Goal: Task Accomplishment & Management: Manage account settings

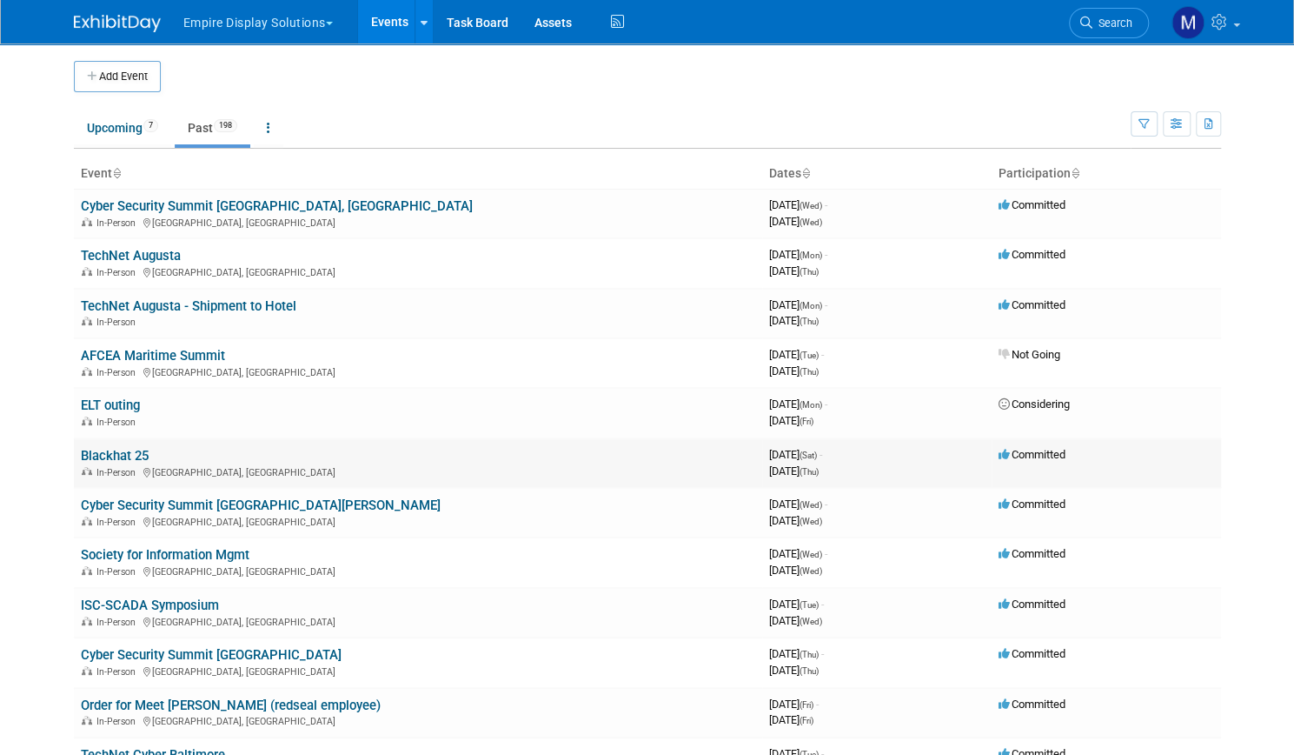
click at [125, 456] on link "Blackhat 25" at bounding box center [115, 456] width 68 height 16
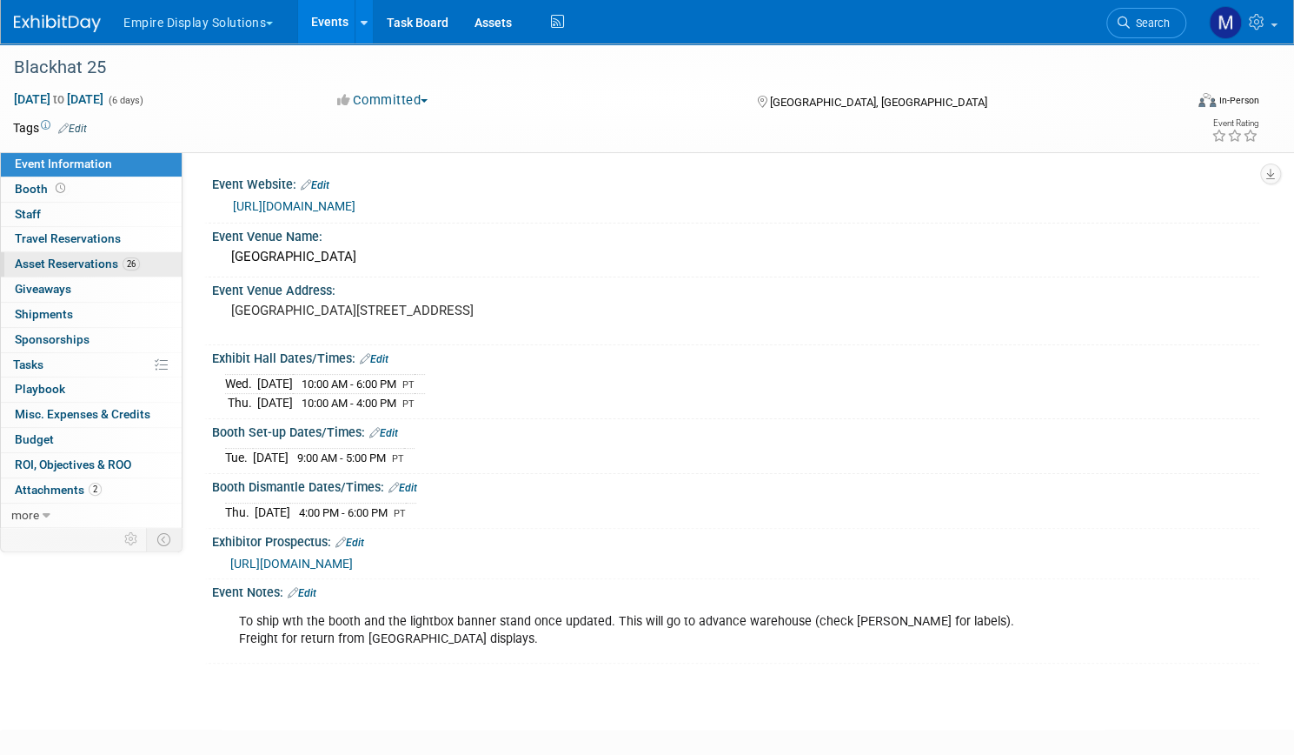
click at [140, 265] on span "Asset Reservations 26" at bounding box center [77, 263] width 125 height 14
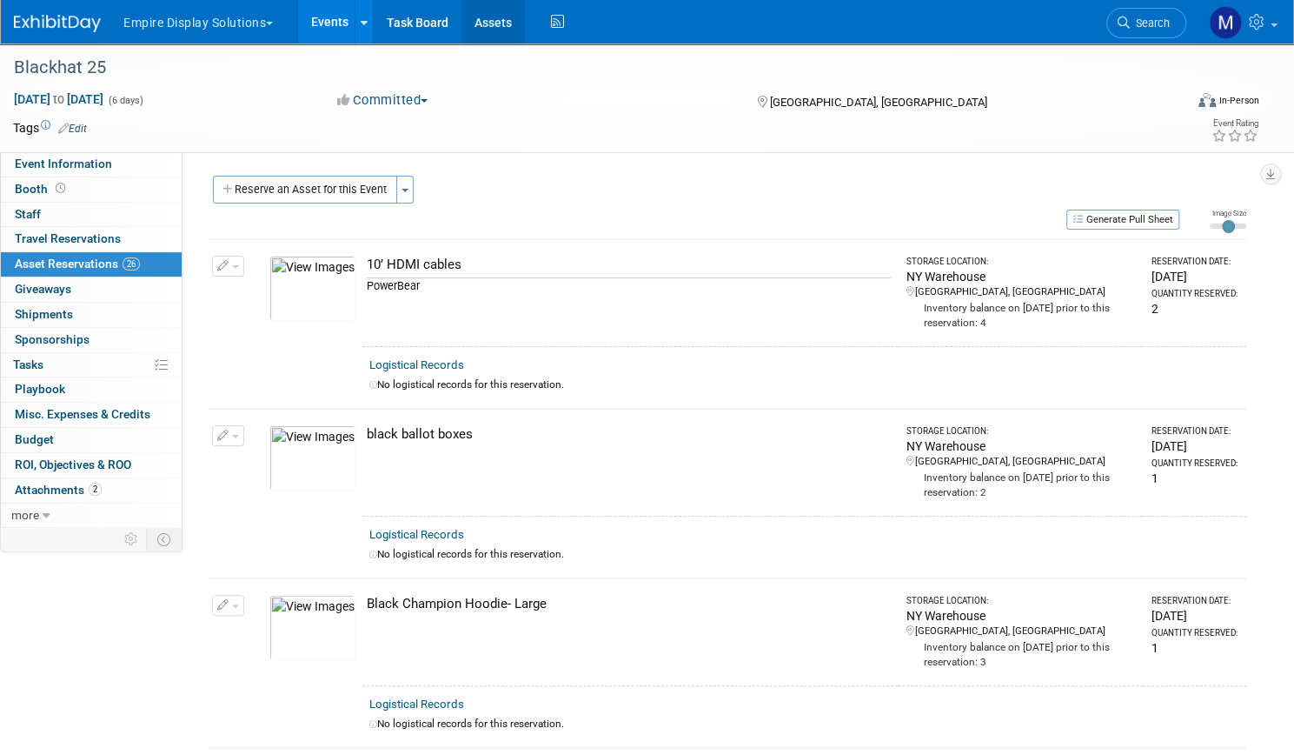
click at [525, 27] on link "Assets" at bounding box center [493, 21] width 63 height 43
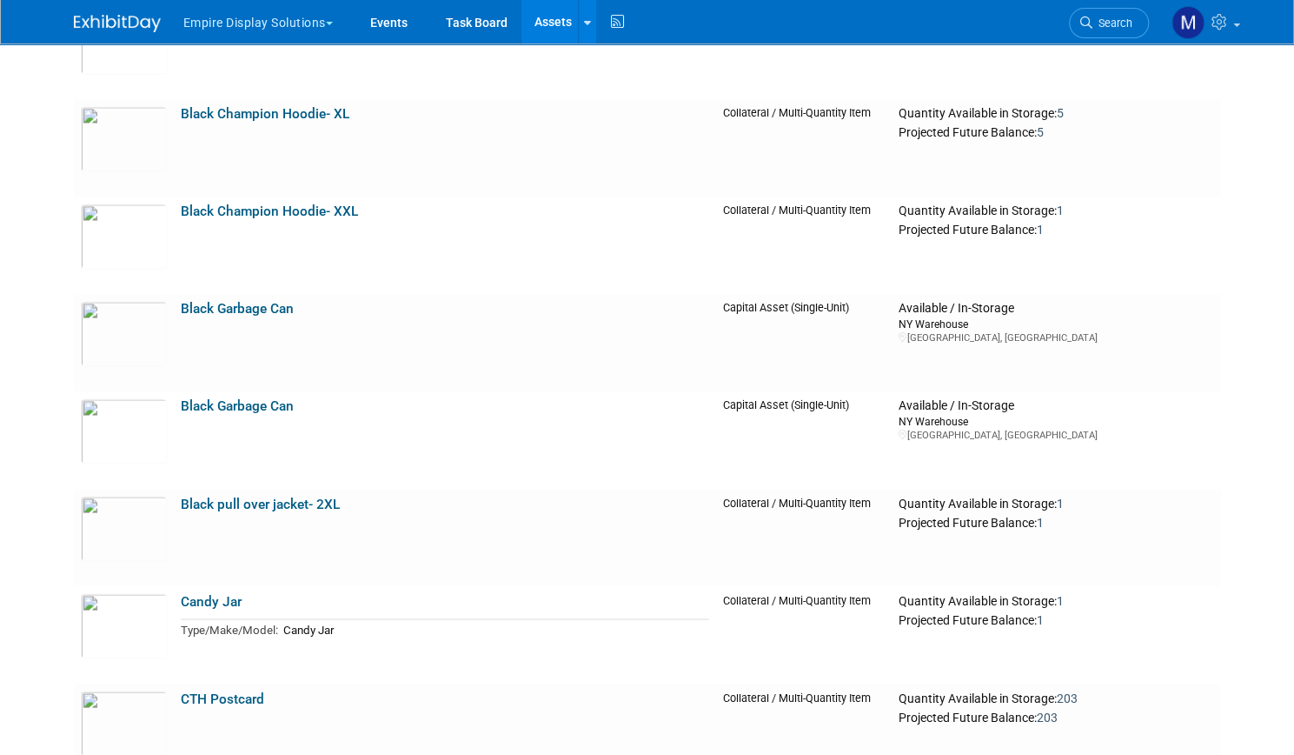
scroll to position [1497, 0]
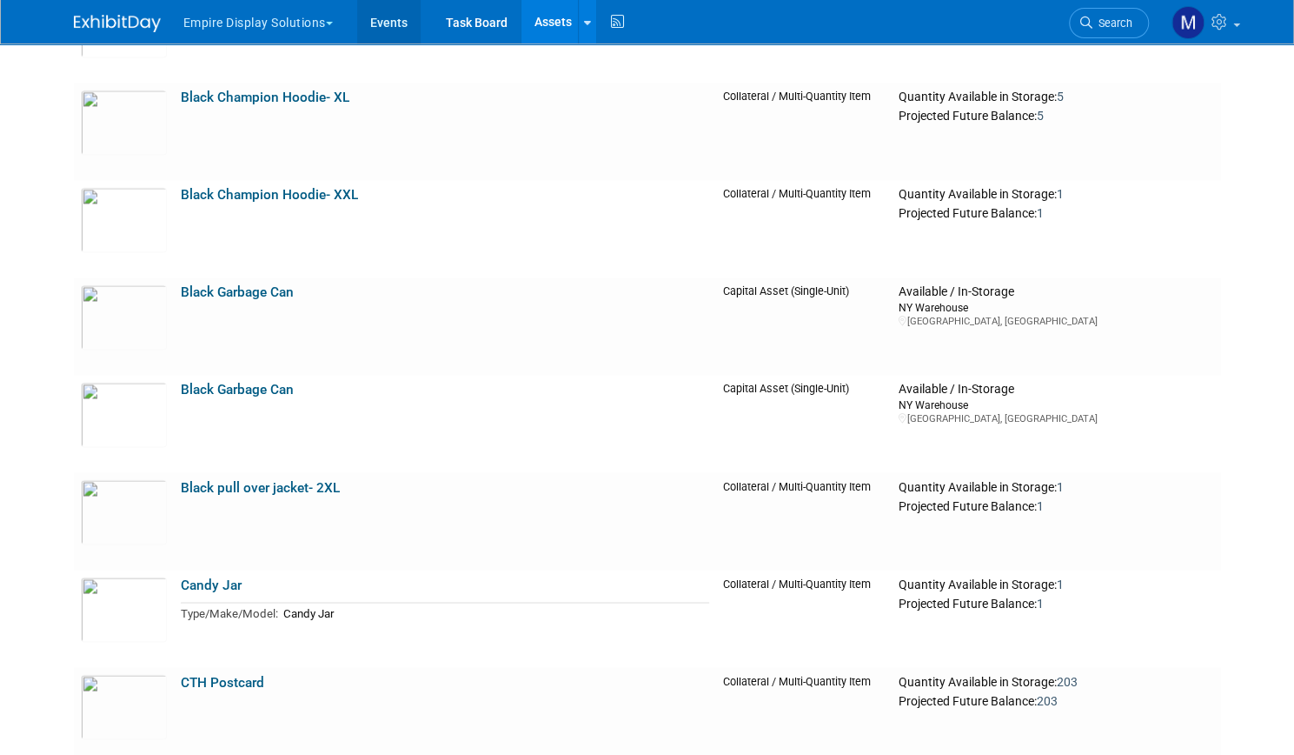
click at [396, 23] on link "Events" at bounding box center [388, 21] width 63 height 43
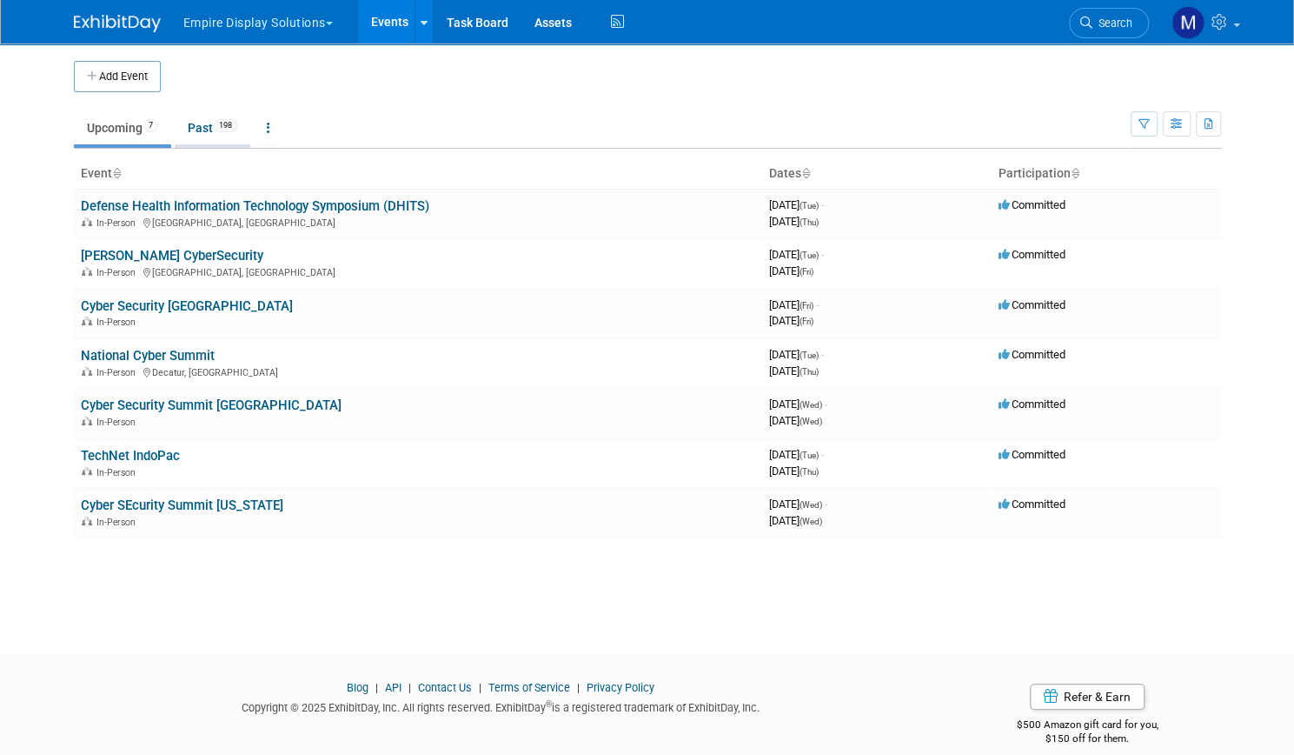
click at [195, 117] on link "Past 198" at bounding box center [213, 127] width 76 height 33
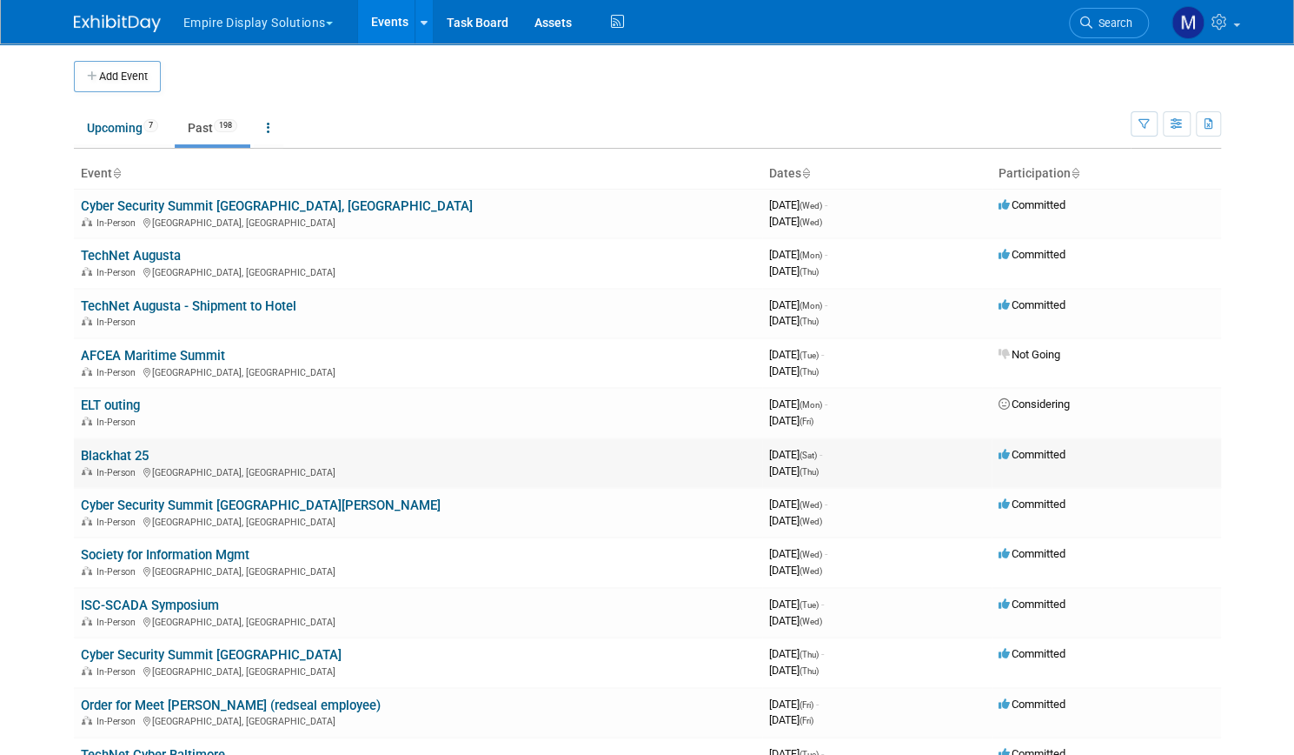
click at [120, 448] on link "Blackhat 25" at bounding box center [115, 456] width 68 height 16
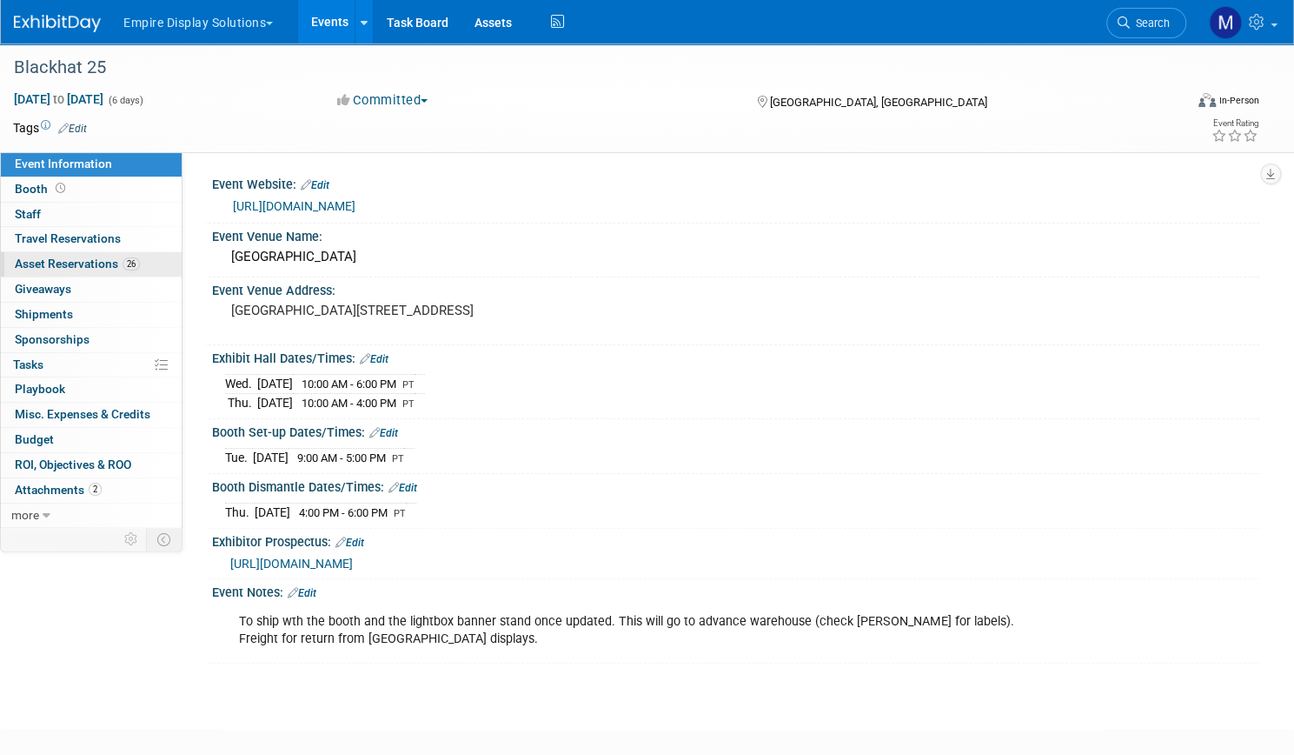
click at [140, 259] on span "Asset Reservations 26" at bounding box center [77, 263] width 125 height 14
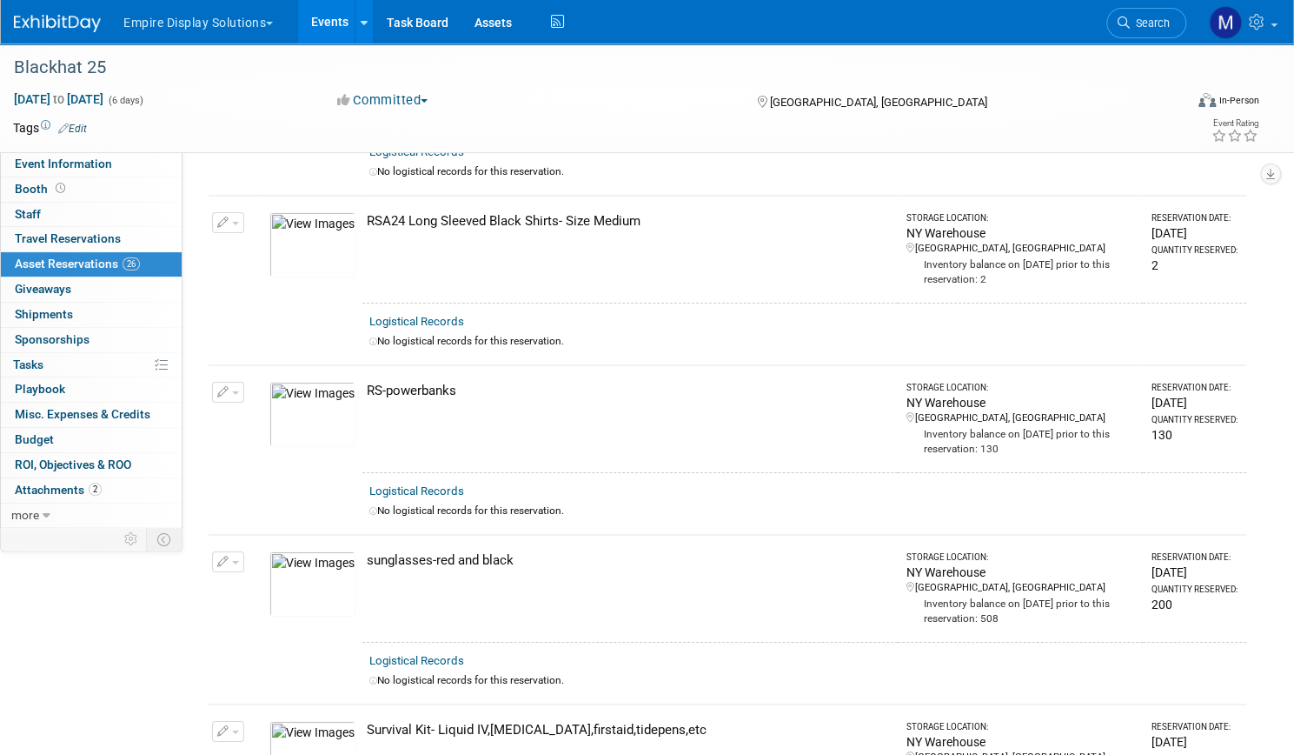
scroll to position [3408, 0]
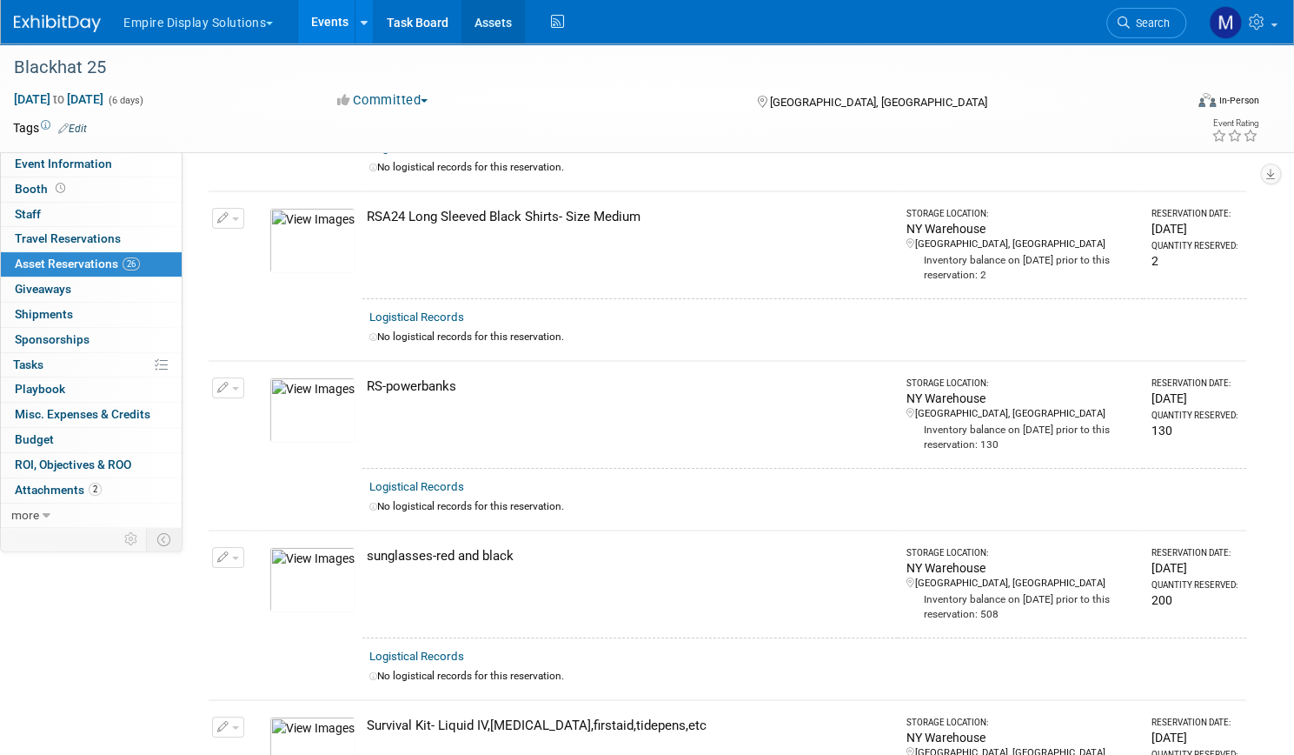
click at [525, 17] on link "Assets" at bounding box center [493, 21] width 63 height 43
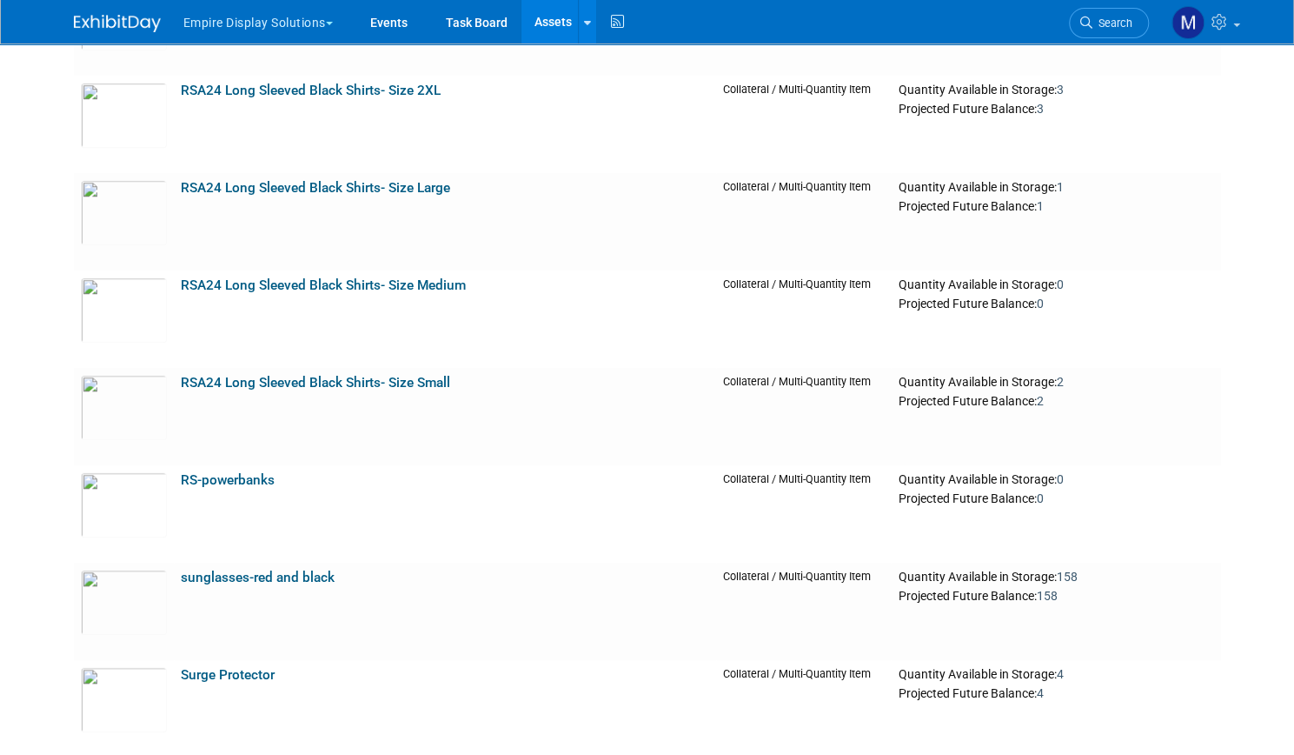
scroll to position [8428, 0]
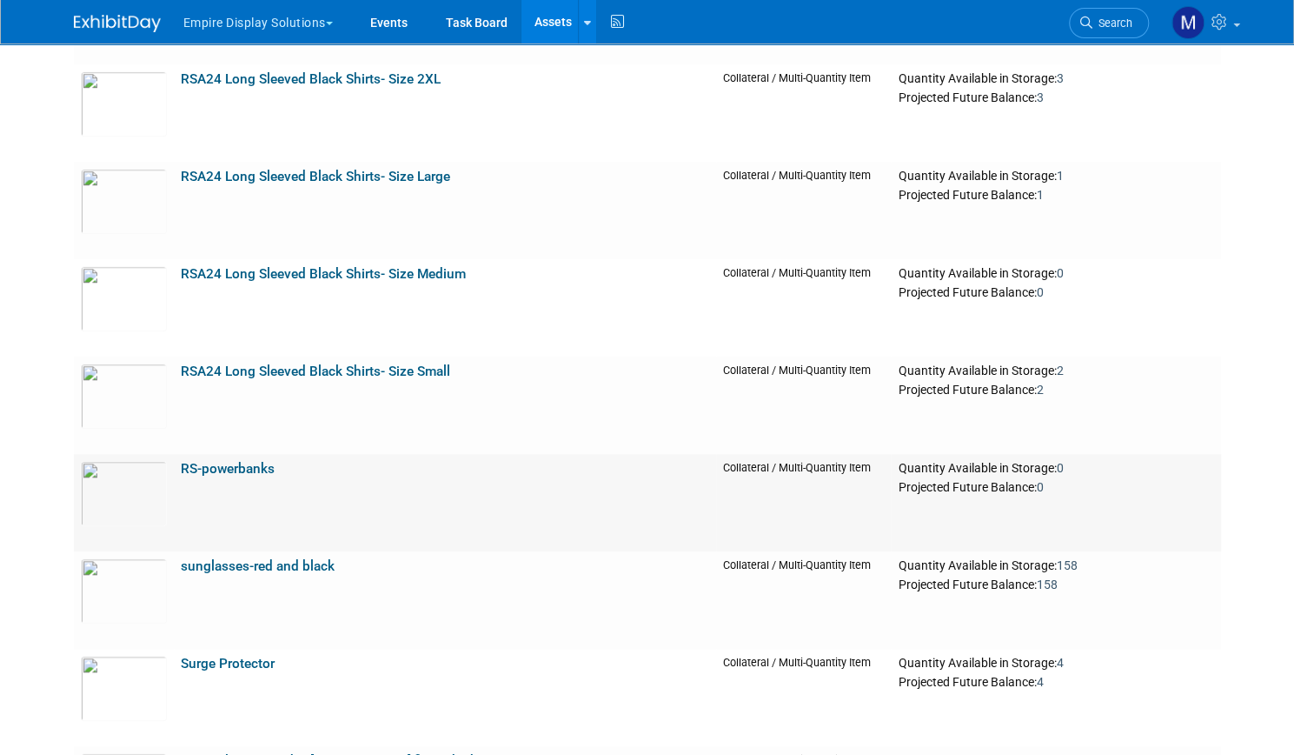
click at [254, 467] on link "RS-powerbanks" at bounding box center [228, 469] width 94 height 16
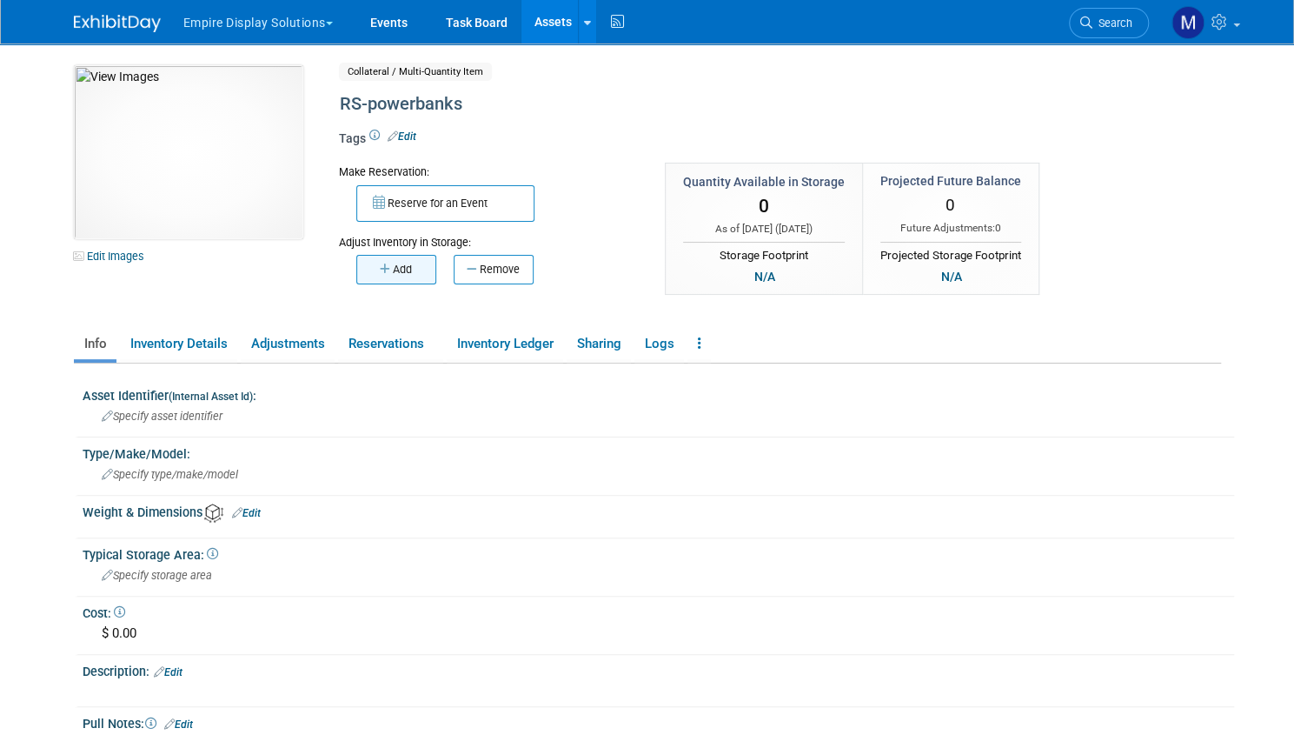
click at [383, 276] on button "Add" at bounding box center [396, 270] width 80 height 30
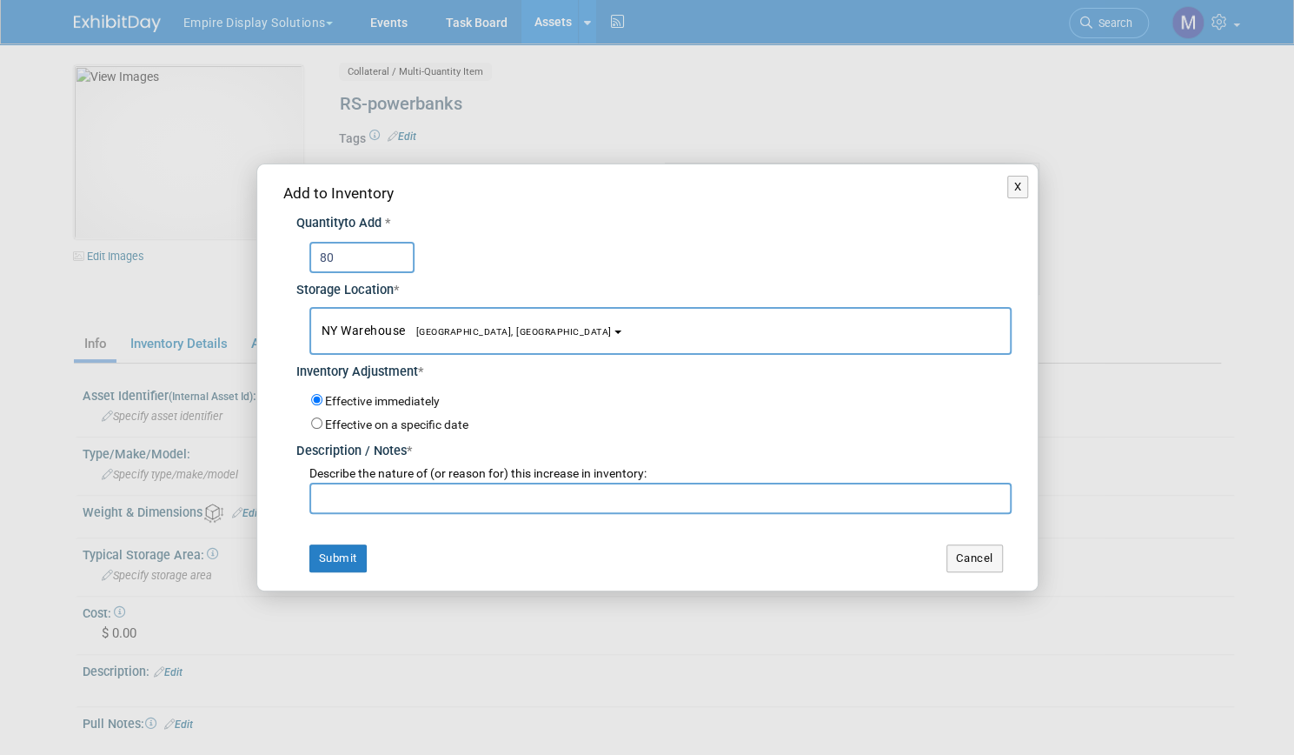
type input "80"
click at [373, 497] on input "text" at bounding box center [660, 497] width 702 height 31
type input "Return from Black Hat"
click at [352, 551] on button "Submit" at bounding box center [337, 558] width 57 height 28
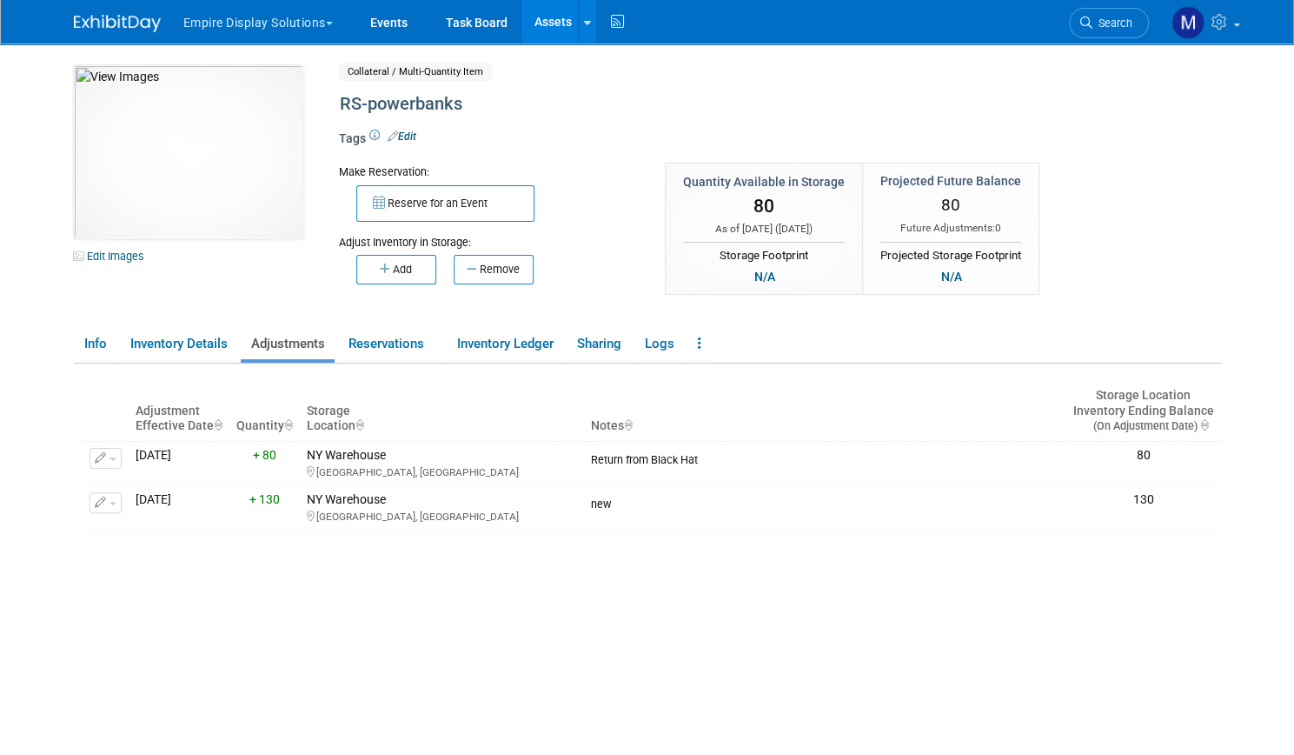
click at [537, 17] on link "Assets" at bounding box center [553, 21] width 63 height 43
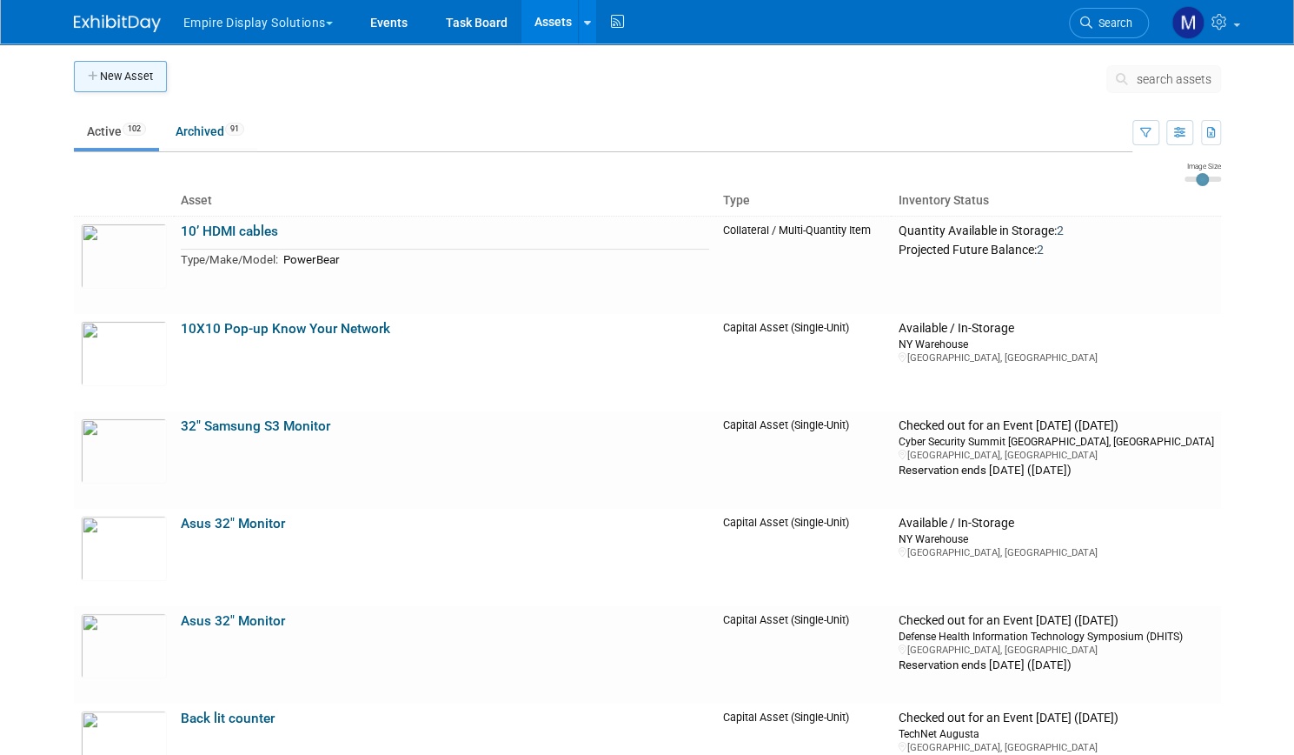
click at [125, 74] on button "New Asset" at bounding box center [120, 76] width 93 height 31
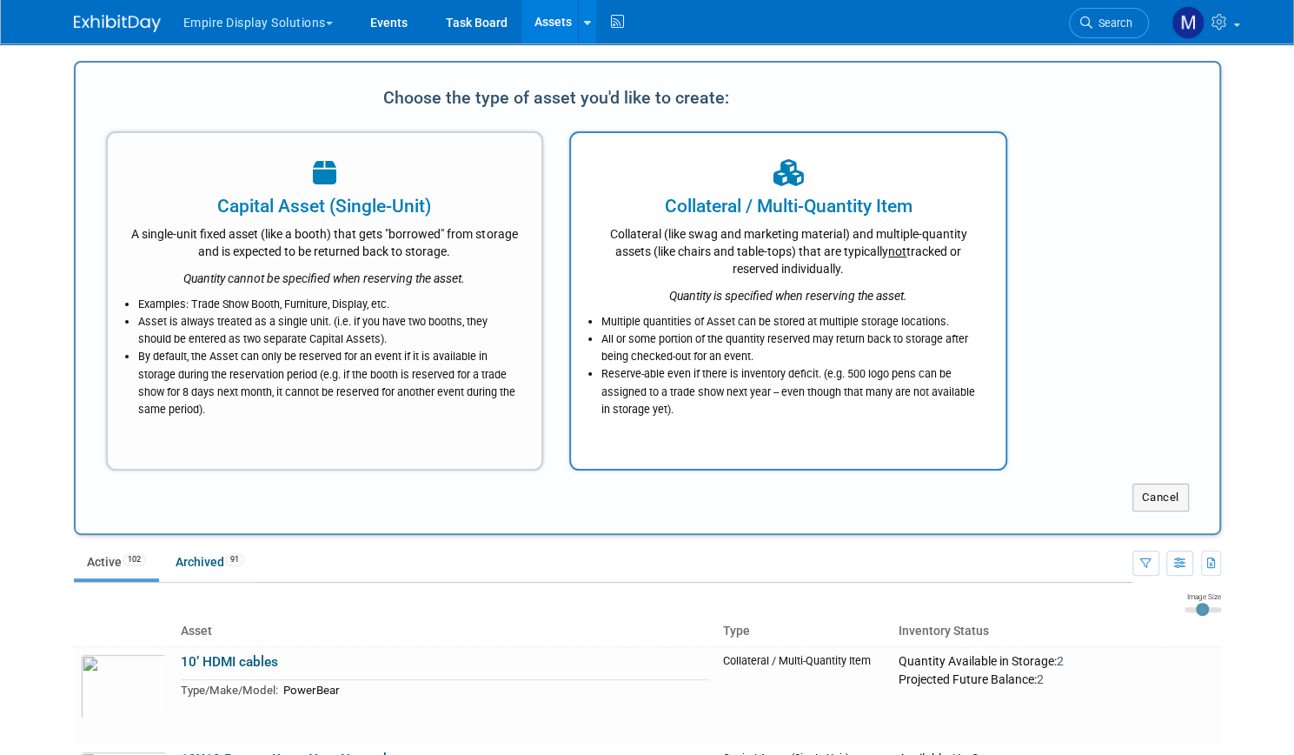
click at [809, 242] on div "Collateral (like swag and marketing material) and multiple-quantity assets (lik…" at bounding box center [788, 248] width 391 height 58
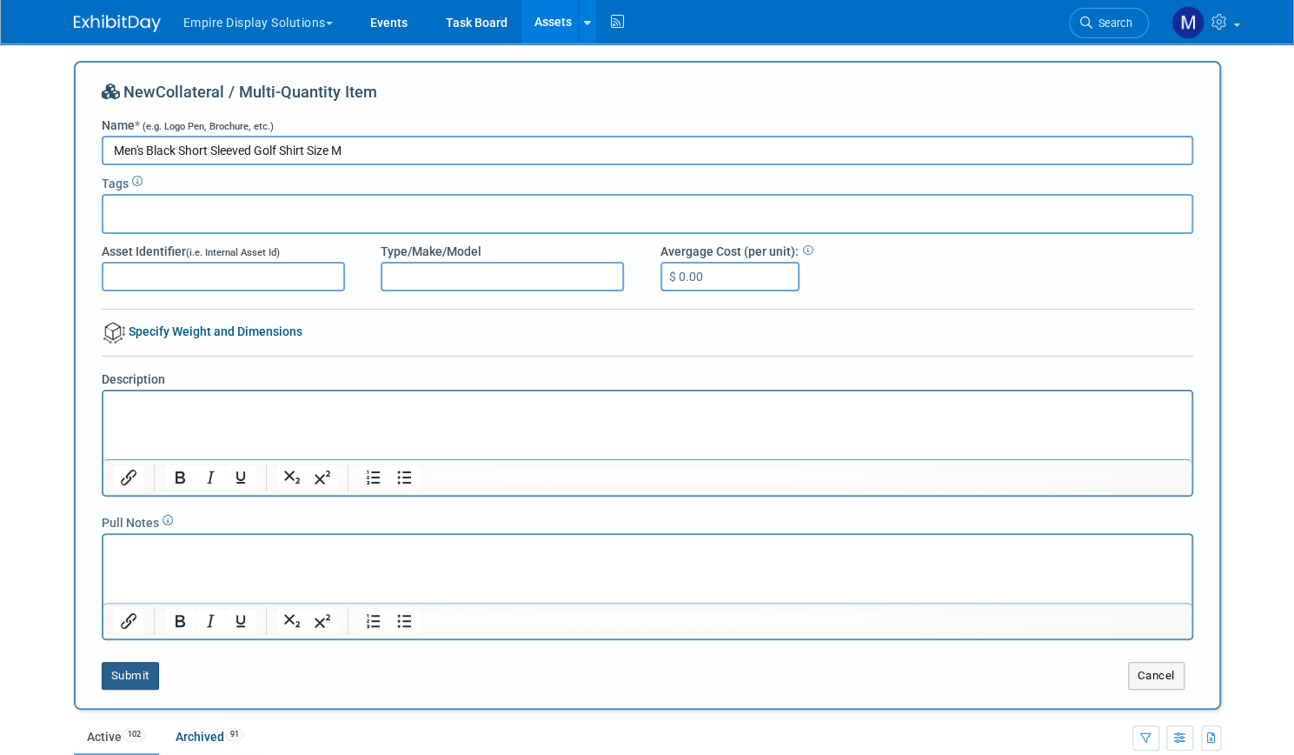
type input "Men's Black Short Sleeved Golf Shirt Size M"
click at [135, 675] on button "Submit" at bounding box center [130, 676] width 57 height 28
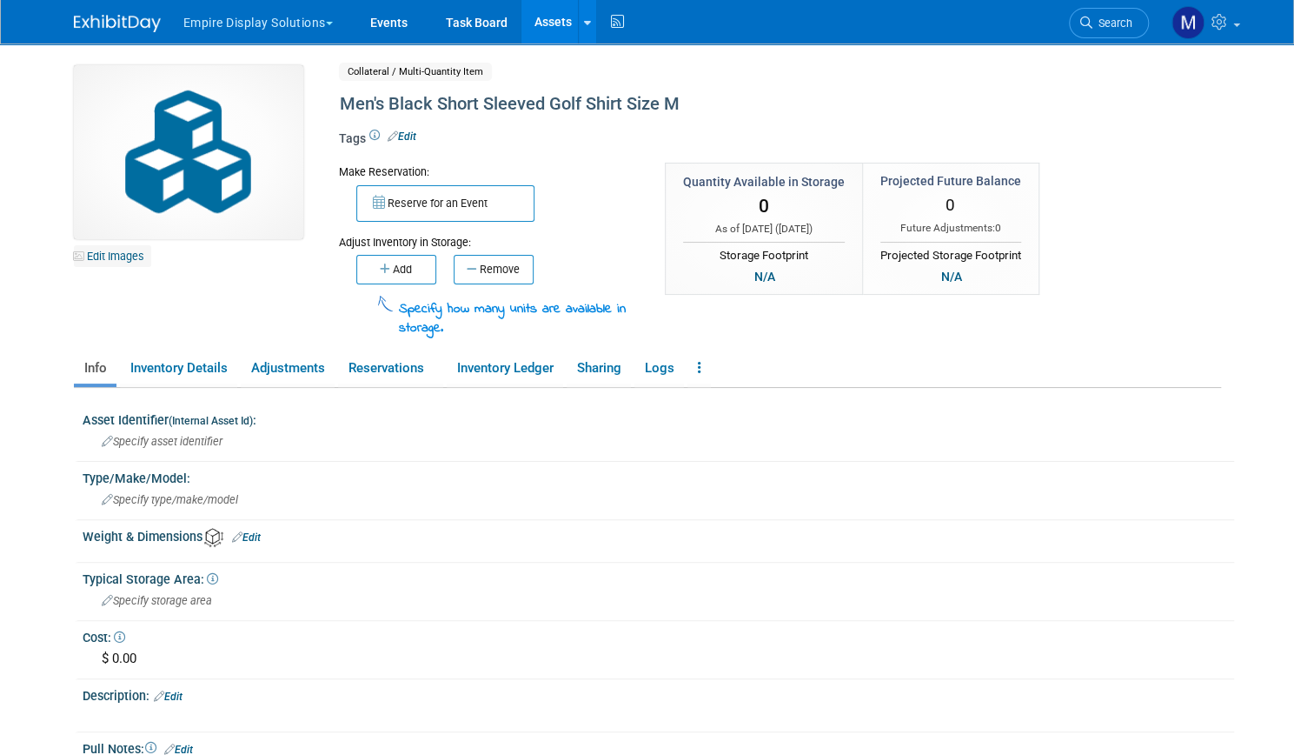
click at [106, 256] on link "Edit Images" at bounding box center [112, 256] width 77 height 22
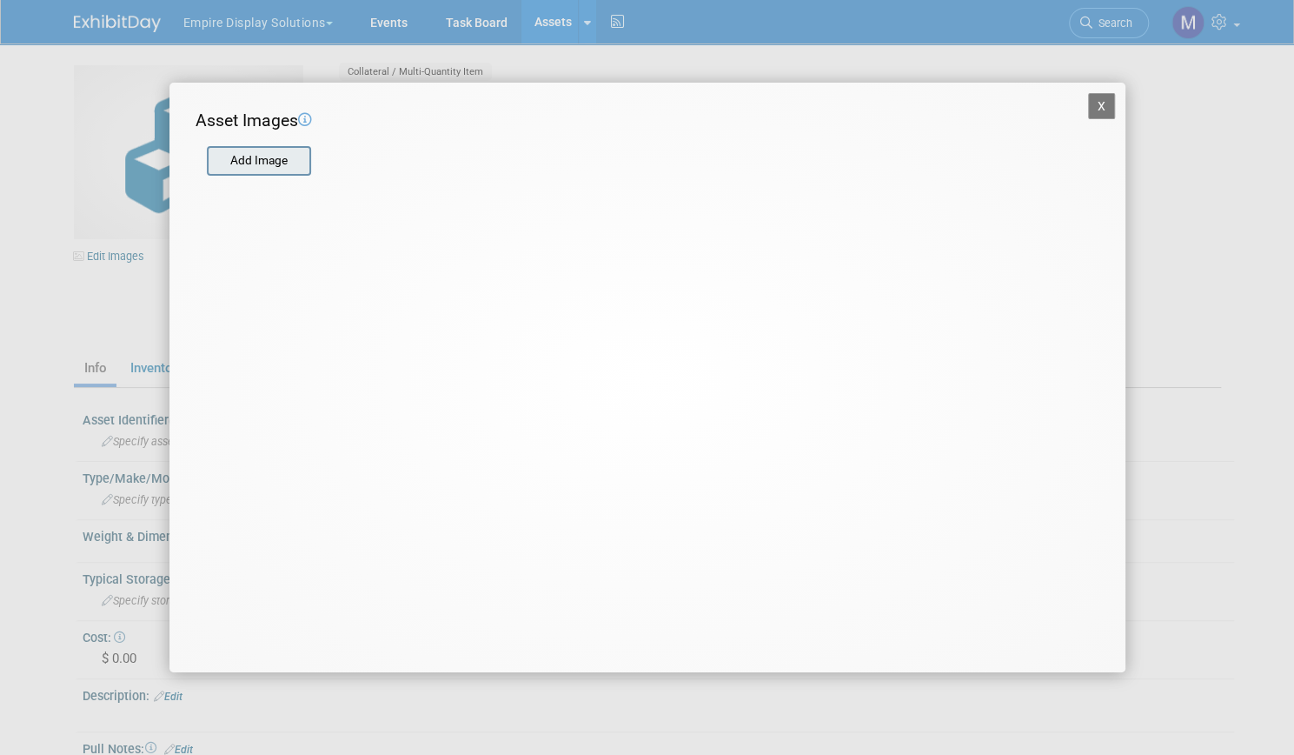
click at [261, 165] on input "file" at bounding box center [206, 161] width 207 height 26
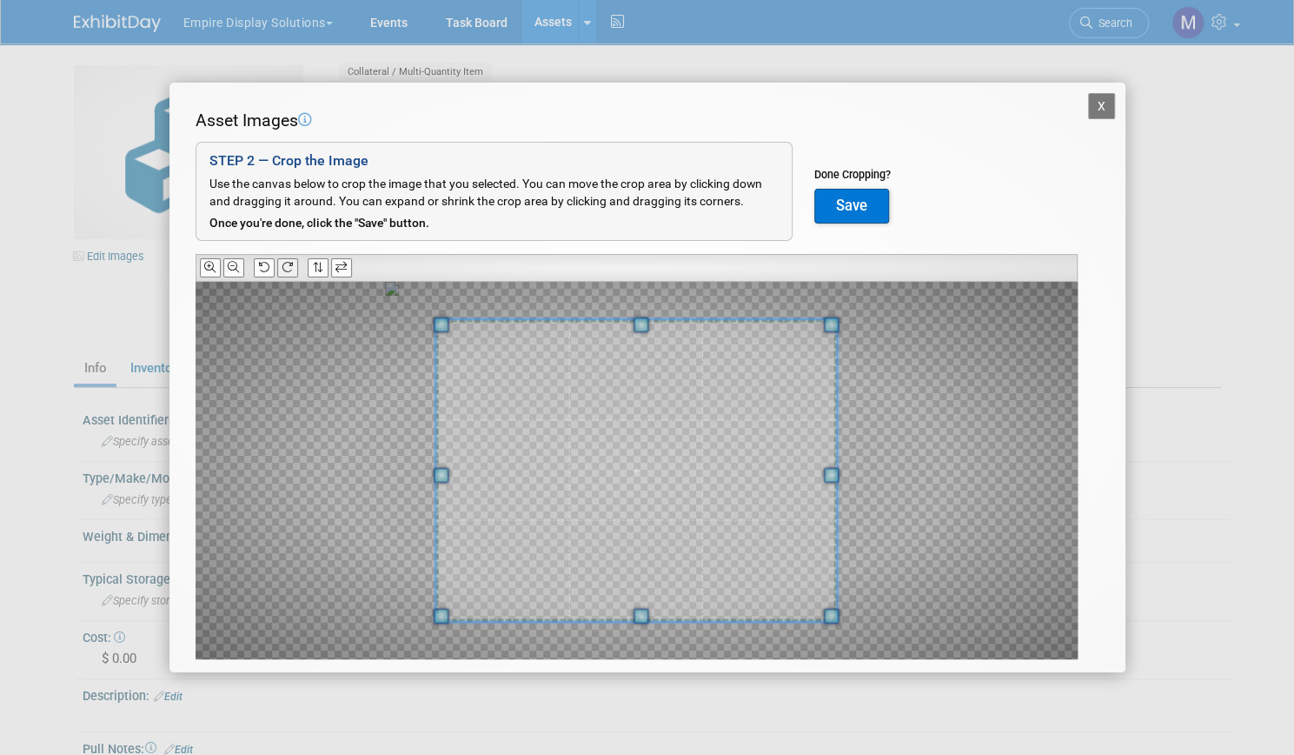
click at [289, 267] on icon at bounding box center [287, 267] width 11 height 11
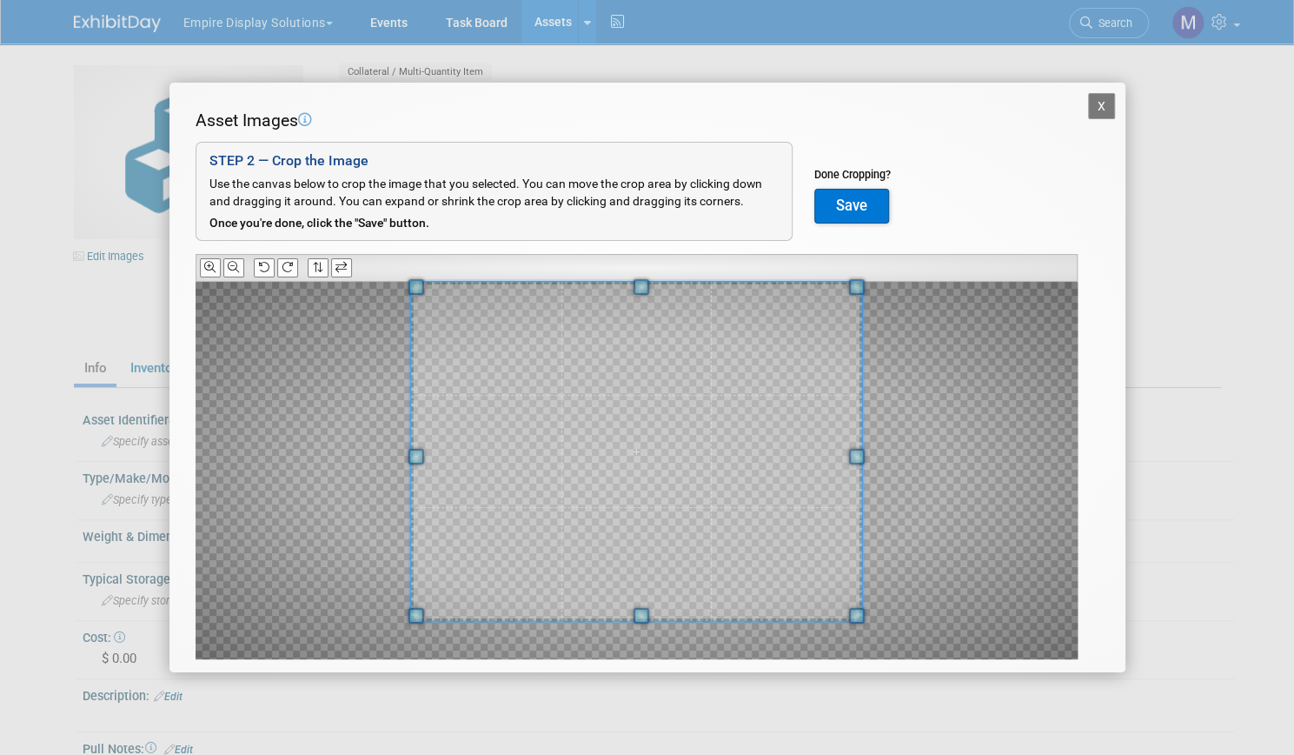
click at [636, 280] on span at bounding box center [642, 287] width 16 height 16
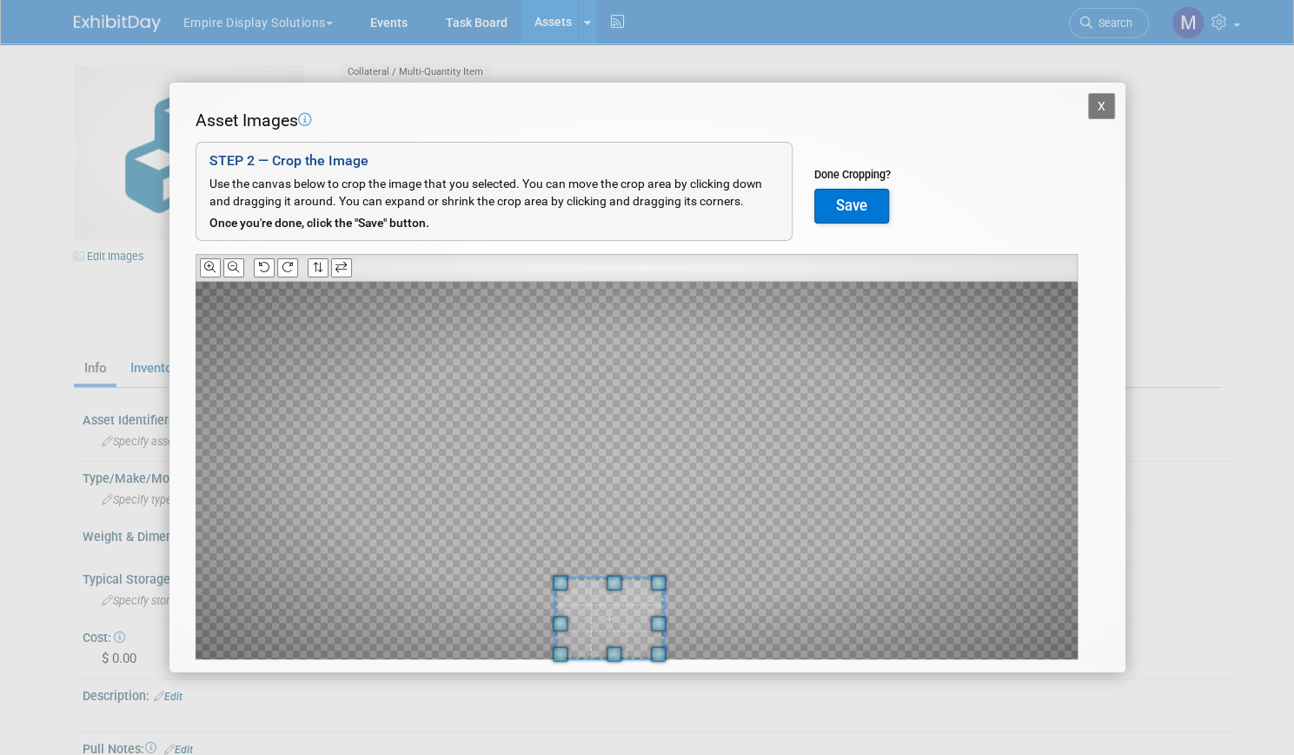
click at [556, 667] on div "Asset Images Add Image STEP 2 — Crop the Image Use the canvas below to crop the…" at bounding box center [648, 411] width 904 height 604
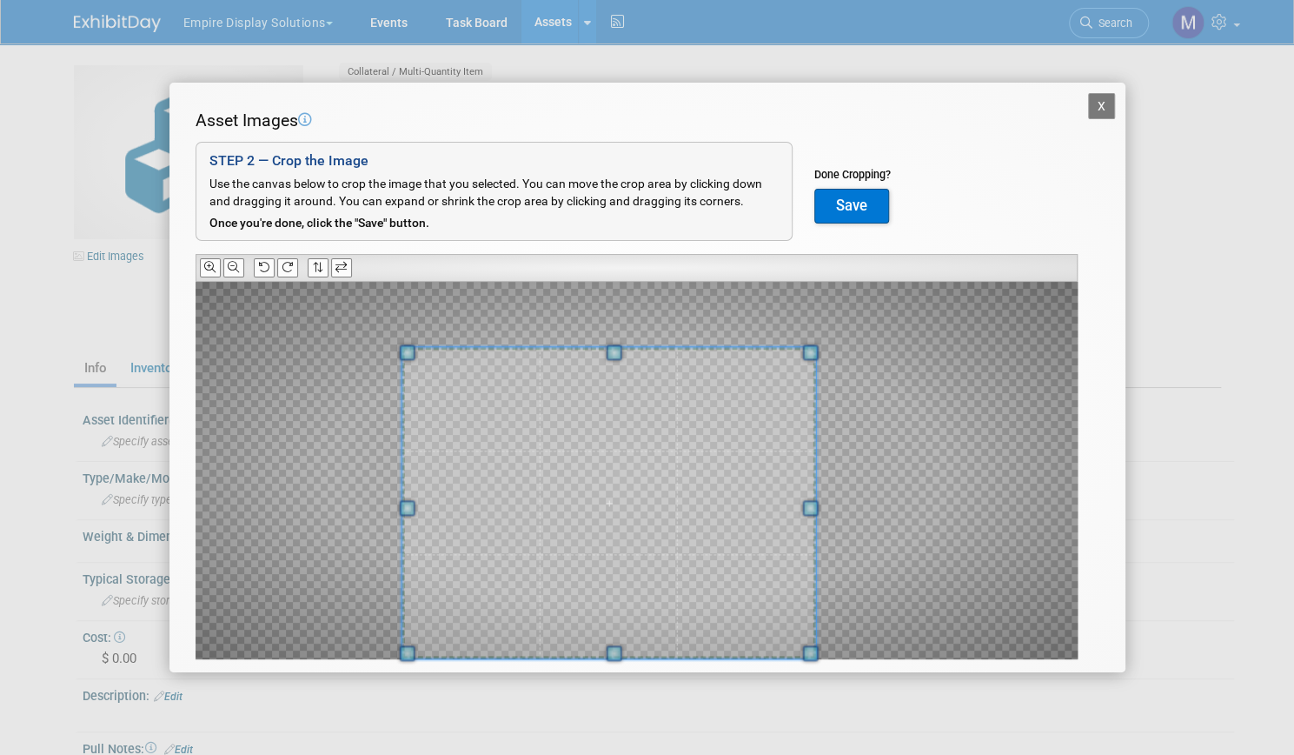
click at [619, 344] on span at bounding box center [615, 352] width 16 height 16
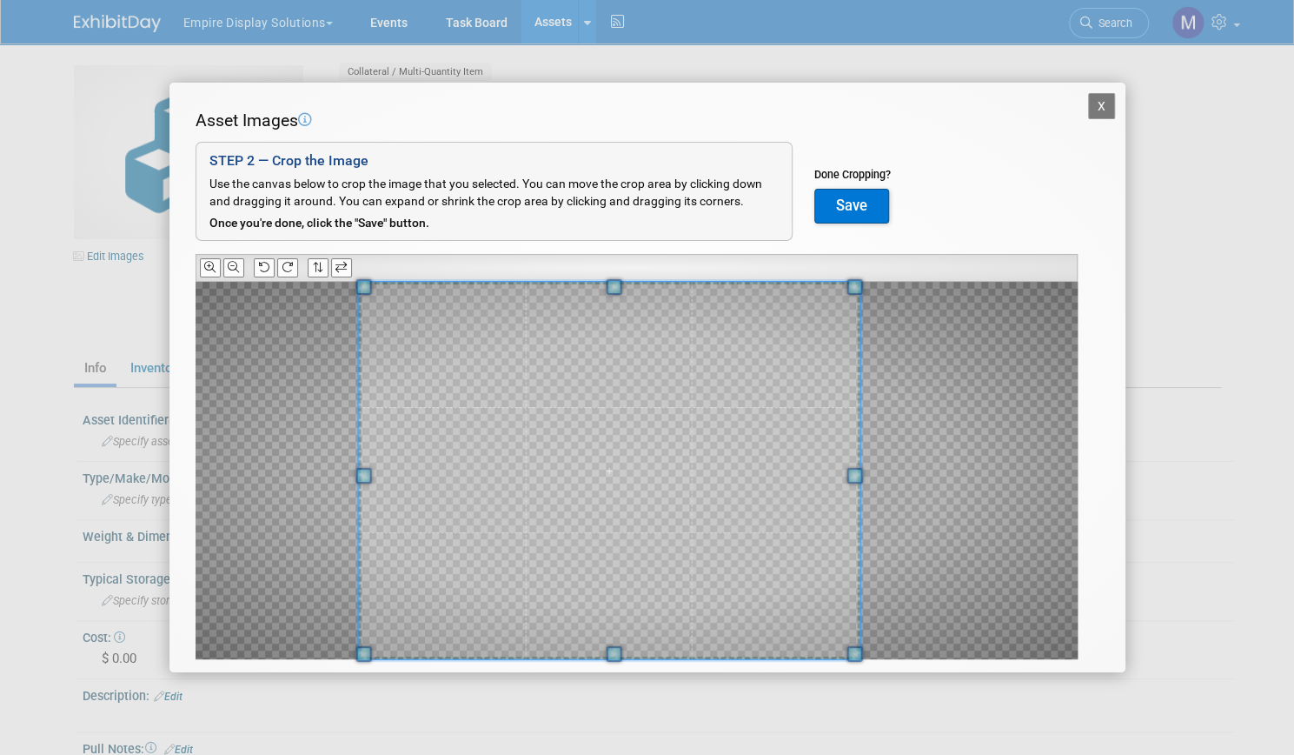
click at [611, 267] on div "Asset Images Add Image STEP 2 — Crop the Image Use the canvas below to crop the…" at bounding box center [648, 411] width 904 height 604
click at [872, 204] on button "Save" at bounding box center [852, 206] width 75 height 35
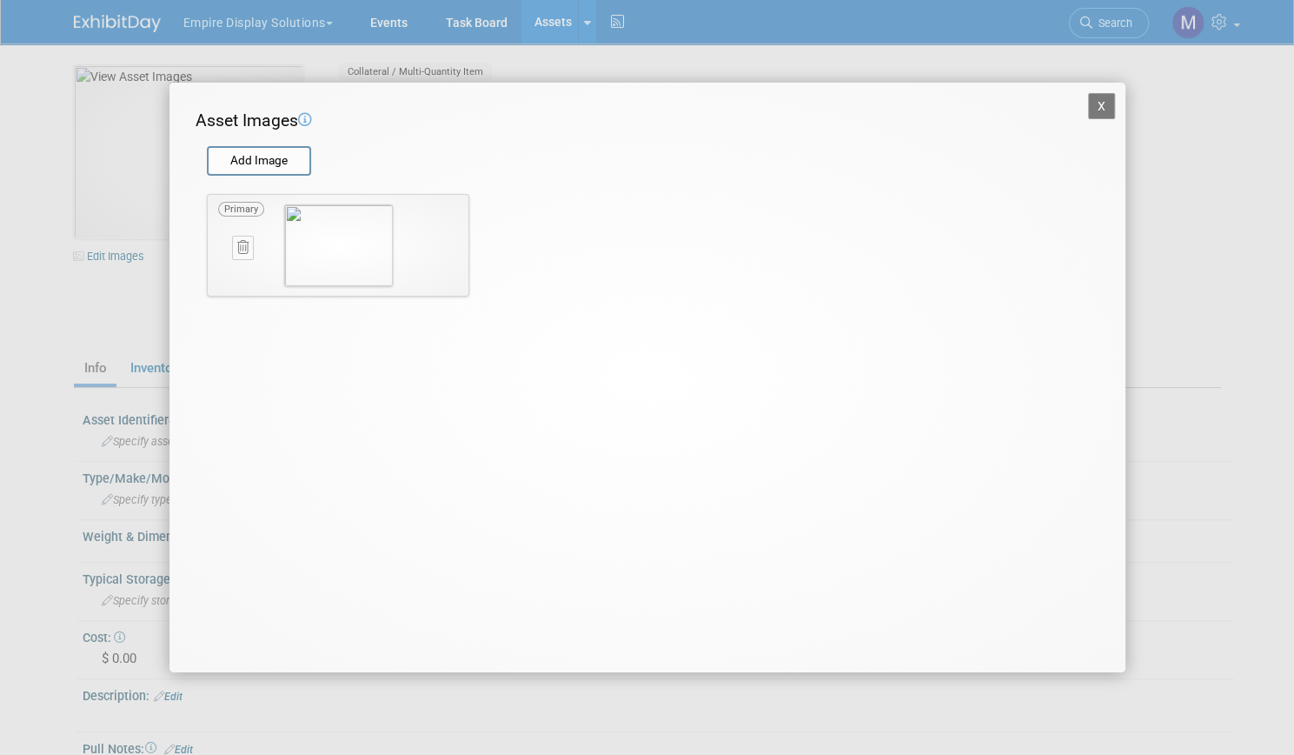
click at [1109, 103] on button "X" at bounding box center [1102, 106] width 28 height 26
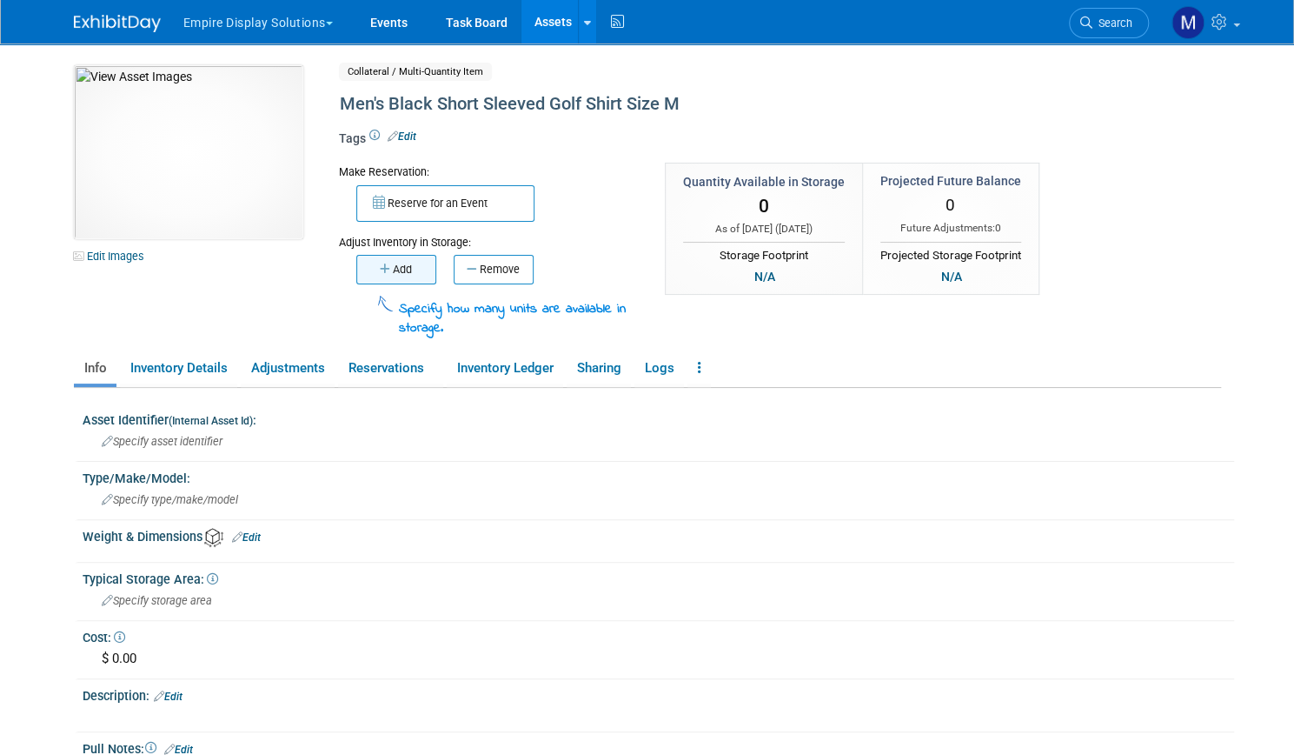
click at [393, 265] on button "Add" at bounding box center [396, 270] width 80 height 30
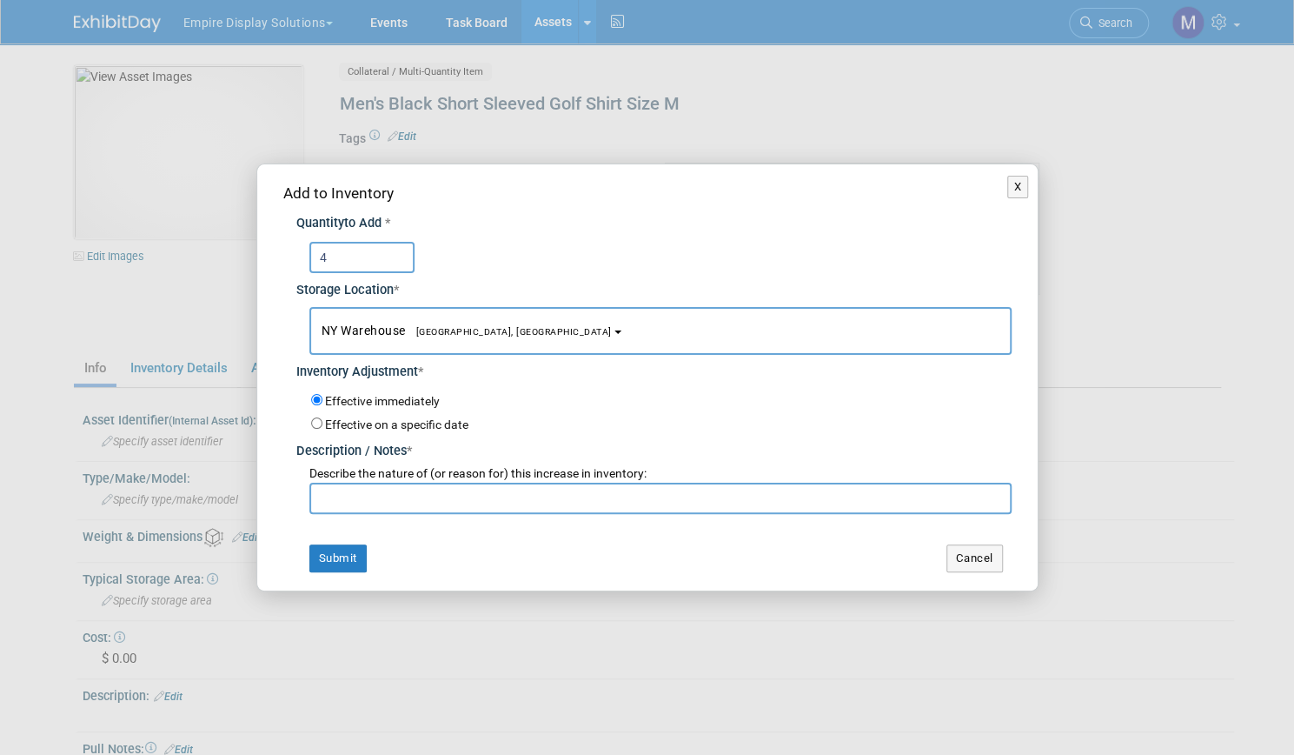
type input "4"
click at [369, 494] on input "text" at bounding box center [660, 497] width 702 height 31
type input "new item from Black Hat 25"
click at [343, 562] on button "Submit" at bounding box center [337, 558] width 57 height 28
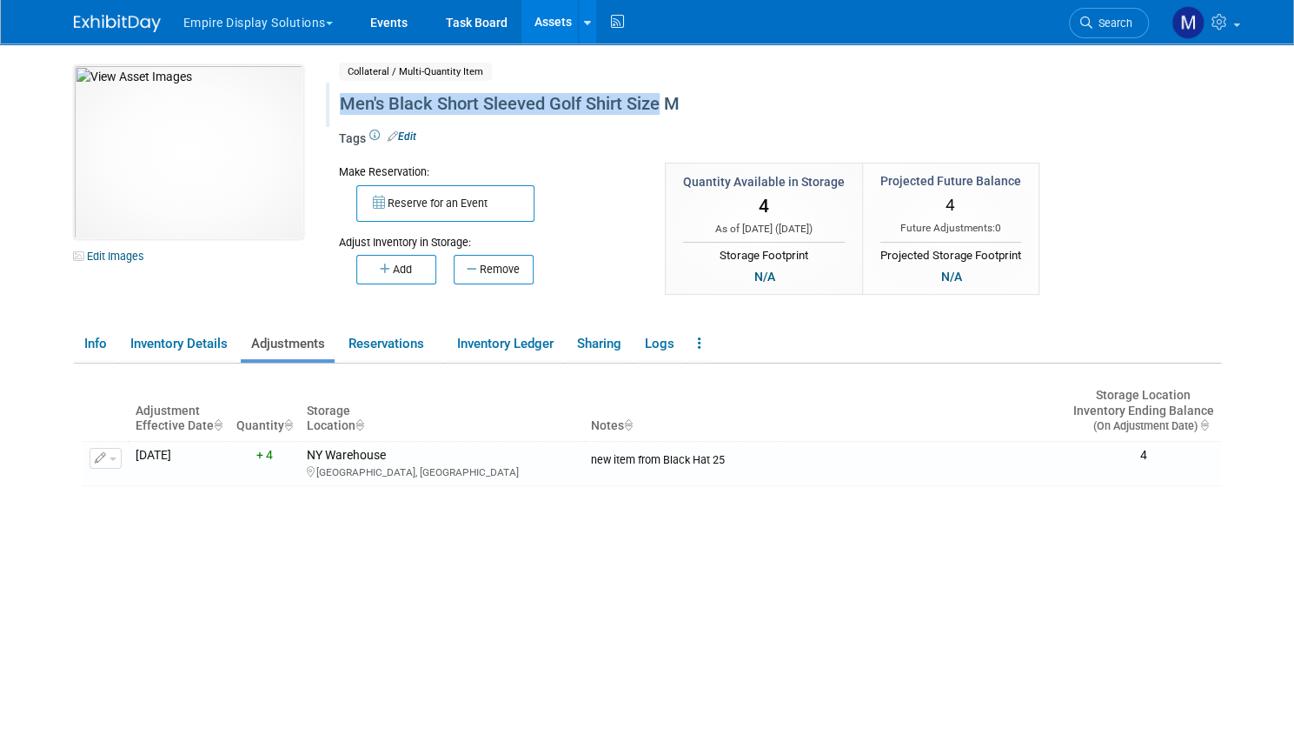
drag, startPoint x: 649, startPoint y: 103, endPoint x: 323, endPoint y: 105, distance: 326.0
click at [334, 105] on div "Men's Black Short Sleeved Golf Shirt Size M" at bounding box center [714, 104] width 761 height 31
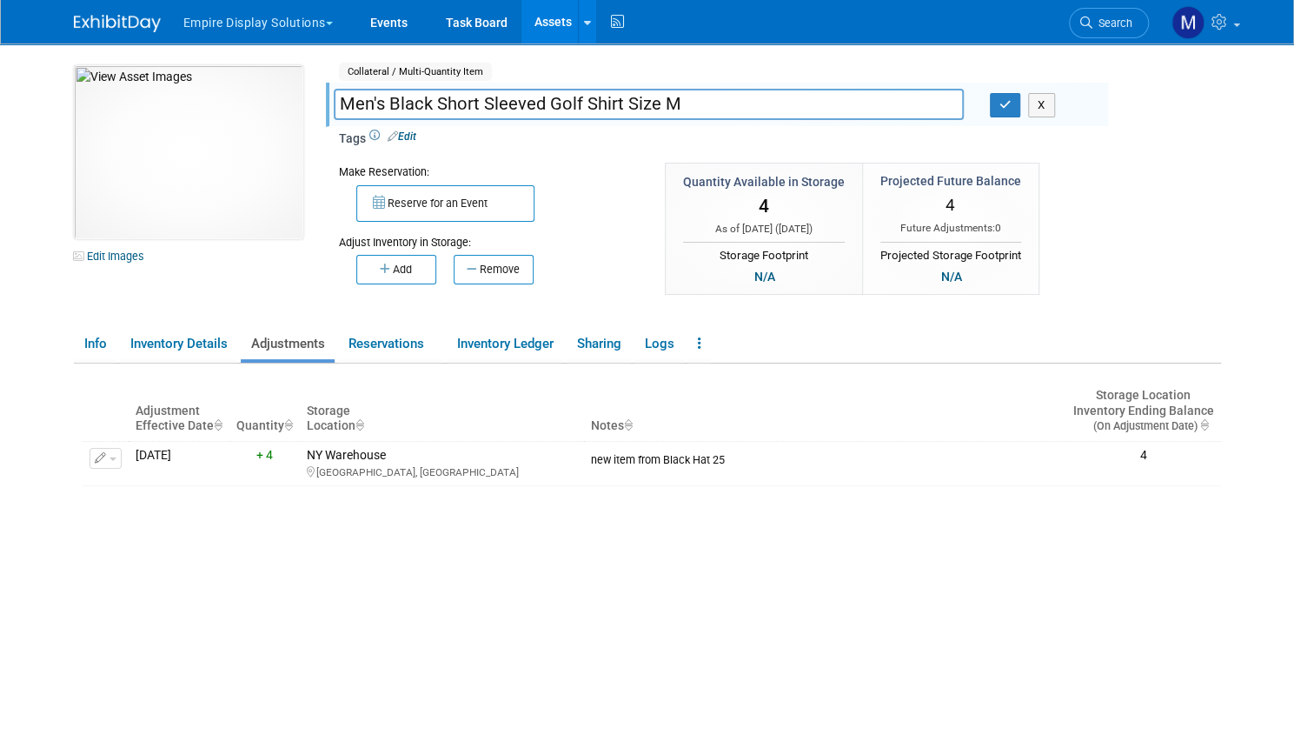
drag, startPoint x: 644, startPoint y: 102, endPoint x: 323, endPoint y: 102, distance: 320.8
click at [334, 102] on input "Men's Black Short Sleeved Golf Shirt Size M" at bounding box center [649, 104] width 630 height 30
click at [1008, 104] on icon "button" at bounding box center [1006, 104] width 12 height 11
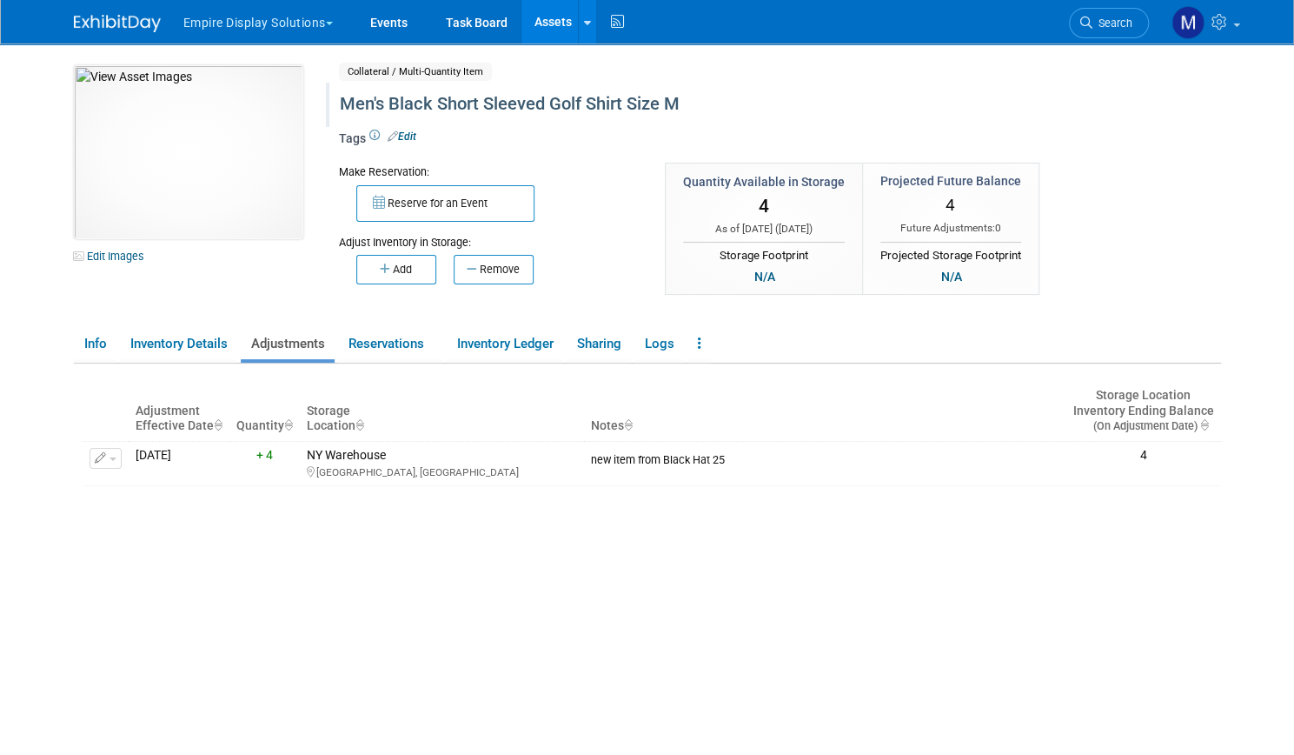
click at [537, 20] on link "Assets" at bounding box center [553, 21] width 63 height 43
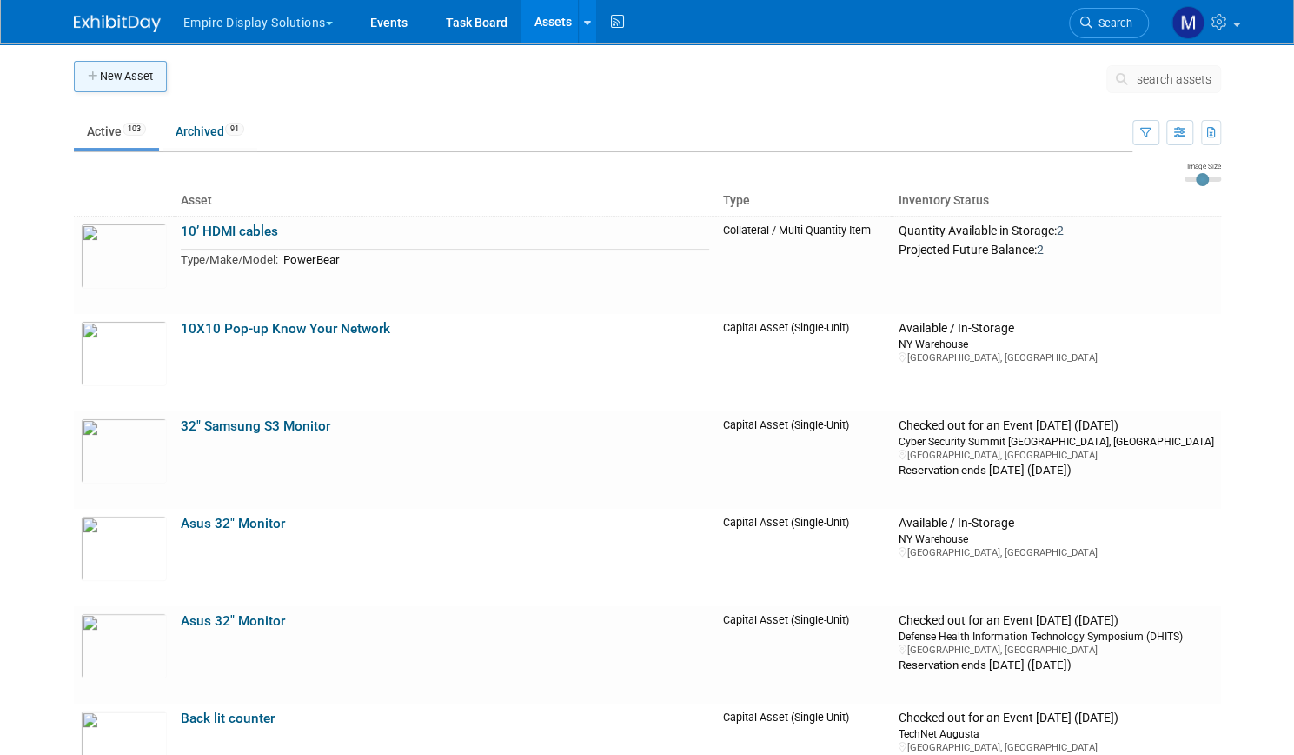
click at [103, 79] on button "New Asset" at bounding box center [120, 76] width 93 height 31
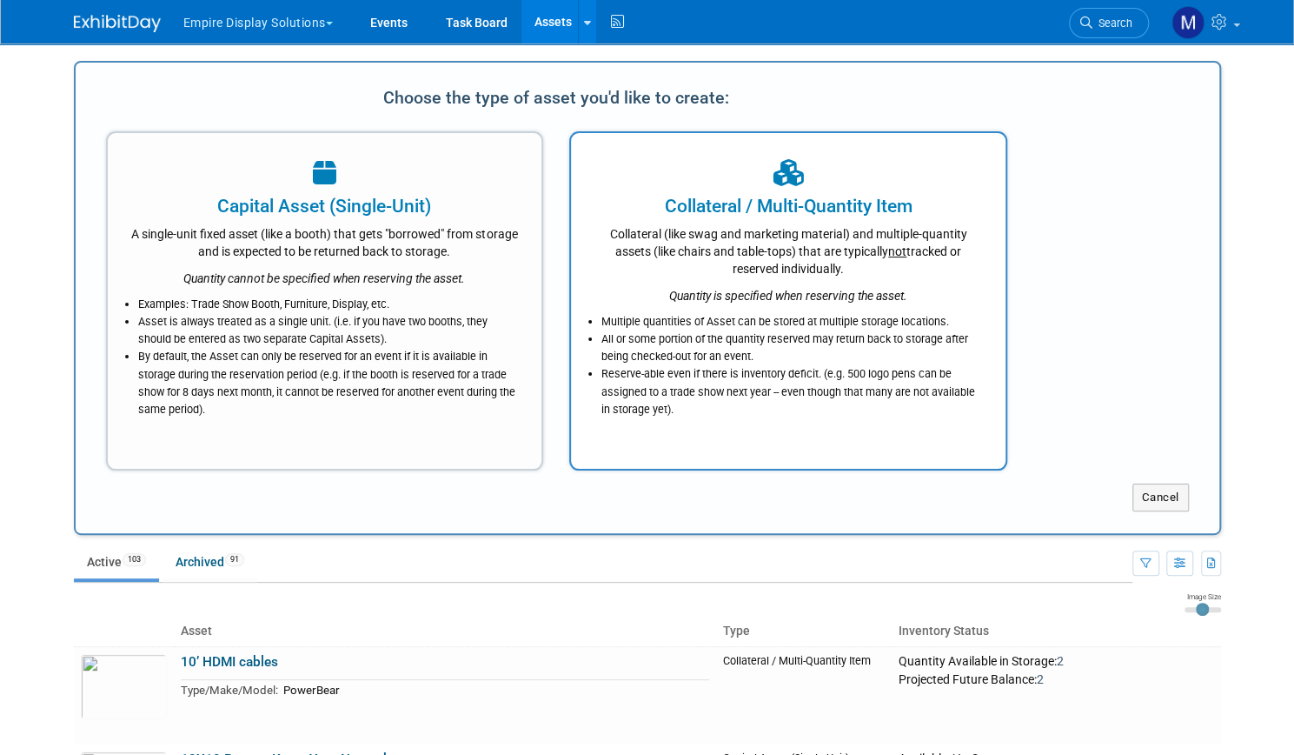
click at [720, 243] on div "Collateral (like swag and marketing material) and multiple-quantity assets (lik…" at bounding box center [788, 248] width 391 height 58
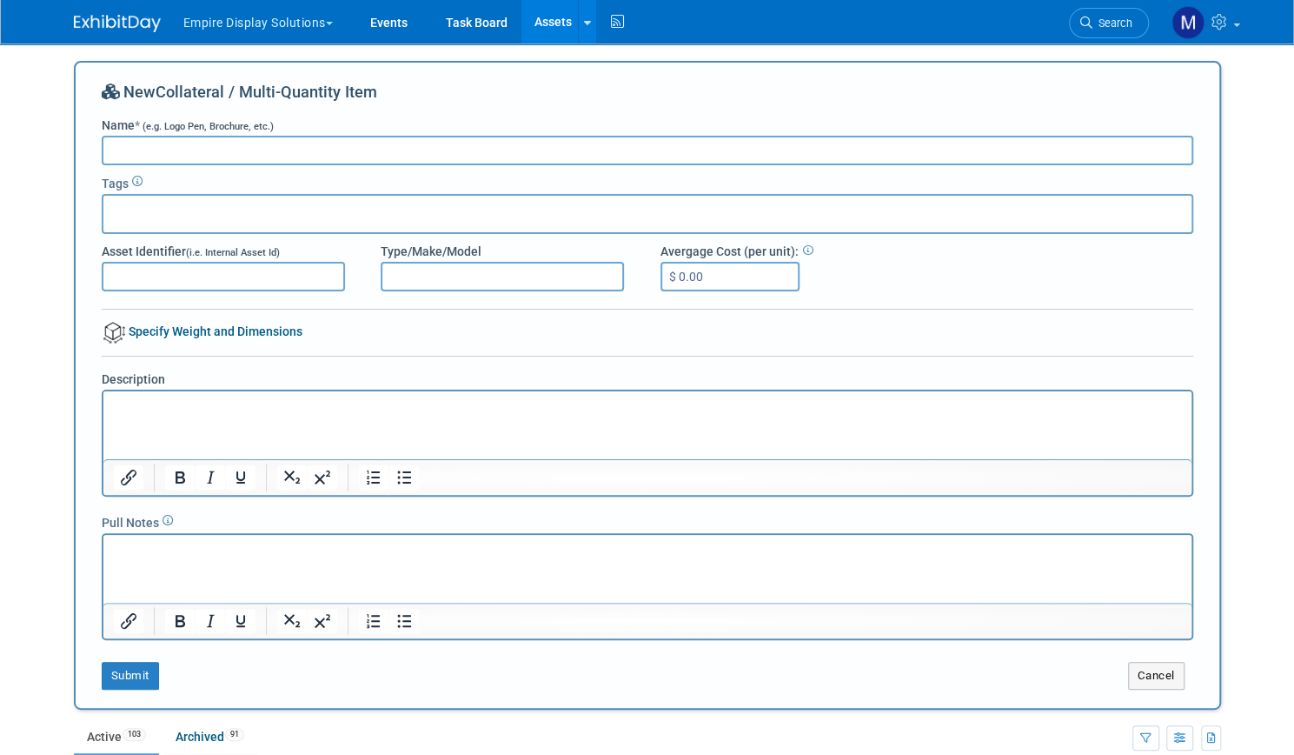
paste input "Men's Black Short Sleeved Golf Shirt Size"
type input "Men's Black Short Sleeved Golf Shirt Size L"
click at [134, 674] on button "Submit" at bounding box center [130, 676] width 57 height 28
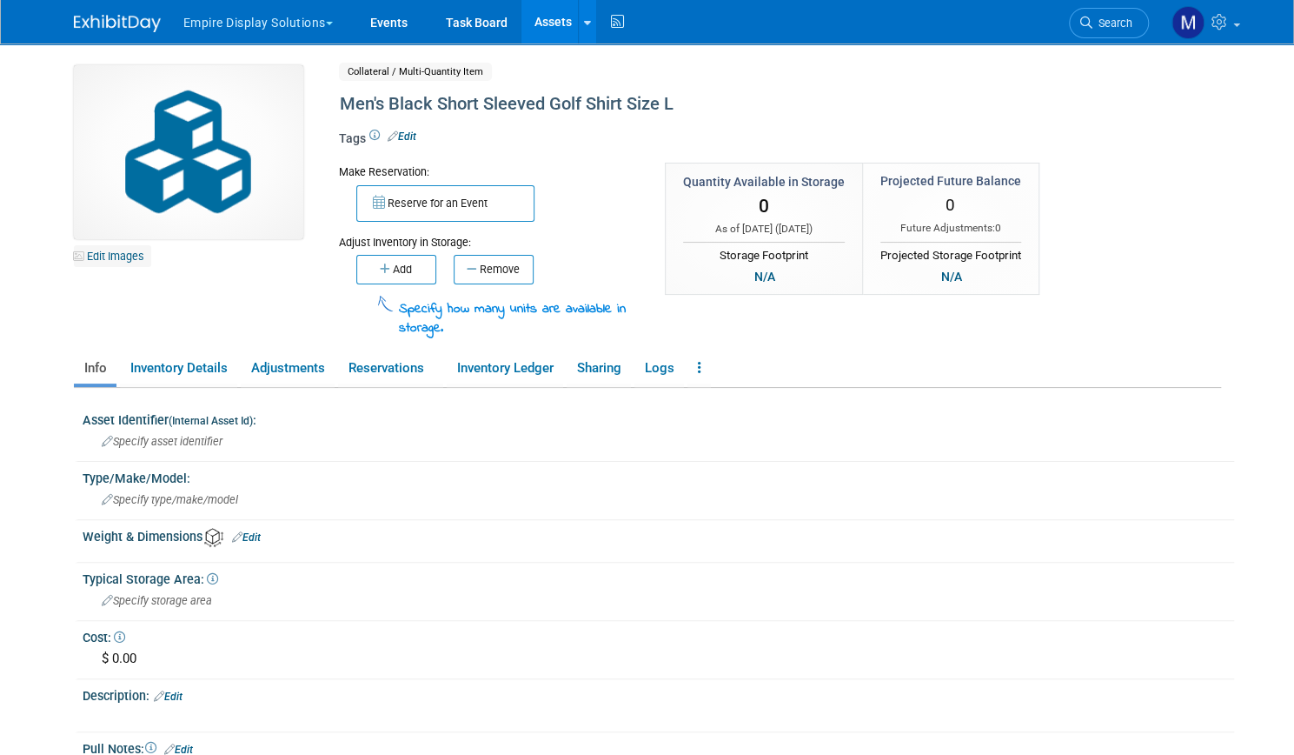
click at [103, 258] on link "Edit Images" at bounding box center [112, 256] width 77 height 22
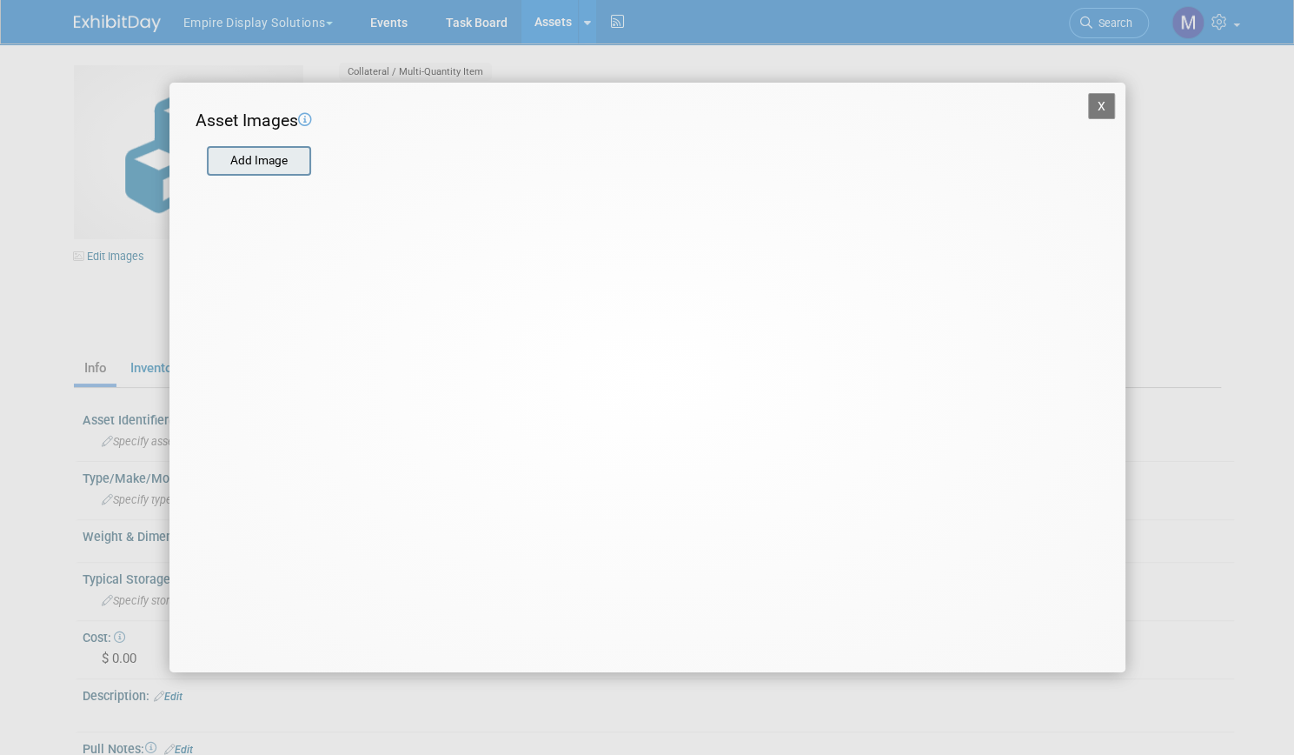
click at [275, 161] on input "file" at bounding box center [206, 161] width 207 height 26
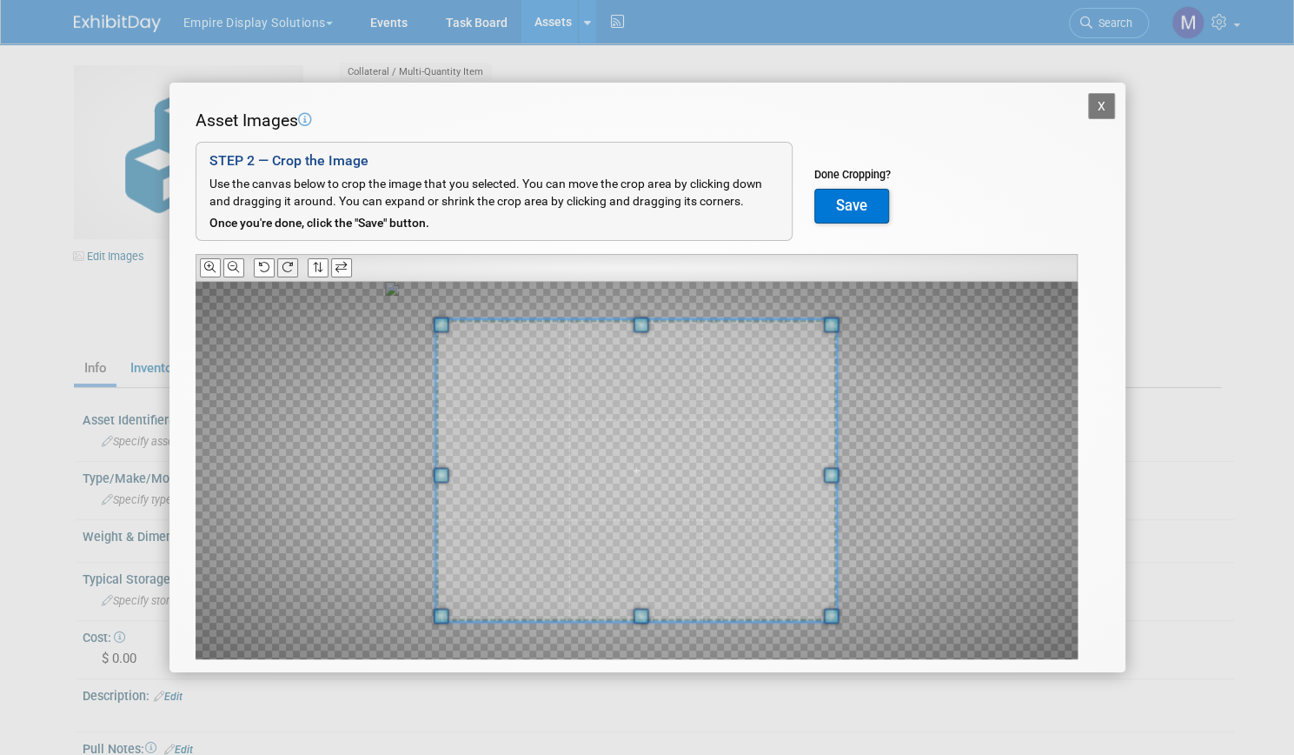
click at [295, 269] on button at bounding box center [287, 267] width 21 height 18
click at [296, 269] on button at bounding box center [287, 267] width 21 height 18
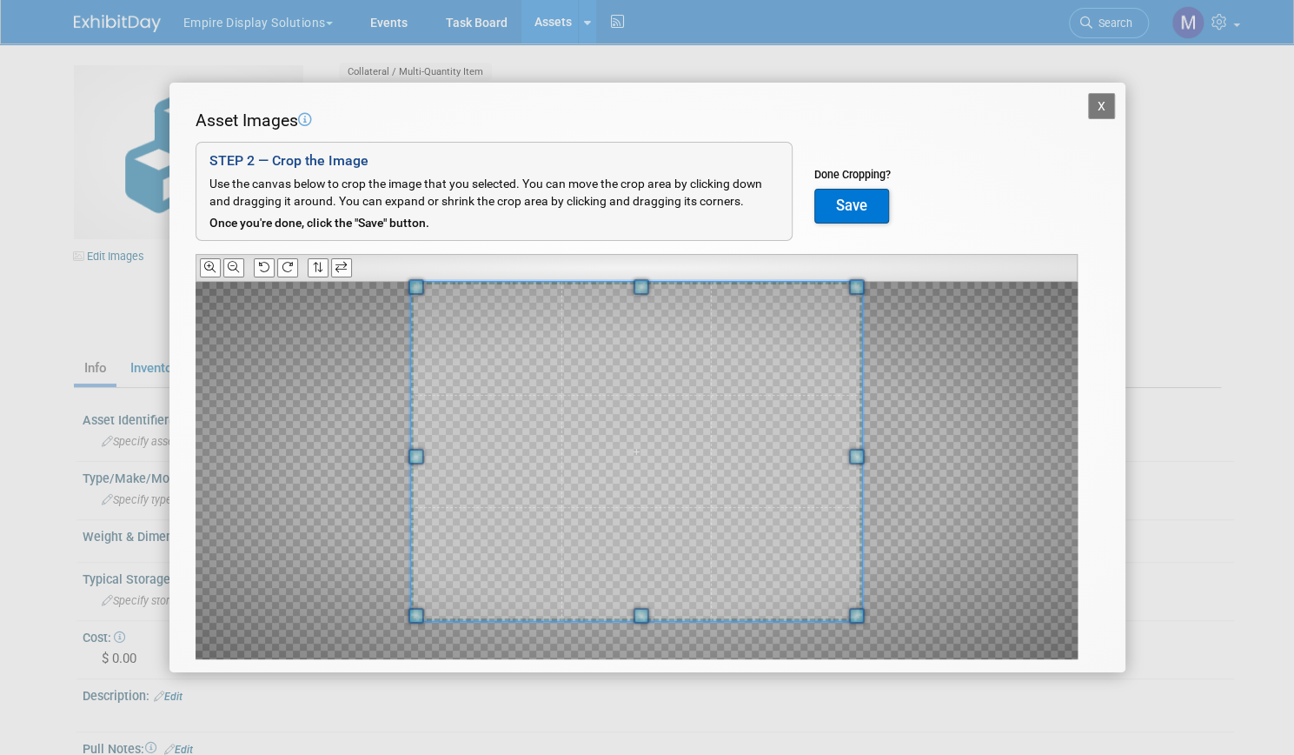
click at [639, 274] on div "Asset Images Add Image STEP 2 — Crop the Image Use the canvas below to crop the…" at bounding box center [648, 411] width 904 height 604
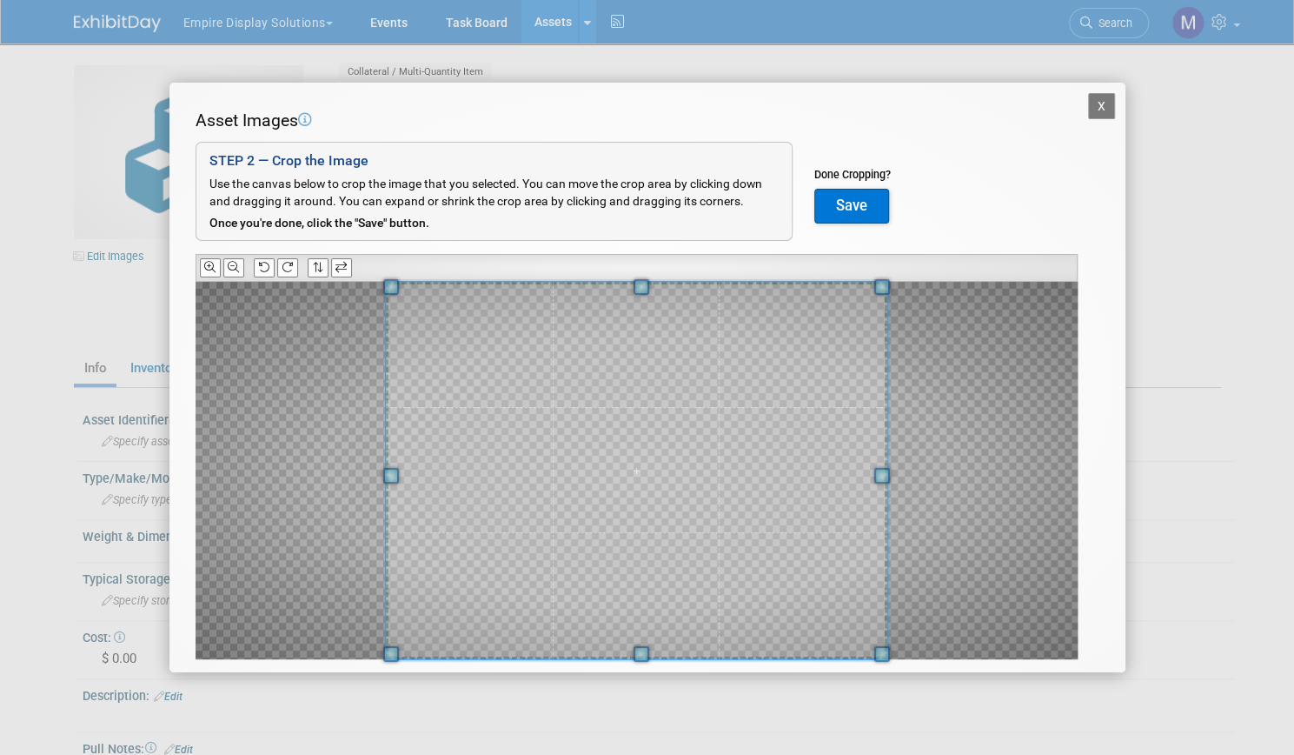
click at [645, 677] on div "X Asset Images Add Image STEP 2 — Crop the Image Use the canvas below to crop t…" at bounding box center [647, 377] width 1294 height 755
click at [863, 215] on button "Save" at bounding box center [852, 206] width 75 height 35
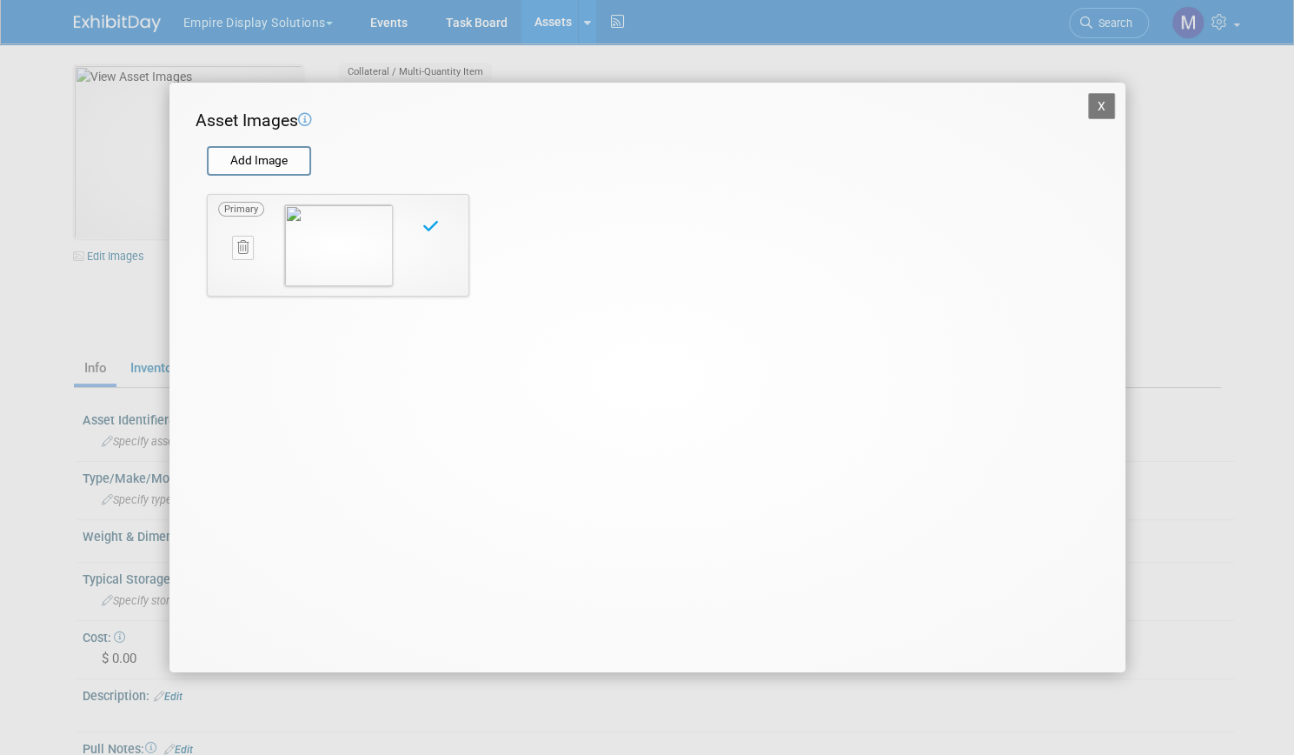
click at [1097, 103] on button "X" at bounding box center [1102, 106] width 28 height 26
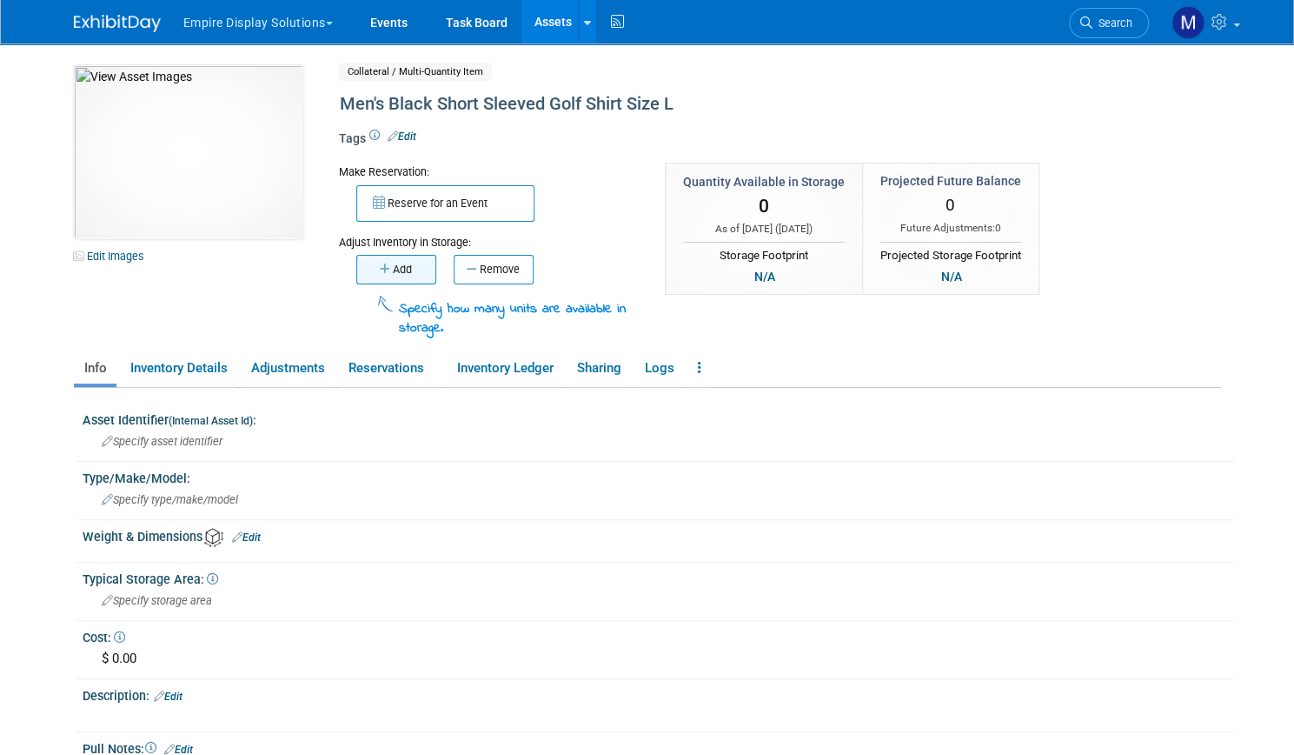
click at [397, 269] on button "Add" at bounding box center [396, 270] width 80 height 30
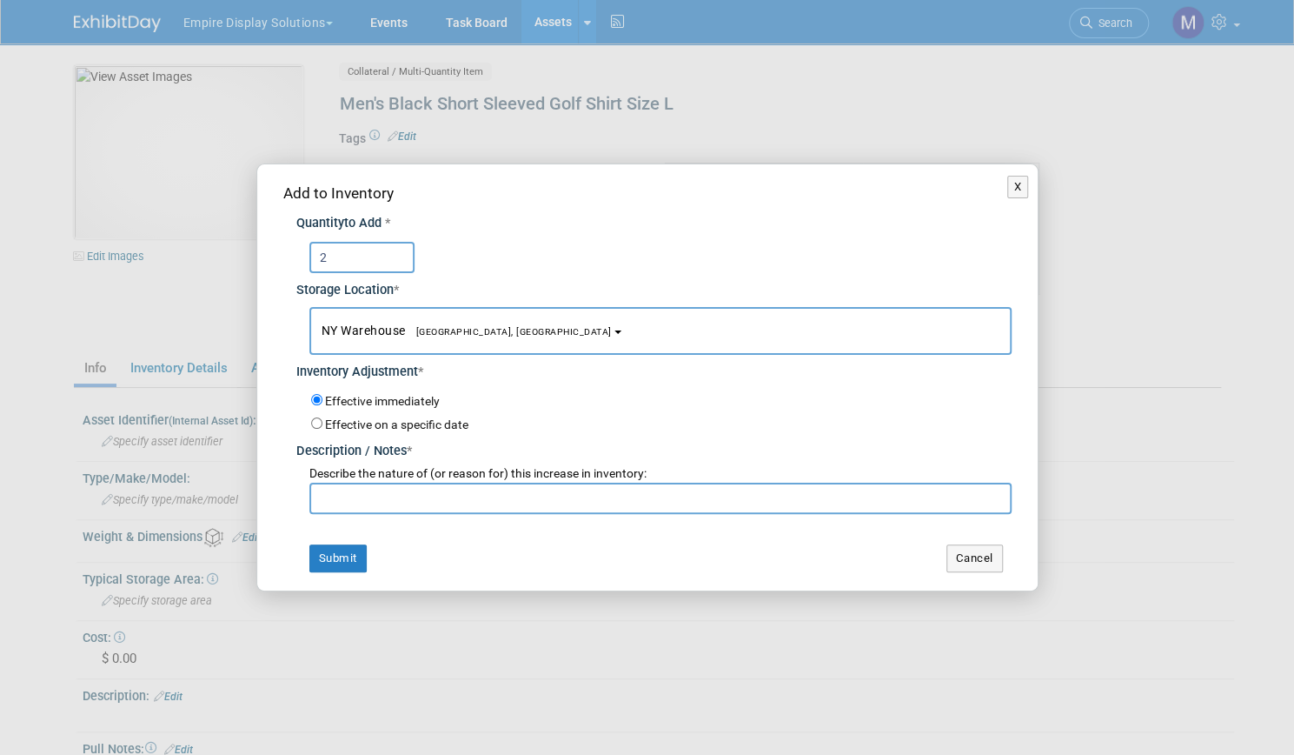
type input "2"
click at [381, 510] on input "text" at bounding box center [660, 497] width 702 height 31
type input "new item from Black Hat 25"
click at [345, 556] on button "Submit" at bounding box center [337, 558] width 57 height 28
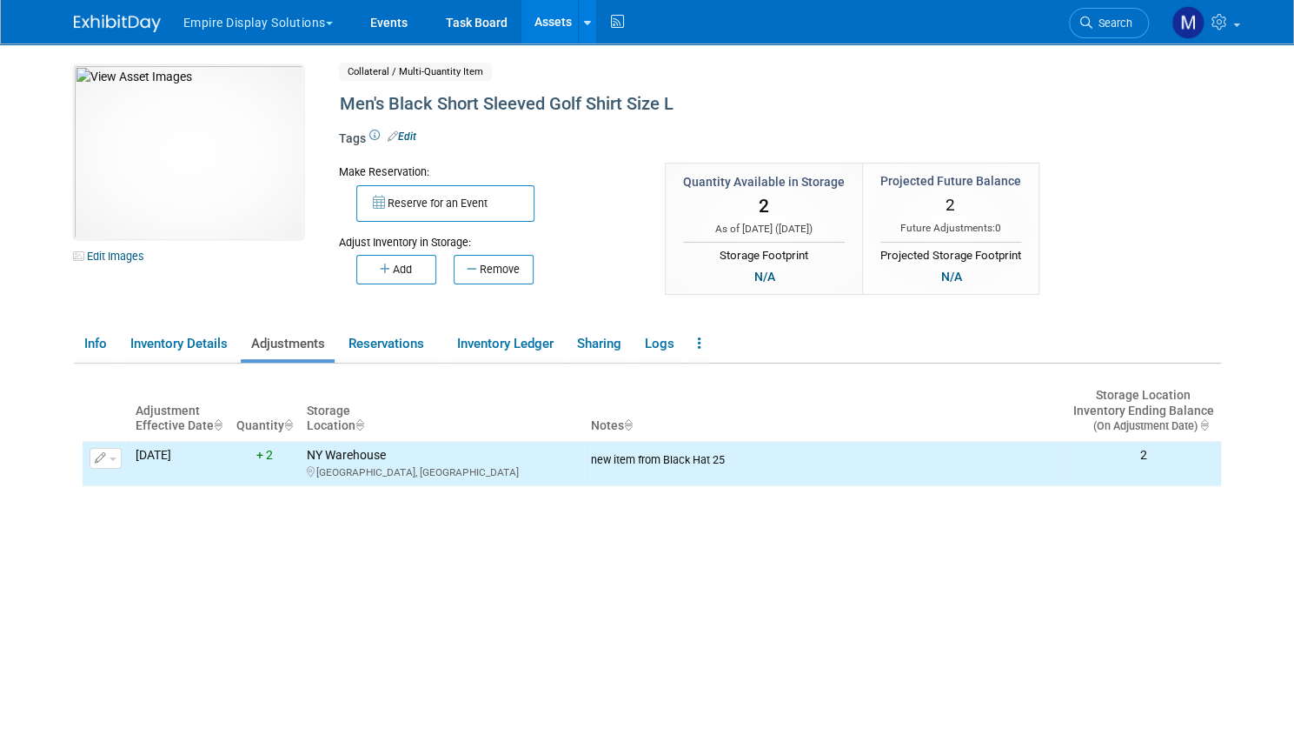
click at [544, 29] on link "Assets" at bounding box center [553, 21] width 63 height 43
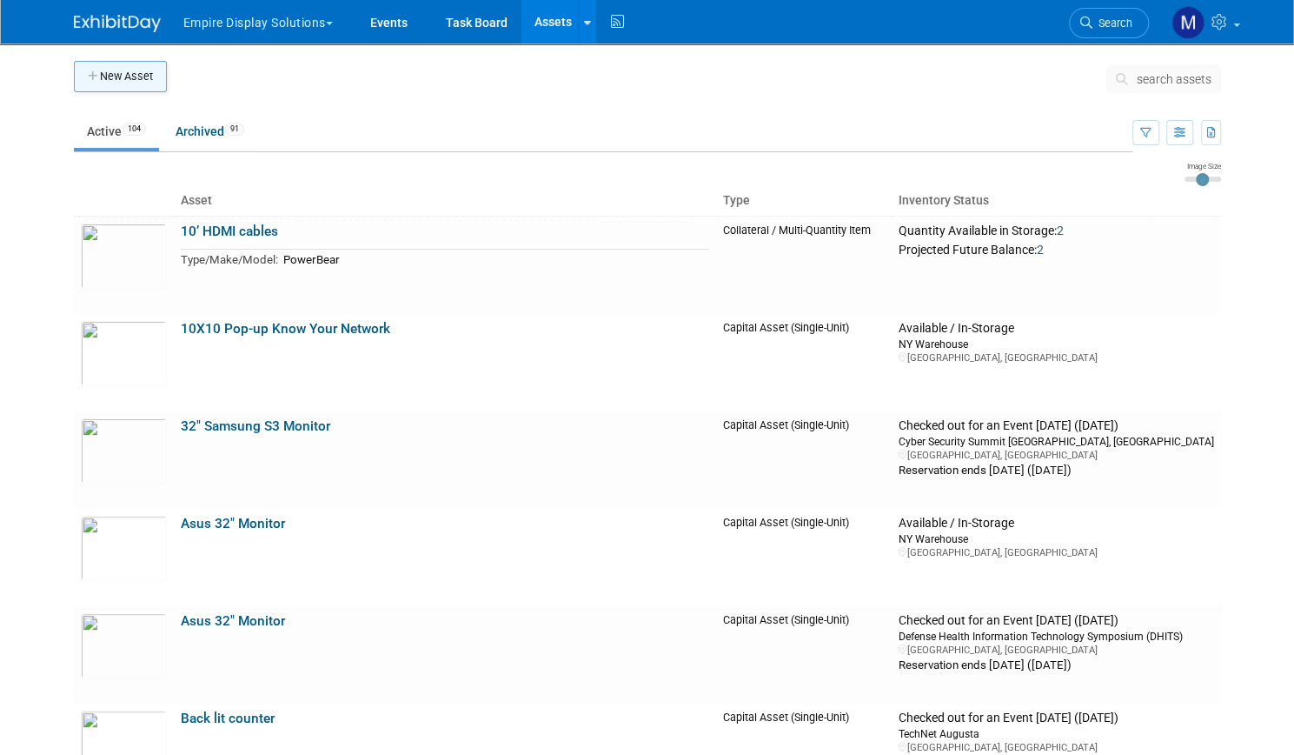
click at [130, 76] on button "New Asset" at bounding box center [120, 76] width 93 height 31
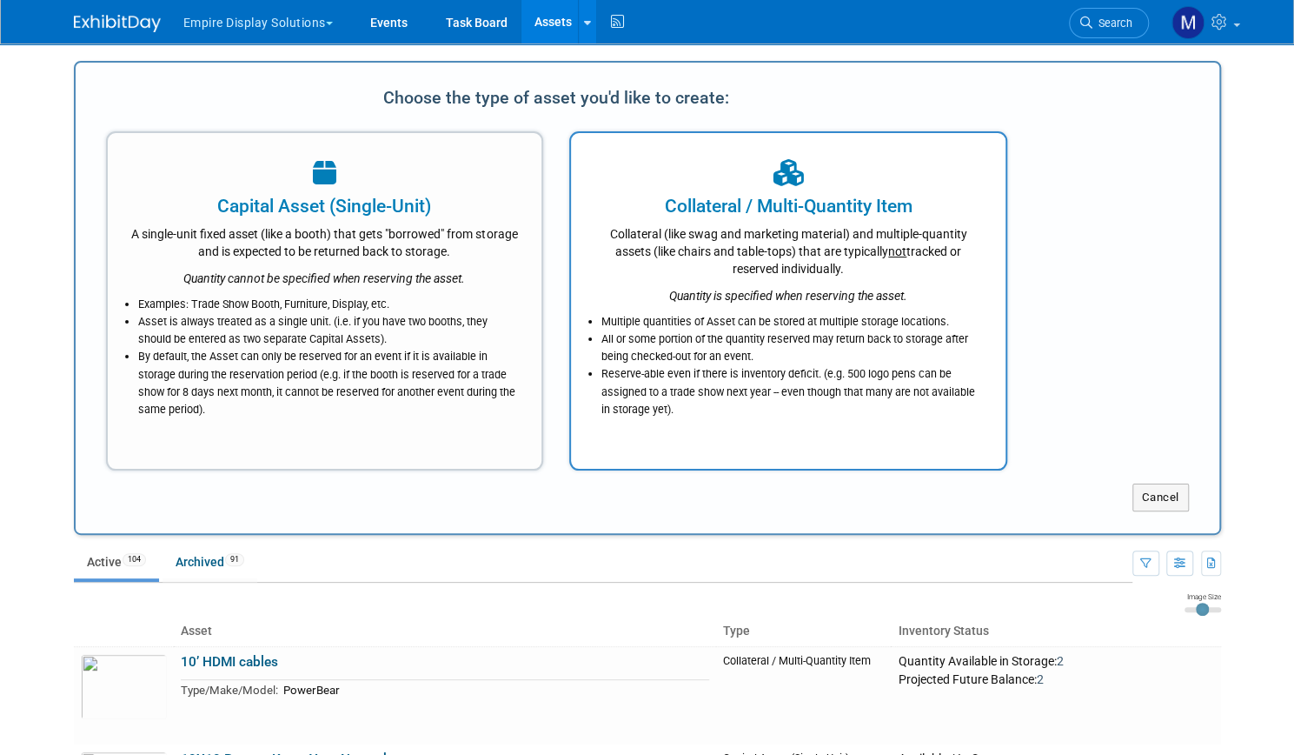
click at [792, 229] on div "Collateral (like swag and marketing material) and multiple-quantity assets (lik…" at bounding box center [788, 248] width 391 height 58
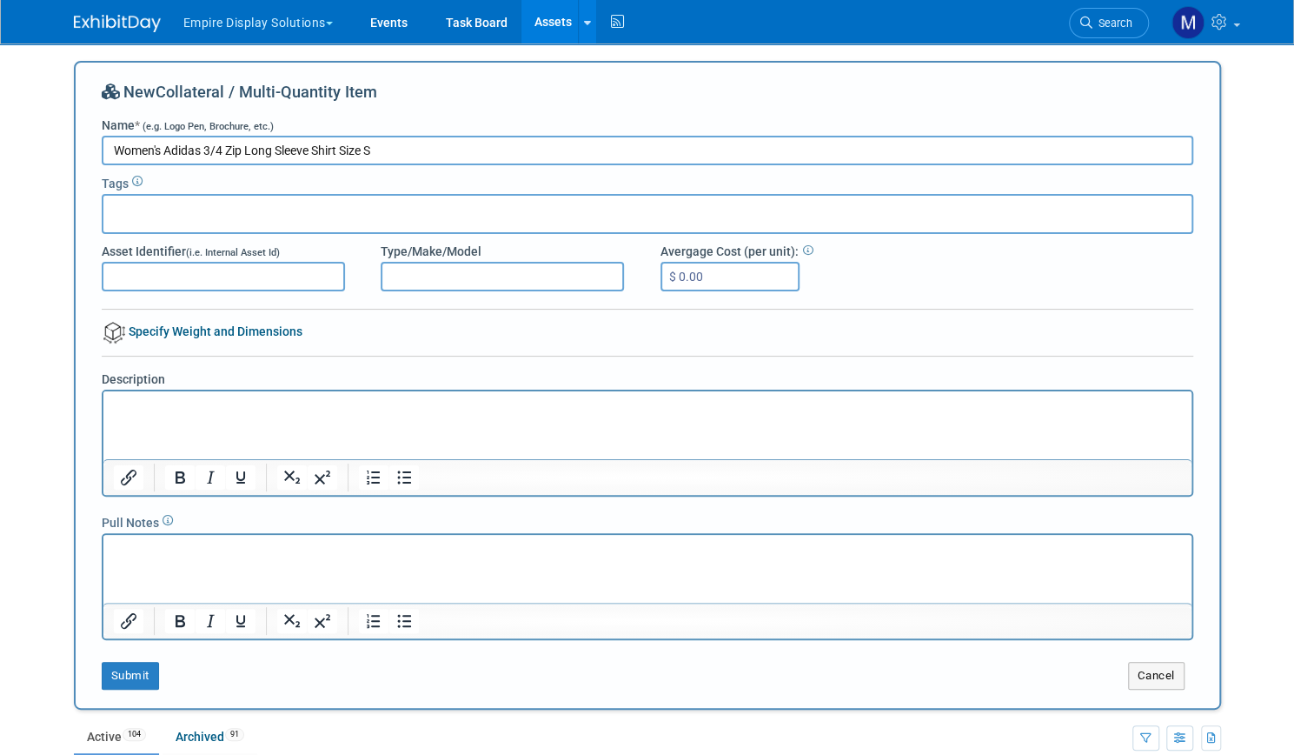
drag, startPoint x: 359, startPoint y: 150, endPoint x: 96, endPoint y: 149, distance: 262.5
click at [102, 149] on input "Women's Adidas 3/4 Zip Long Sleeve Shirt Size S" at bounding box center [648, 151] width 1092 height 30
type input "Women's Adidas 3/4 Zip Long Sleeve Shirt Size S"
click at [249, 684] on div "Submit" at bounding box center [322, 676] width 466 height 28
click at [137, 674] on button "Submit" at bounding box center [130, 676] width 57 height 28
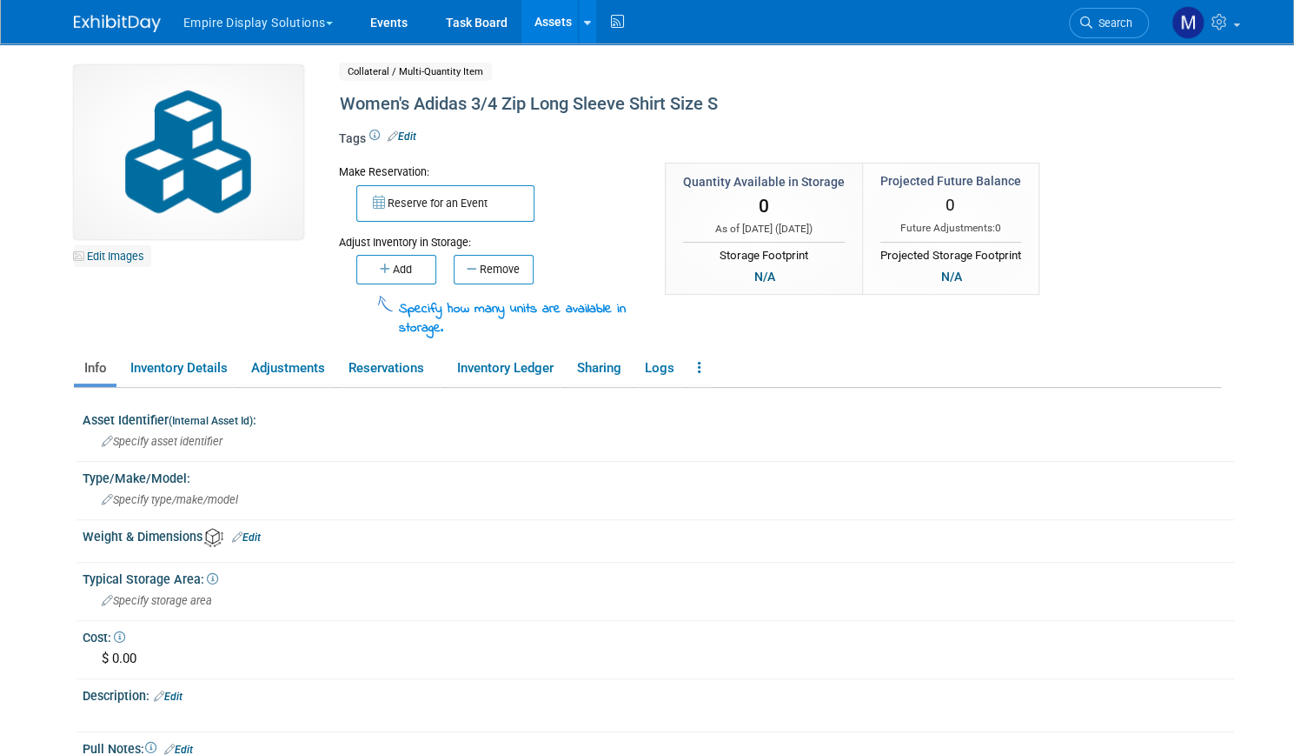
click at [116, 260] on link "Edit Images" at bounding box center [112, 256] width 77 height 22
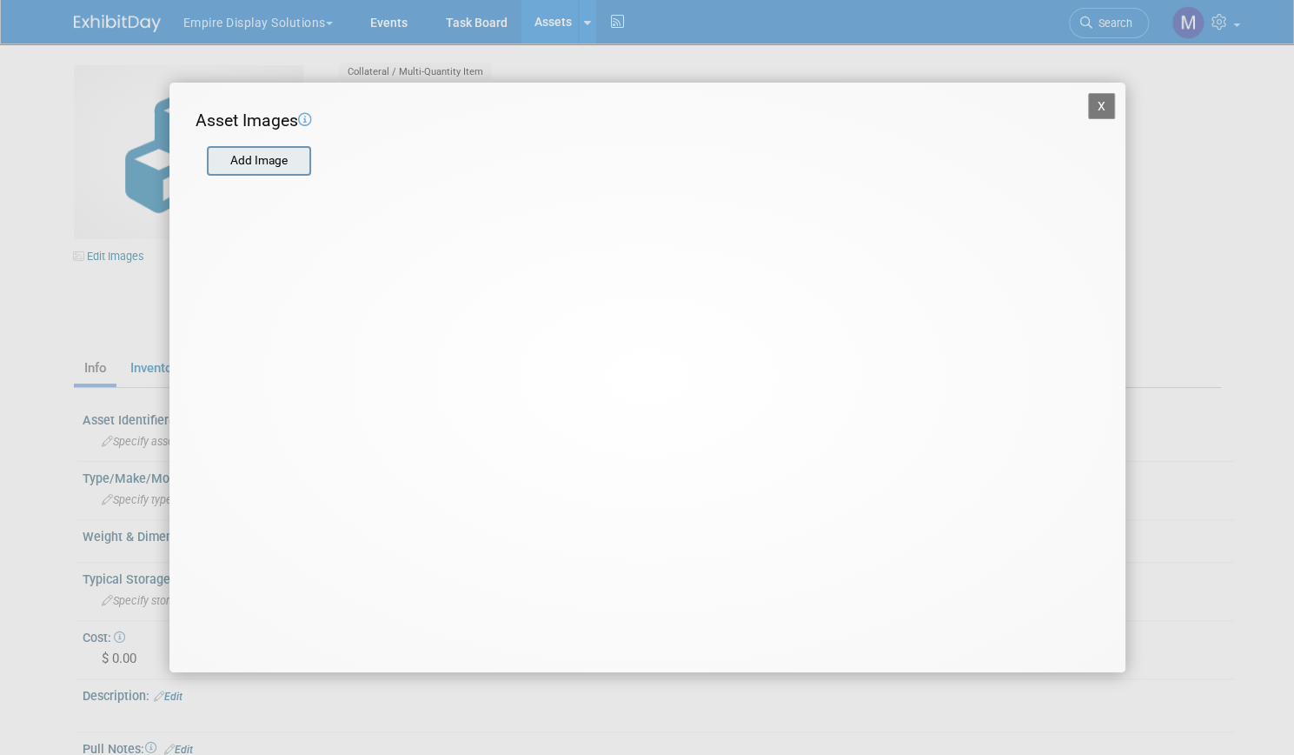
click at [275, 154] on input "file" at bounding box center [206, 161] width 207 height 26
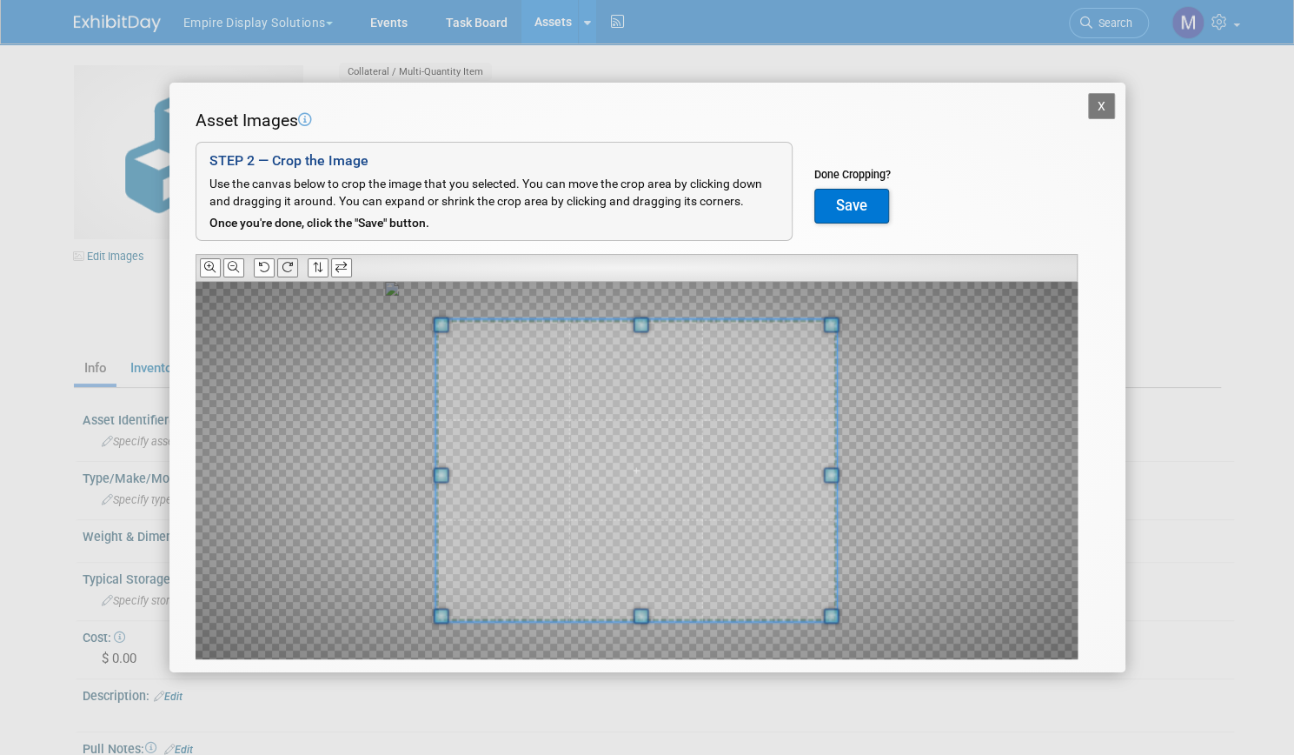
click at [285, 269] on icon at bounding box center [287, 267] width 11 height 11
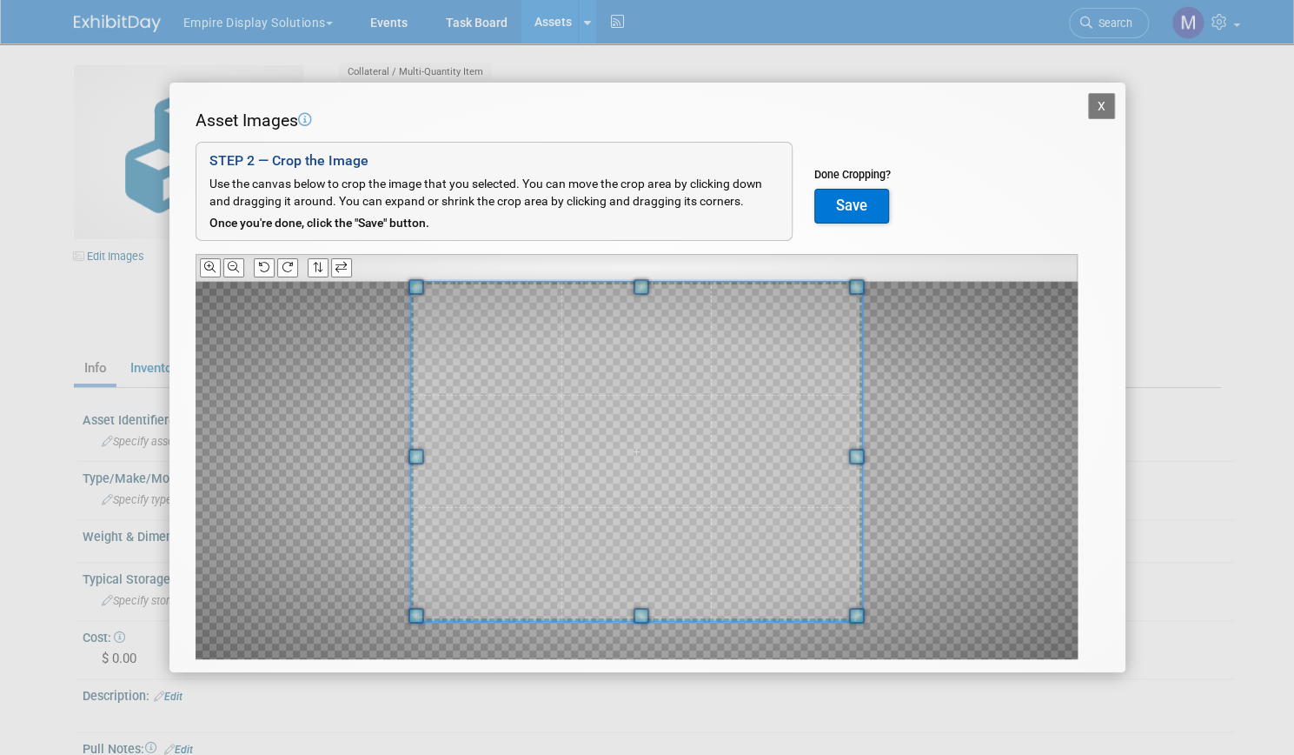
click at [643, 269] on div "Asset Images Add Image STEP 2 — Crop the Image Use the canvas below to crop the…" at bounding box center [648, 411] width 904 height 604
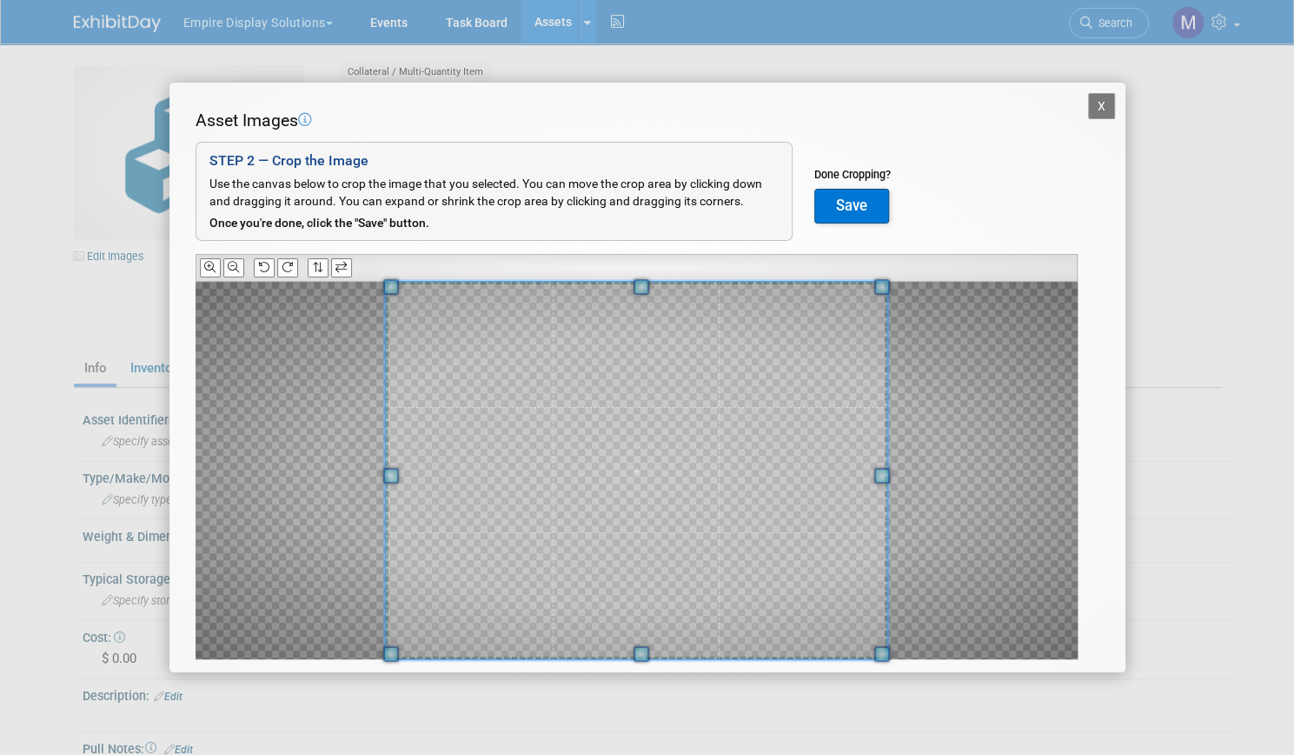
click at [646, 681] on div "X Asset Images Add Image STEP 2 — Crop the Image Use the canvas below to crop t…" at bounding box center [647, 377] width 1294 height 755
click at [859, 202] on button "Save" at bounding box center [852, 206] width 75 height 35
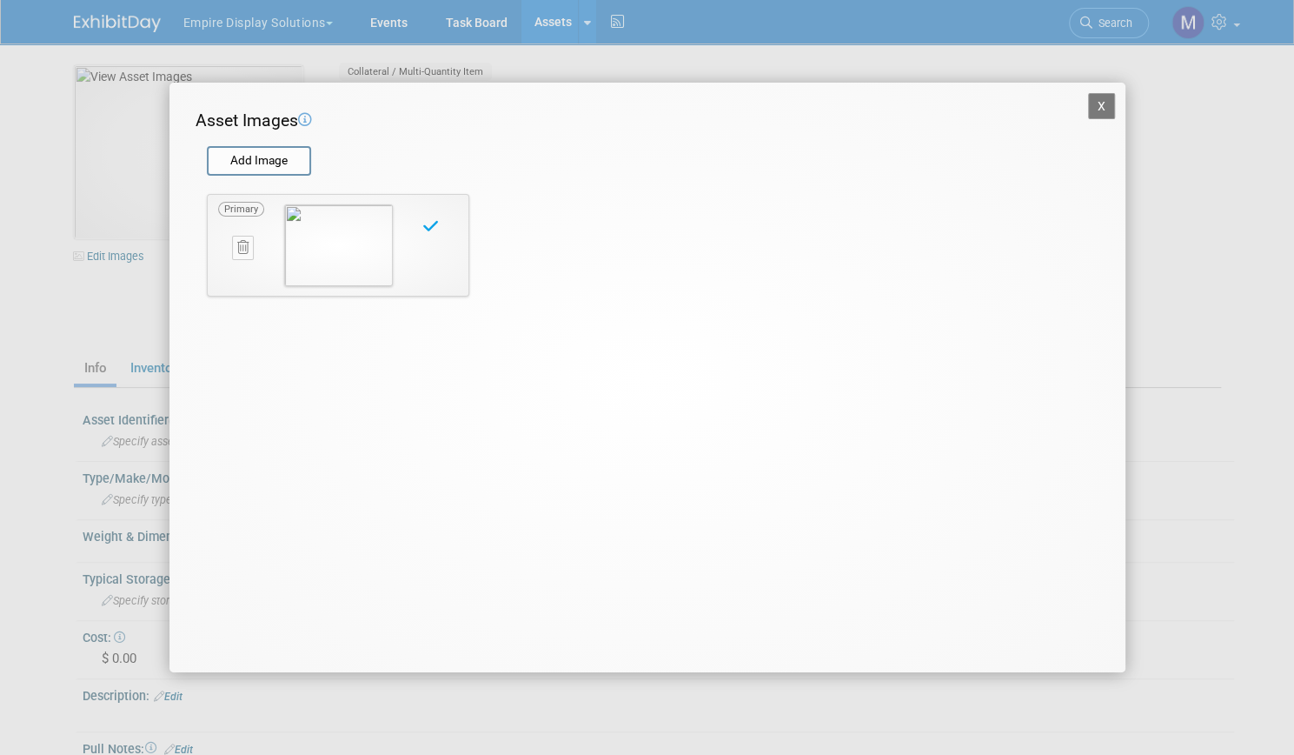
click at [1093, 111] on button "X" at bounding box center [1102, 106] width 28 height 26
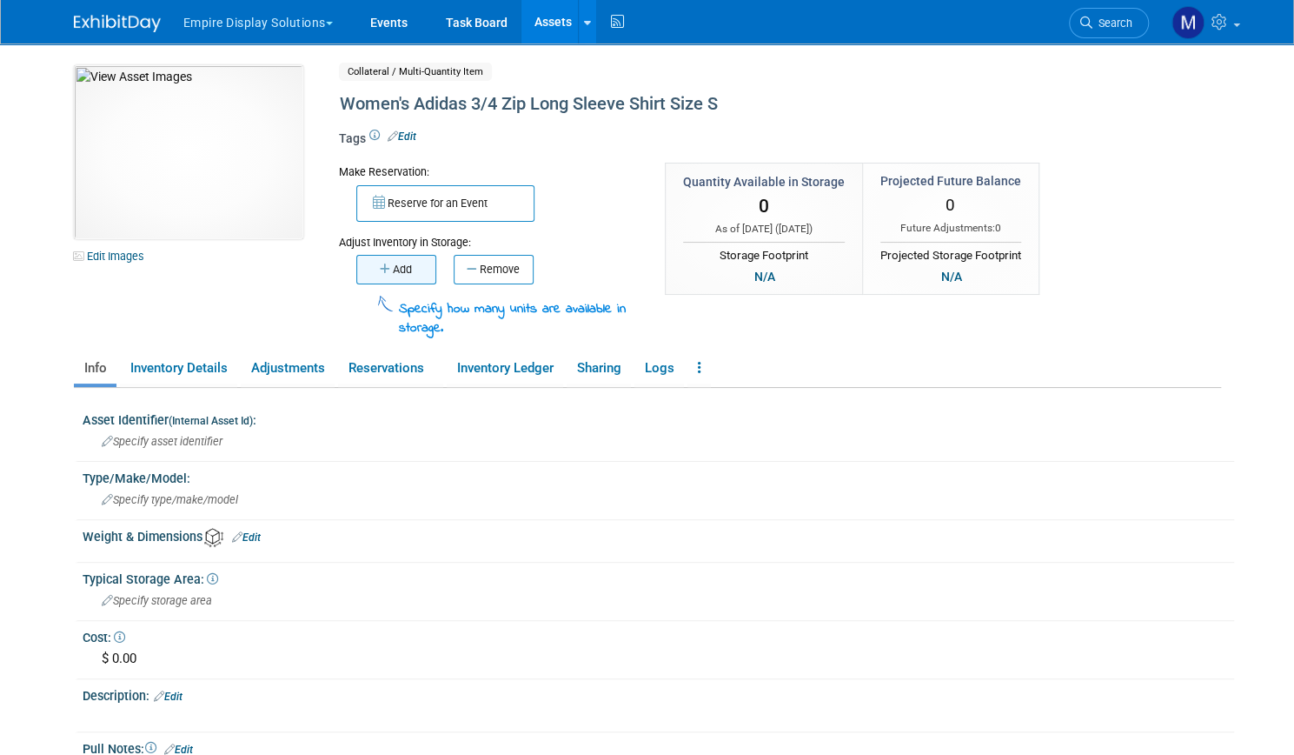
click at [395, 273] on button "Add" at bounding box center [396, 270] width 80 height 30
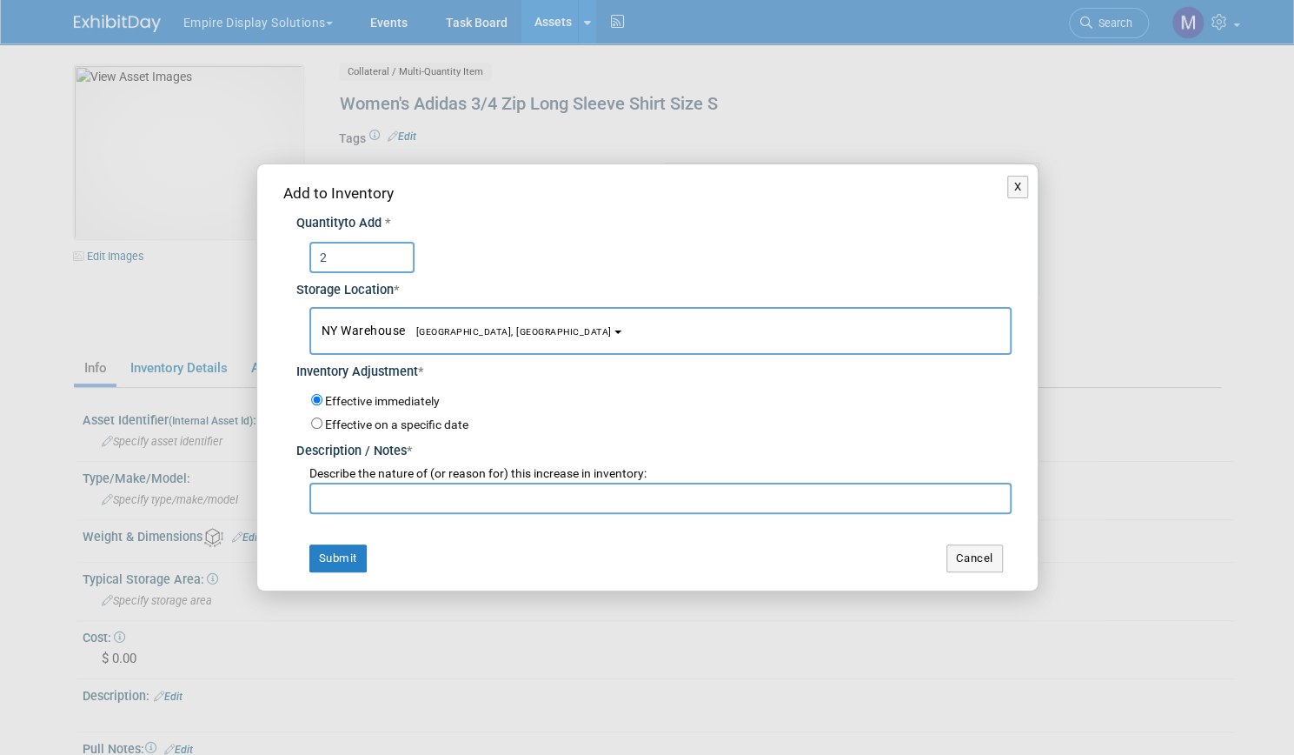
type input "2"
click at [372, 499] on input "text" at bounding box center [660, 497] width 702 height 31
type input "new item from Black Hat 25"
click at [344, 560] on button "Submit" at bounding box center [337, 558] width 57 height 28
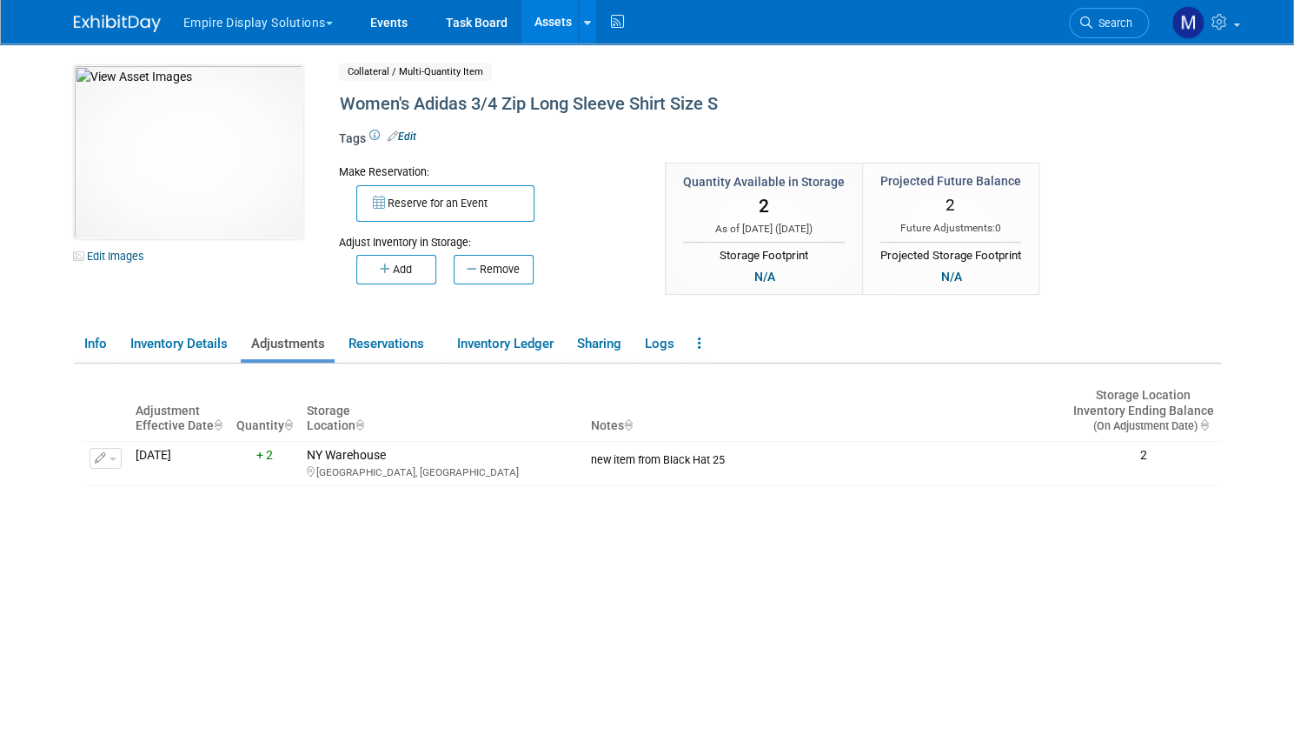
click at [545, 18] on link "Assets" at bounding box center [553, 21] width 63 height 43
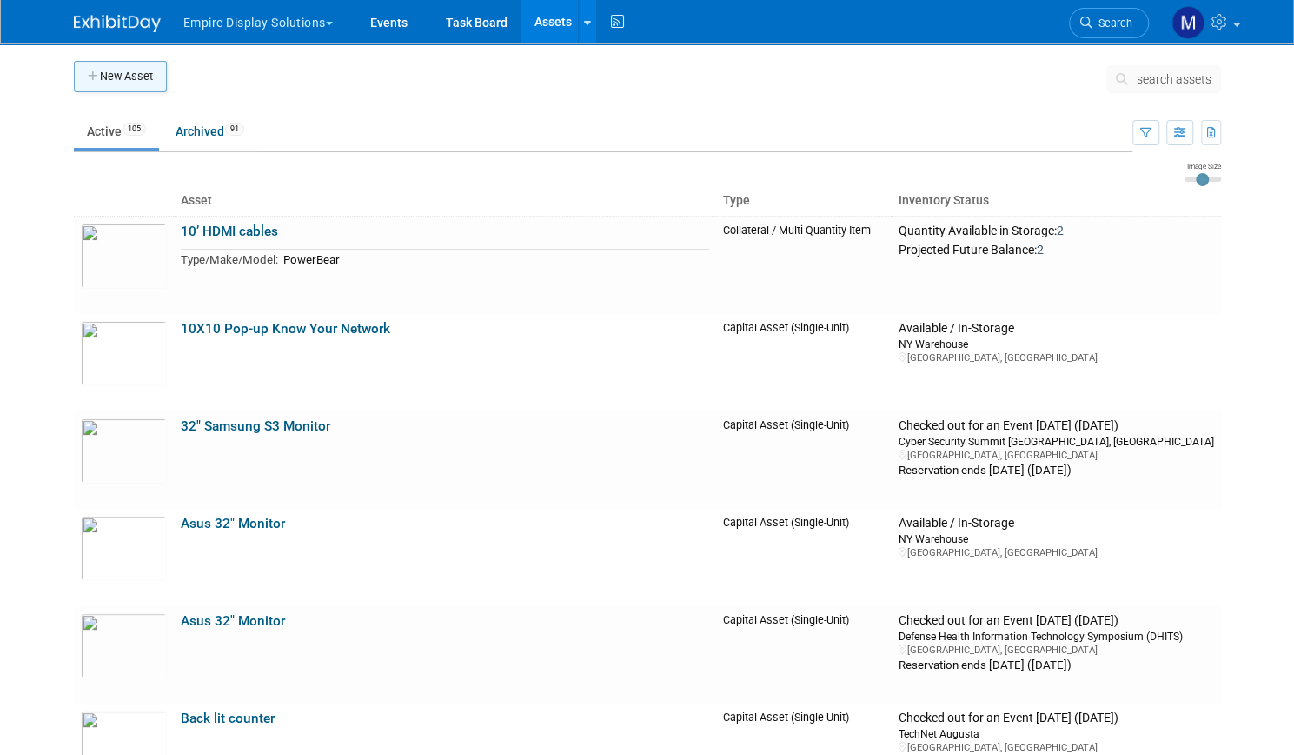
click at [106, 72] on button "New Asset" at bounding box center [120, 76] width 93 height 31
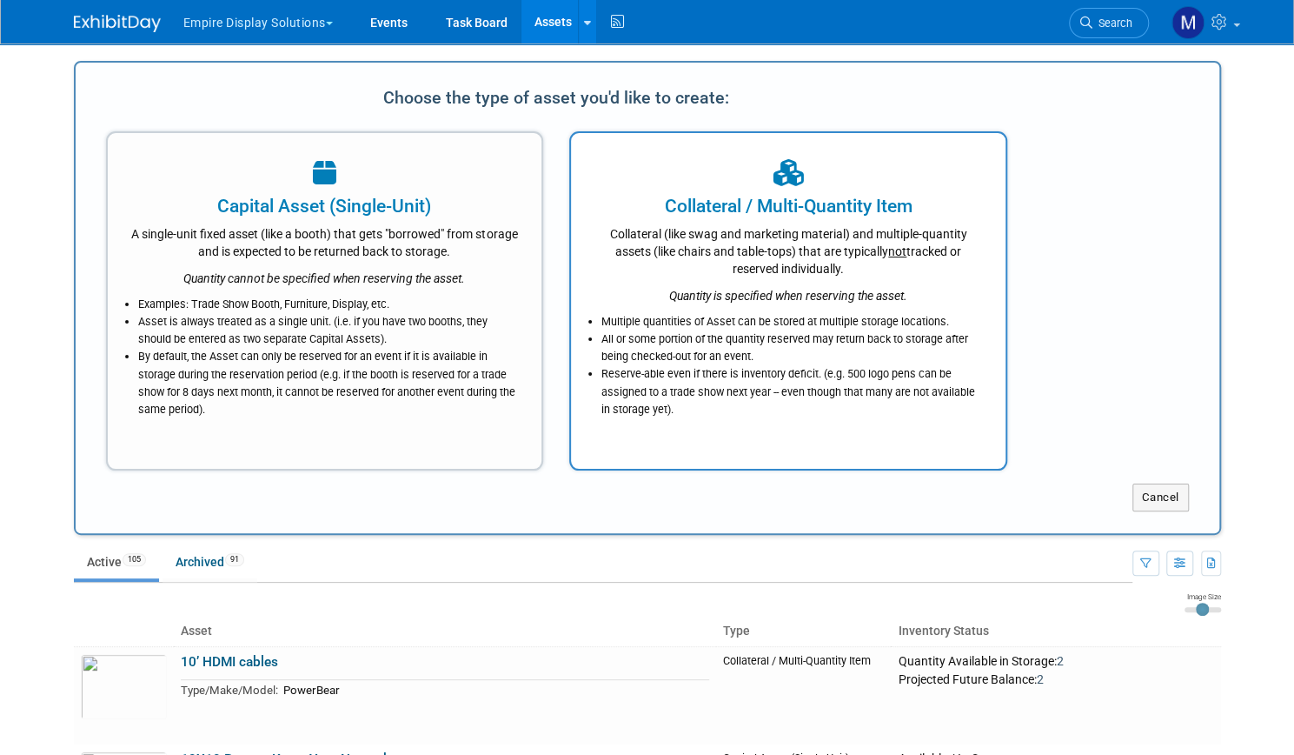
click at [676, 258] on div "Collateral (like swag and marketing material) and multiple-quantity assets (lik…" at bounding box center [788, 248] width 391 height 58
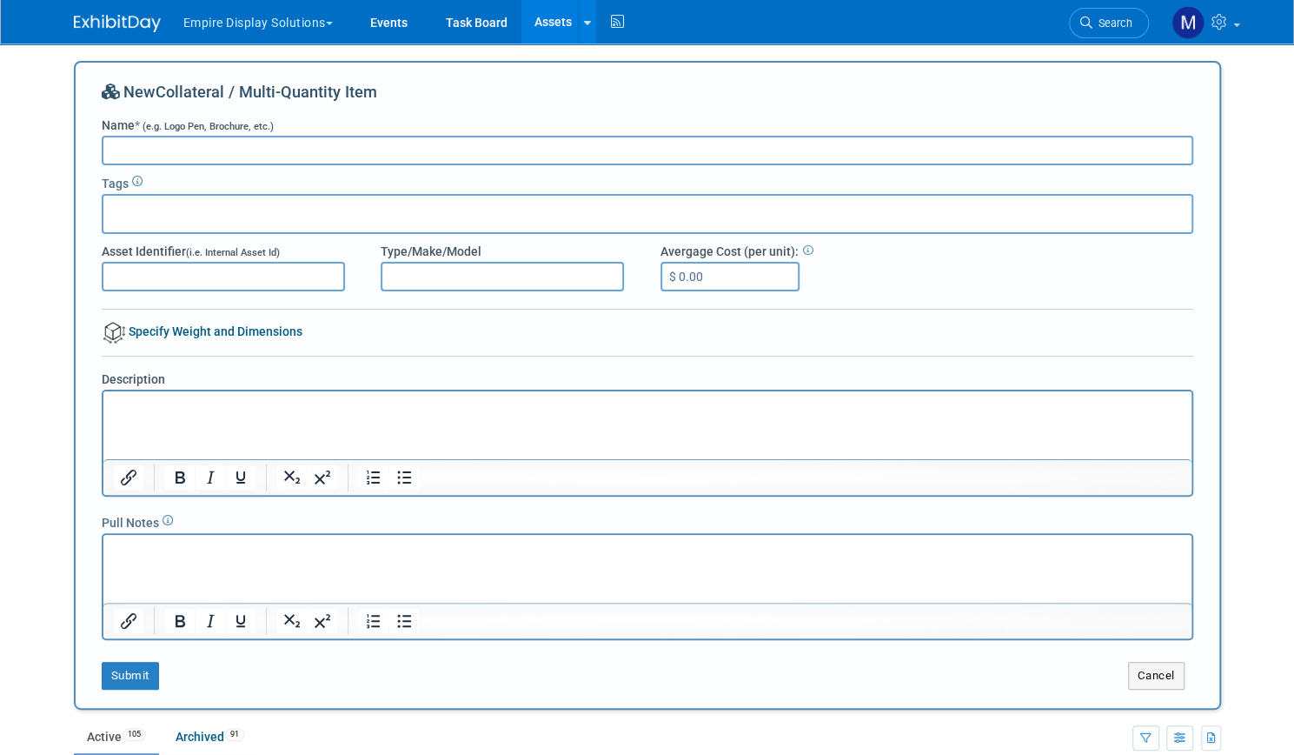
paste input "Women's Adidas 3/4 Zip Long Sleeve Shirt Size"
type input "Women's Adidas 3/4 Zip Long Sleeve Shirt Size M"
click at [135, 666] on button "Submit" at bounding box center [130, 676] width 57 height 28
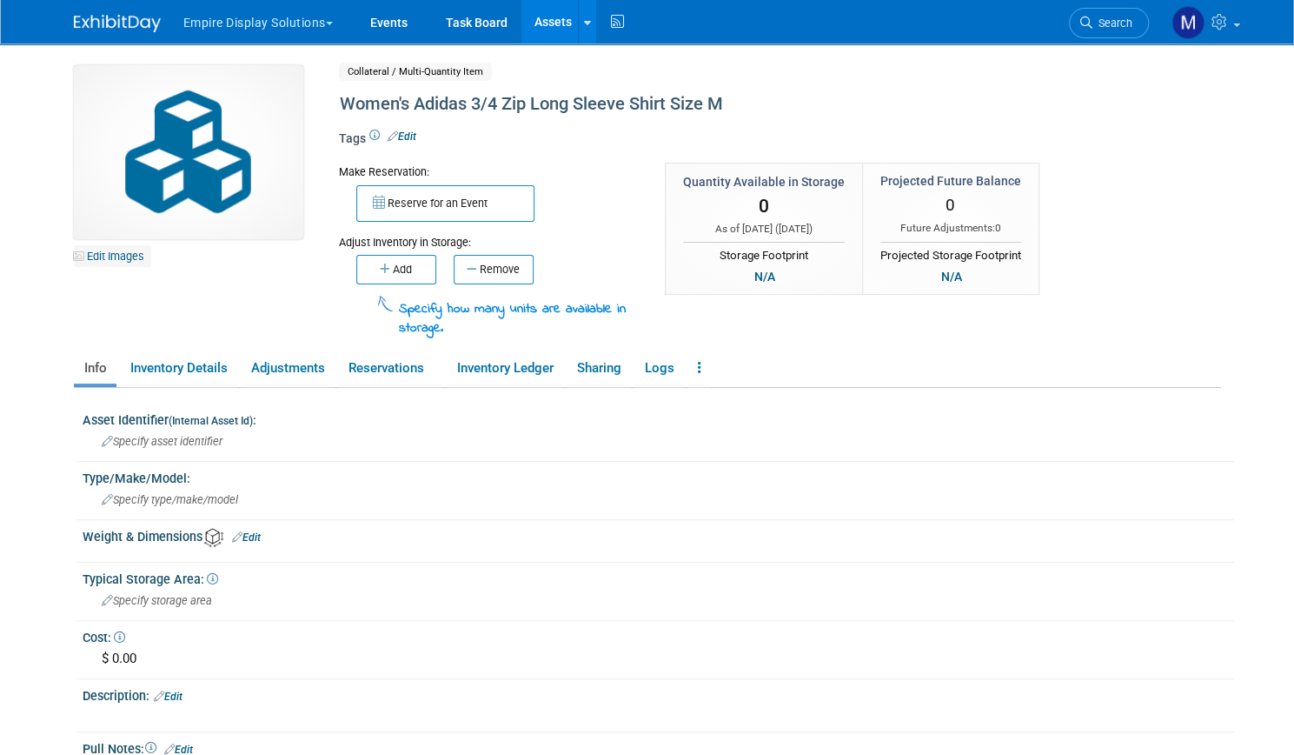
click at [124, 254] on link "Edit Images" at bounding box center [112, 256] width 77 height 22
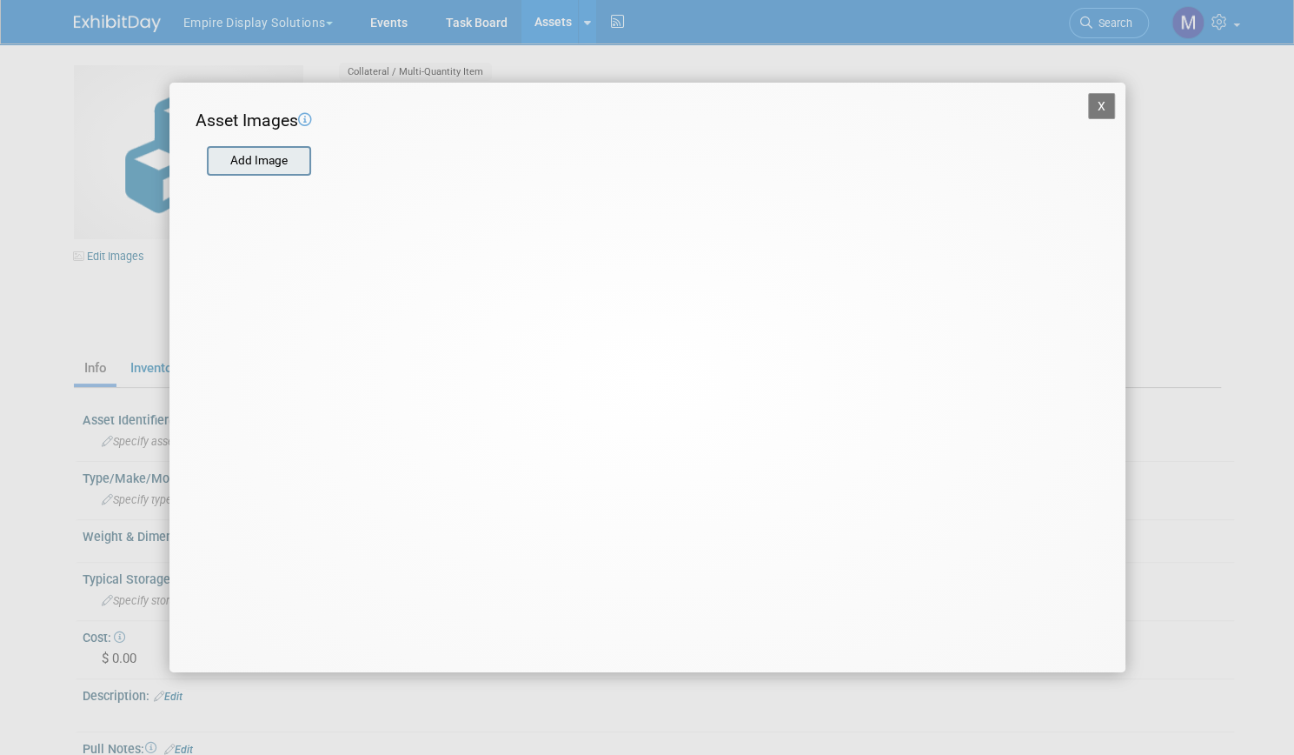
click at [279, 154] on input "file" at bounding box center [206, 161] width 207 height 26
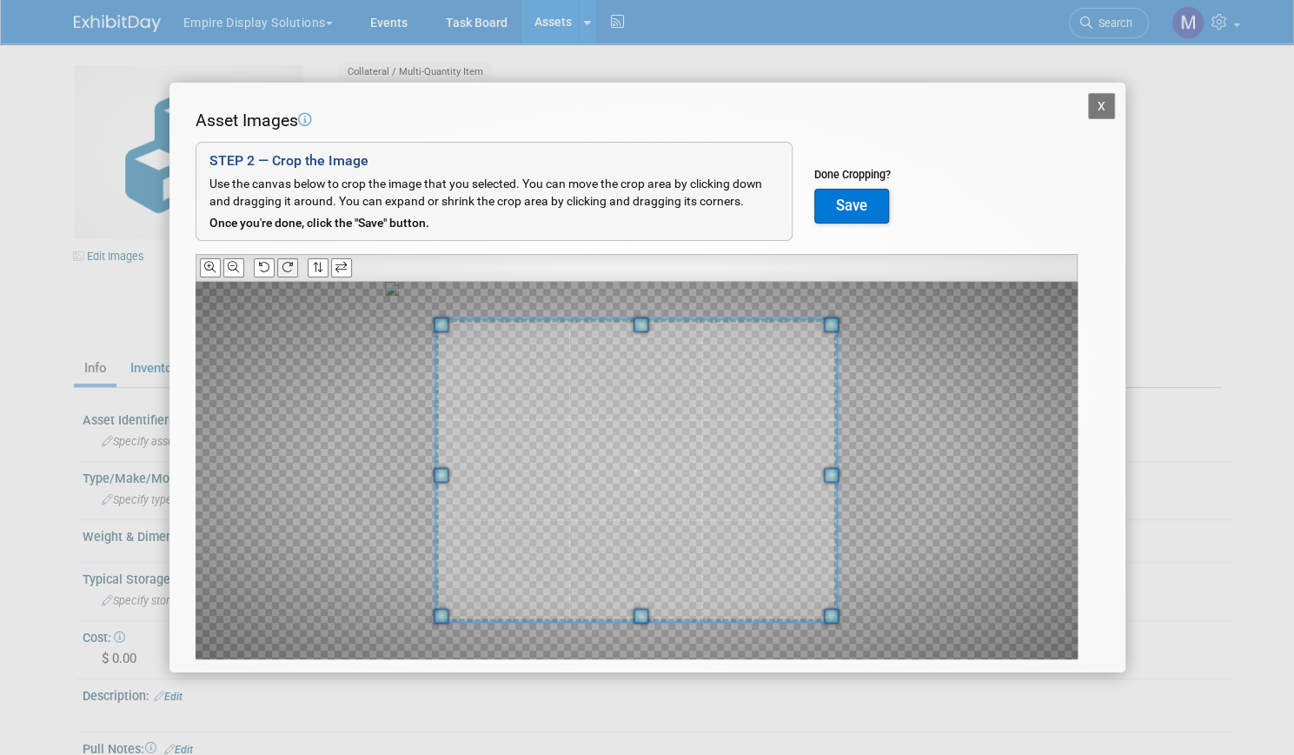
click at [294, 263] on button at bounding box center [287, 267] width 21 height 18
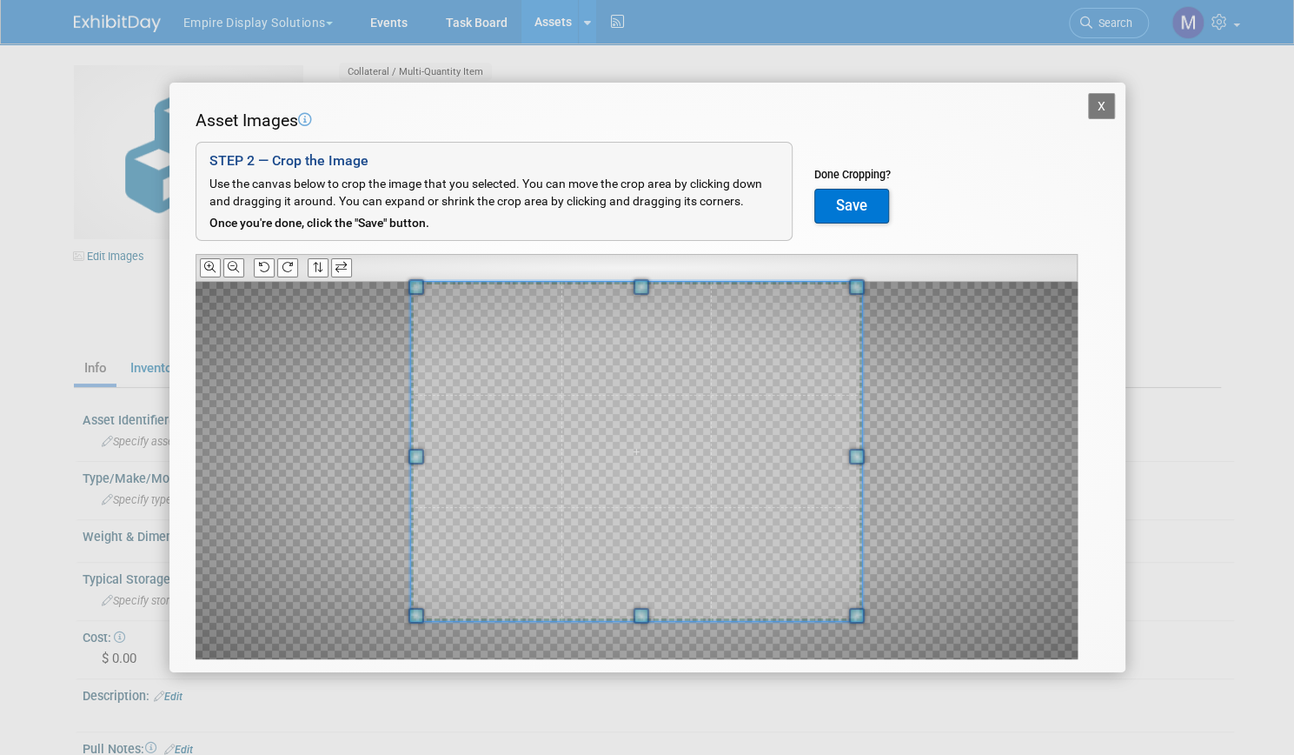
click at [638, 263] on div "Asset Images Add Image STEP 2 — Crop the Image Use the canvas below to crop the…" at bounding box center [648, 411] width 904 height 604
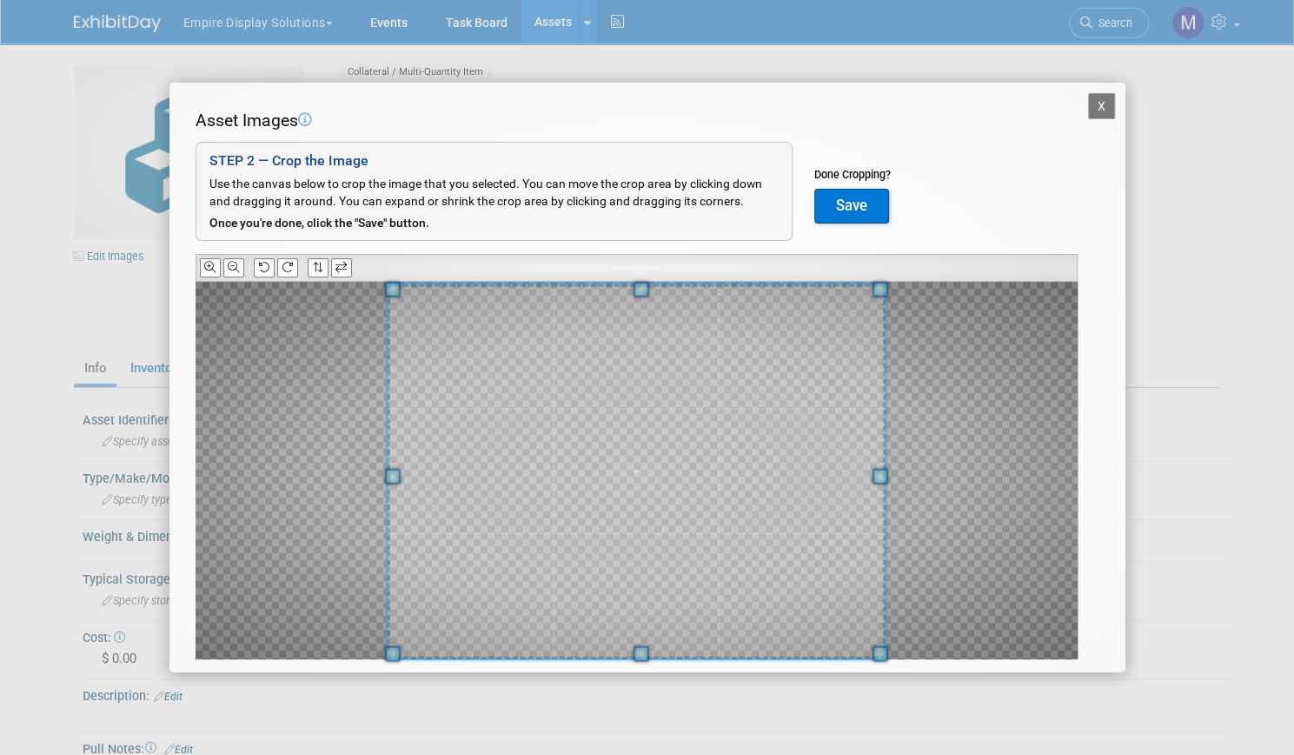
click at [647, 671] on div "Asset Images Add Image STEP 2 — Crop the Image Use the canvas below to crop the…" at bounding box center [648, 411] width 904 height 604
click at [873, 205] on button "Save" at bounding box center [852, 206] width 75 height 35
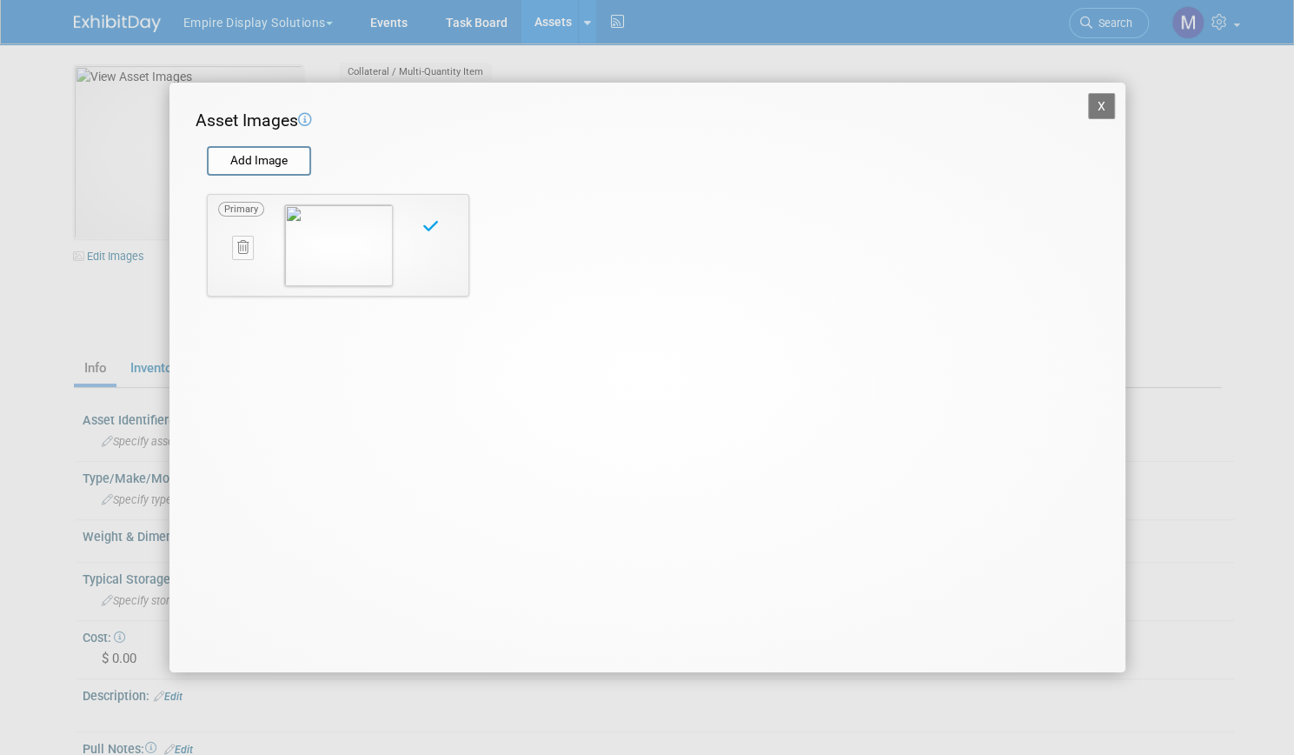
click at [1091, 110] on button "X" at bounding box center [1102, 106] width 28 height 26
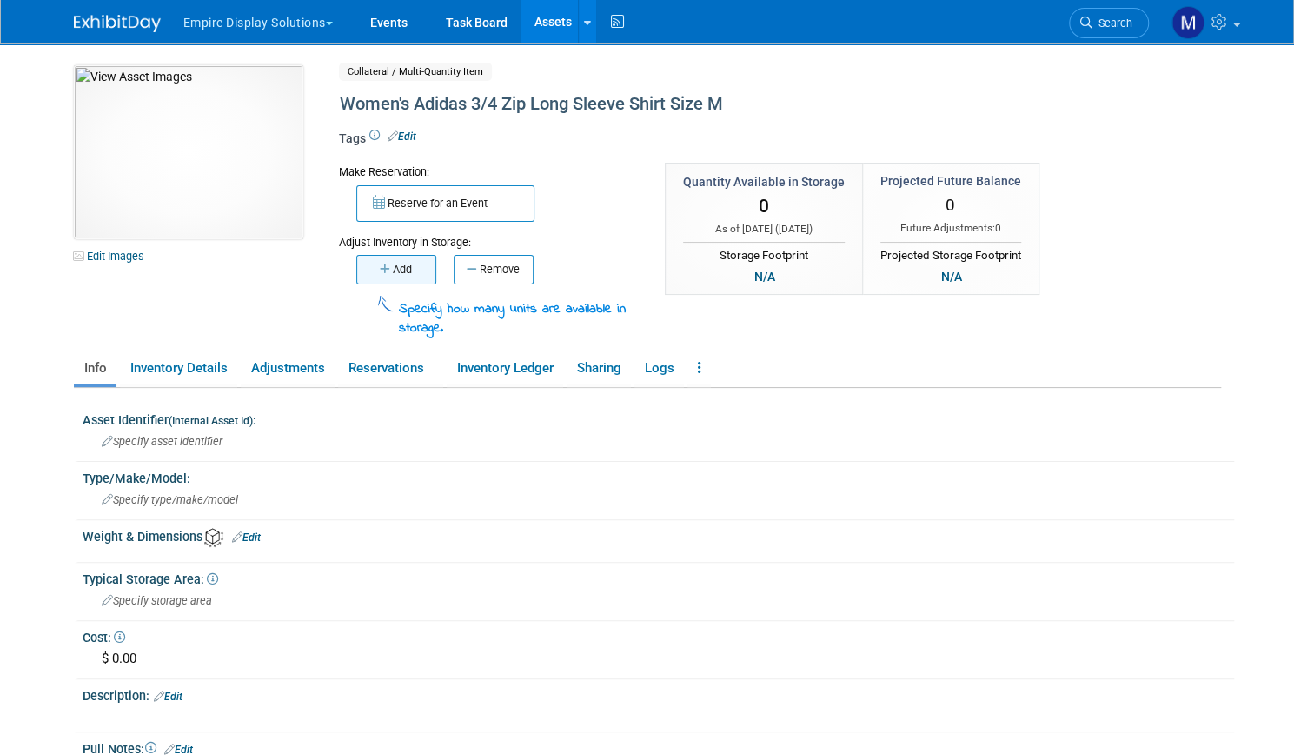
click at [389, 269] on button "Add" at bounding box center [396, 270] width 80 height 30
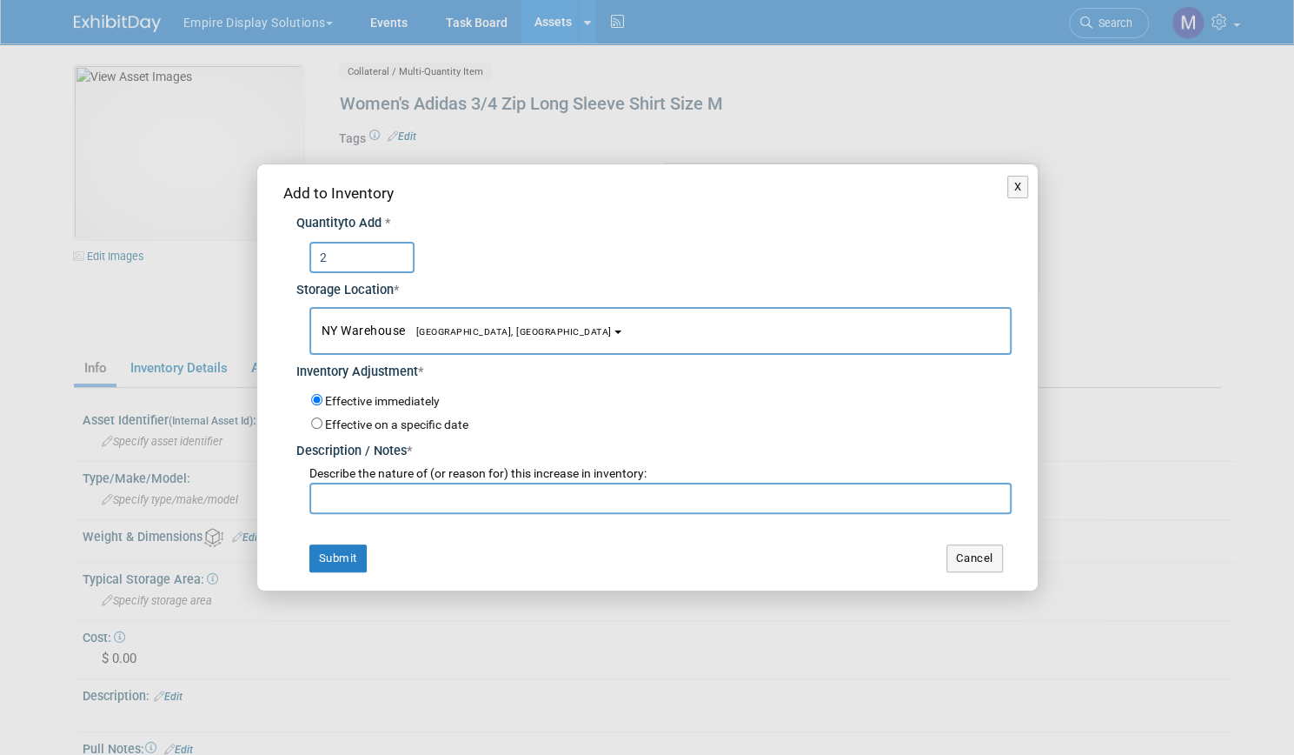
type input "2"
click at [396, 499] on input "text" at bounding box center [660, 497] width 702 height 31
type input "New item from Black Hat 25"
click at [336, 555] on button "Submit" at bounding box center [337, 558] width 57 height 28
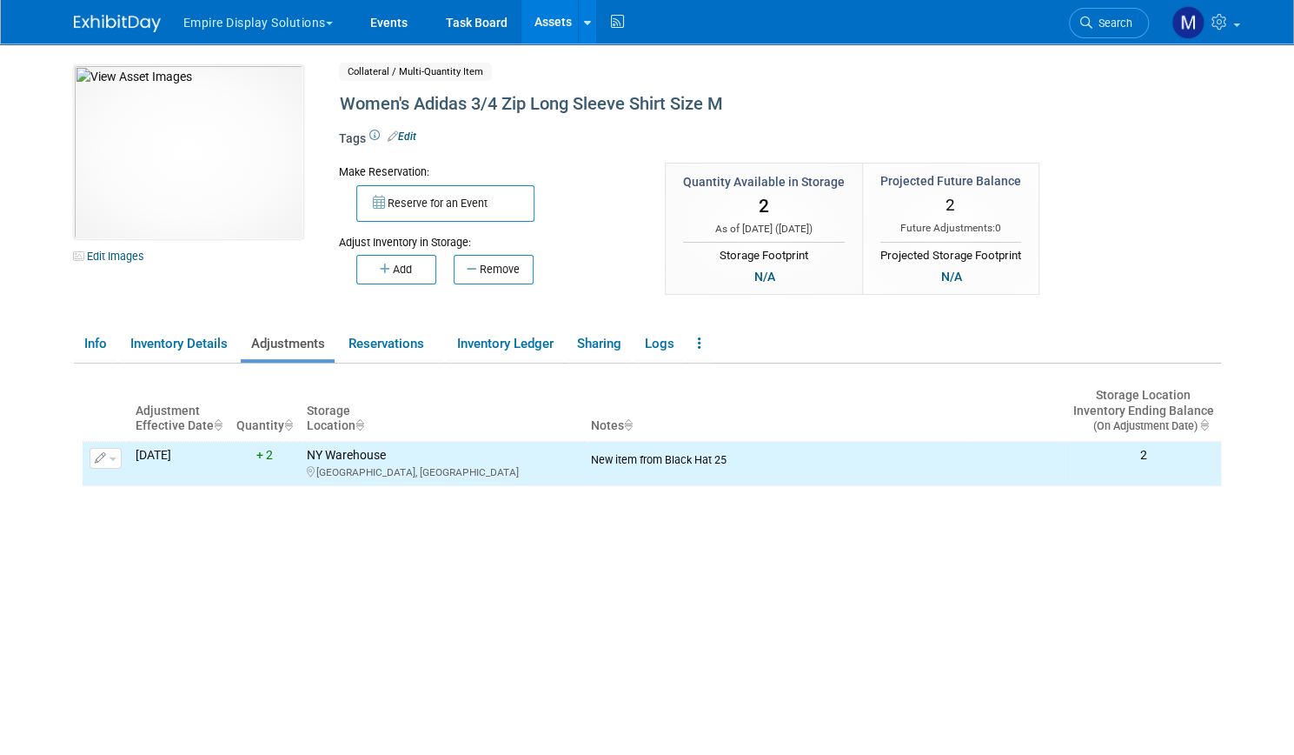
click at [535, 9] on link "Assets" at bounding box center [553, 21] width 63 height 43
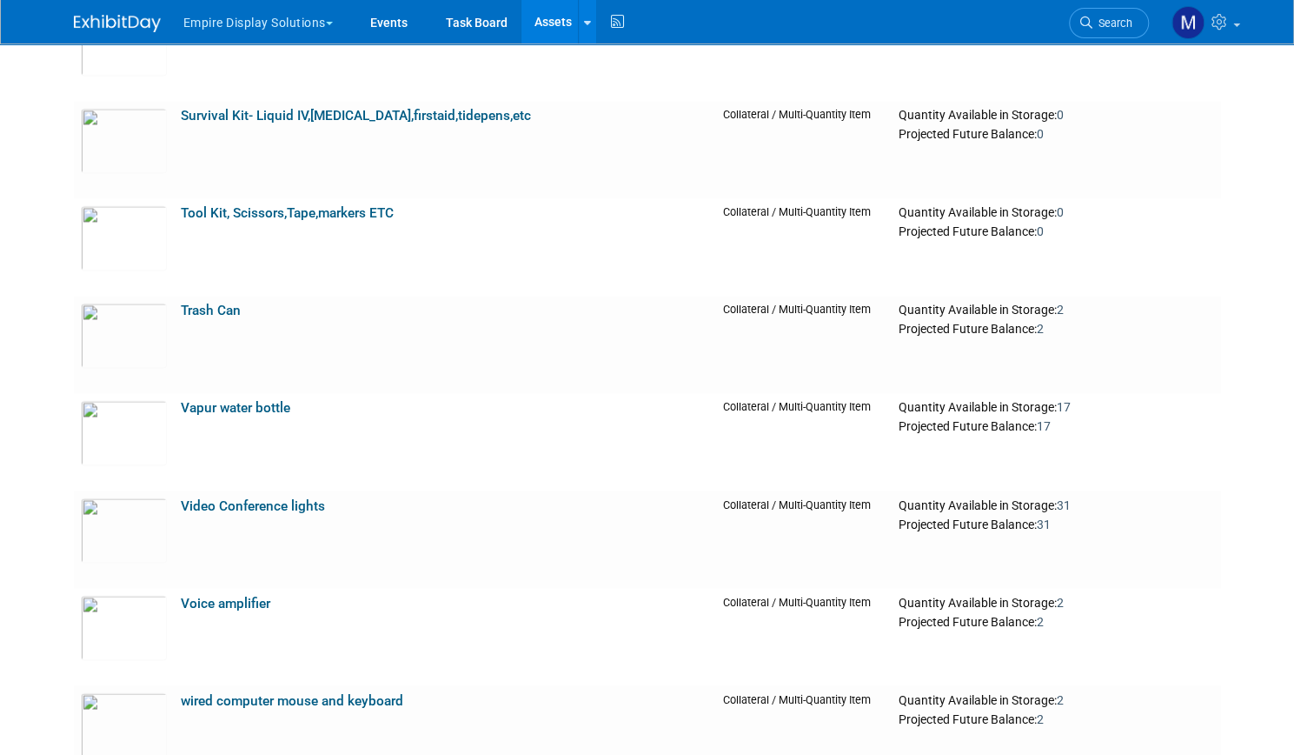
scroll to position [9986, 0]
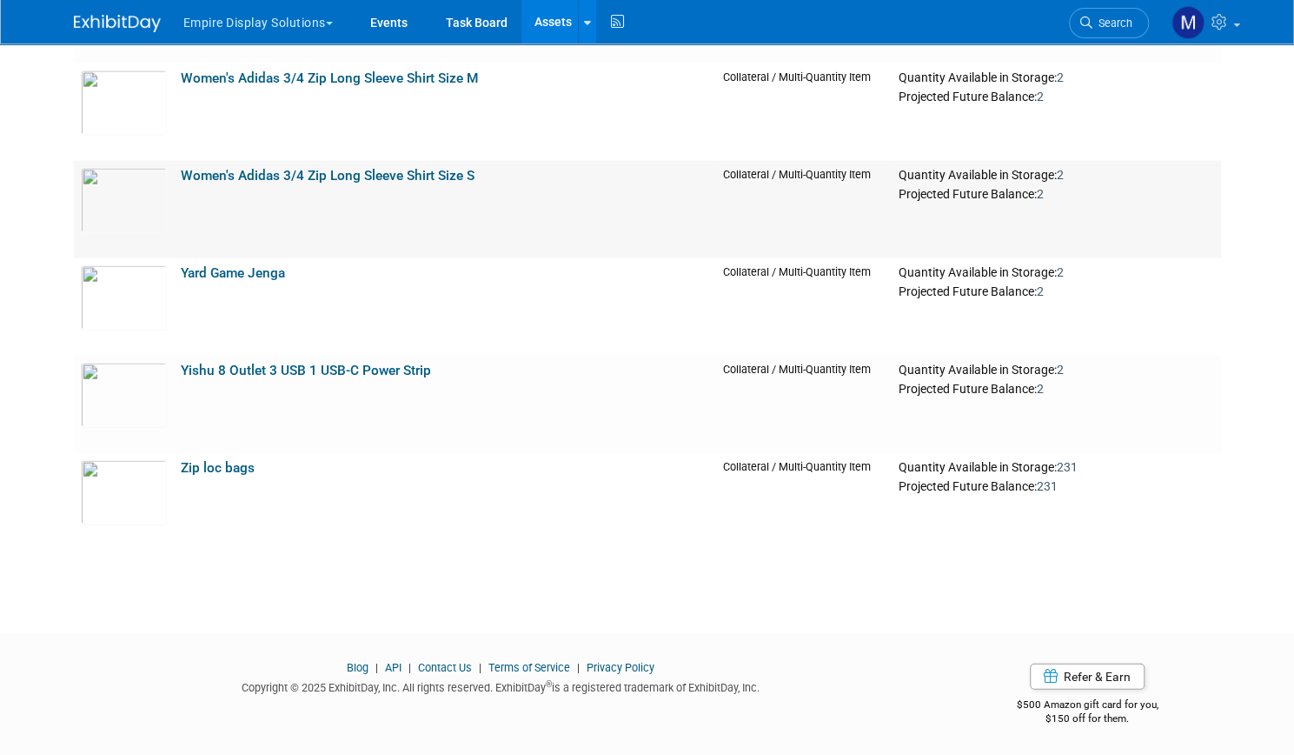
click at [426, 176] on link "Women's Adidas 3/4 Zip Long Sleeve Shirt Size S" at bounding box center [328, 176] width 294 height 16
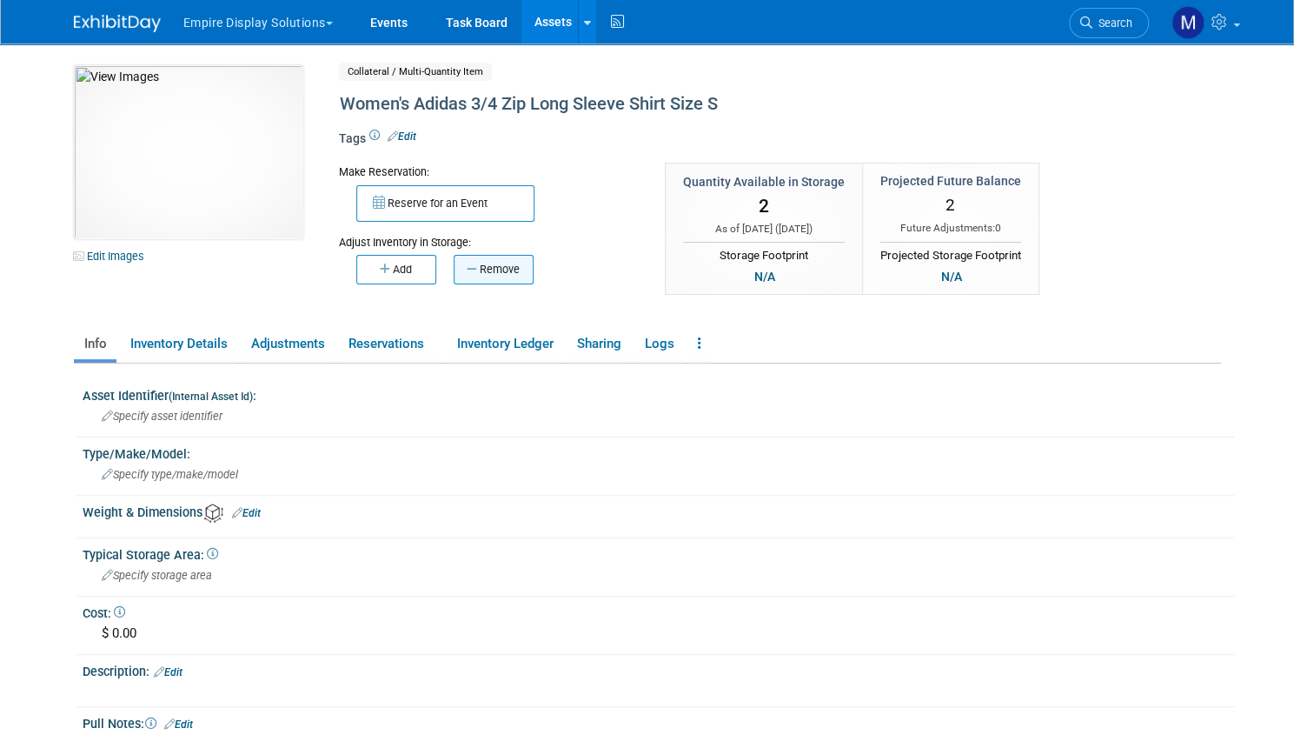
click at [485, 268] on button "Remove" at bounding box center [494, 270] width 80 height 30
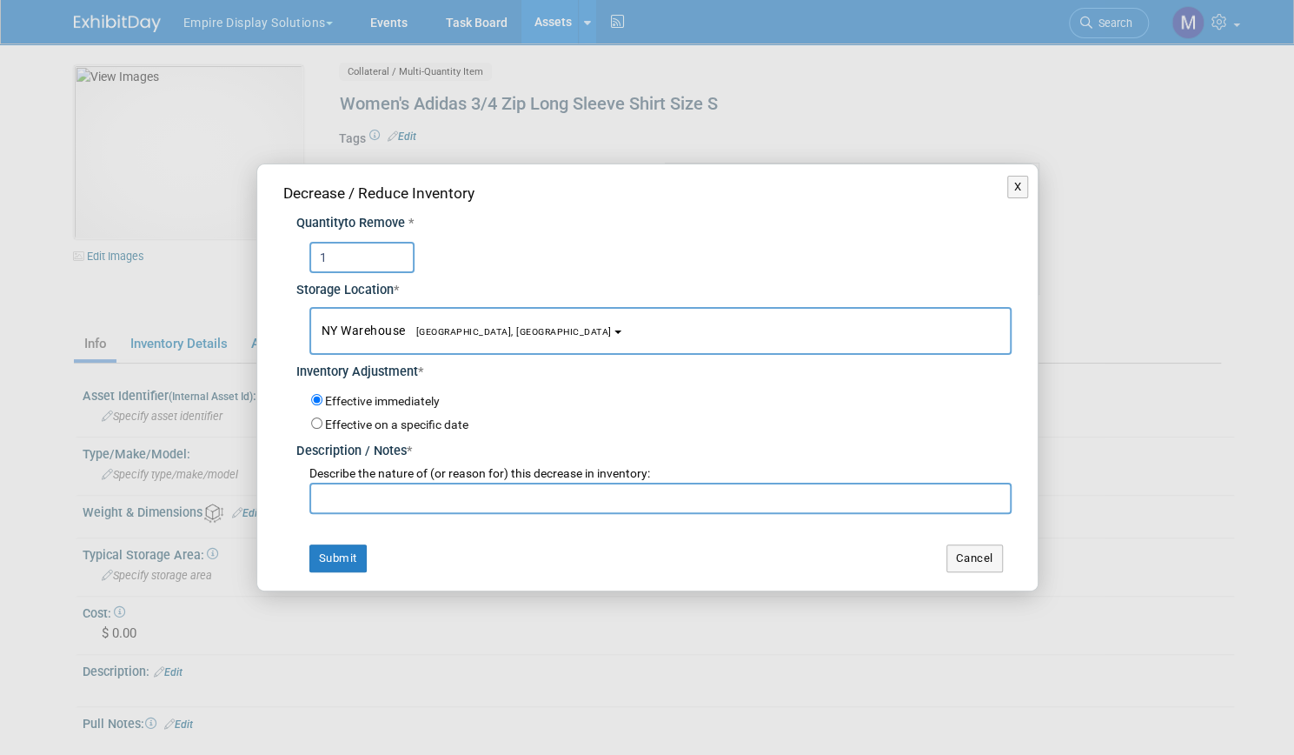
type input "1"
click at [417, 502] on input "text" at bounding box center [660, 497] width 702 height 31
type input "updated"
click at [346, 557] on button "Submit" at bounding box center [337, 558] width 57 height 28
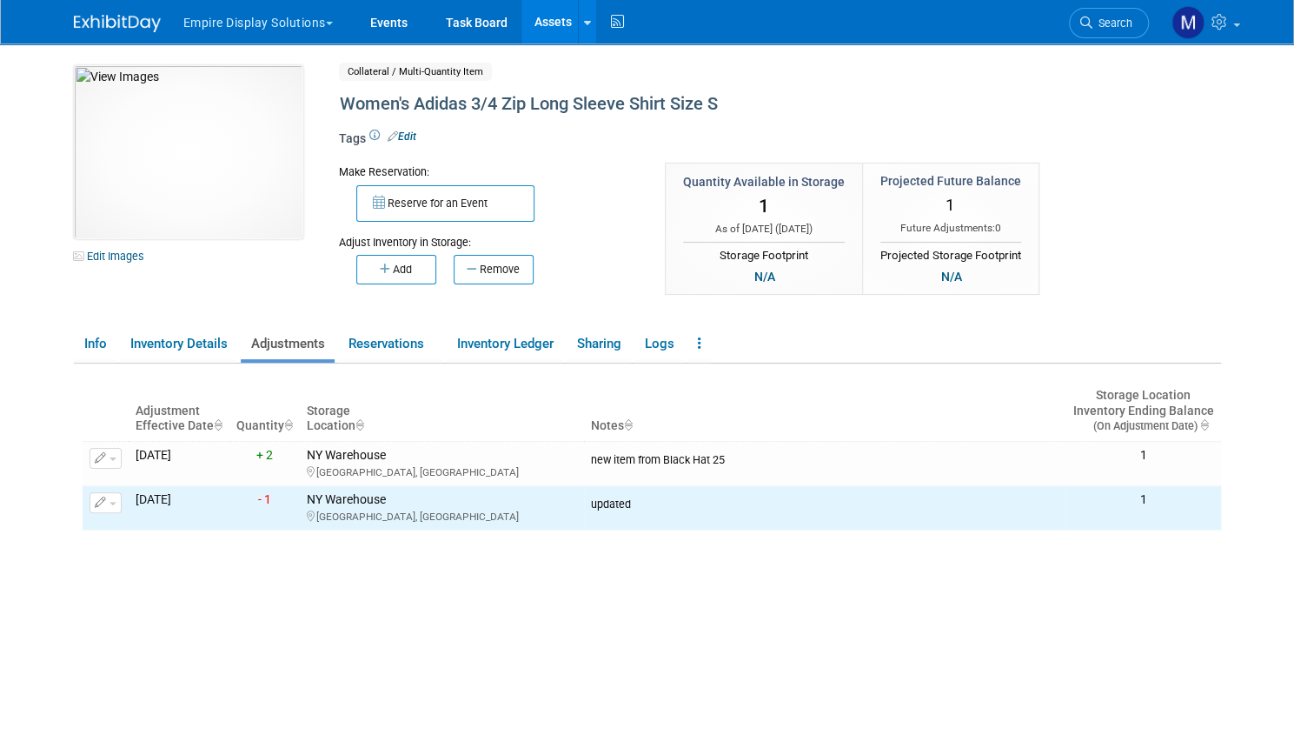
click at [549, 20] on link "Assets" at bounding box center [553, 21] width 63 height 43
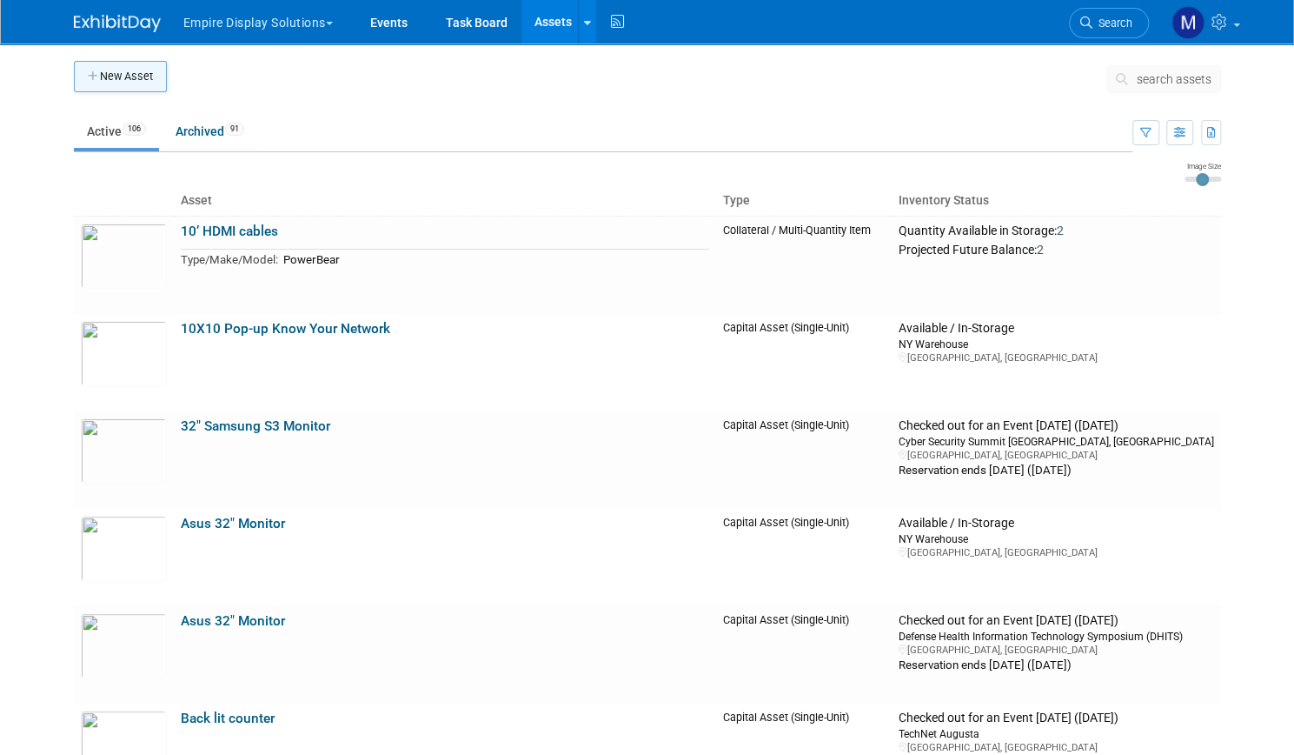
click at [141, 83] on button "New Asset" at bounding box center [120, 76] width 93 height 31
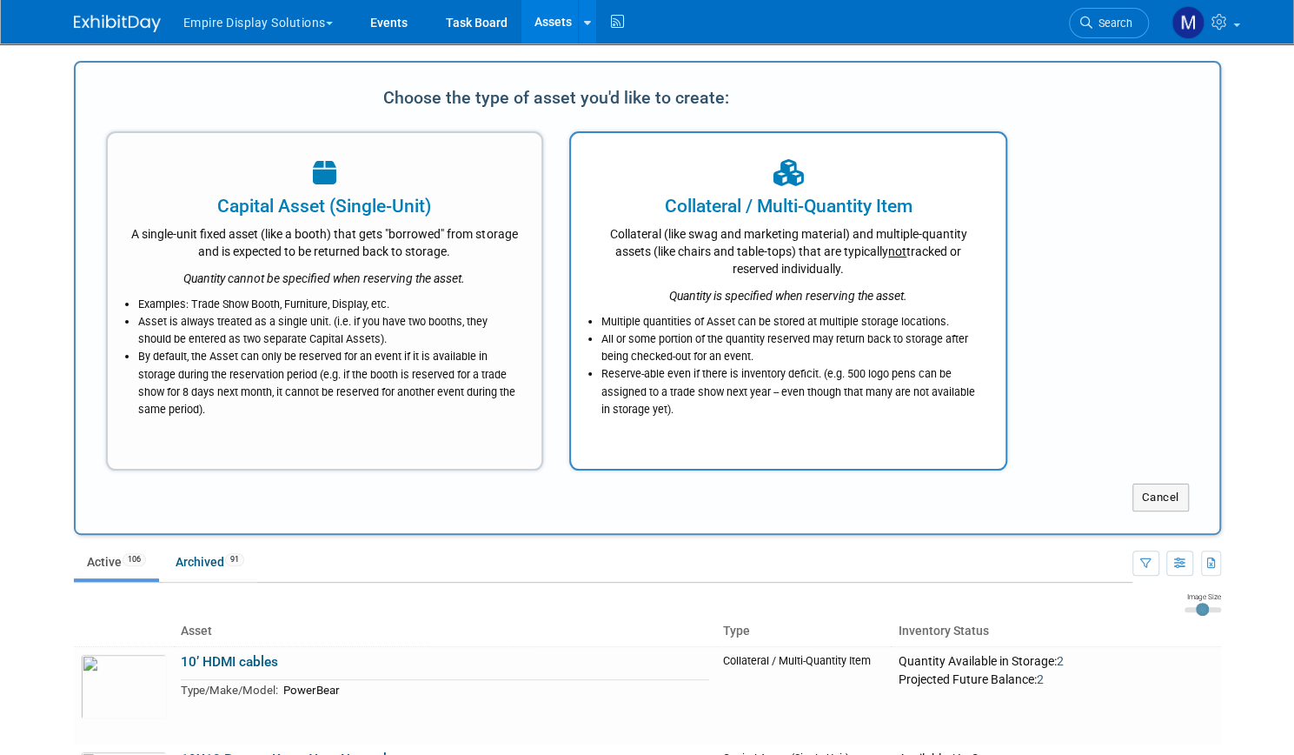
click at [720, 260] on div "Collateral (like swag and marketing material) and multiple-quantity assets (lik…" at bounding box center [788, 248] width 391 height 58
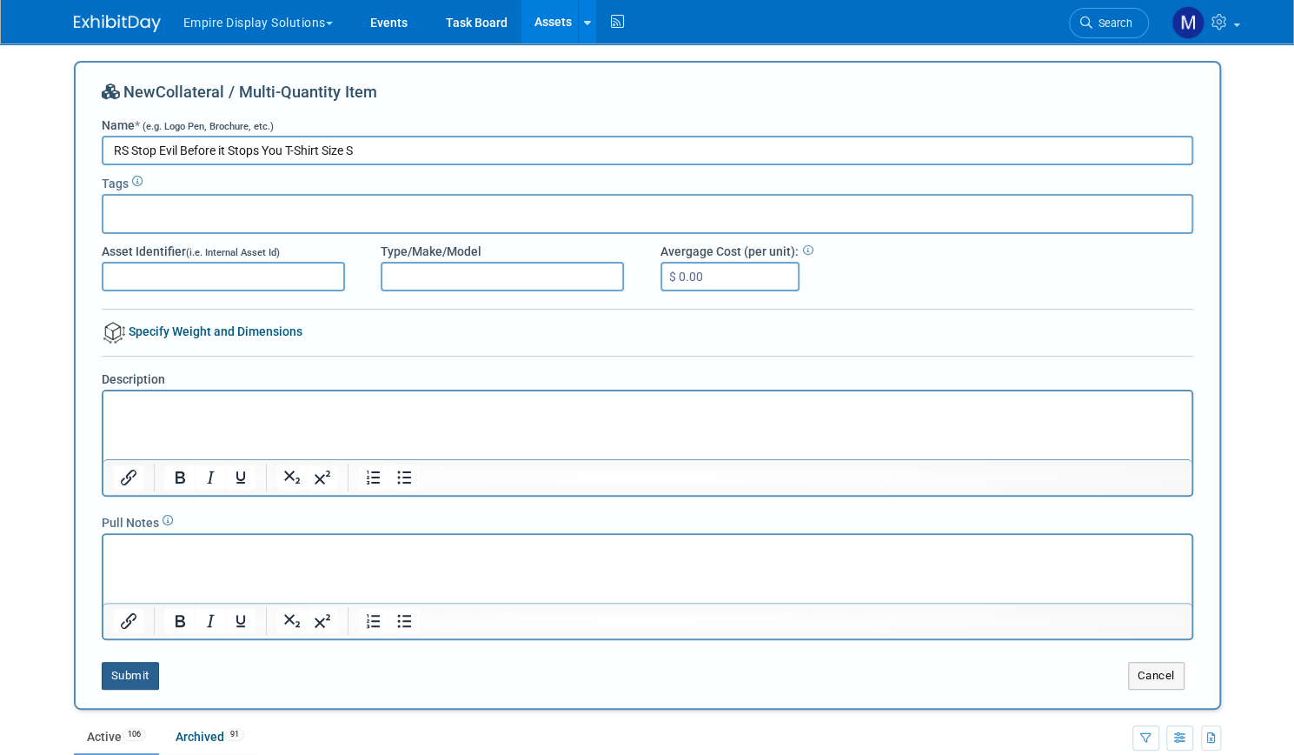
type input "RS Stop Evil Before it Stops You T-Shirt Size S"
click at [115, 670] on button "Submit" at bounding box center [130, 676] width 57 height 28
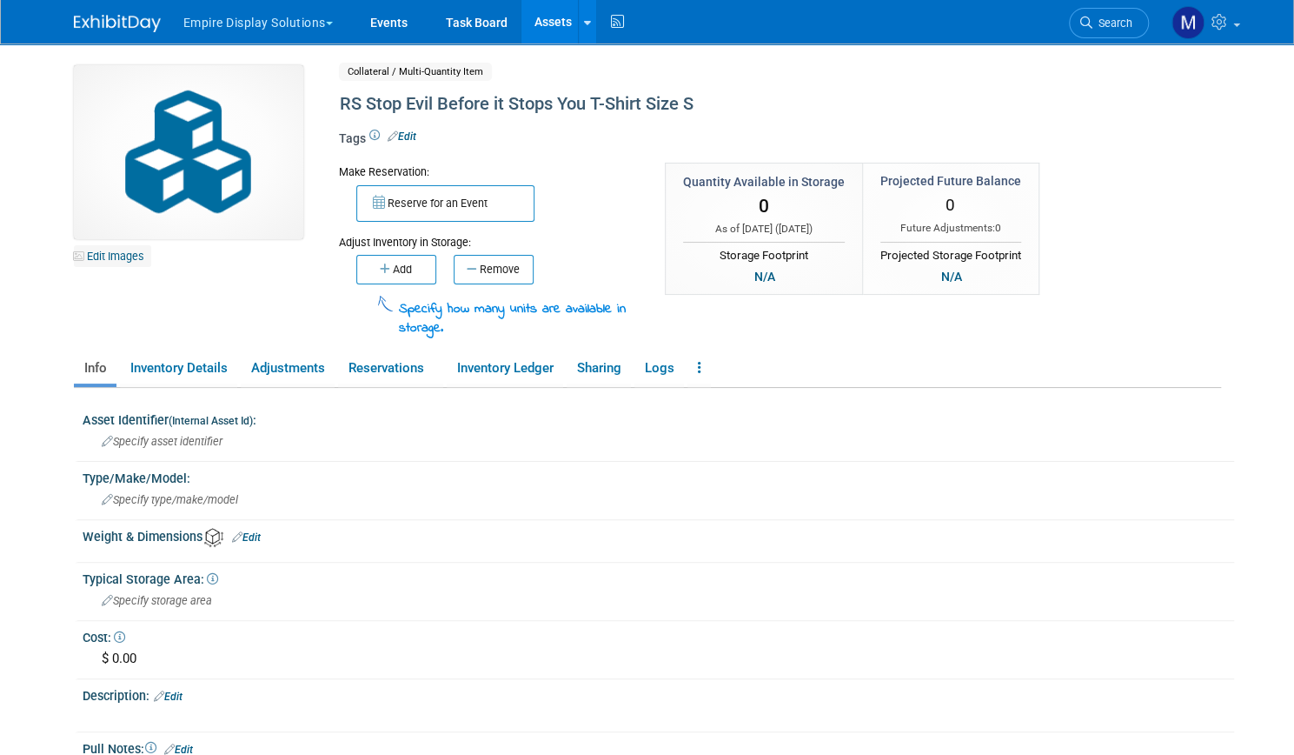
click at [109, 257] on link "Edit Images" at bounding box center [112, 256] width 77 height 22
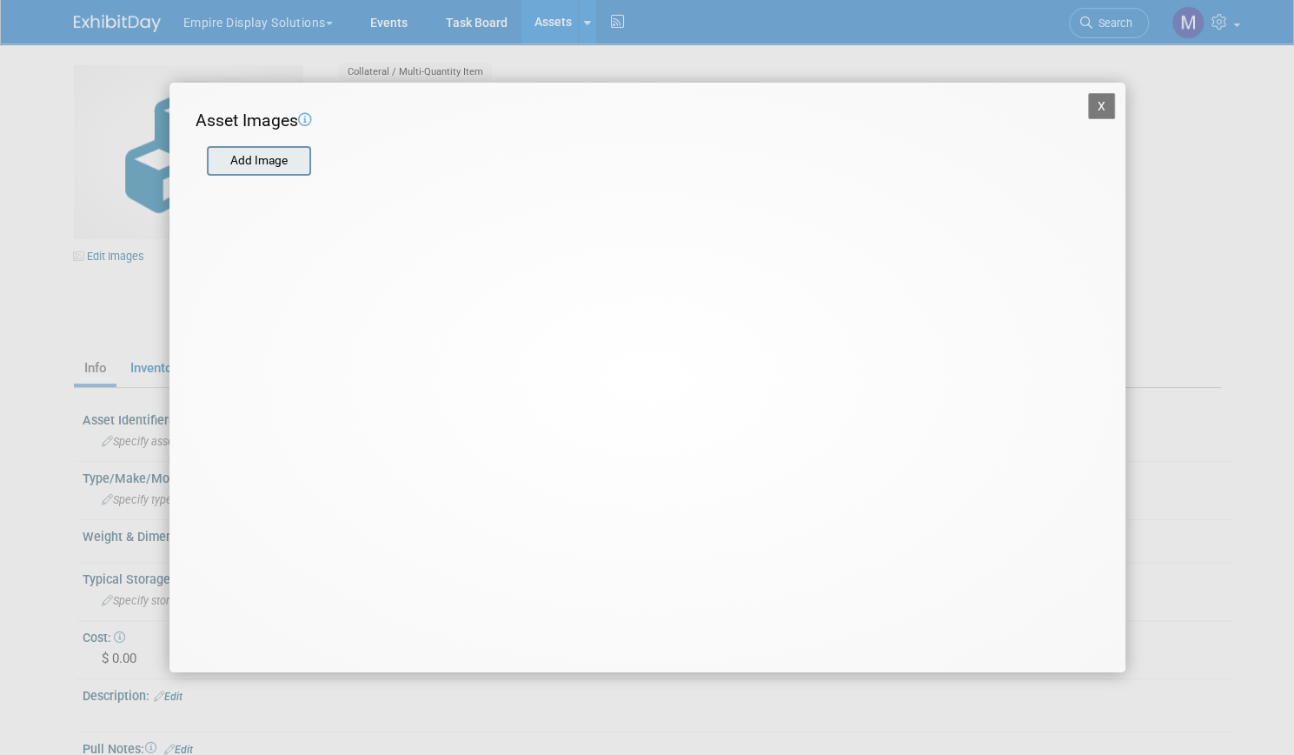
click at [271, 166] on input "file" at bounding box center [206, 161] width 207 height 26
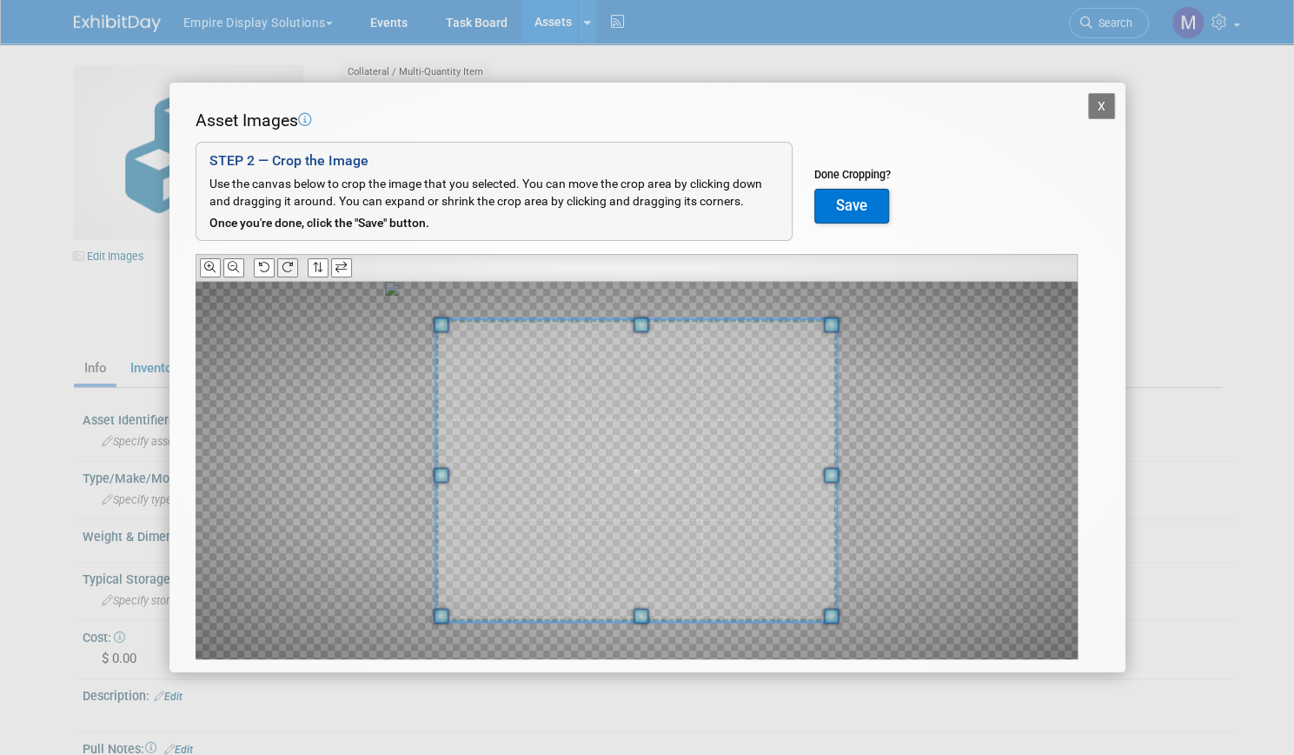
click at [284, 266] on icon at bounding box center [287, 267] width 11 height 11
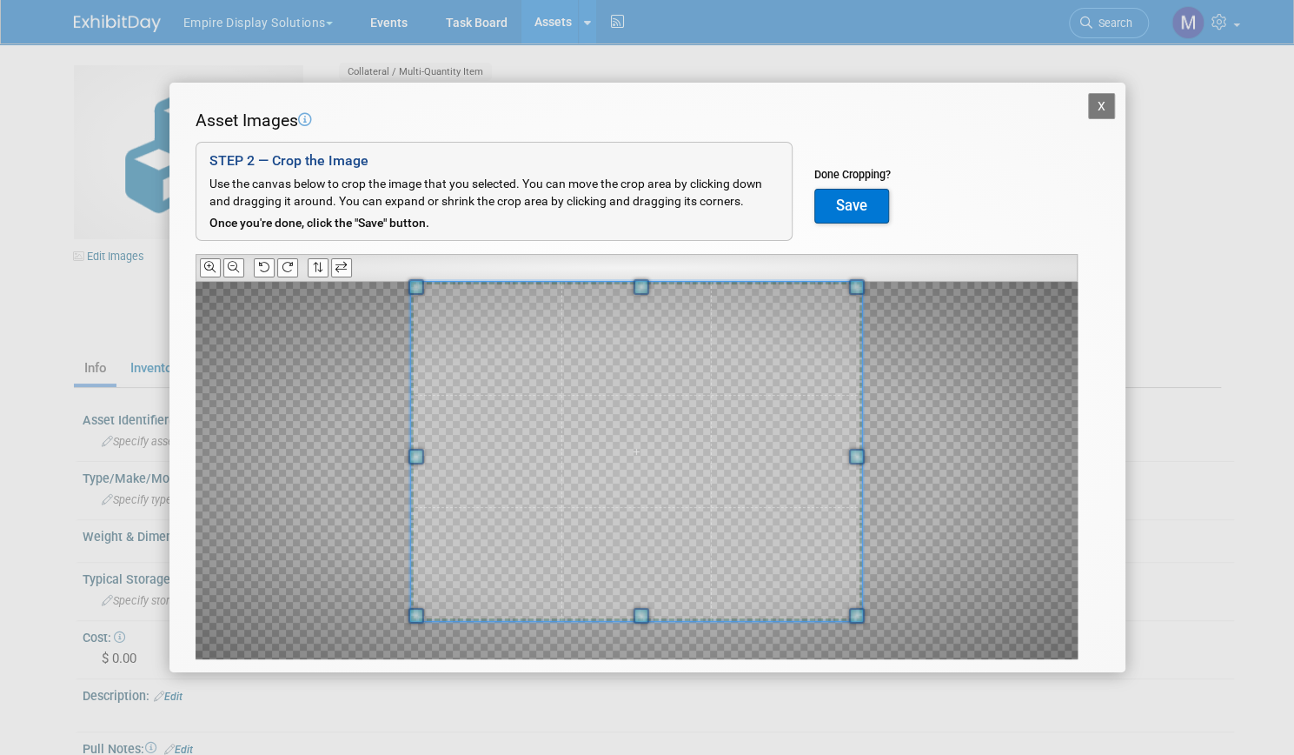
click at [638, 282] on div at bounding box center [635, 452] width 451 height 340
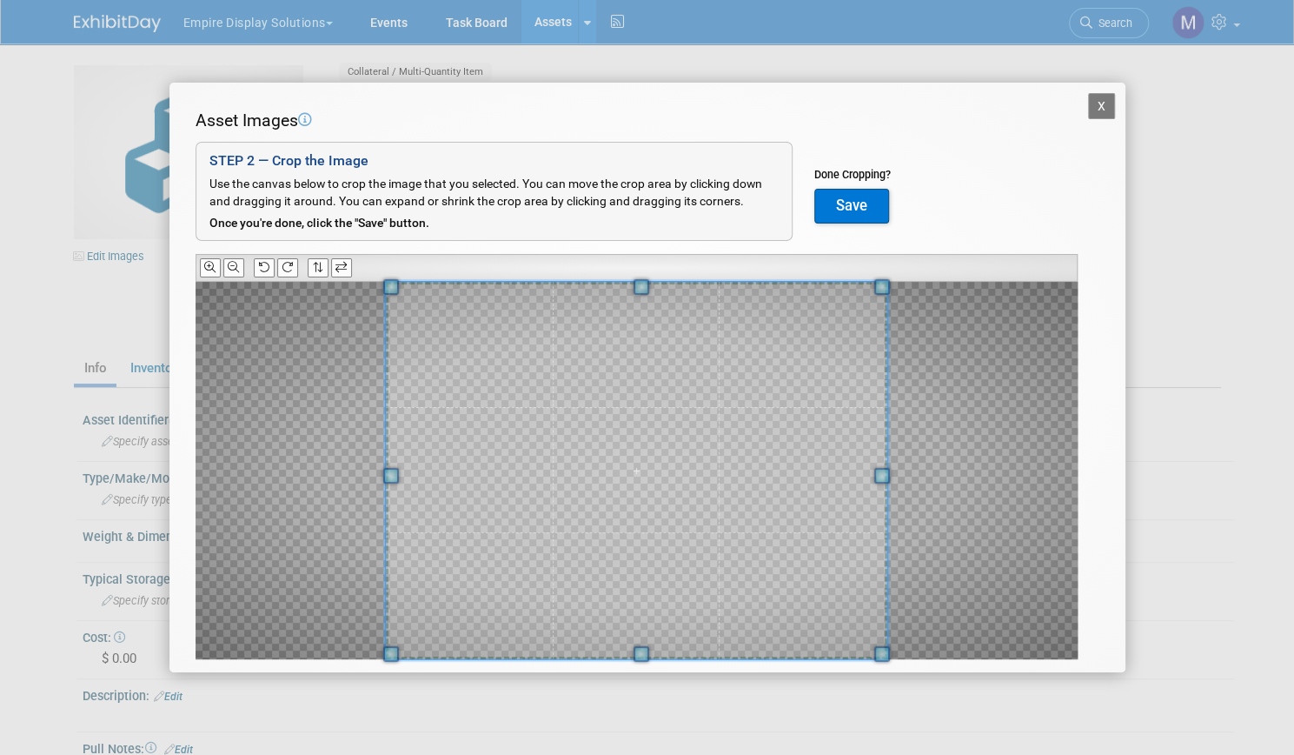
click at [643, 675] on div "X Asset Images Add Image STEP 2 — Crop the Image Use the canvas below to crop t…" at bounding box center [647, 377] width 1294 height 755
click at [859, 208] on button "Save" at bounding box center [852, 206] width 75 height 35
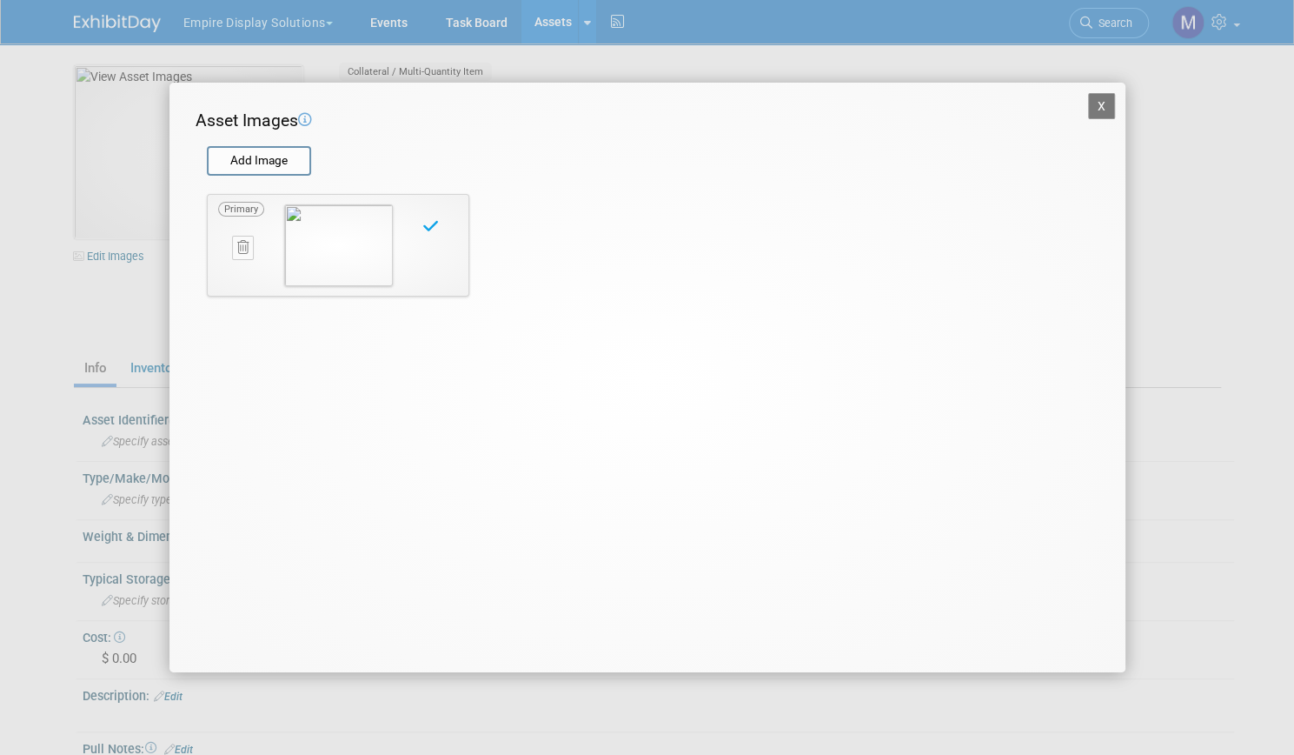
click at [1094, 103] on button "X" at bounding box center [1102, 106] width 28 height 26
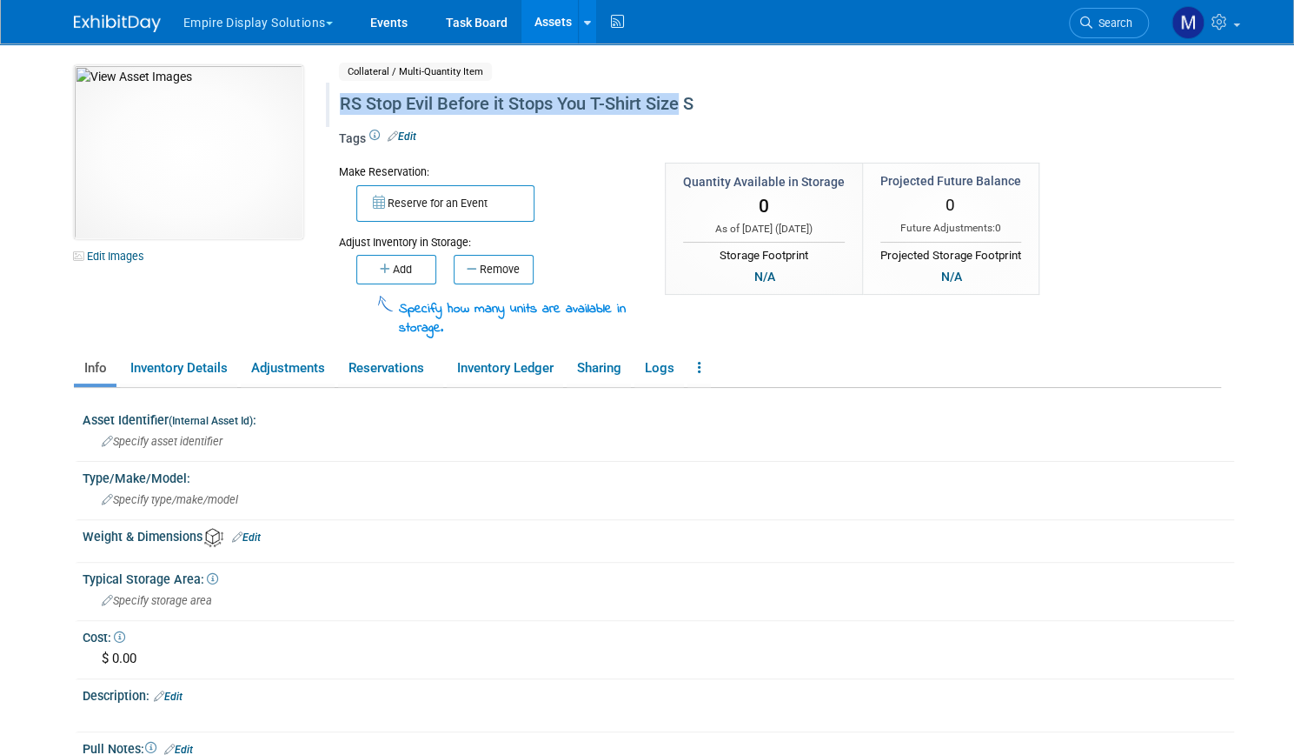
drag, startPoint x: 667, startPoint y: 103, endPoint x: 328, endPoint y: 115, distance: 339.2
click at [334, 115] on div "RS Stop Evil Before it Stops You T-Shirt Size S" at bounding box center [714, 104] width 761 height 31
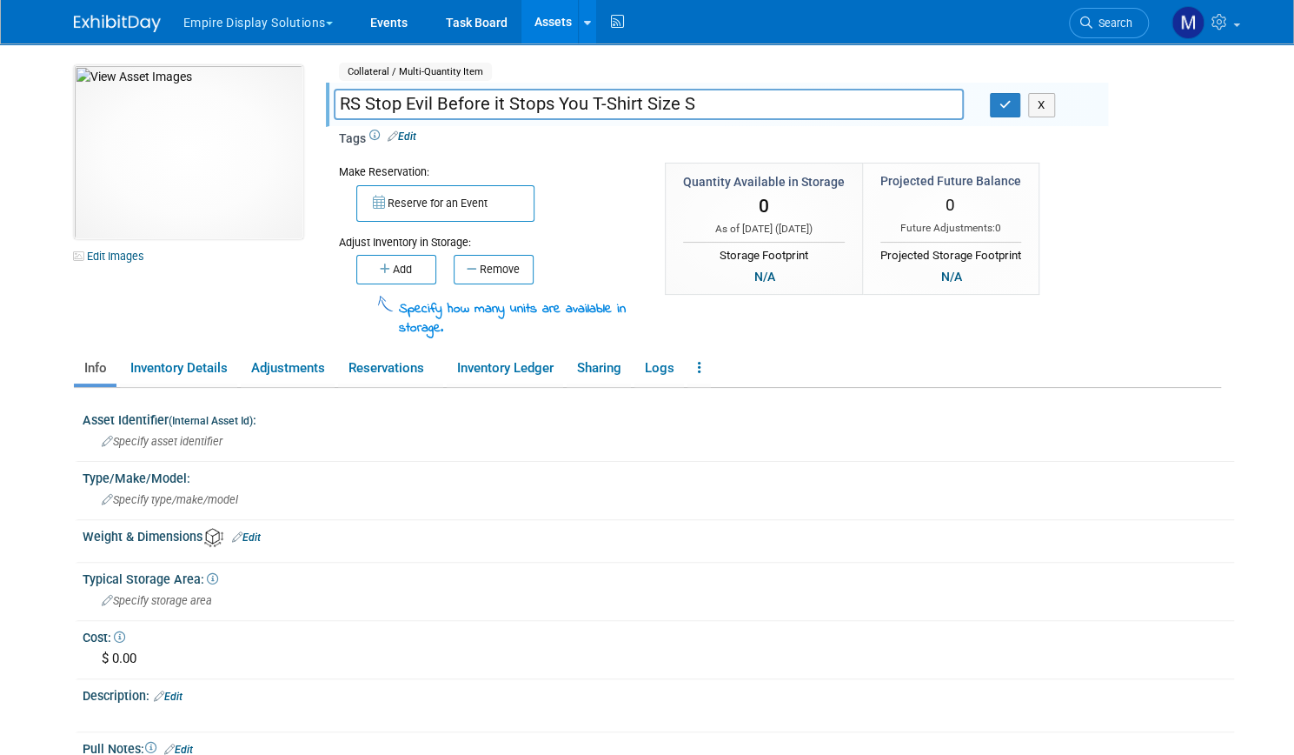
drag, startPoint x: 664, startPoint y: 106, endPoint x: 318, endPoint y: 113, distance: 346.0
click at [321, 113] on div "RS Stop Evil Before it Stops You T-Shirt Size S" at bounding box center [649, 106] width 656 height 26
click at [612, 163] on div "Make Reservation:" at bounding box center [489, 171] width 300 height 17
click at [407, 270] on button "Add" at bounding box center [396, 270] width 80 height 30
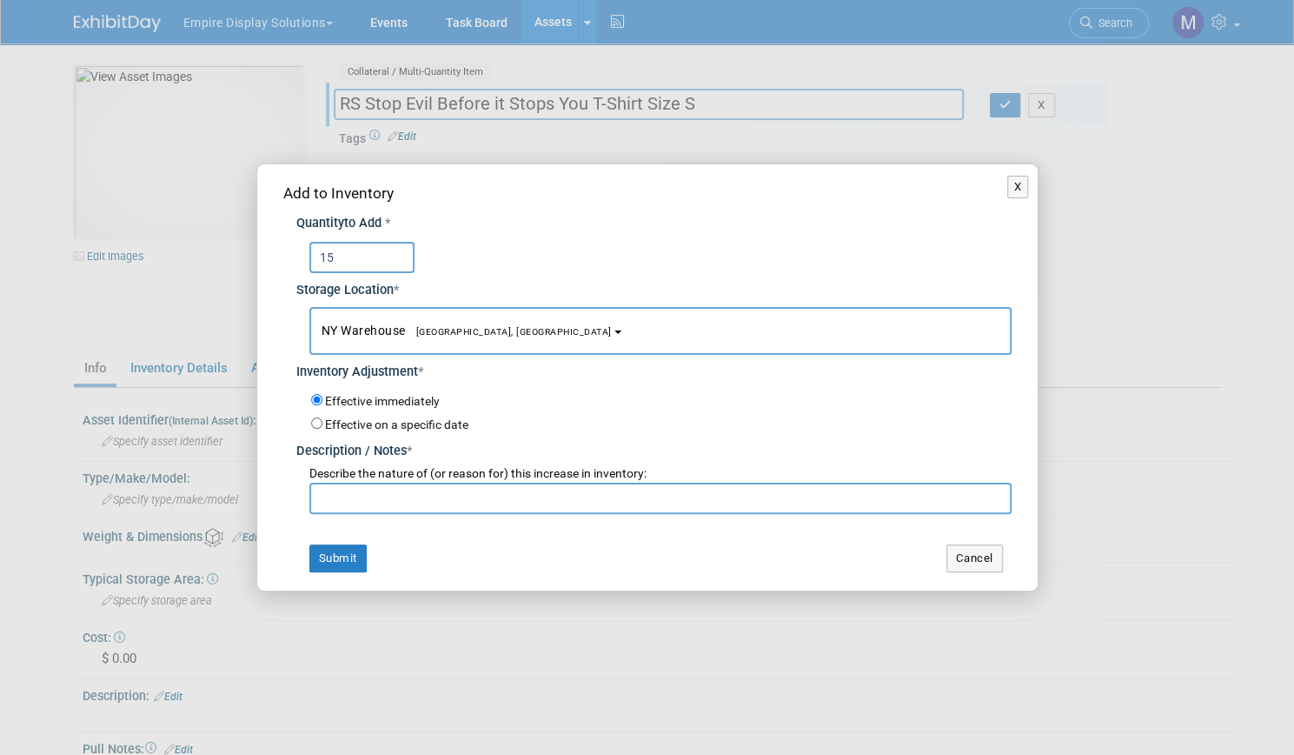
type input "15"
click at [384, 503] on input "text" at bounding box center [660, 497] width 702 height 31
type input "New from Black Hat 25"
click at [343, 562] on button "Submit" at bounding box center [337, 558] width 57 height 28
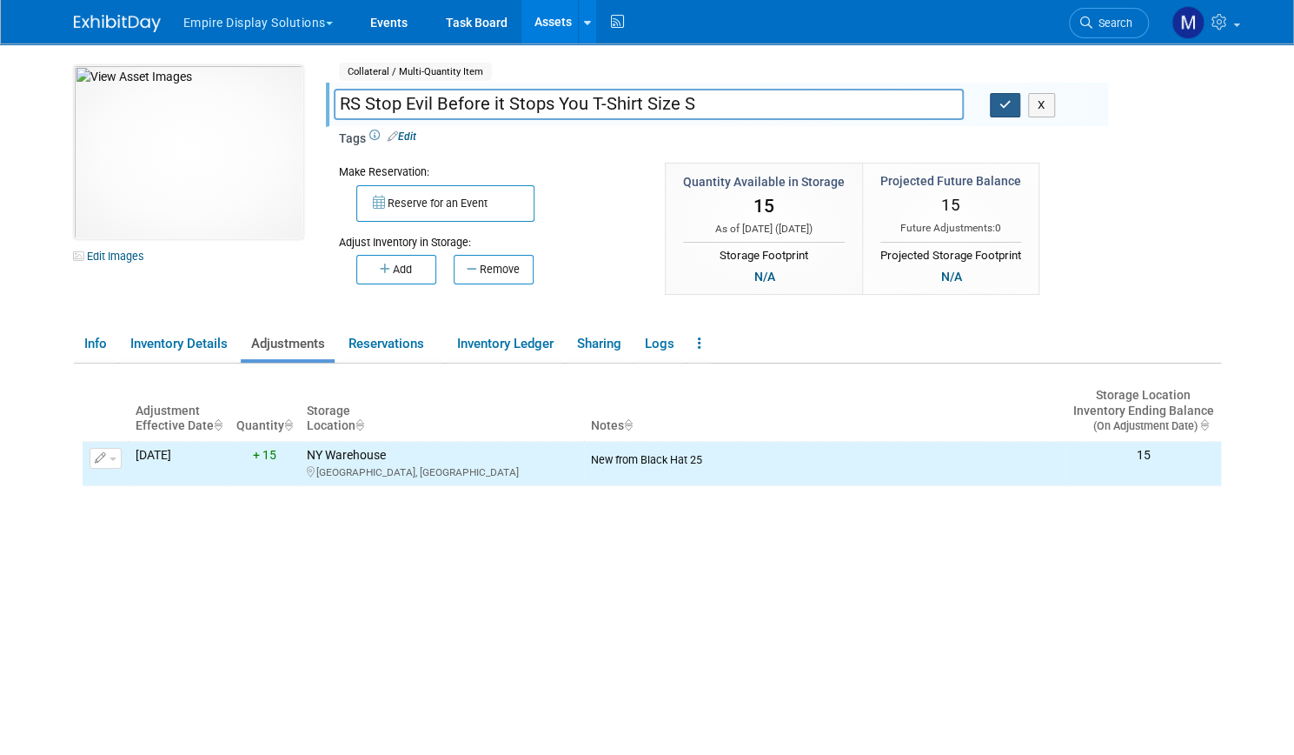
click at [1005, 109] on icon "button" at bounding box center [1006, 104] width 12 height 11
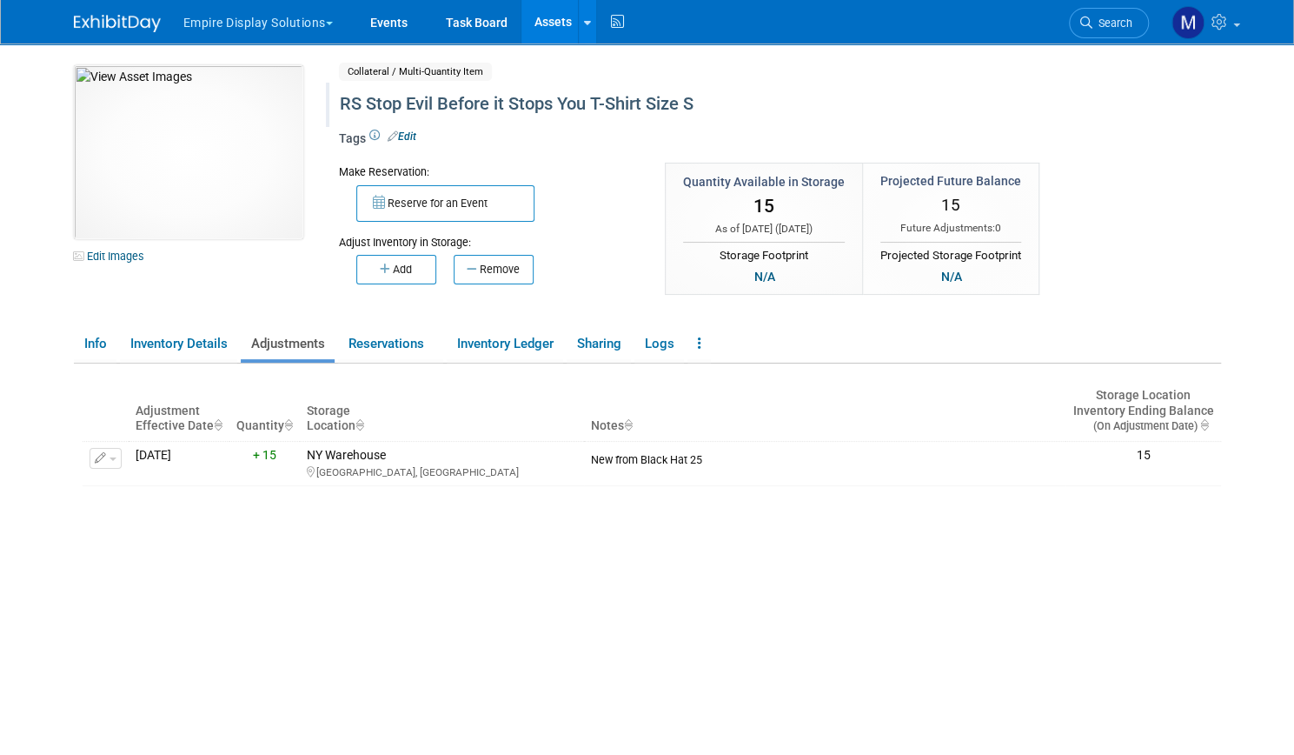
click at [542, 13] on link "Assets" at bounding box center [553, 21] width 63 height 43
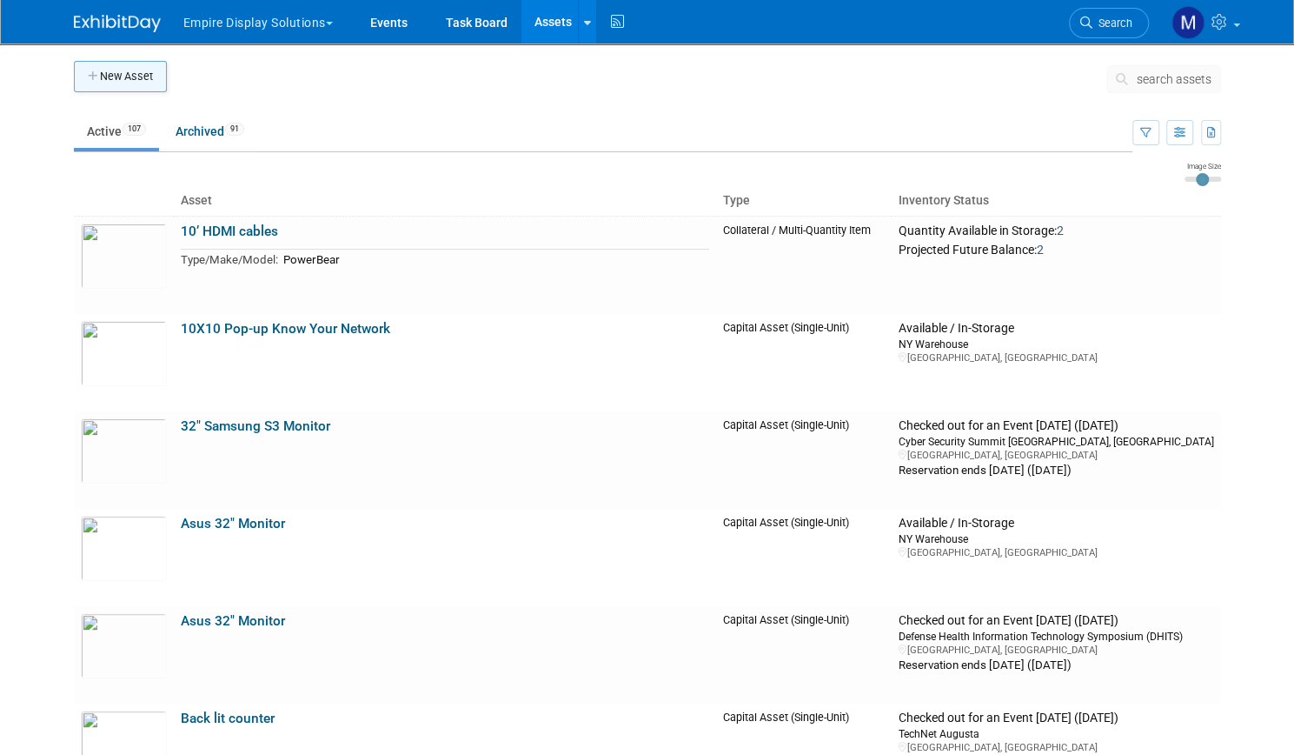
click at [127, 81] on button "New Asset" at bounding box center [120, 76] width 93 height 31
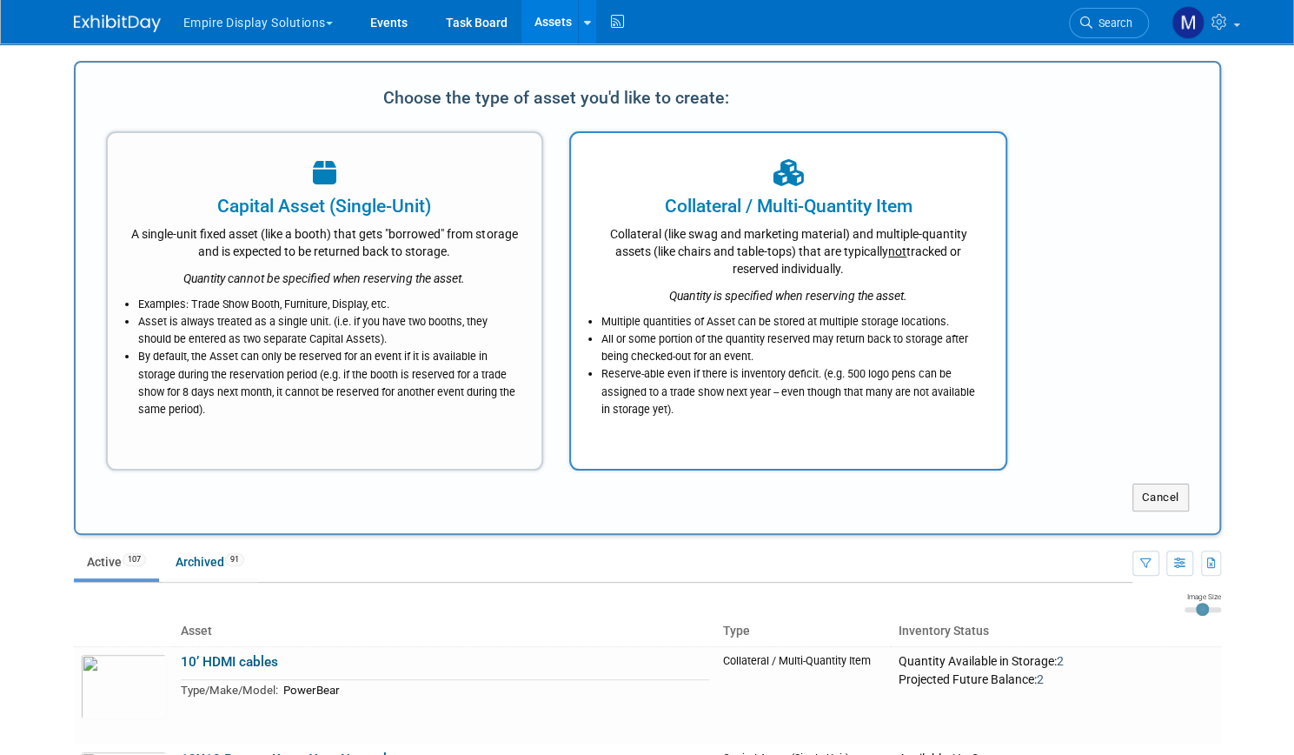
click at [723, 229] on div "Collateral (like swag and marketing material) and multiple-quantity assets (lik…" at bounding box center [788, 248] width 391 height 58
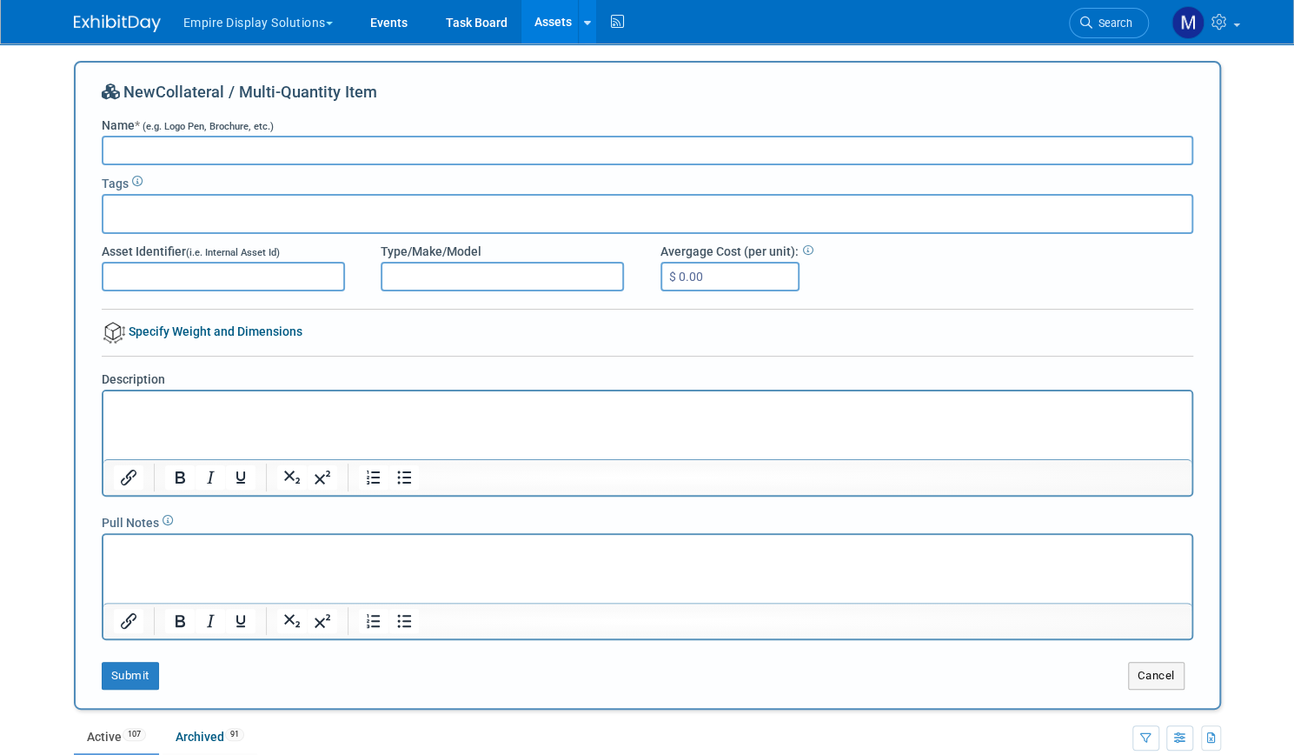
paste input "RS Stop Evil Before it Stops You T-Shirt Size"
type input "RS Stop Evil Before it Stops You T-Shirt Size M"
click at [136, 673] on button "Submit" at bounding box center [130, 676] width 57 height 28
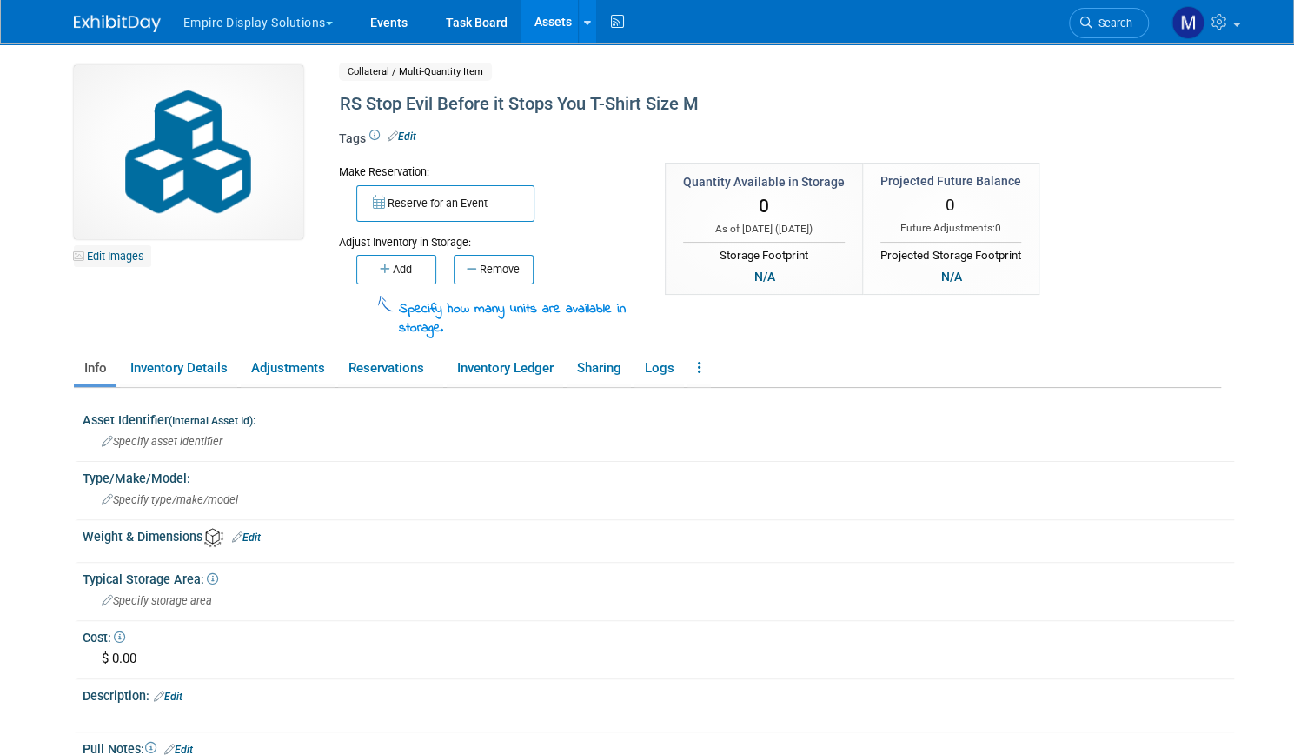
click at [118, 255] on link "Edit Images" at bounding box center [112, 256] width 77 height 22
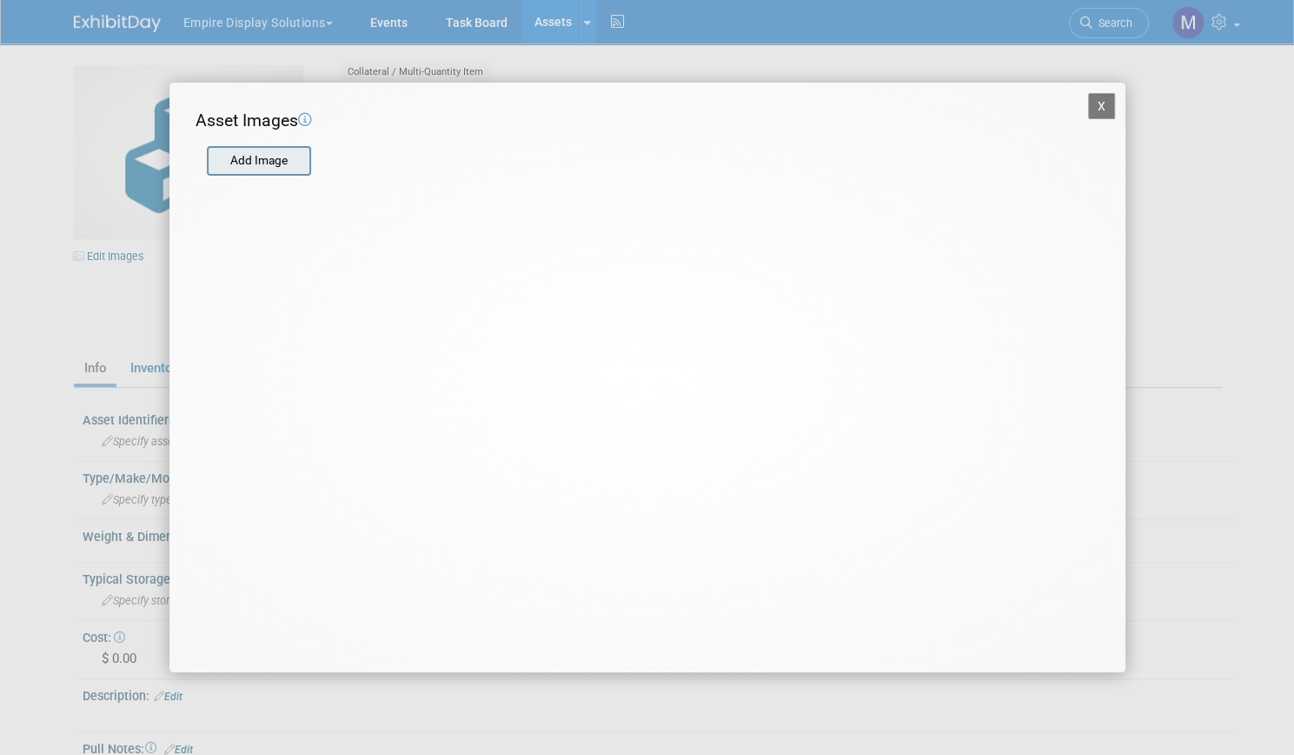
click at [292, 157] on input "file" at bounding box center [206, 161] width 207 height 26
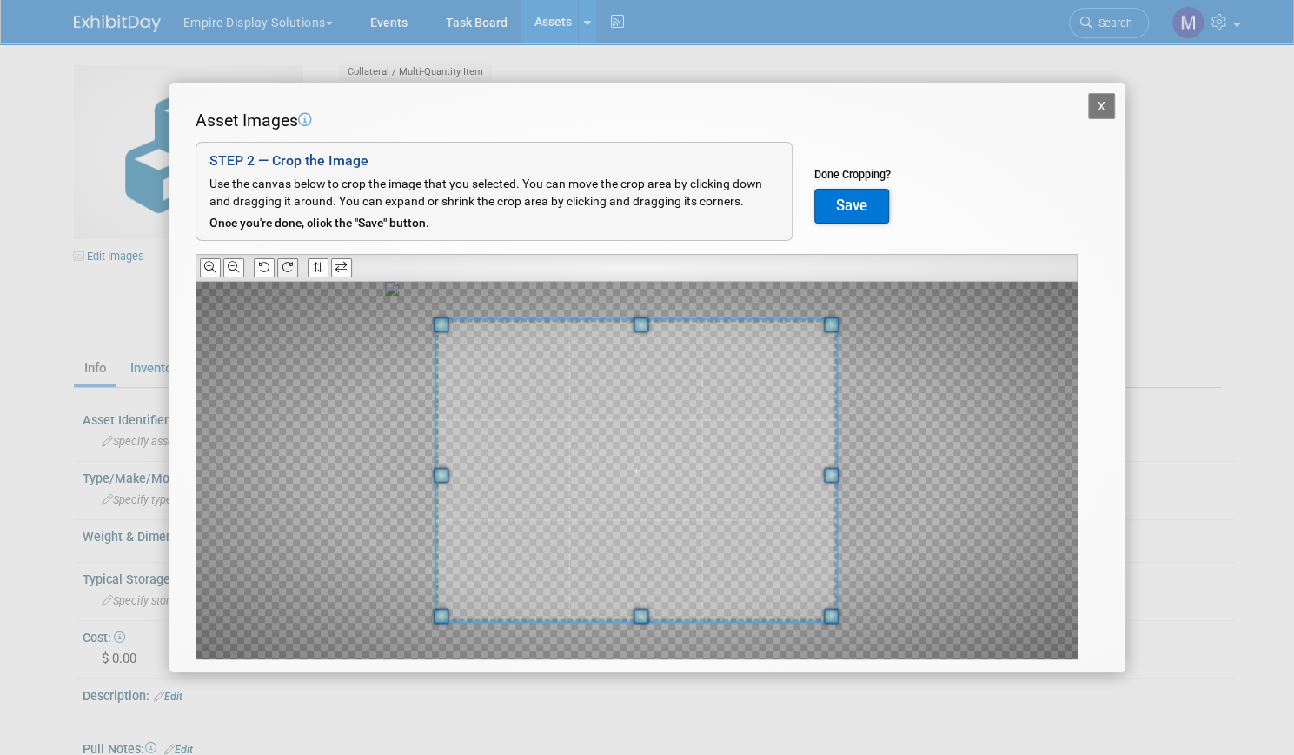
click at [290, 267] on icon at bounding box center [287, 267] width 11 height 11
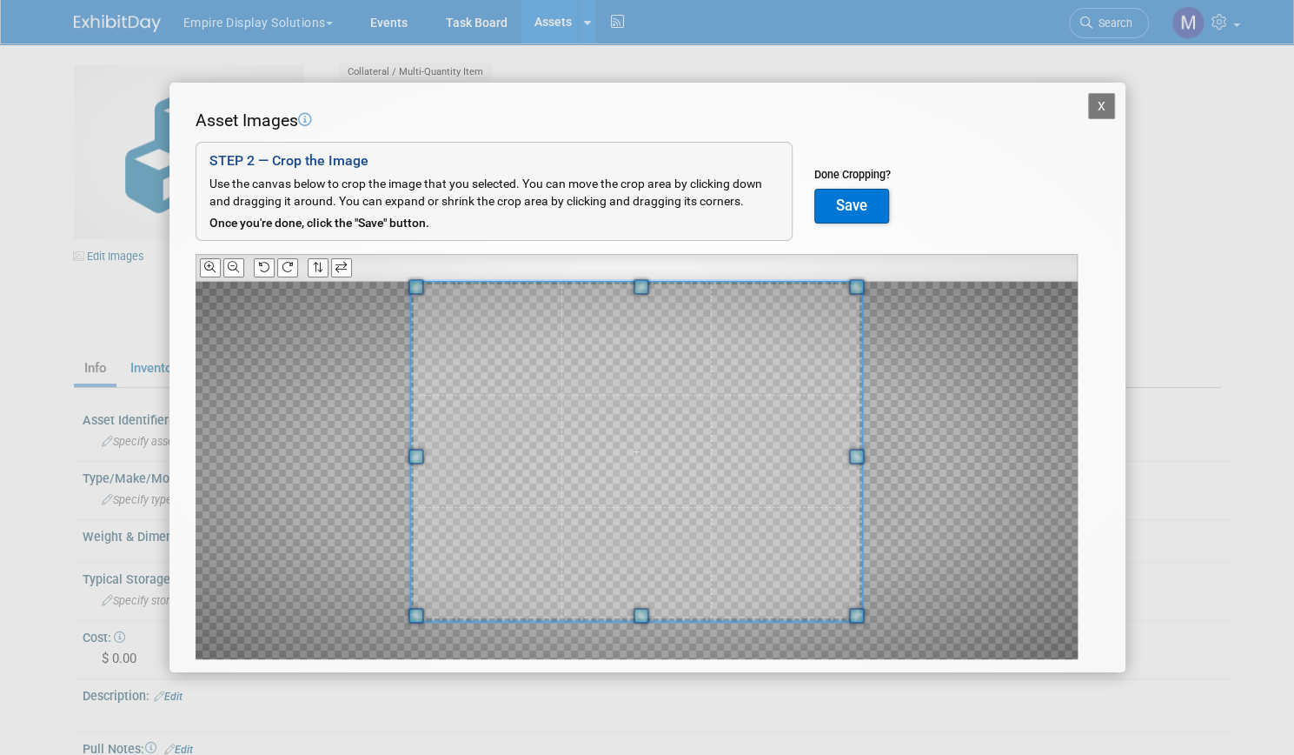
click at [633, 216] on div "Asset Images Add Image STEP 2 — Crop the Image Use the canvas below to crop the…" at bounding box center [648, 411] width 904 height 604
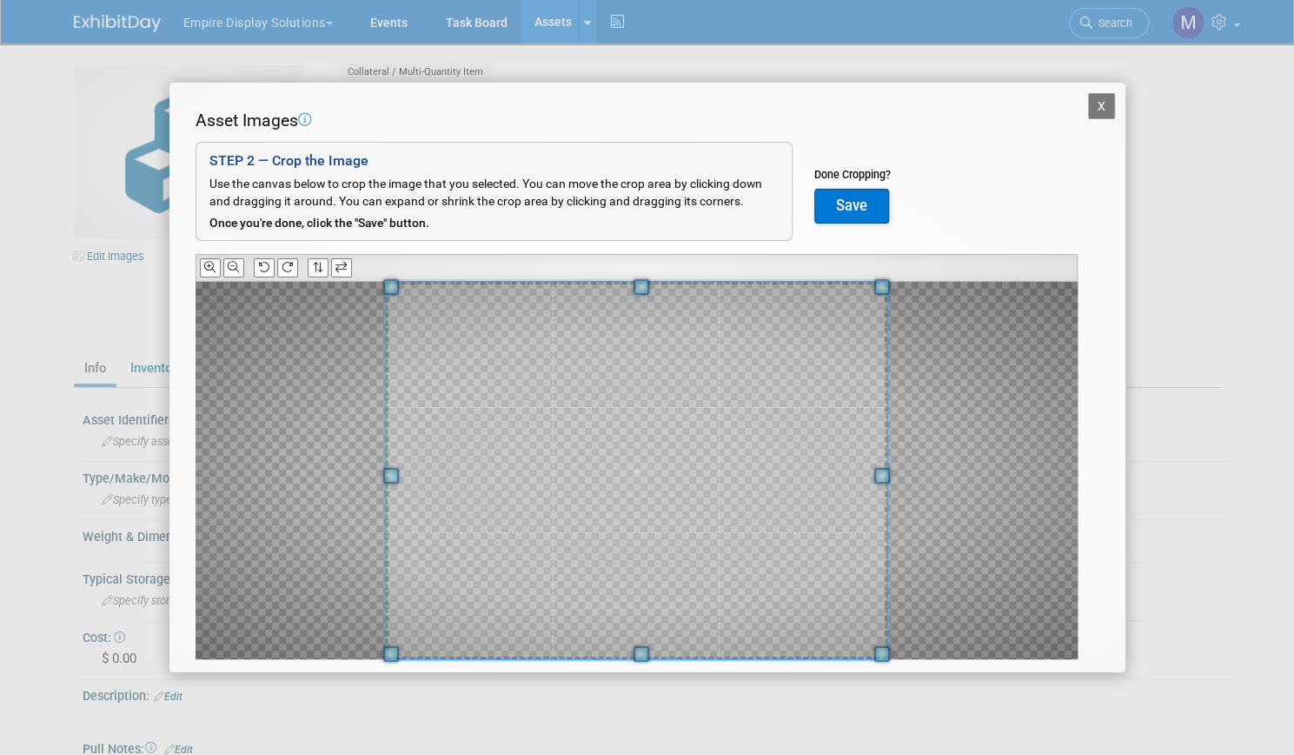
click at [648, 677] on div "X Asset Images Add Image STEP 2 — Crop the Image Use the canvas below to crop t…" at bounding box center [647, 377] width 1294 height 755
click at [854, 220] on button "Save" at bounding box center [852, 206] width 75 height 35
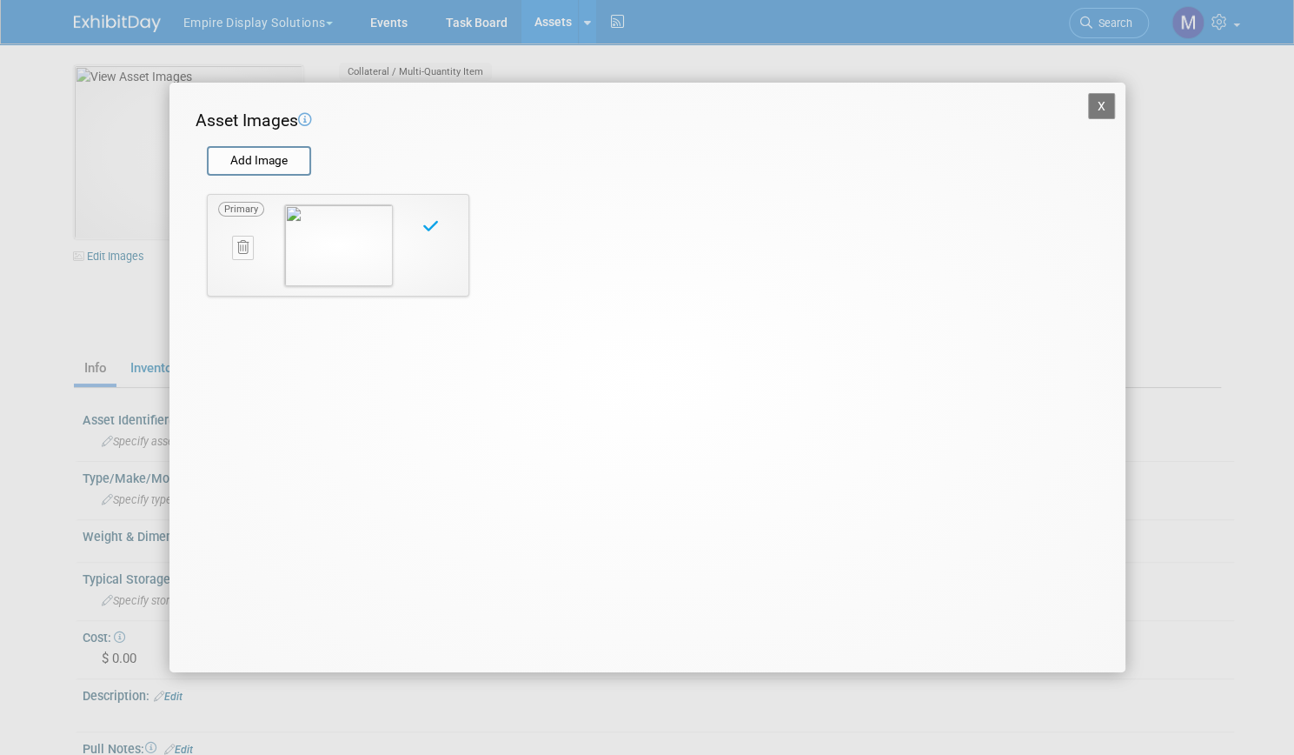
click at [1113, 101] on button "X" at bounding box center [1102, 106] width 28 height 26
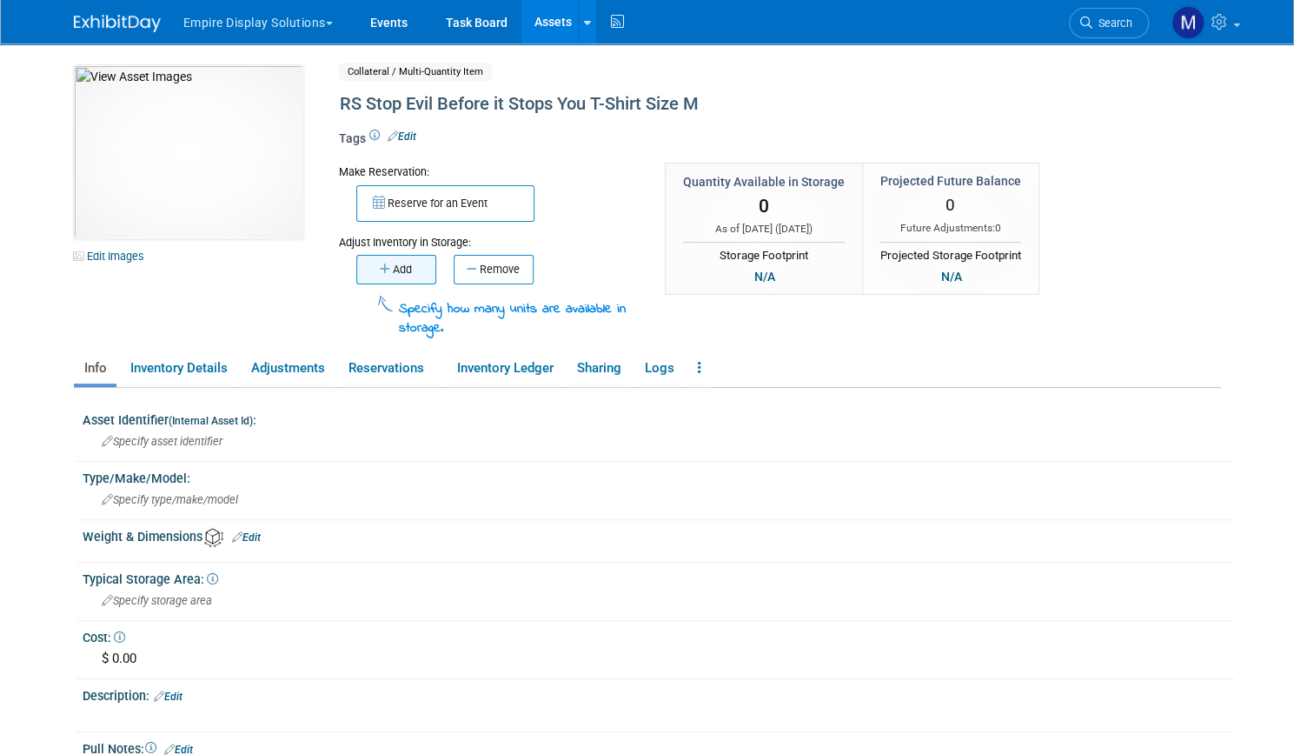
click at [402, 268] on button "Add" at bounding box center [396, 270] width 80 height 30
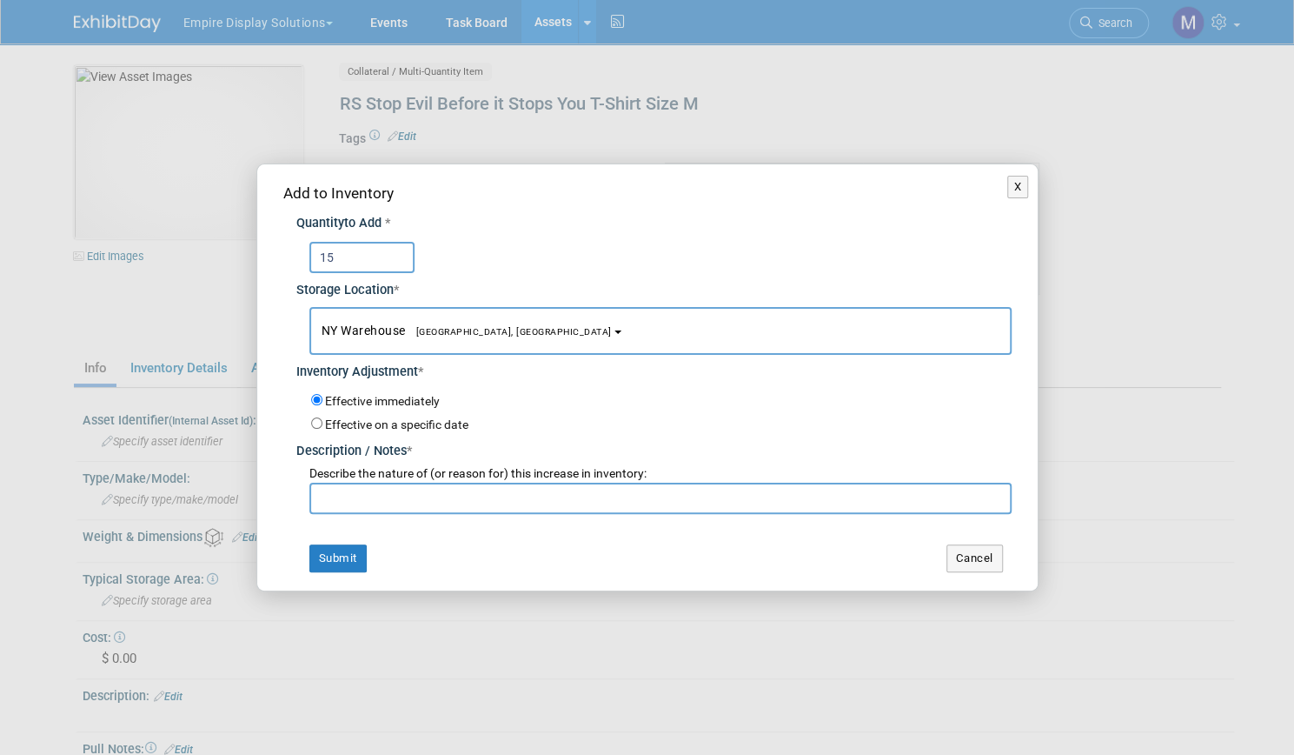
type input "15"
click at [362, 494] on input "text" at bounding box center [660, 497] width 702 height 31
type input "New item from Black Hat 25"
click at [351, 556] on button "Submit" at bounding box center [337, 558] width 57 height 28
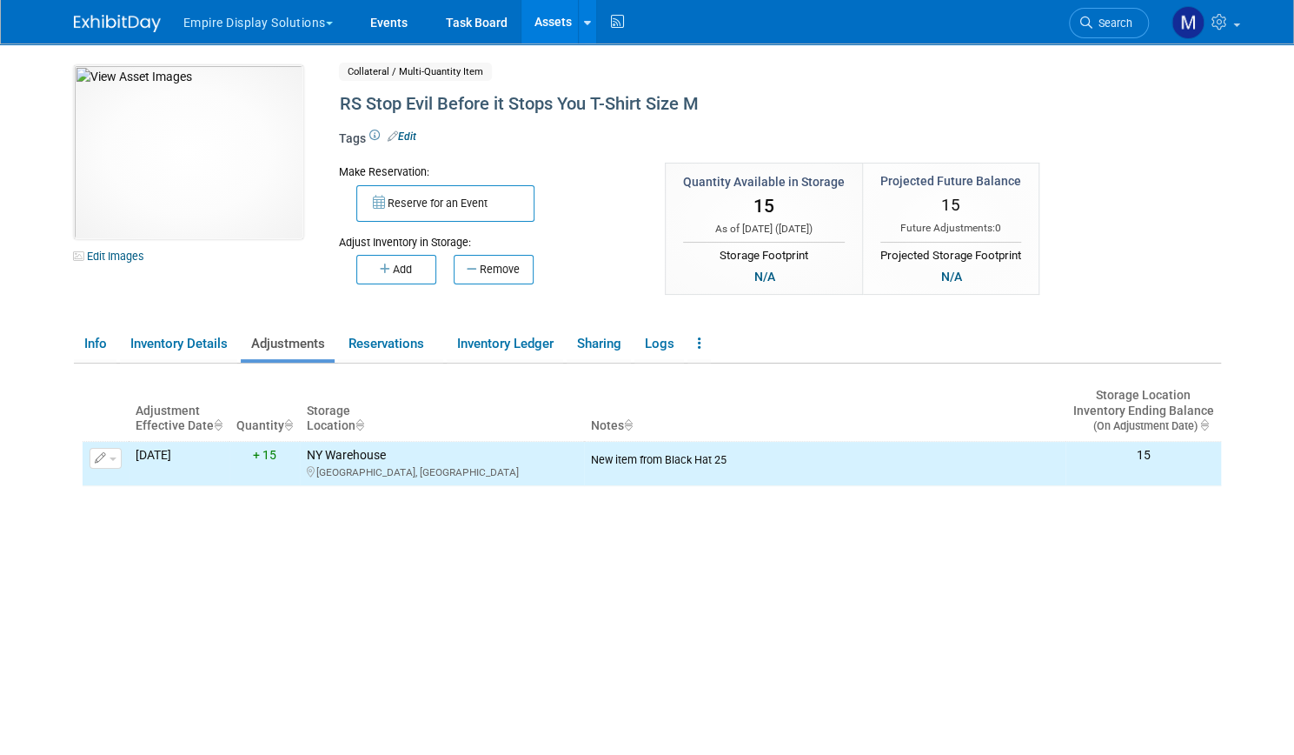
click at [534, 19] on link "Assets" at bounding box center [553, 21] width 63 height 43
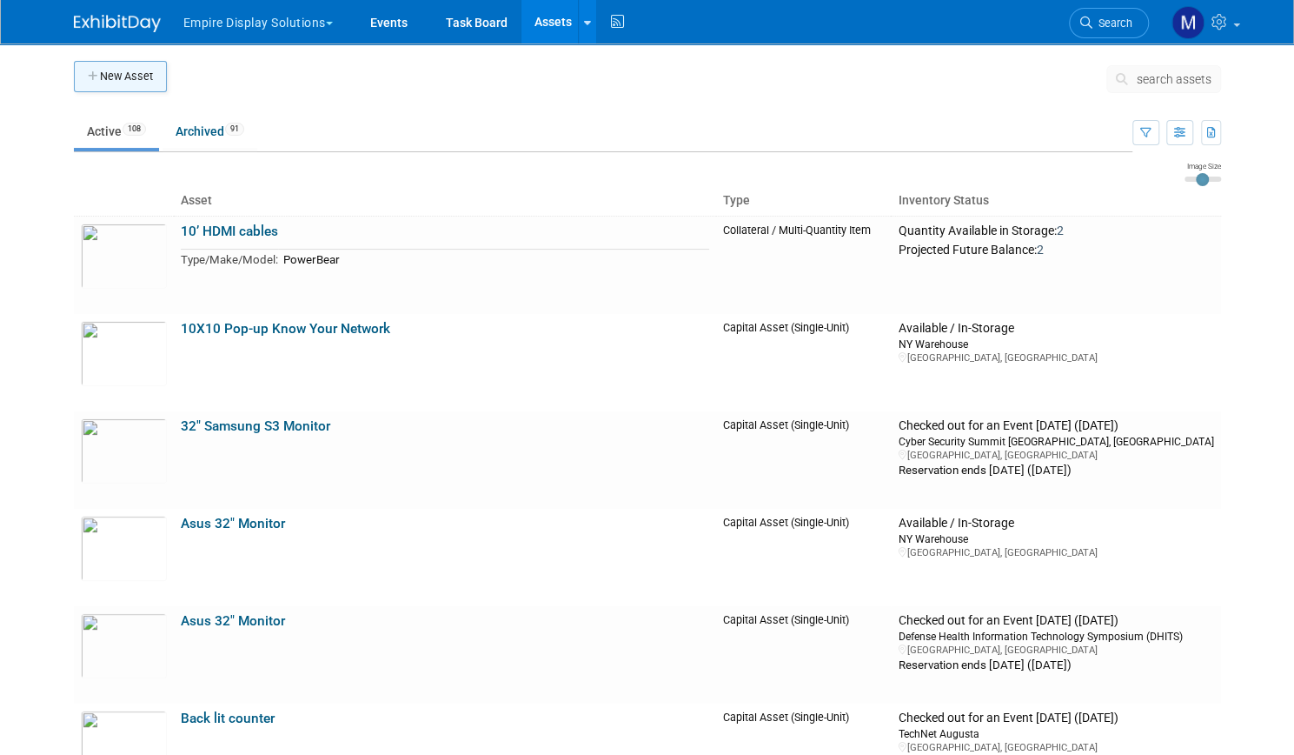
click at [136, 79] on button "New Asset" at bounding box center [120, 76] width 93 height 31
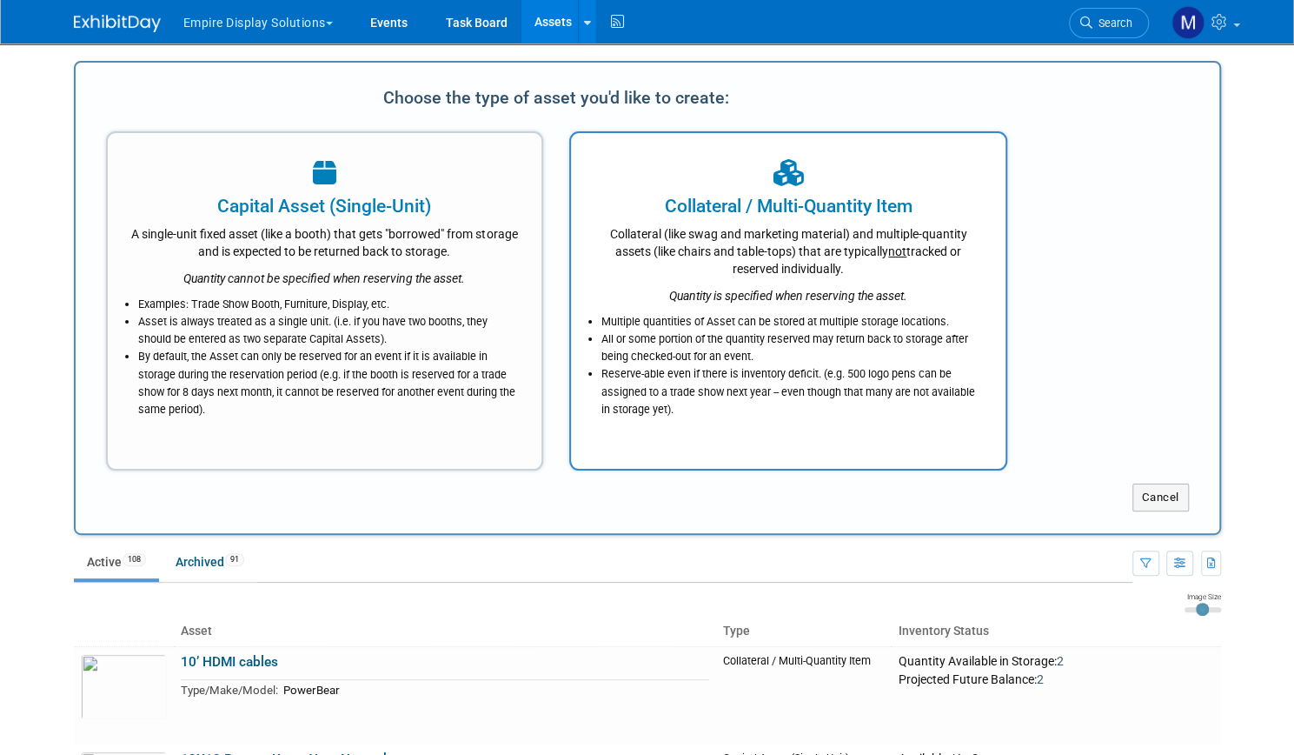
click at [739, 222] on div "Collateral (like swag and marketing material) and multiple-quantity assets (lik…" at bounding box center [788, 248] width 391 height 58
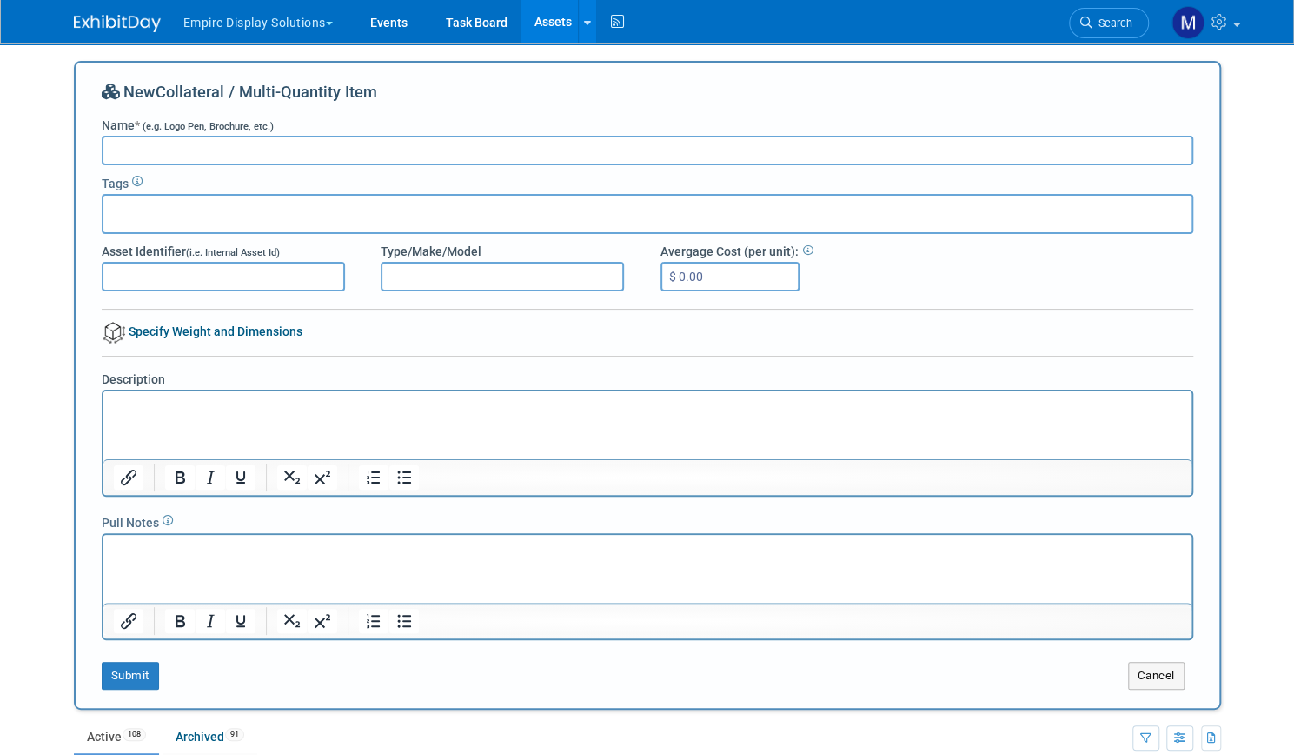
paste input "RS Stop Evil Before it Stops You T-Shirt Size"
type input "RS Stop Evil Before it Stops You T-Shirt Size L"
click at [120, 674] on button "Submit" at bounding box center [130, 676] width 57 height 28
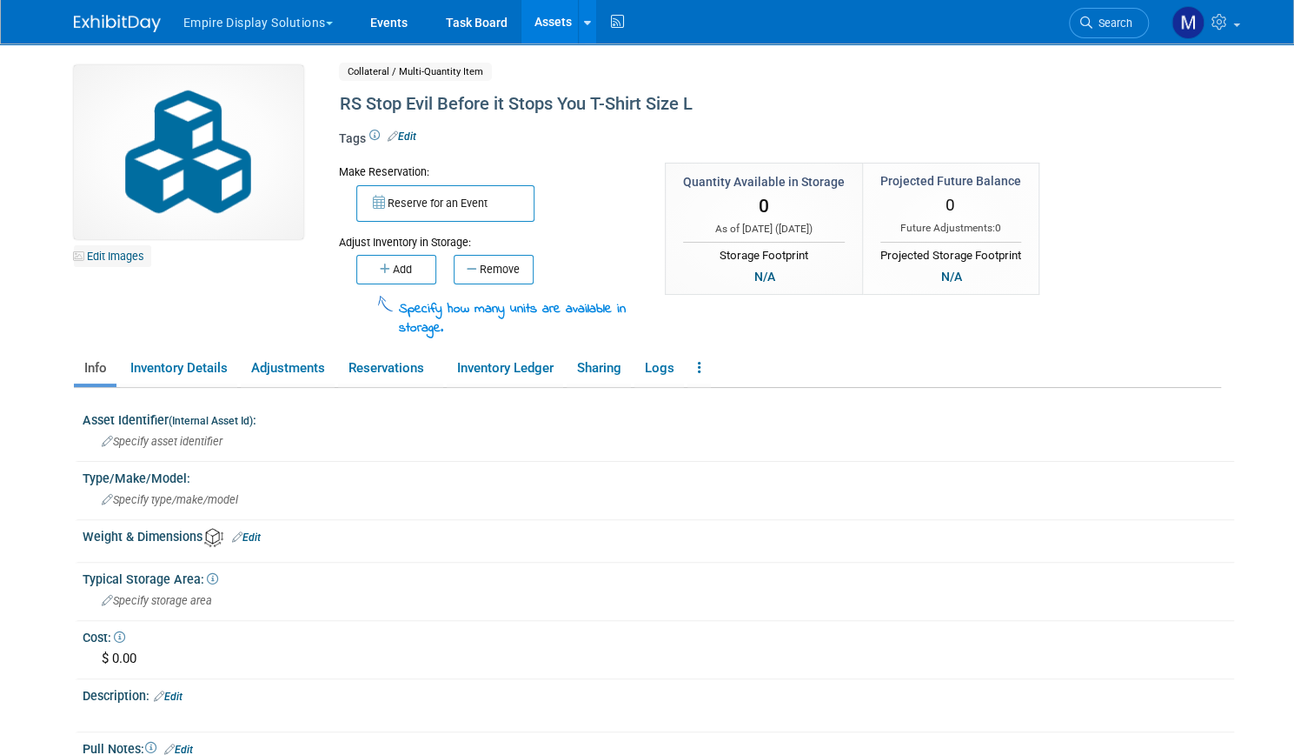
click at [125, 260] on link "Edit Images" at bounding box center [112, 256] width 77 height 22
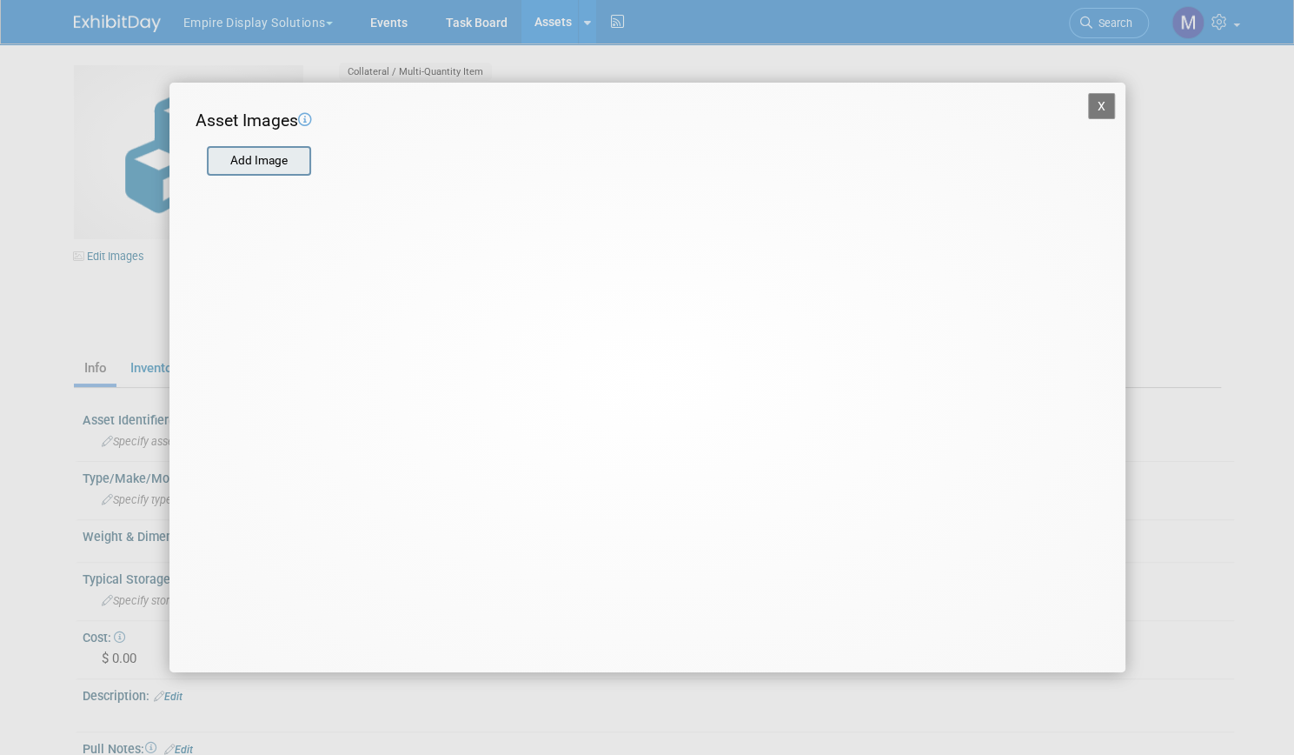
click at [274, 160] on input "file" at bounding box center [206, 161] width 207 height 26
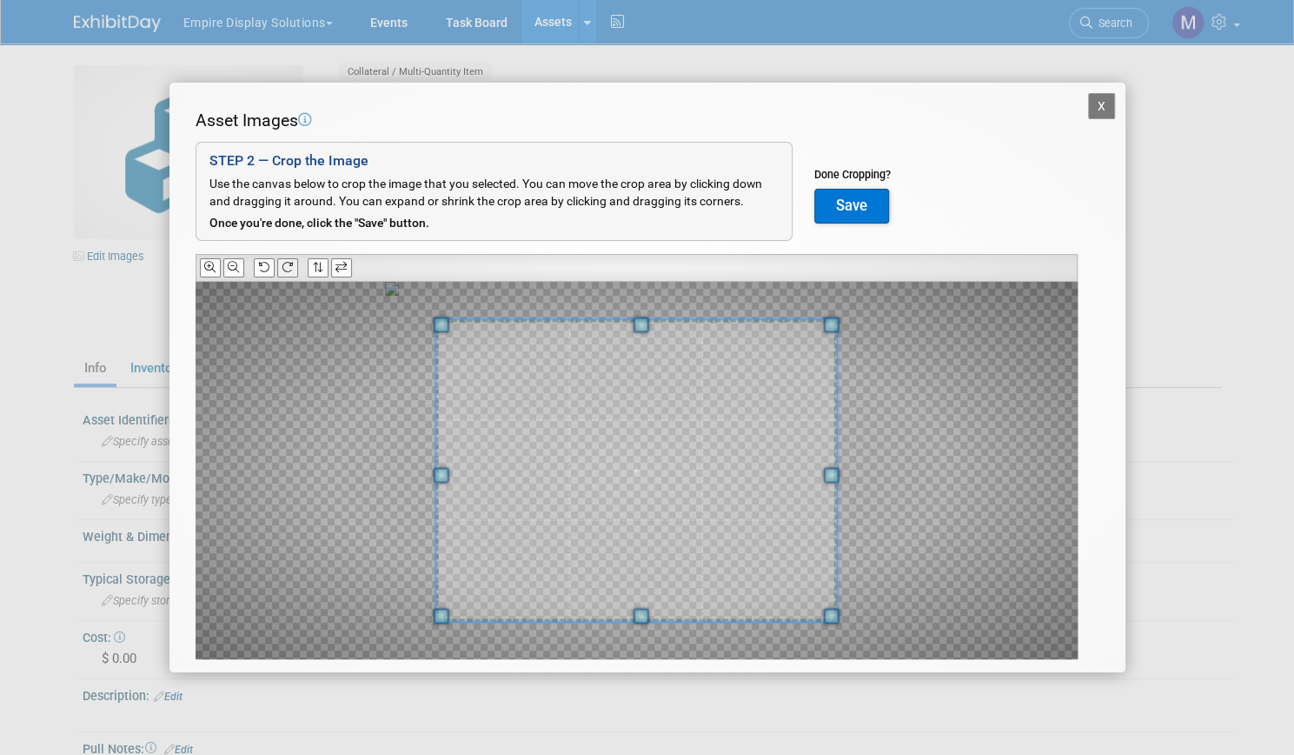
click at [284, 270] on icon at bounding box center [287, 267] width 11 height 11
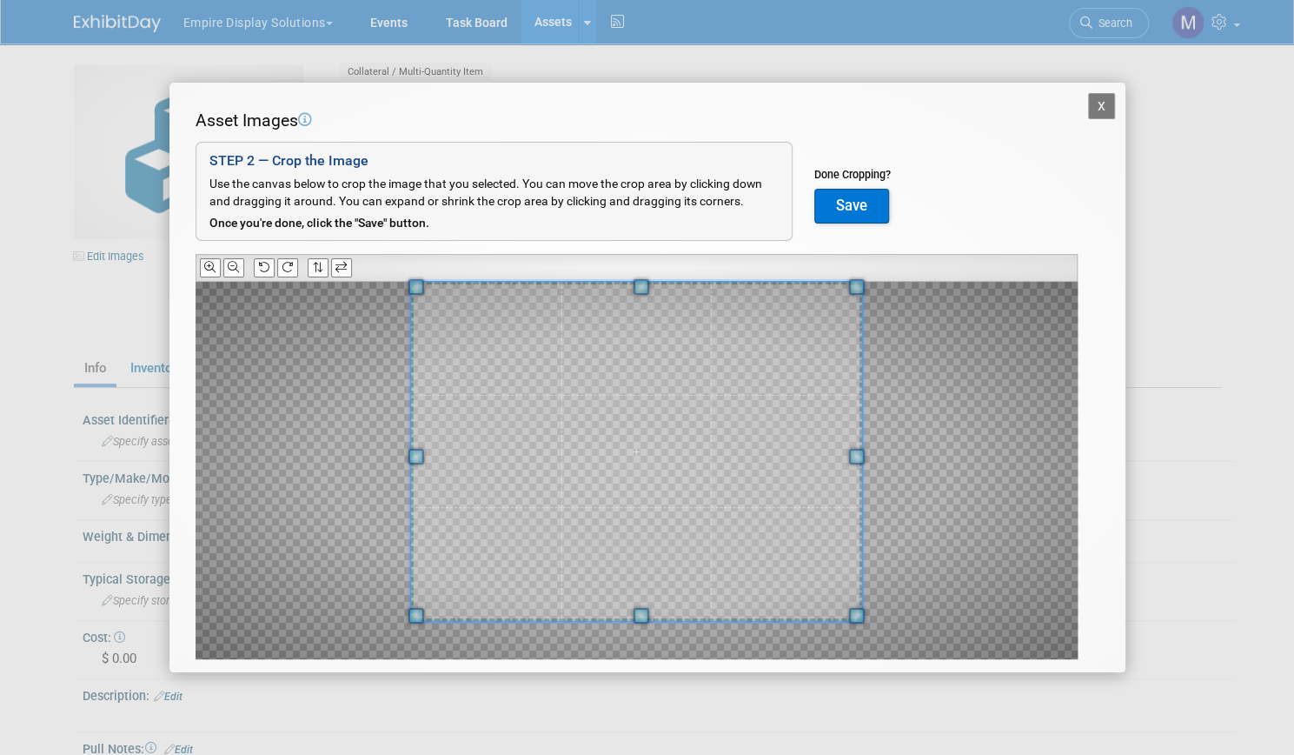
click at [645, 254] on div "Asset Images Add Image STEP 2 — Crop the Image Use the canvas below to crop the…" at bounding box center [648, 411] width 904 height 604
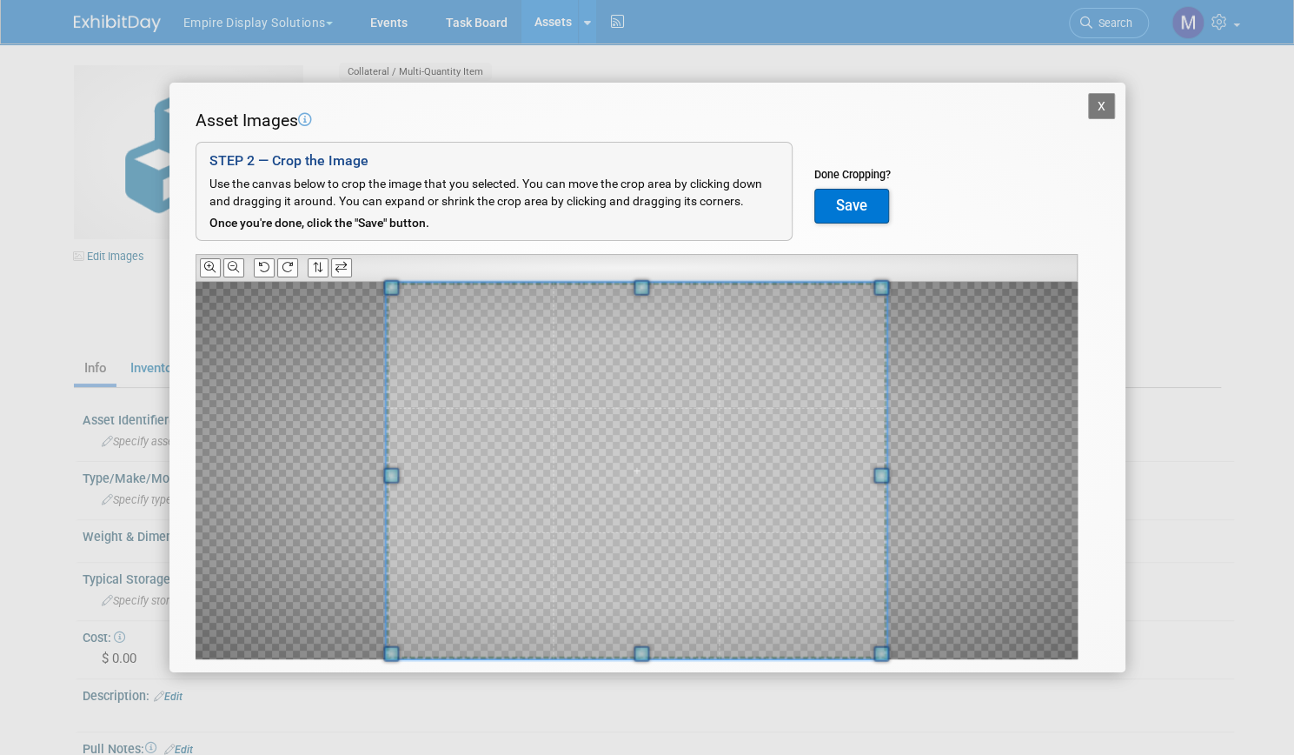
click at [646, 672] on div "X Asset Images Add Image STEP 2 — Crop the Image Use the canvas below to crop t…" at bounding box center [647, 377] width 1294 height 755
click at [873, 200] on button "Save" at bounding box center [852, 206] width 75 height 35
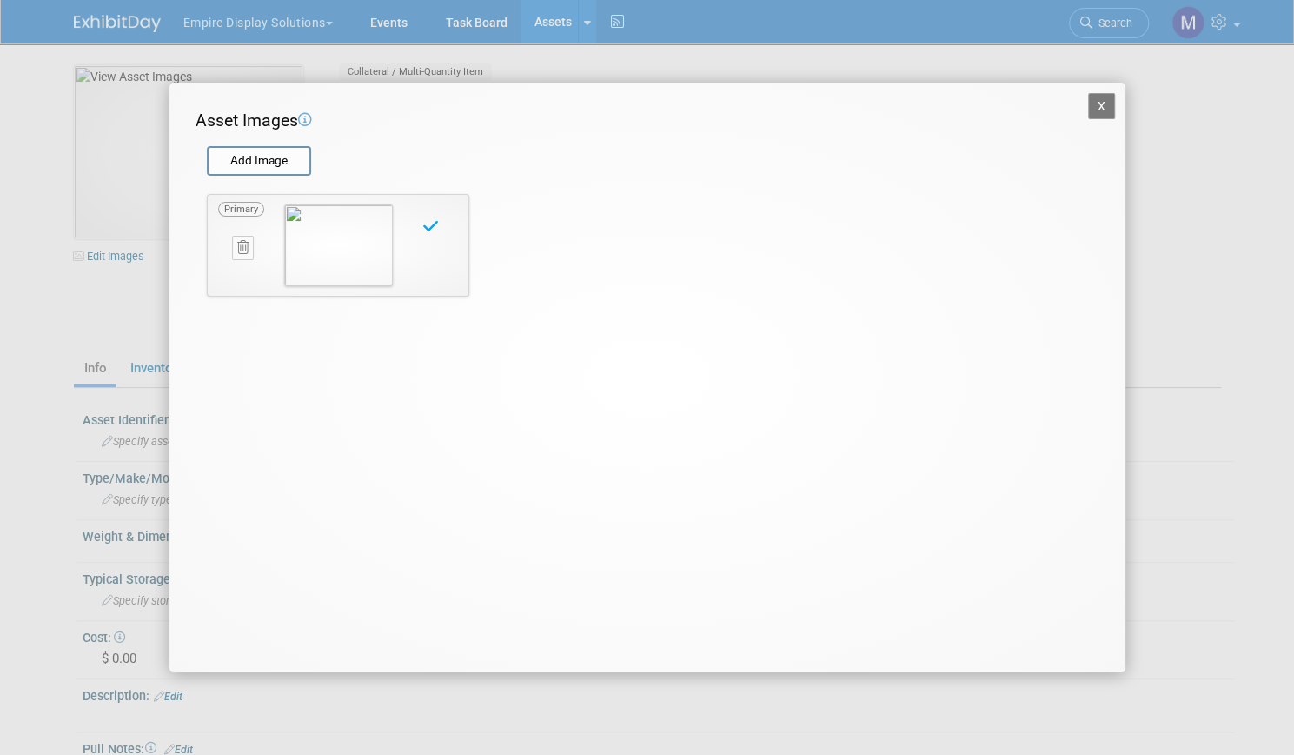
click at [1106, 102] on button "X" at bounding box center [1102, 106] width 28 height 26
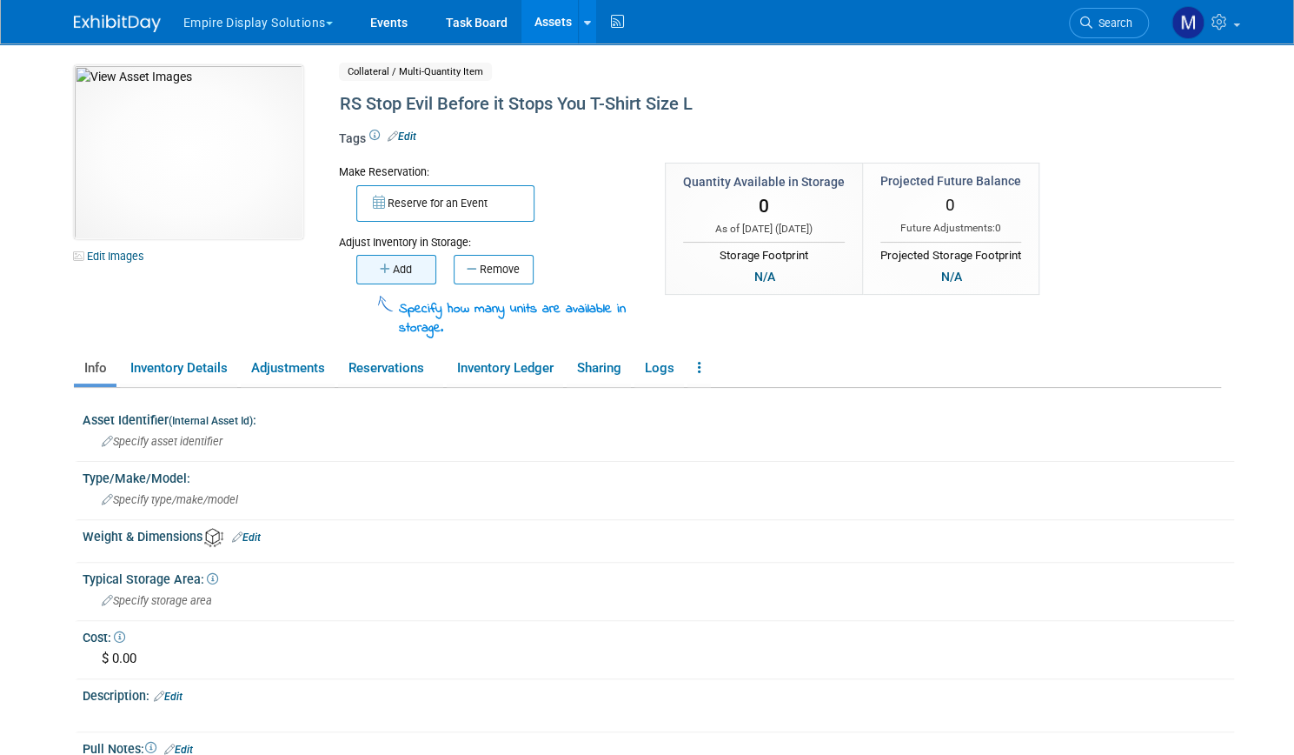
click at [414, 265] on button "Add" at bounding box center [396, 270] width 80 height 30
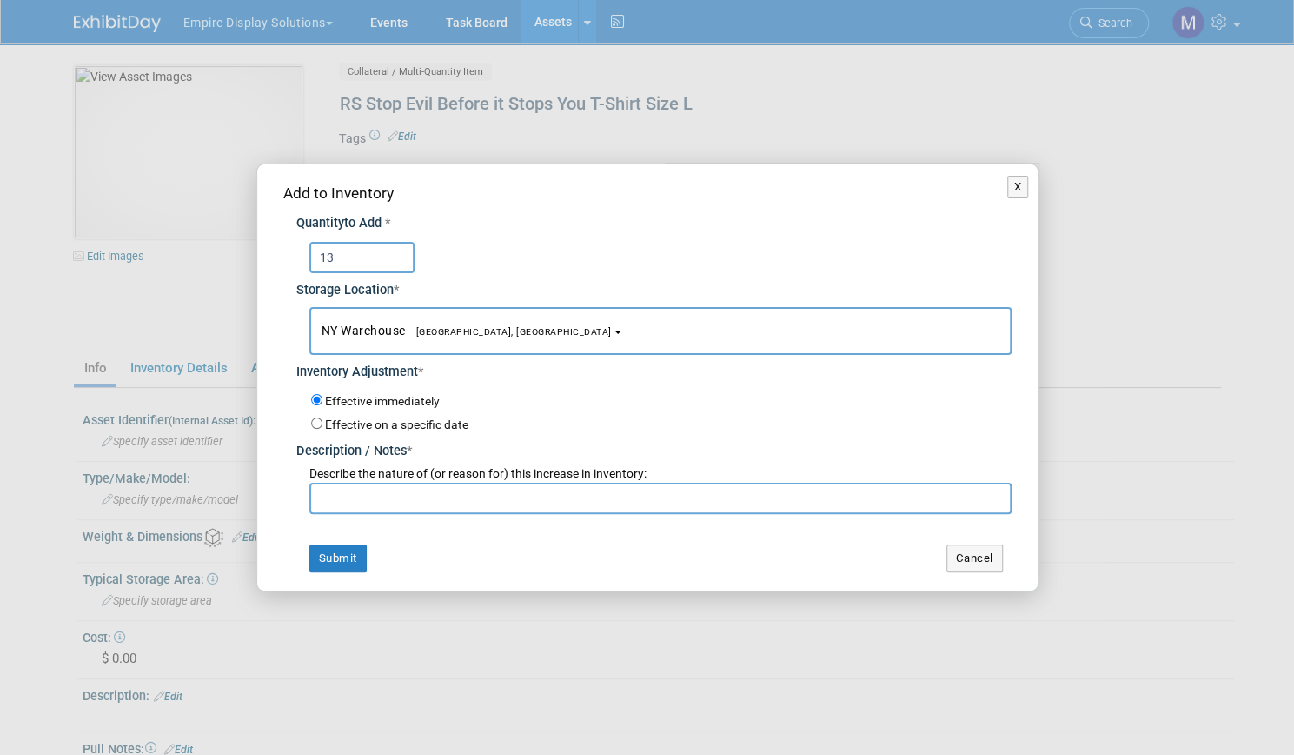
type input "13"
click at [382, 494] on input "text" at bounding box center [660, 497] width 702 height 31
type input "New item from Black Hat 25"
click at [349, 557] on button "Submit" at bounding box center [337, 558] width 57 height 28
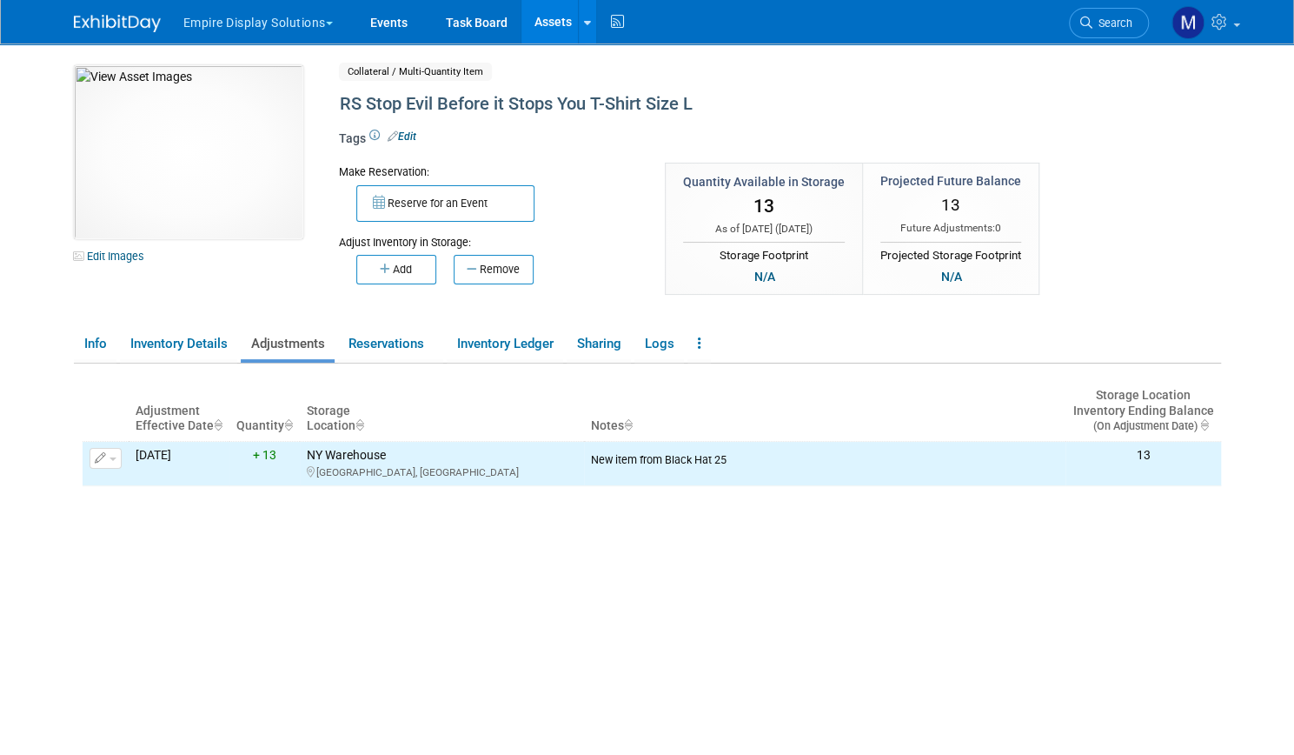
click at [550, 17] on link "Assets" at bounding box center [553, 21] width 63 height 43
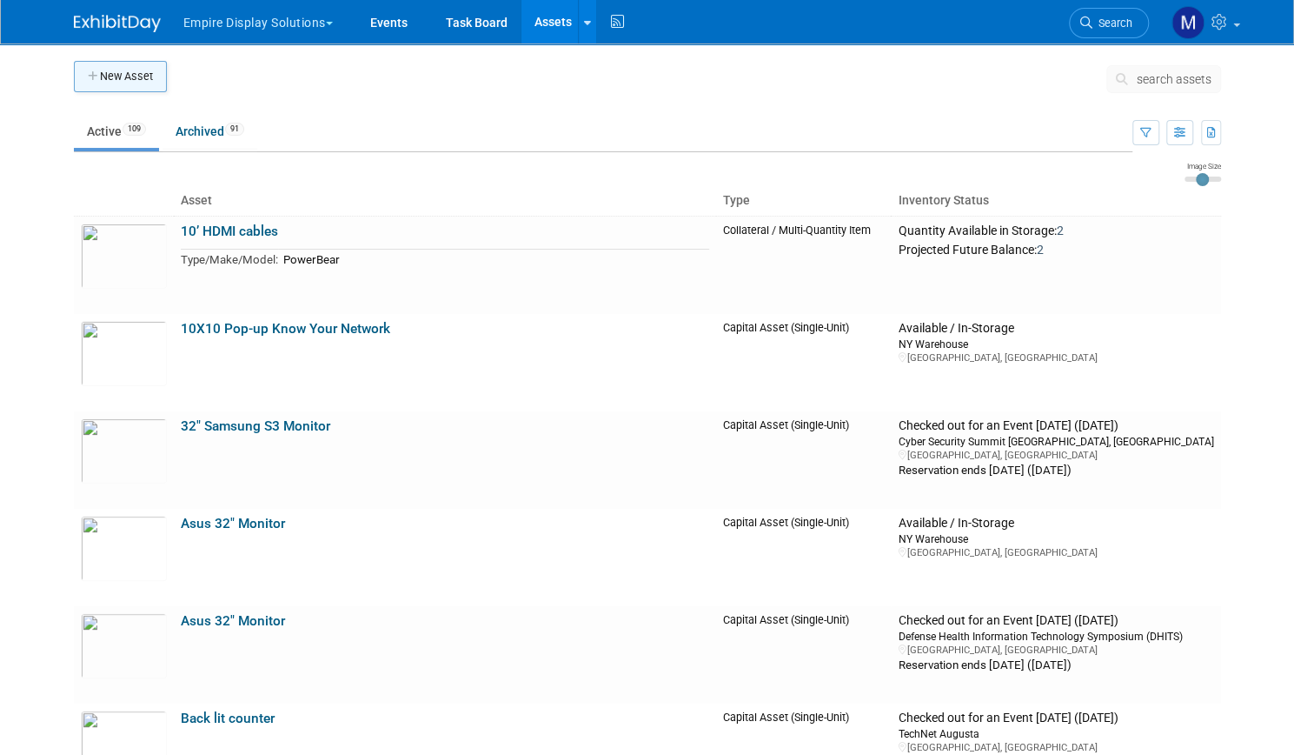
click at [117, 74] on button "New Asset" at bounding box center [120, 76] width 93 height 31
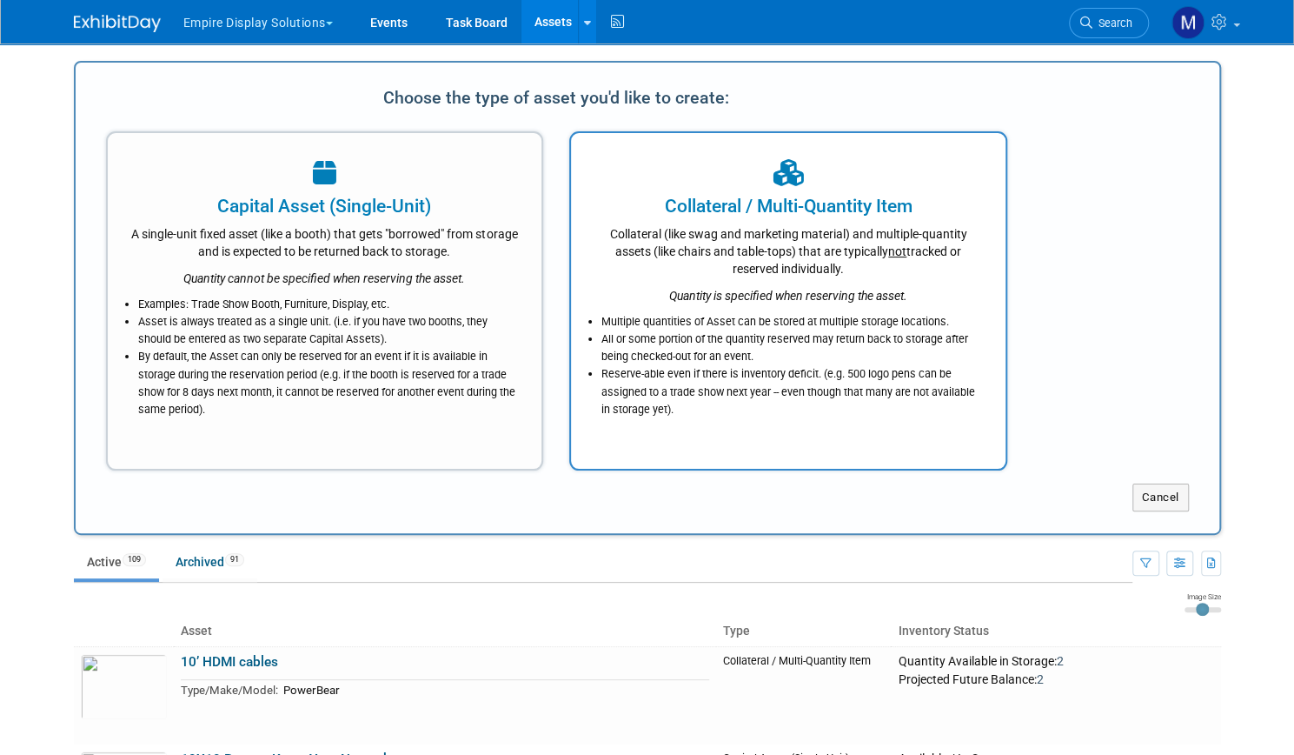
click at [751, 272] on div "Collateral (like swag and marketing material) and multiple-quantity assets (lik…" at bounding box center [788, 248] width 391 height 58
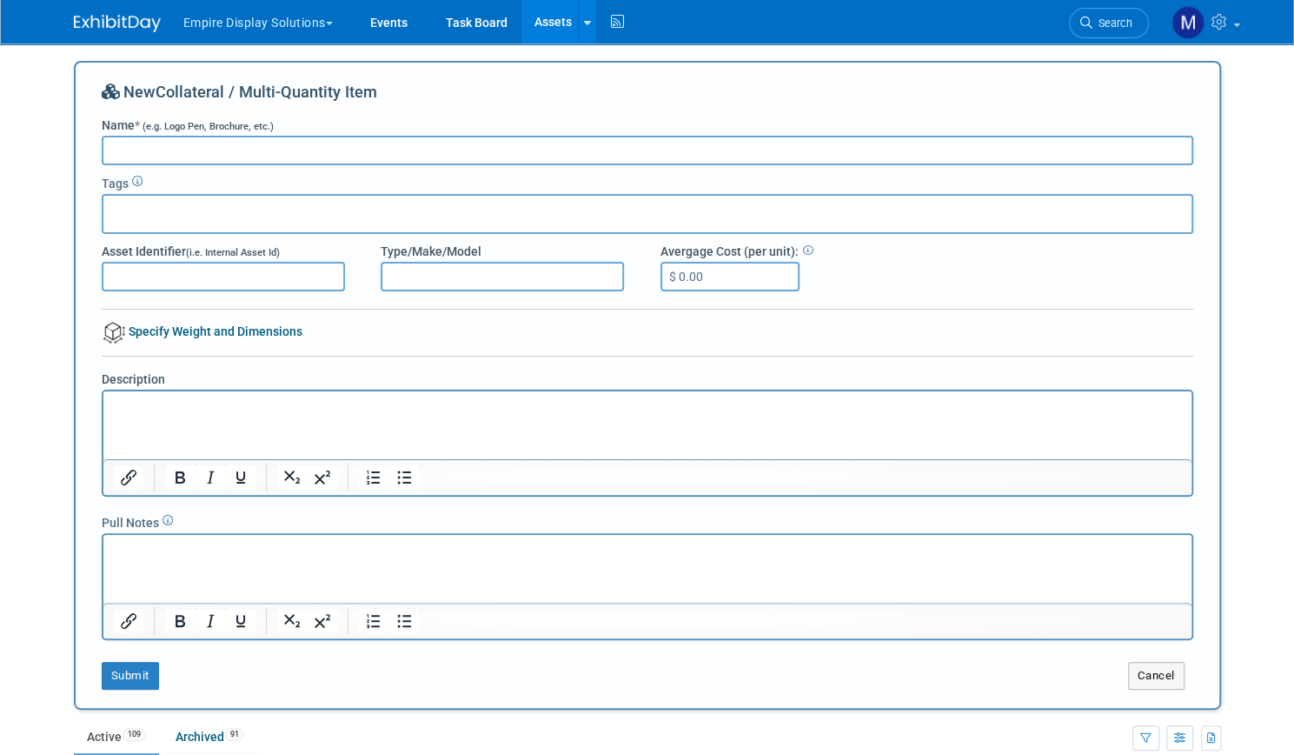
paste input "RS Stop Evil Before it Stops You T-Shirt Size"
type input "RS Stop Evil Before it Stops You T-Shirt Size XS"
click at [116, 681] on button "Submit" at bounding box center [130, 676] width 57 height 28
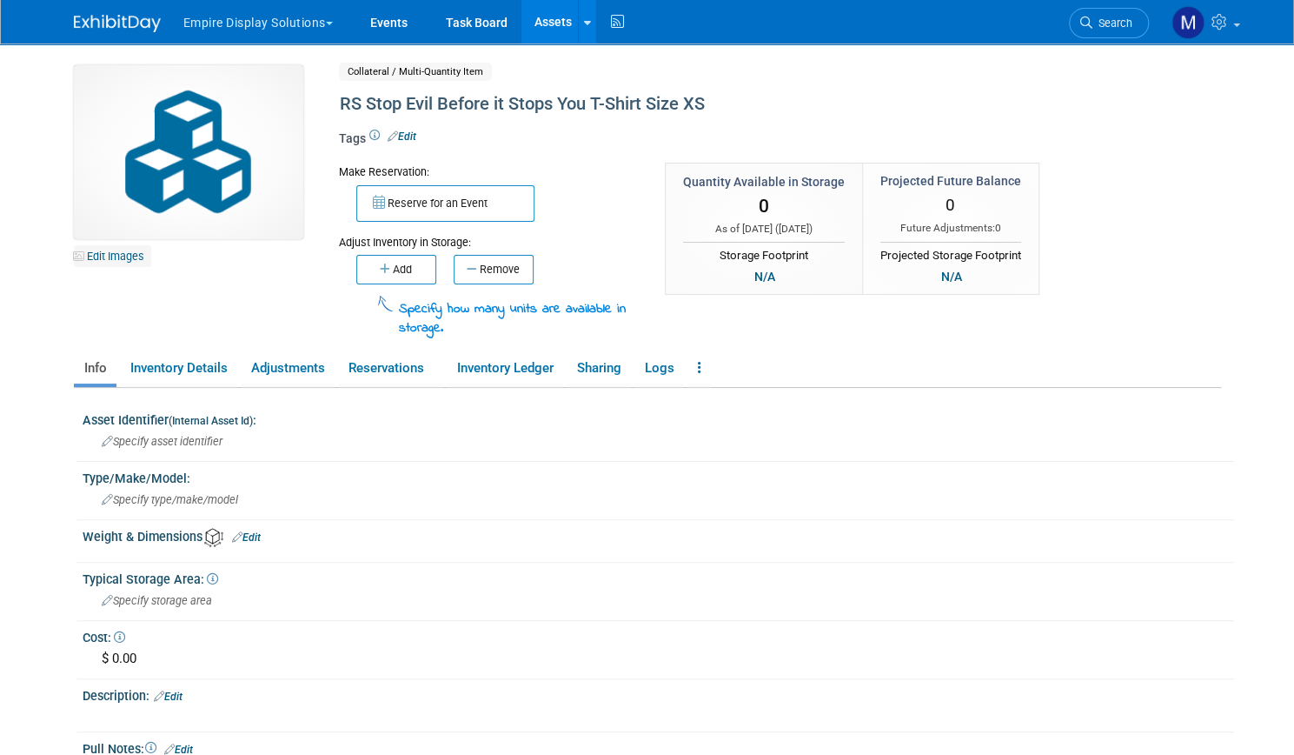
click at [113, 257] on link "Edit Images" at bounding box center [112, 256] width 77 height 22
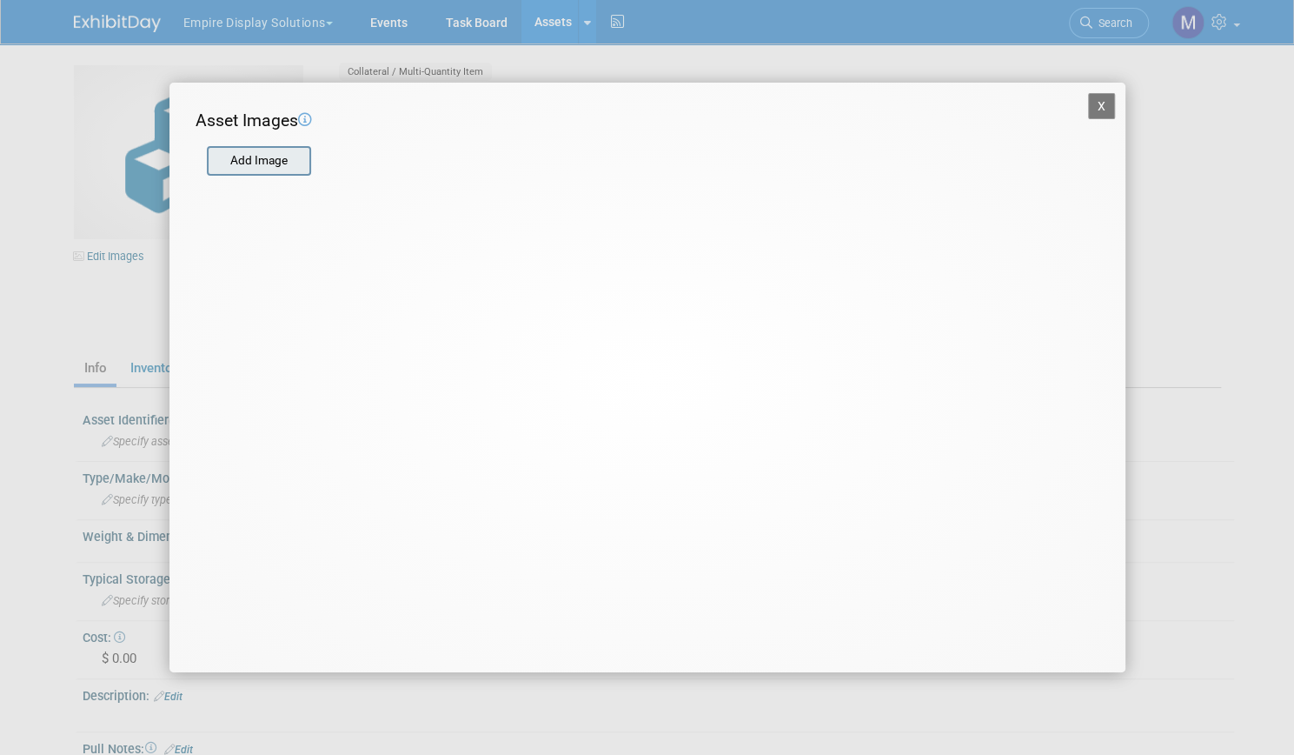
click at [263, 172] on input "file" at bounding box center [206, 161] width 207 height 26
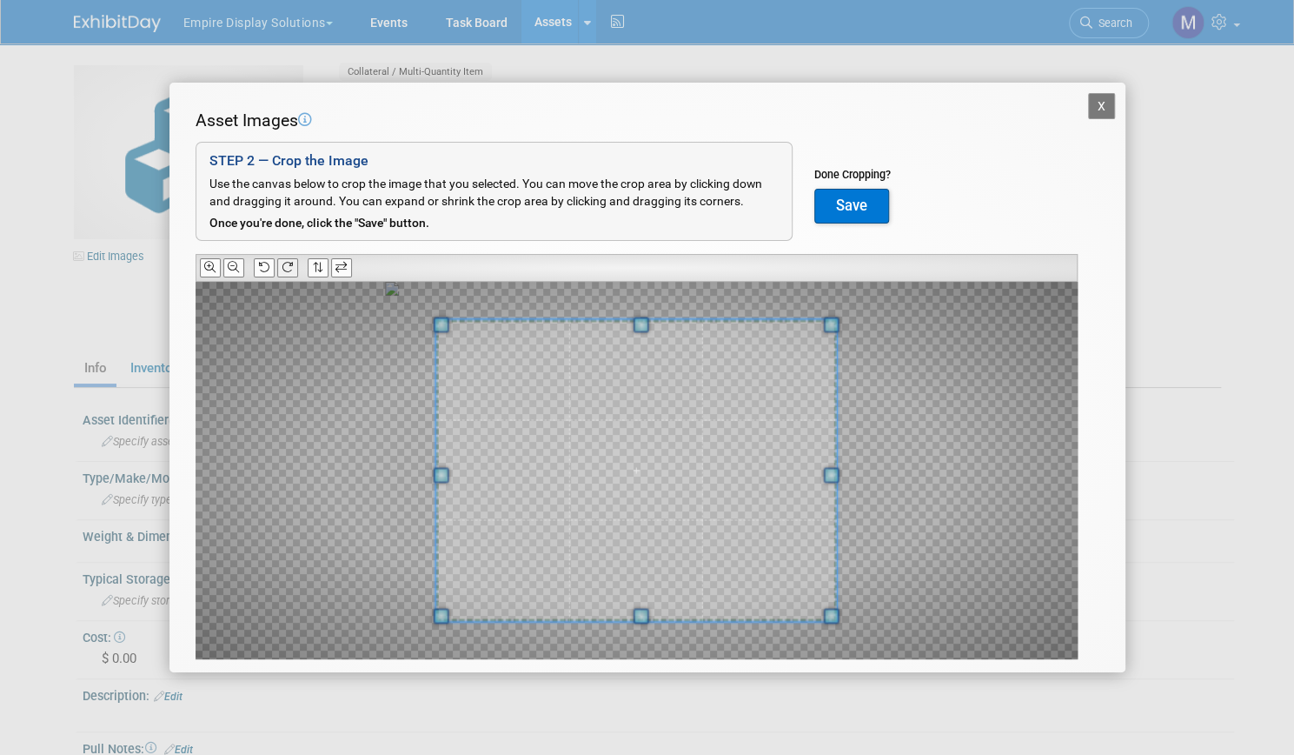
click at [292, 263] on icon at bounding box center [287, 267] width 11 height 11
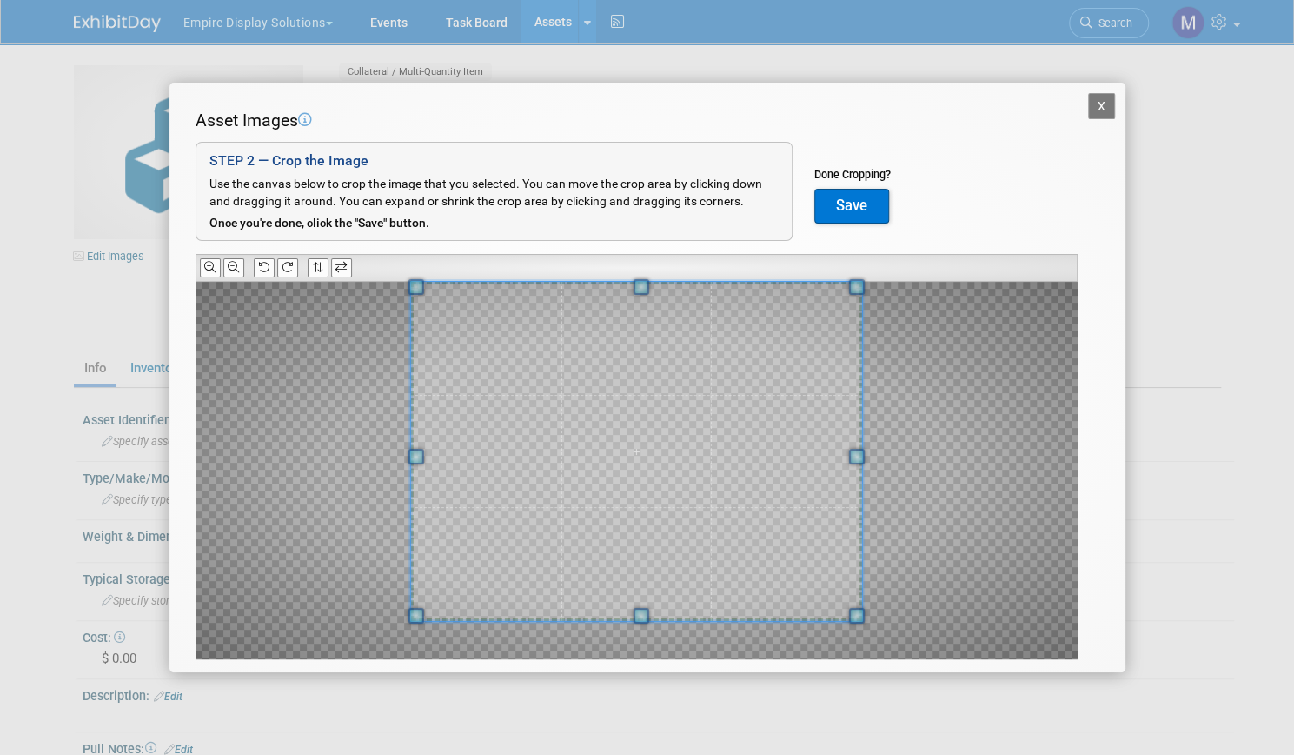
click at [639, 276] on div "Asset Images Add Image STEP 2 — Crop the Image Use the canvas below to crop the…" at bounding box center [648, 411] width 904 height 604
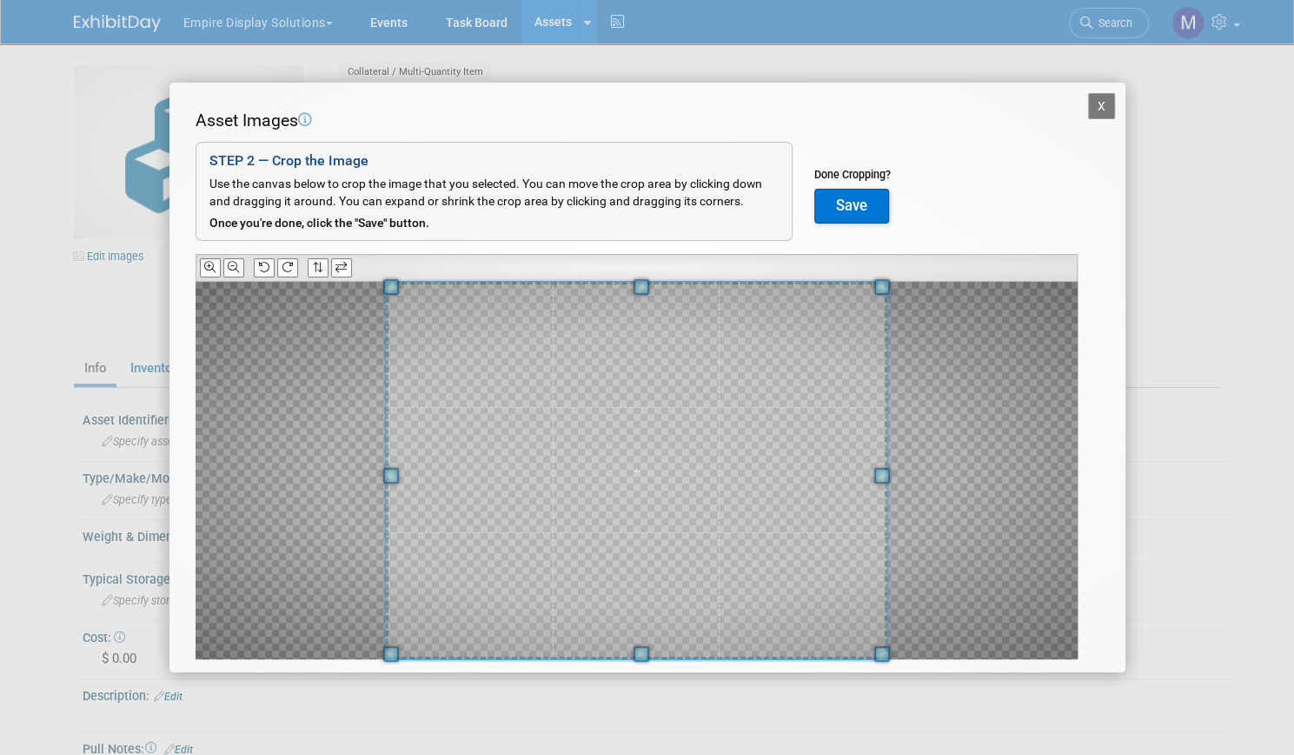
click at [642, 687] on div "X Asset Images Add Image STEP 2 — Crop the Image Use the canvas below to crop t…" at bounding box center [647, 377] width 1294 height 755
click at [838, 209] on button "Save" at bounding box center [852, 206] width 75 height 35
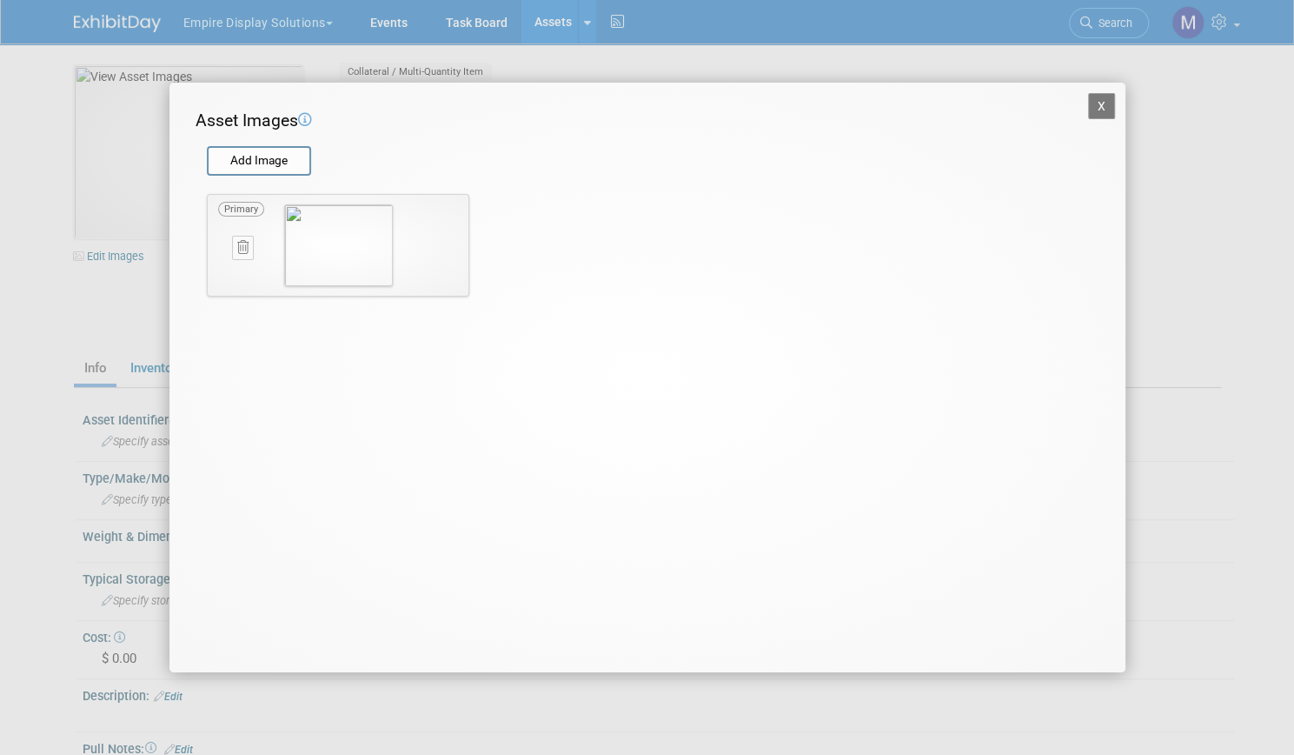
click at [1091, 110] on button "X" at bounding box center [1102, 106] width 28 height 26
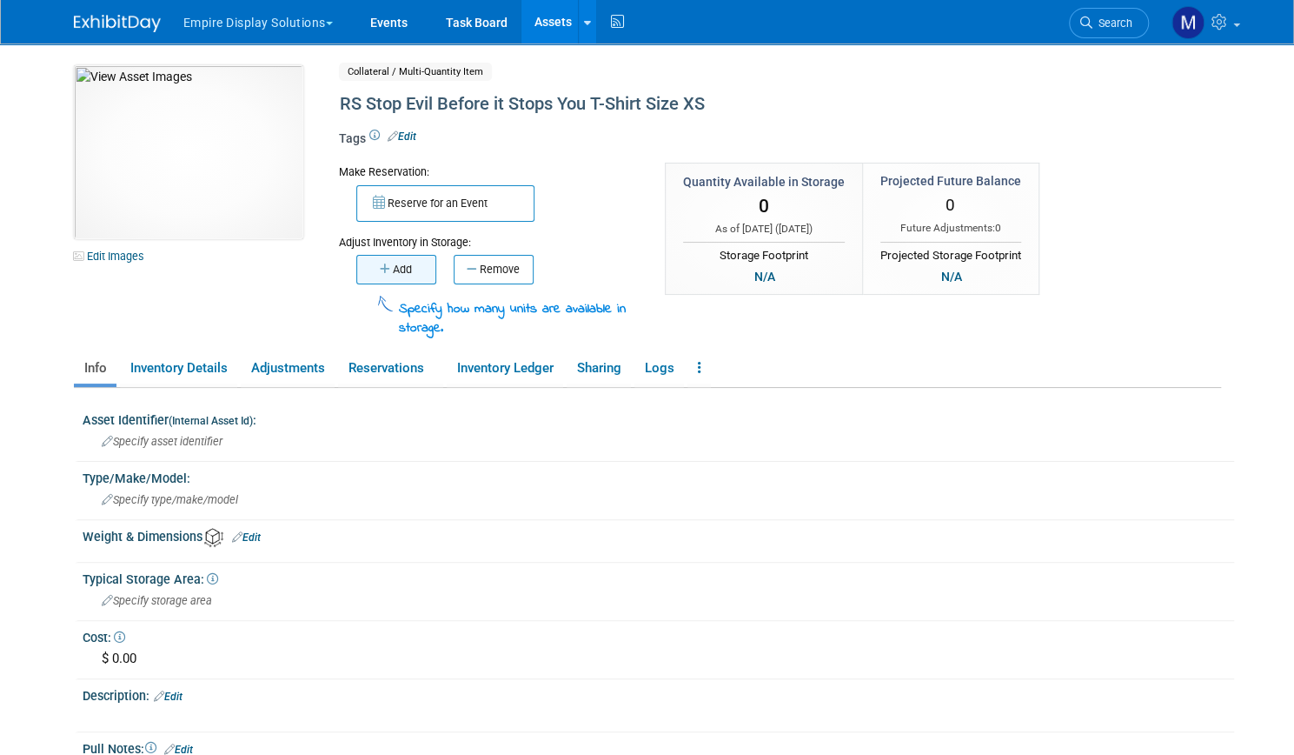
click at [388, 277] on button "Add" at bounding box center [396, 270] width 80 height 30
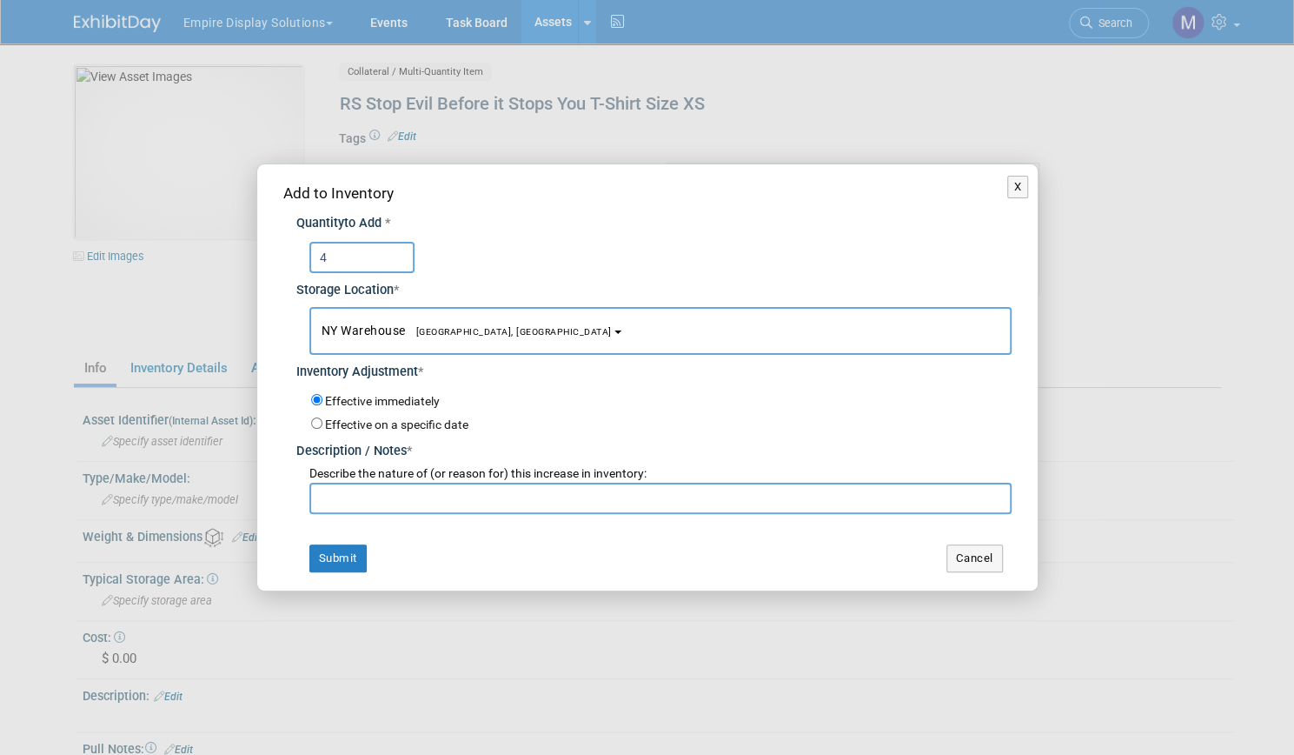
type input "4"
click at [382, 498] on input "text" at bounding box center [660, 497] width 702 height 31
type input "New Item from Black Hat 25"
click at [343, 559] on button "Submit" at bounding box center [337, 558] width 57 height 28
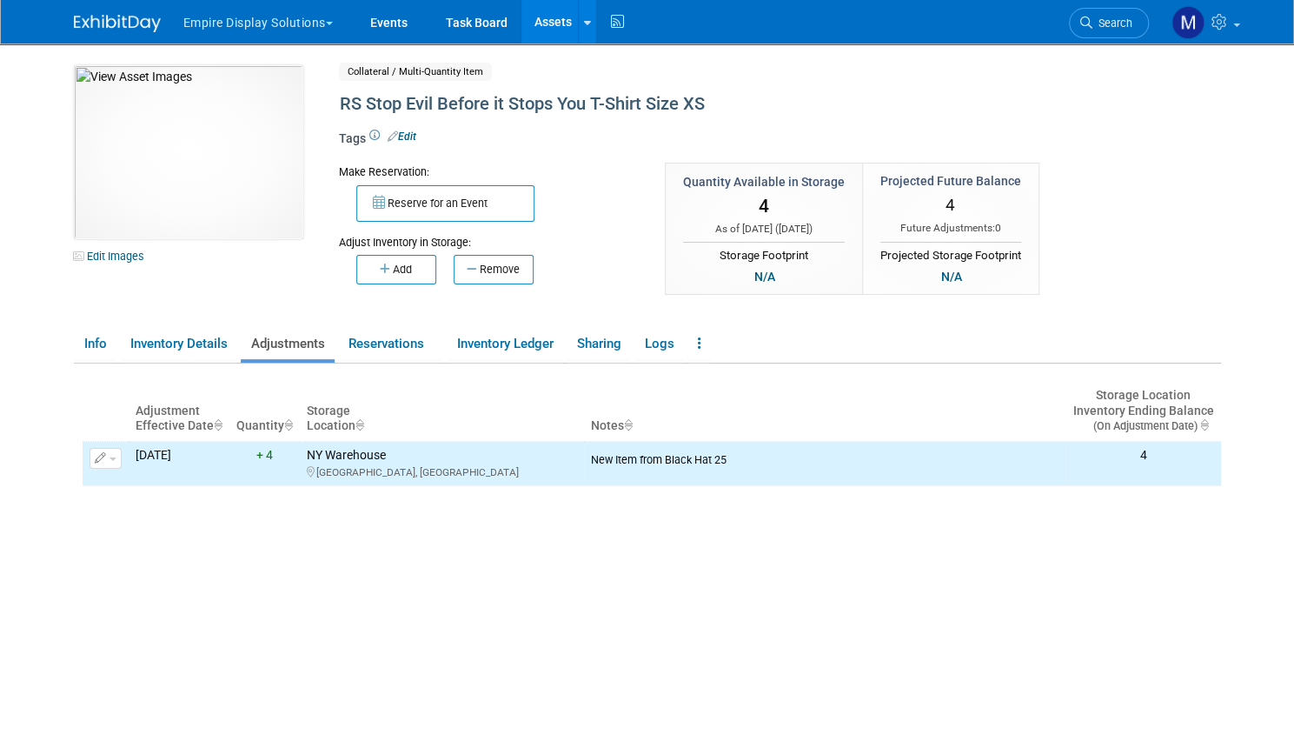
click at [536, 14] on link "Assets" at bounding box center [553, 21] width 63 height 43
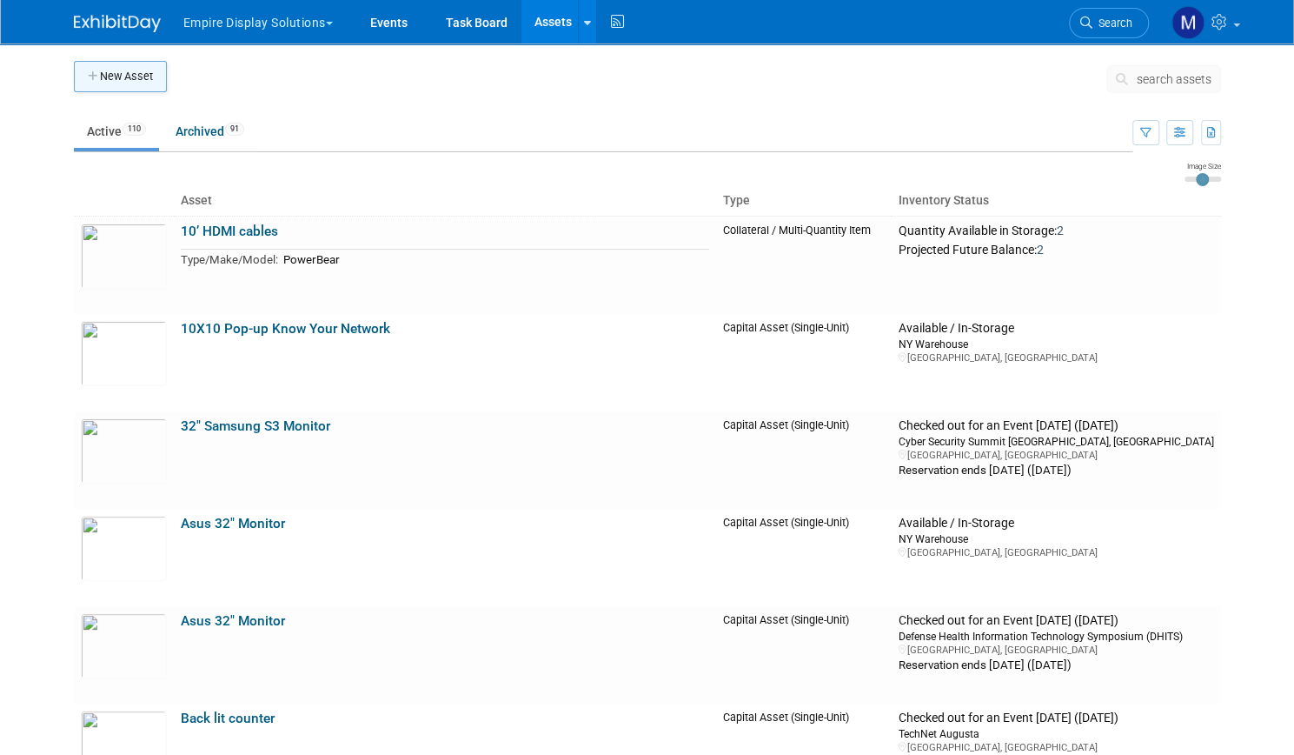
click at [129, 77] on button "New Asset" at bounding box center [120, 76] width 93 height 31
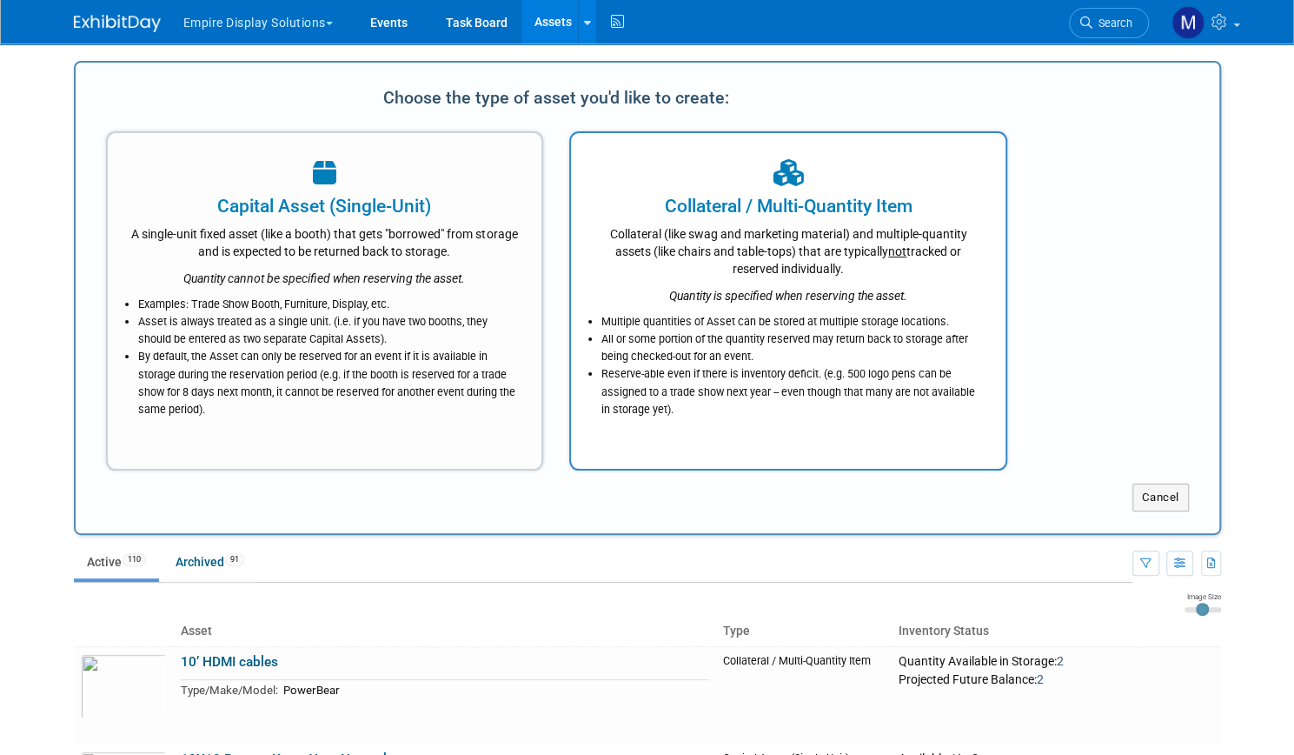
click at [761, 237] on div "Collateral (like swag and marketing material) and multiple-quantity assets (lik…" at bounding box center [788, 248] width 391 height 58
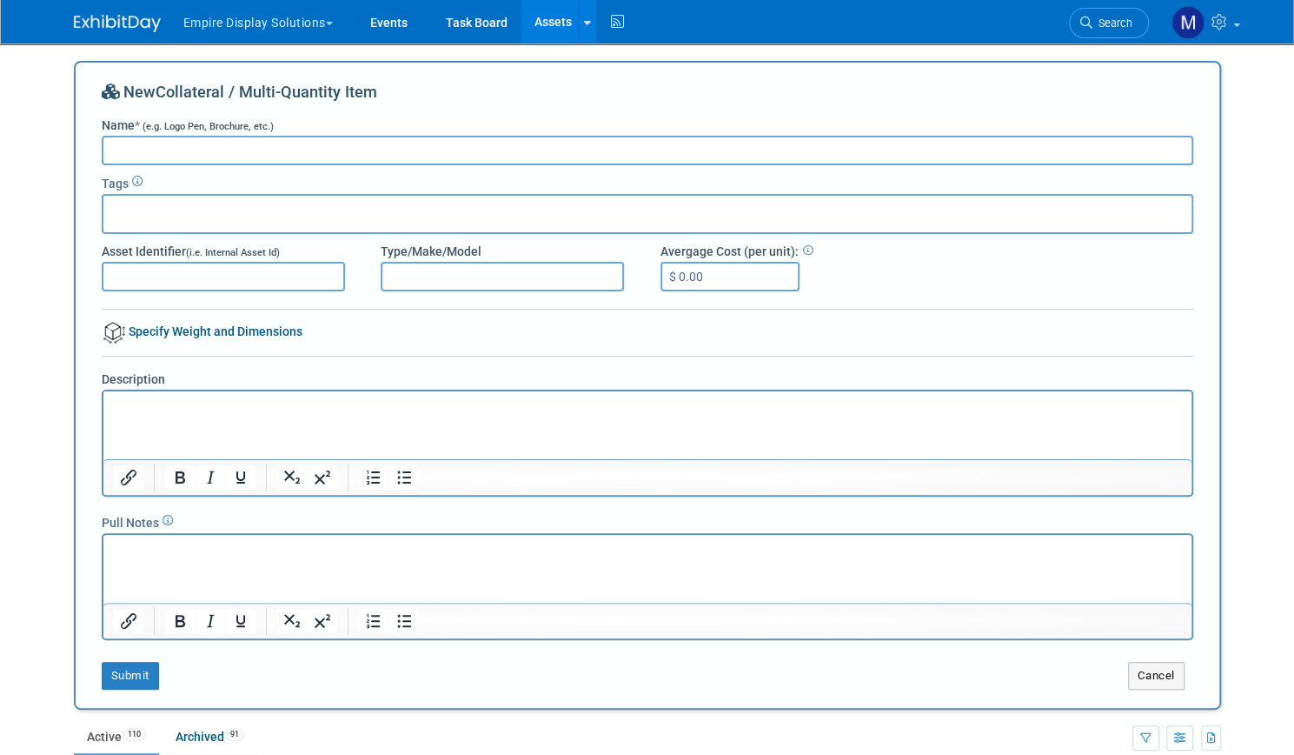
paste input "RS Stop Evil Before it Stops You T-Shirt Size"
type input "RS Stop Evil Before it Stops You T-Shirt Size XL"
click at [108, 679] on button "Submit" at bounding box center [130, 676] width 57 height 28
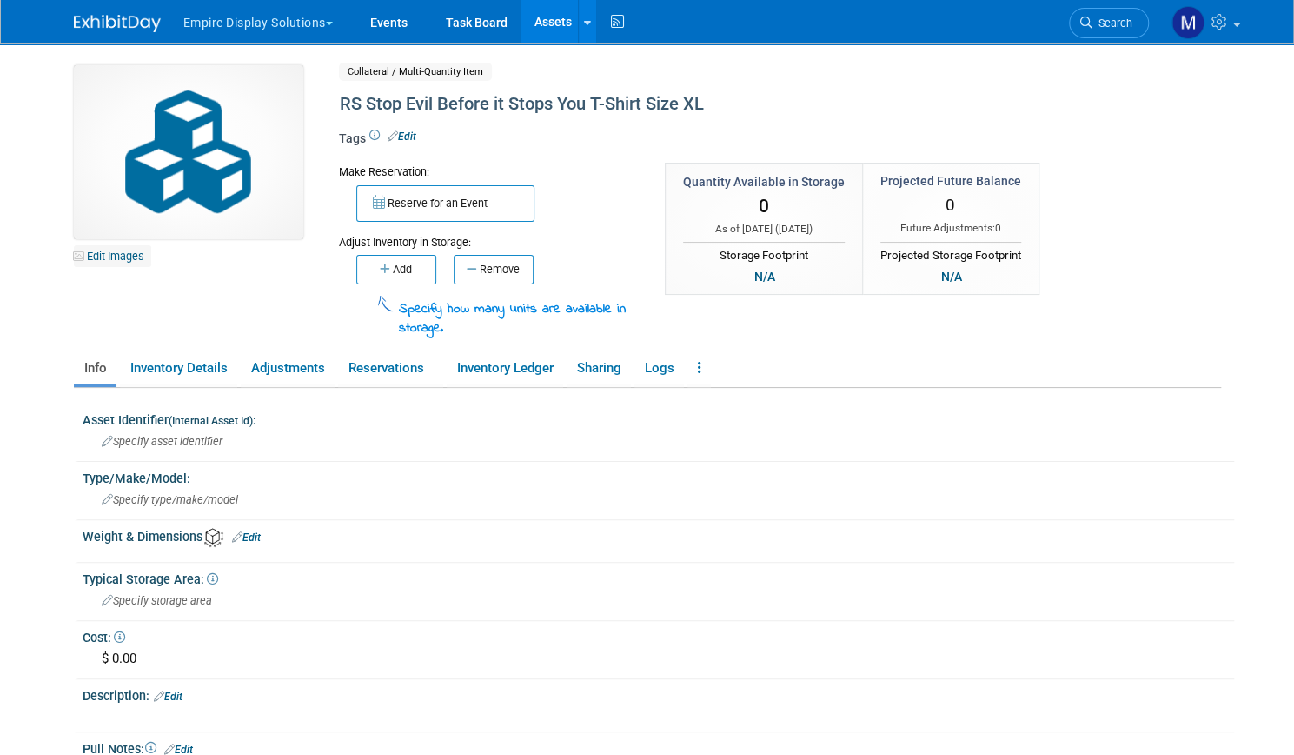
click at [110, 260] on link "Edit Images" at bounding box center [112, 256] width 77 height 22
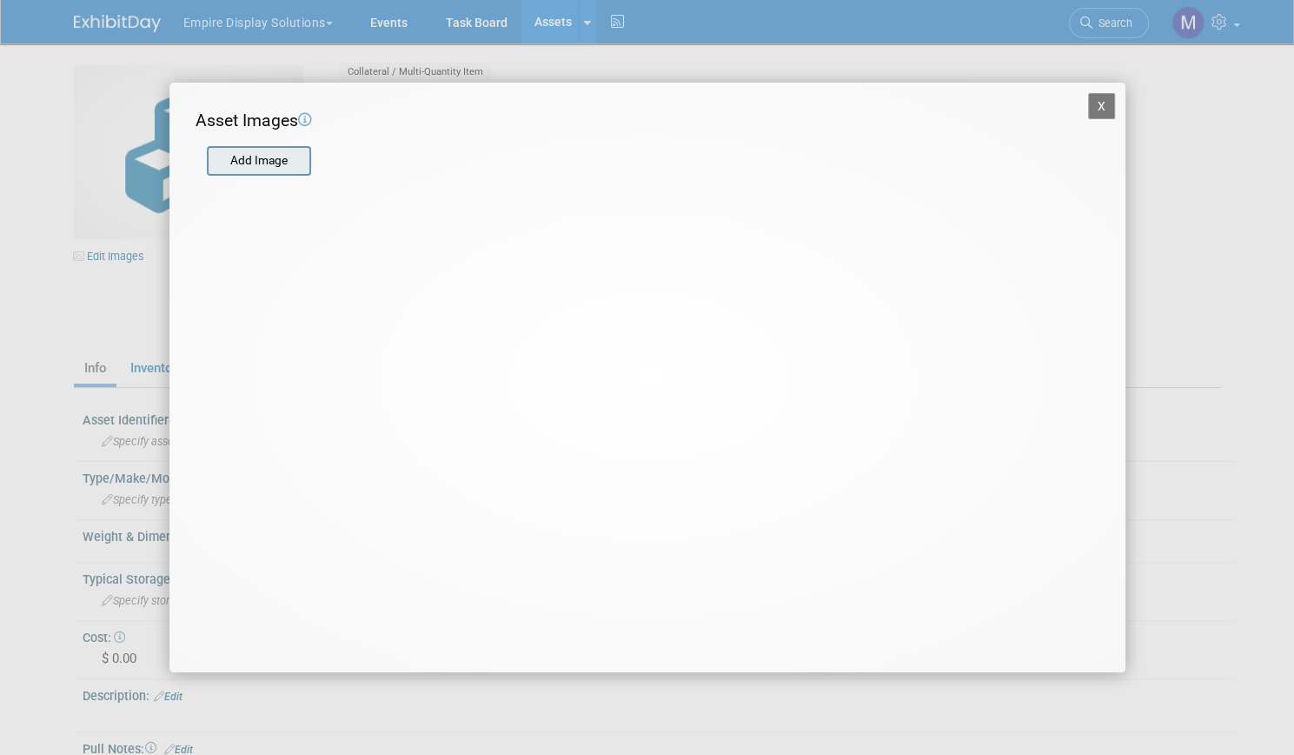
click at [250, 172] on input "file" at bounding box center [206, 161] width 207 height 26
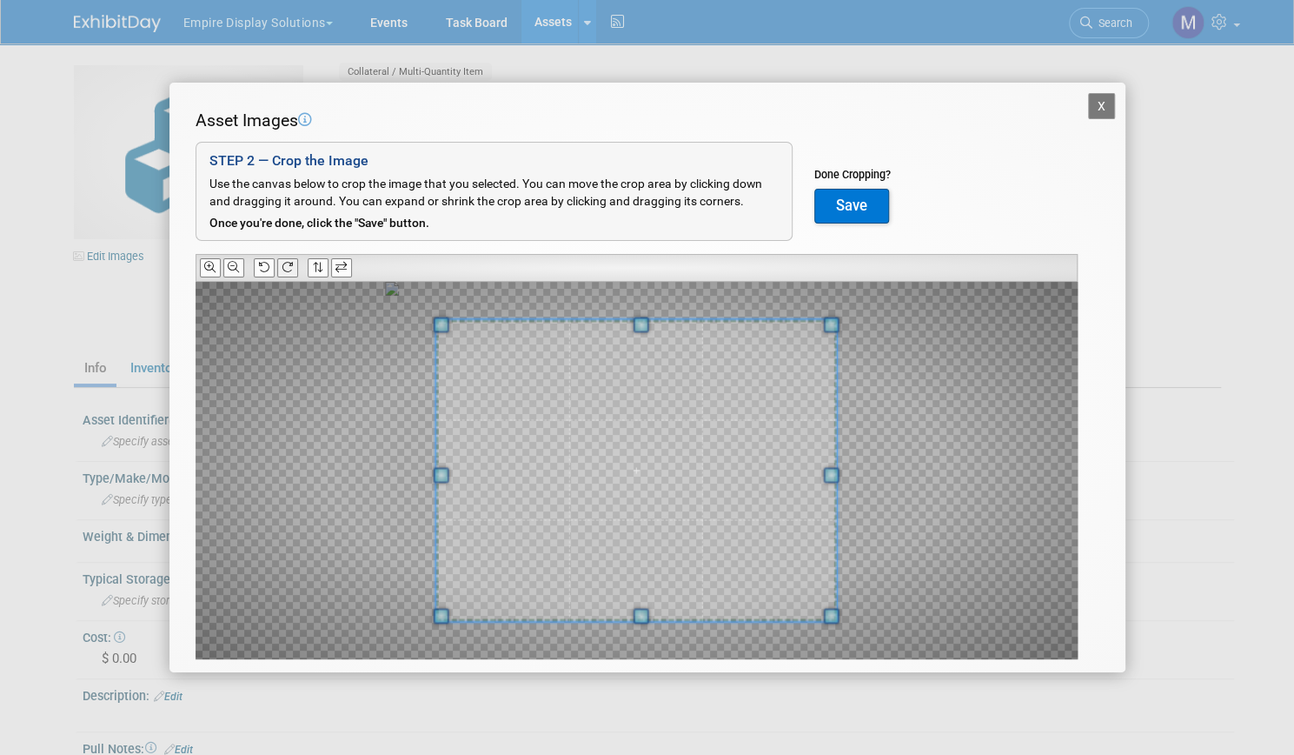
click at [292, 271] on icon at bounding box center [287, 267] width 11 height 11
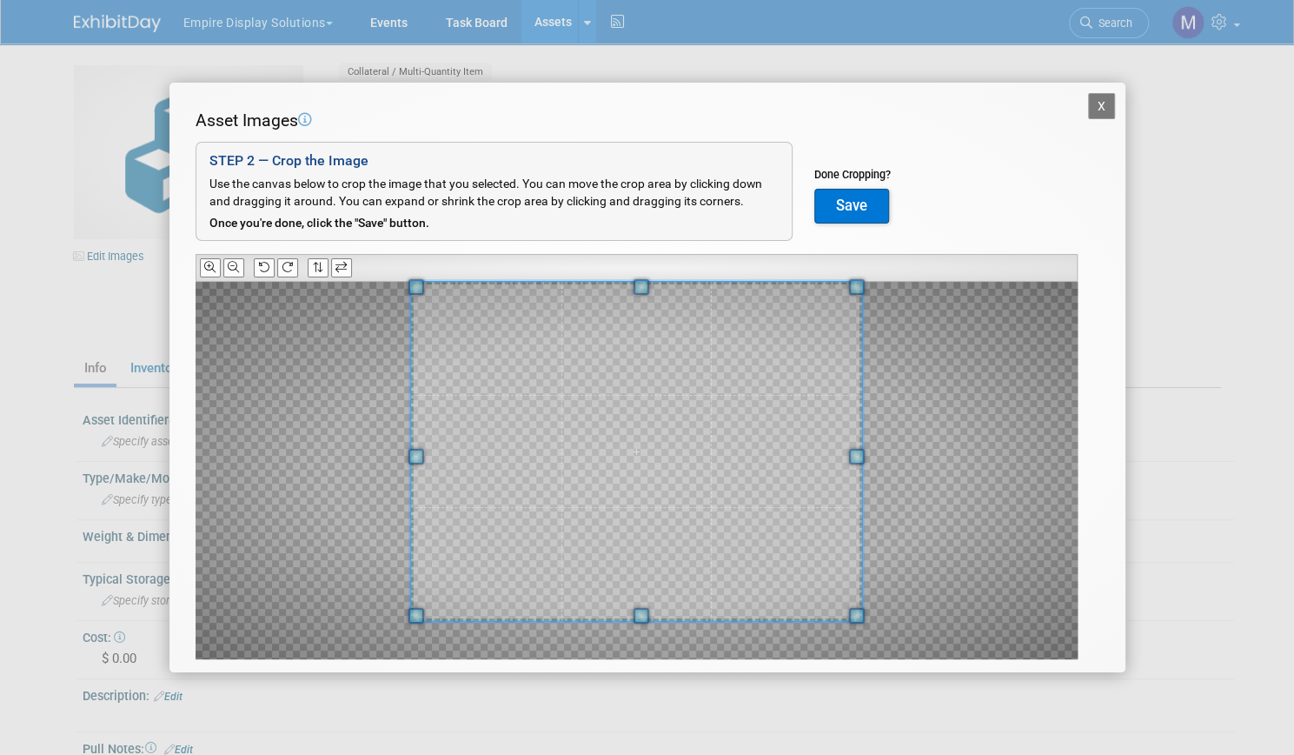
click at [643, 237] on div "Asset Images Add Image STEP 2 — Crop the Image Use the canvas below to crop the…" at bounding box center [648, 411] width 904 height 604
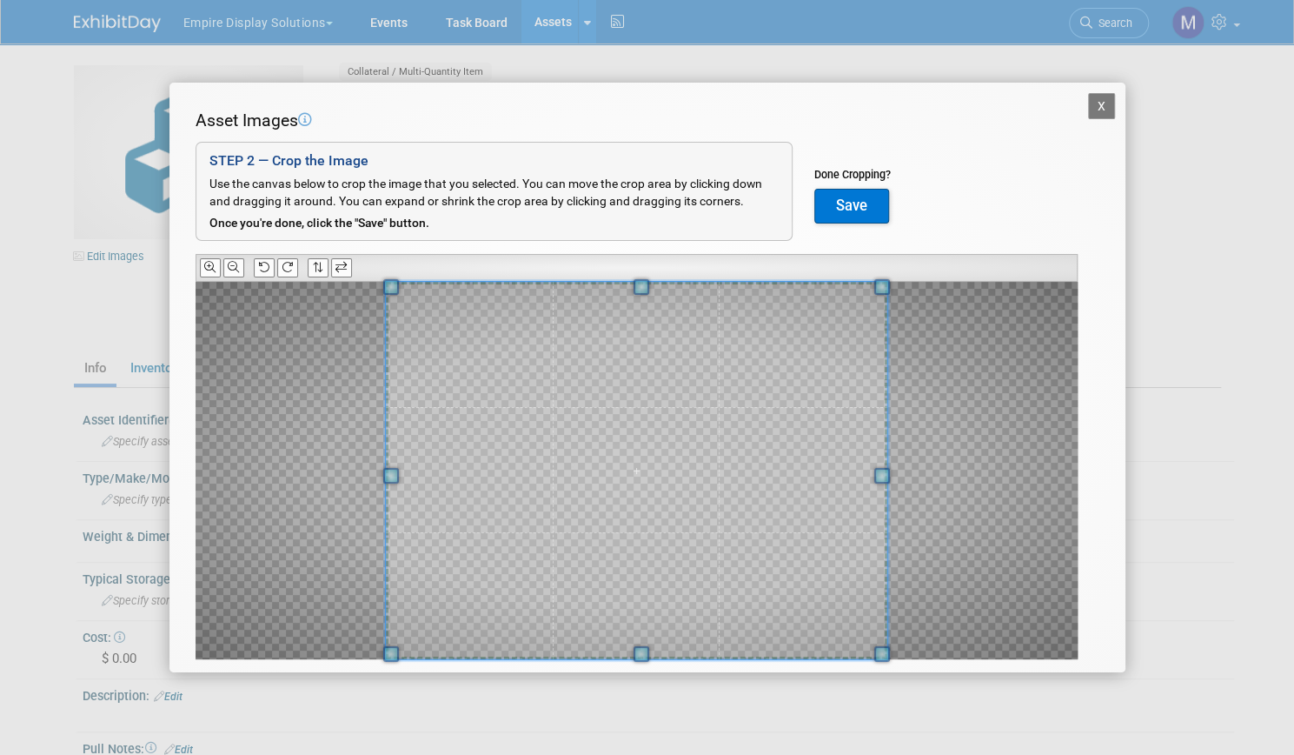
click at [646, 675] on div "X Asset Images Add Image STEP 2 — Crop the Image Use the canvas below to crop t…" at bounding box center [647, 377] width 1294 height 755
click at [839, 201] on button "Save" at bounding box center [852, 206] width 75 height 35
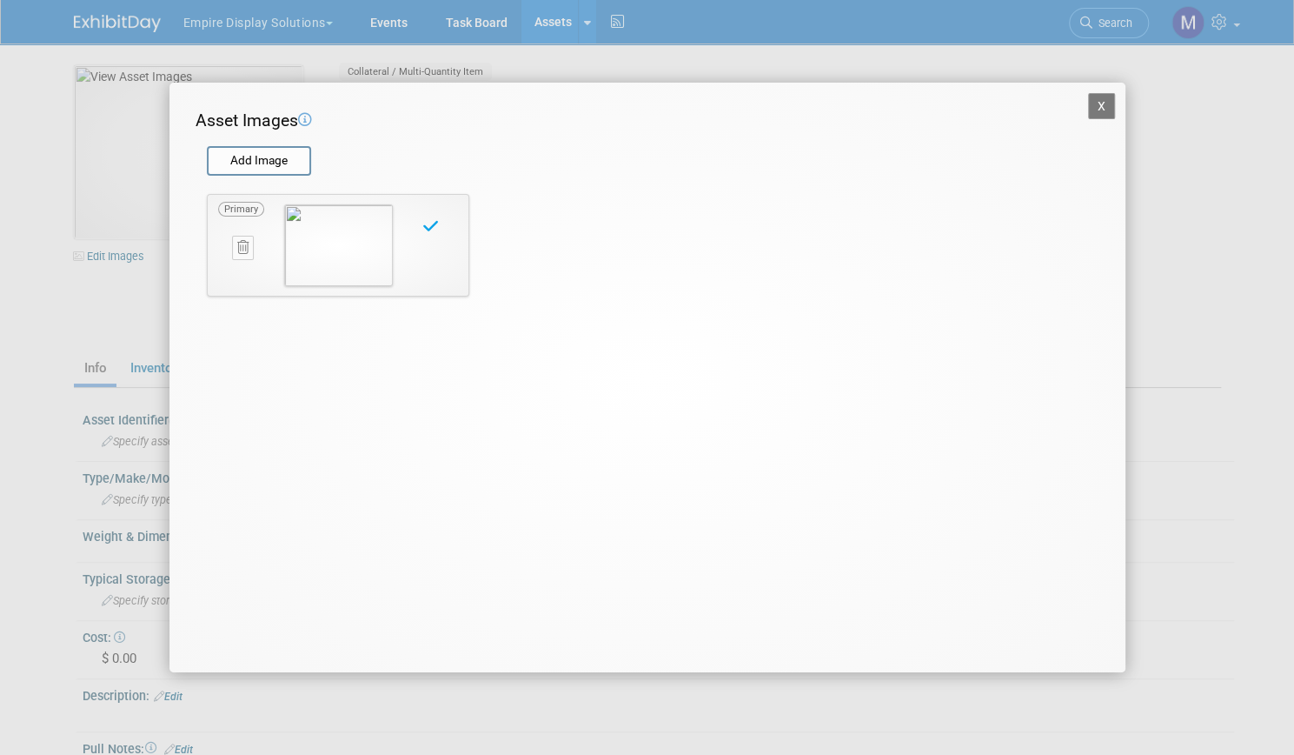
click at [1100, 110] on button "X" at bounding box center [1102, 106] width 28 height 26
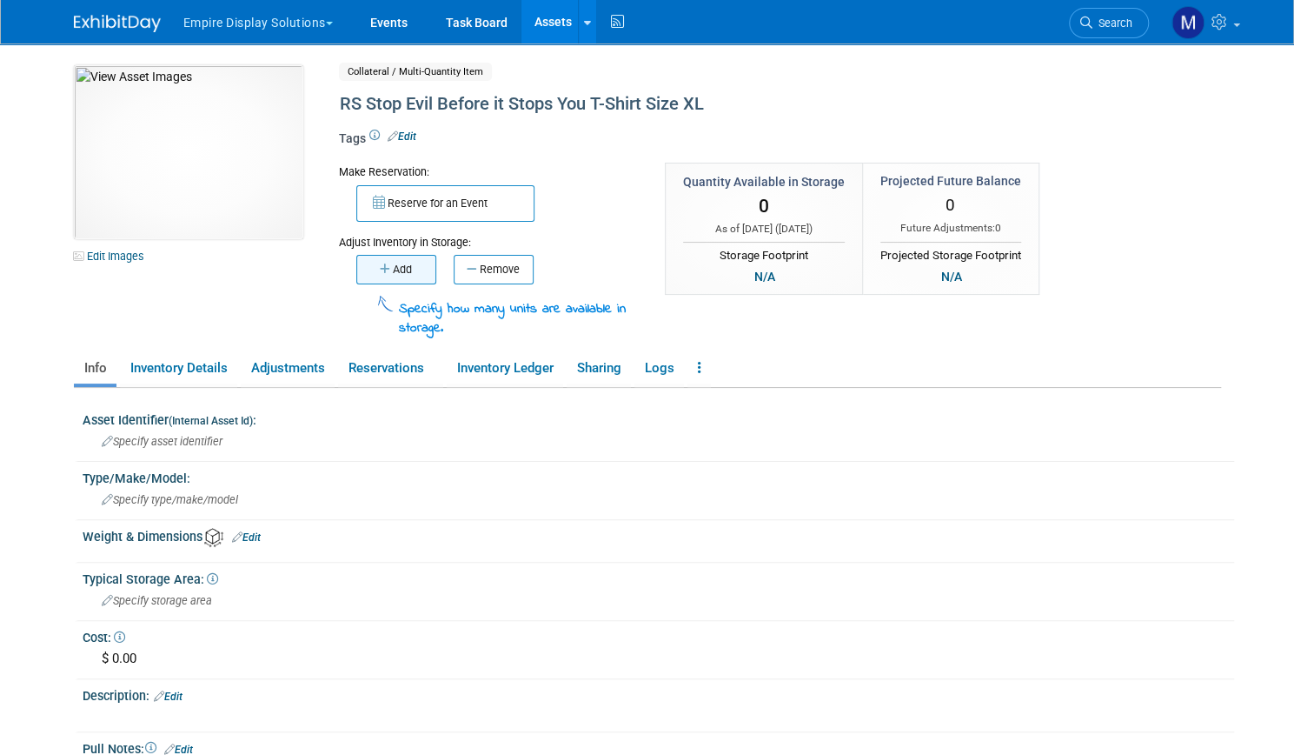
click at [398, 267] on button "Add" at bounding box center [396, 270] width 80 height 30
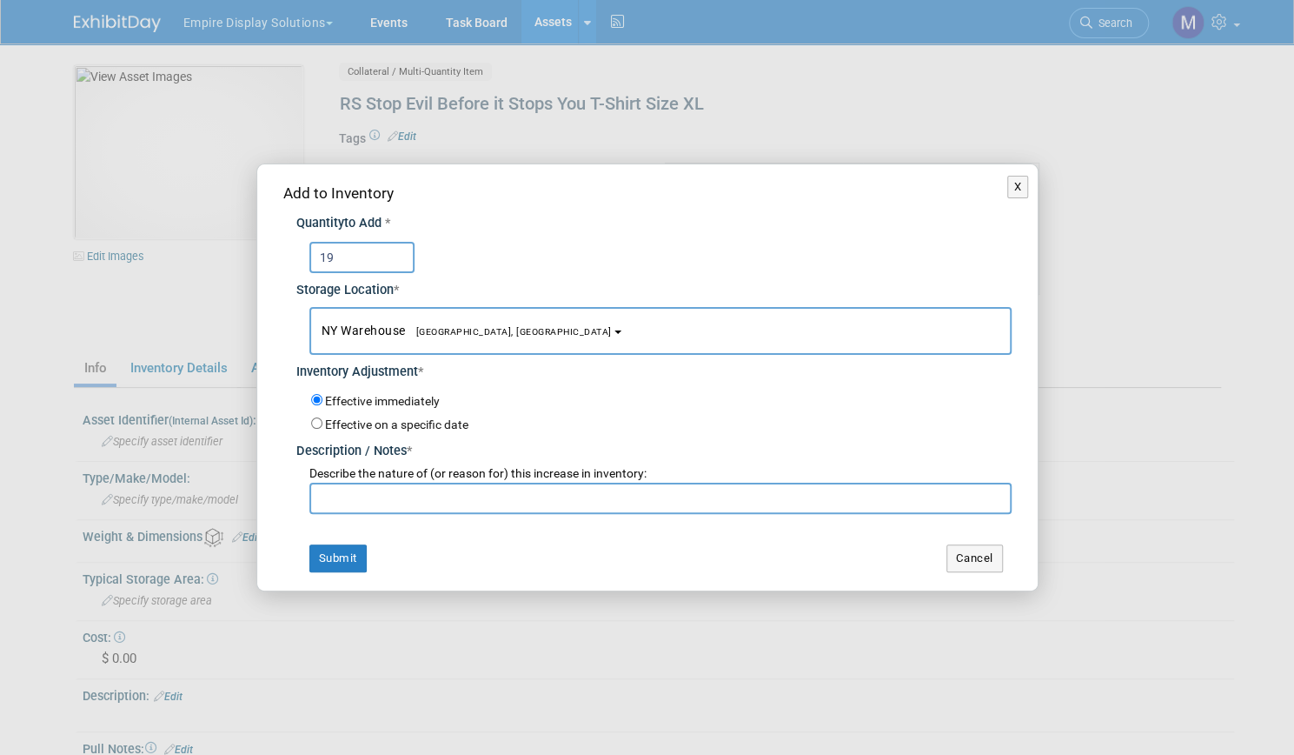
type input "19"
click at [386, 494] on input "text" at bounding box center [660, 497] width 702 height 31
type input "New item from Black Hat 25"
click at [343, 554] on button "Submit" at bounding box center [337, 558] width 57 height 28
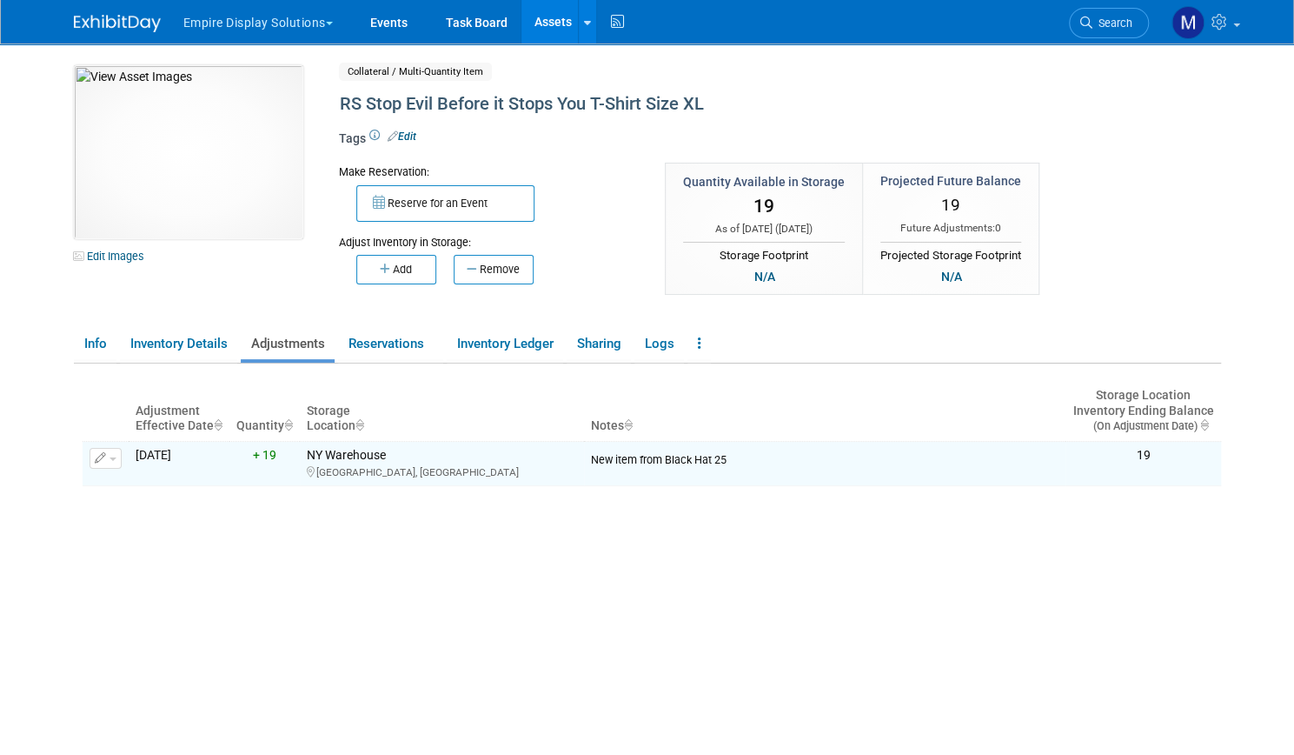
click at [537, 15] on link "Assets" at bounding box center [553, 21] width 63 height 43
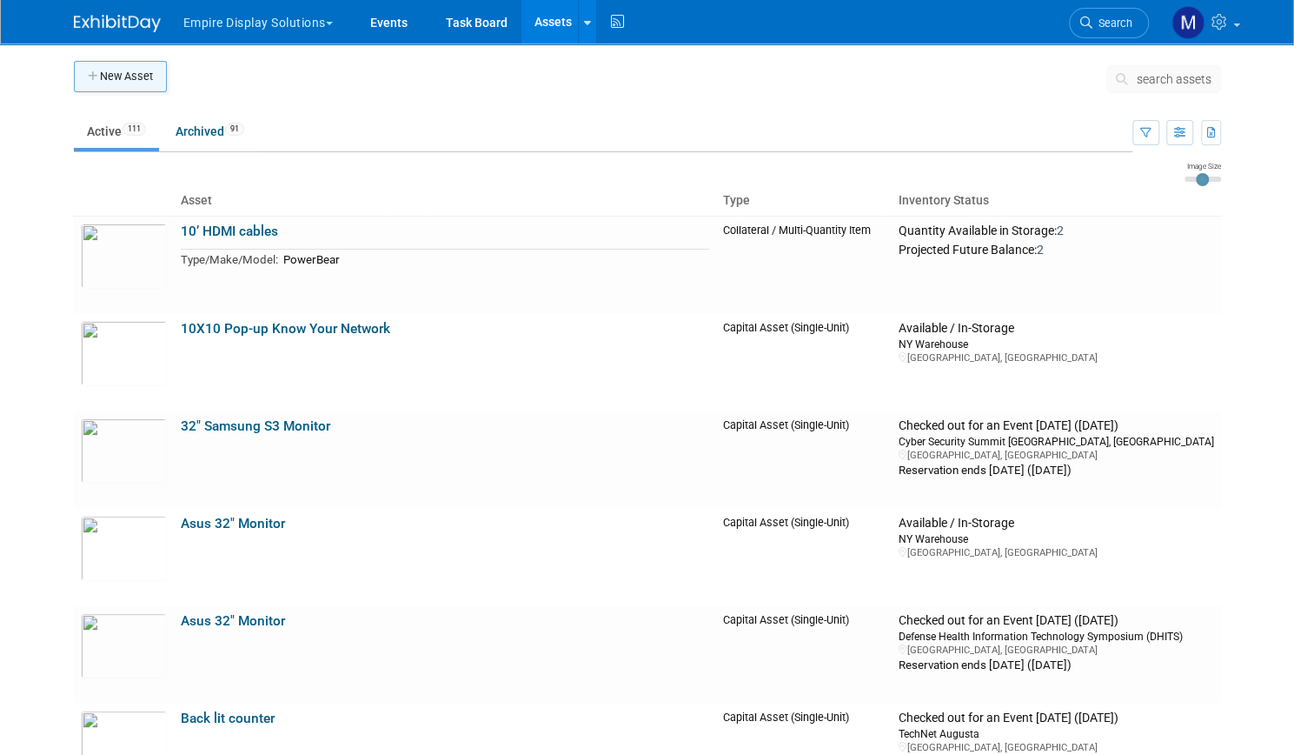
click at [120, 81] on button "New Asset" at bounding box center [120, 76] width 93 height 31
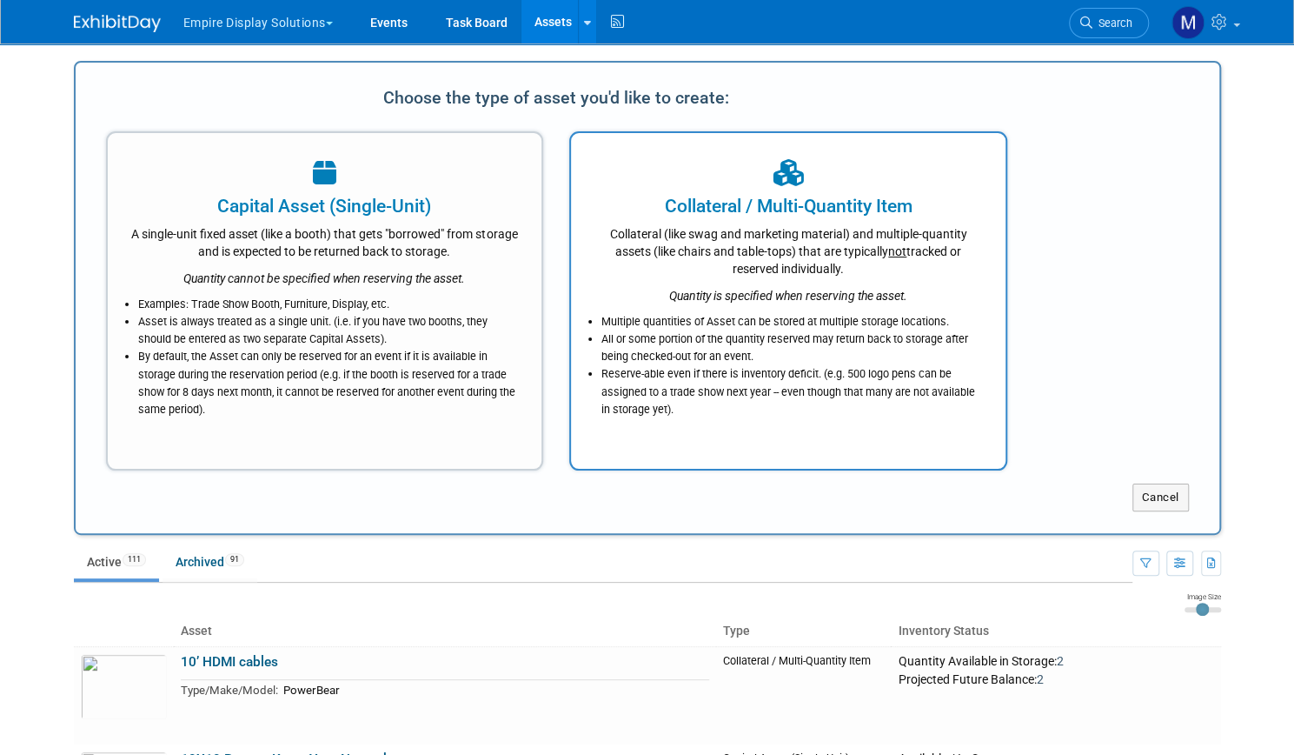
click at [773, 239] on div "Collateral (like swag and marketing material) and multiple-quantity assets (lik…" at bounding box center [788, 248] width 391 height 58
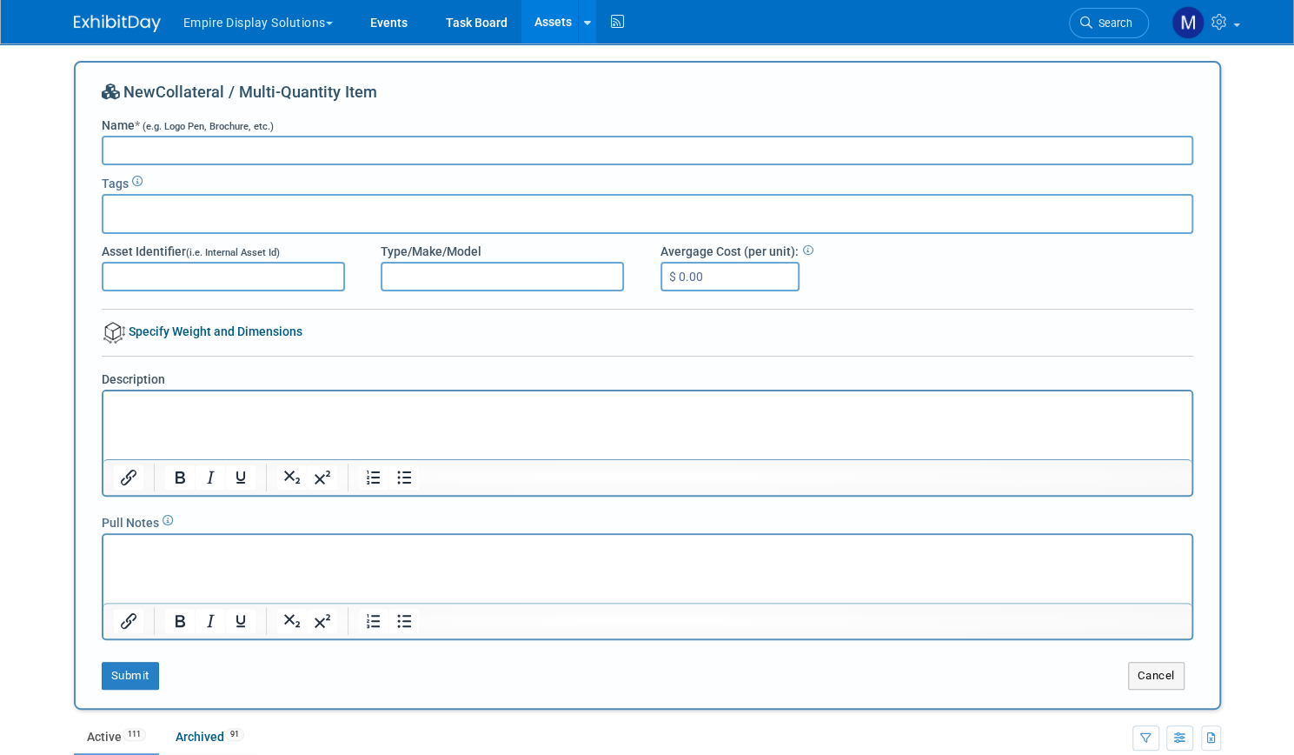
paste input "RS Stop Evil Before it Stops You T-Shirt Size"
type input "RS Stop Evil Before it Stops You T-Shirt Size 2XL"
click at [129, 680] on button "Submit" at bounding box center [130, 676] width 57 height 28
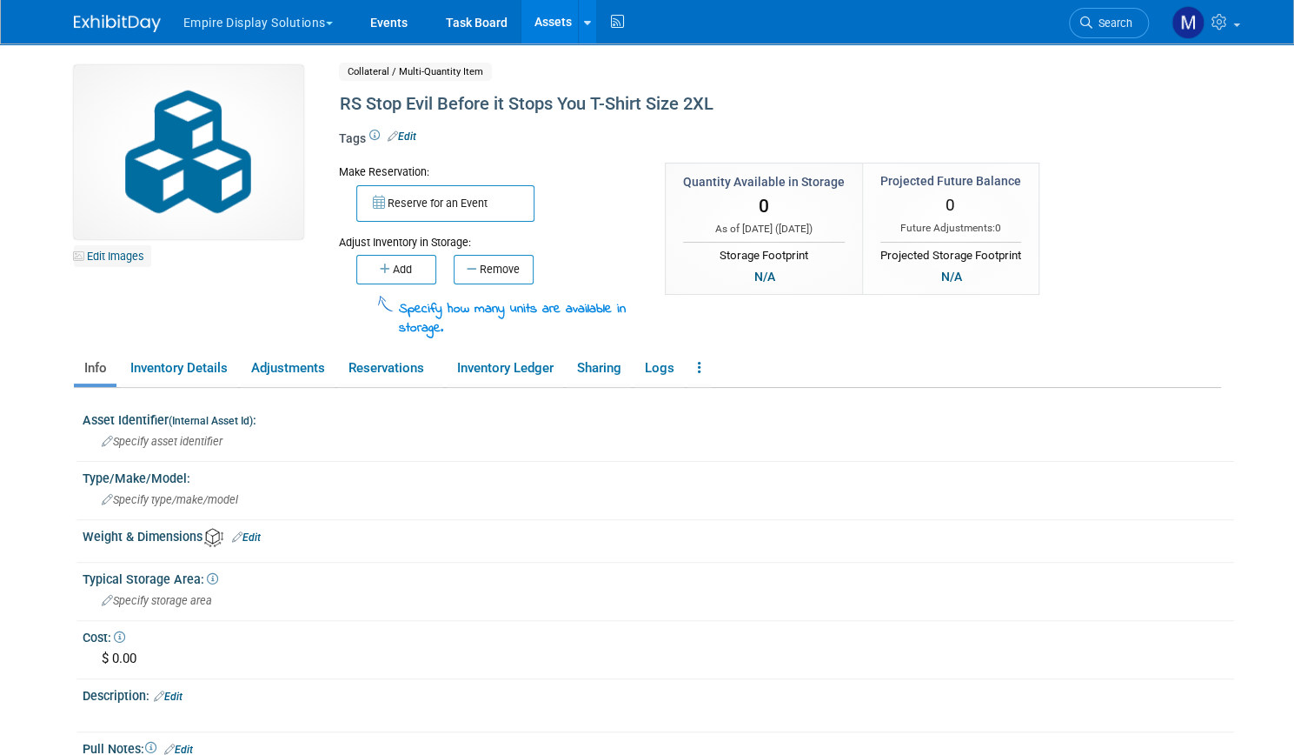
click at [122, 262] on link "Edit Images" at bounding box center [112, 256] width 77 height 22
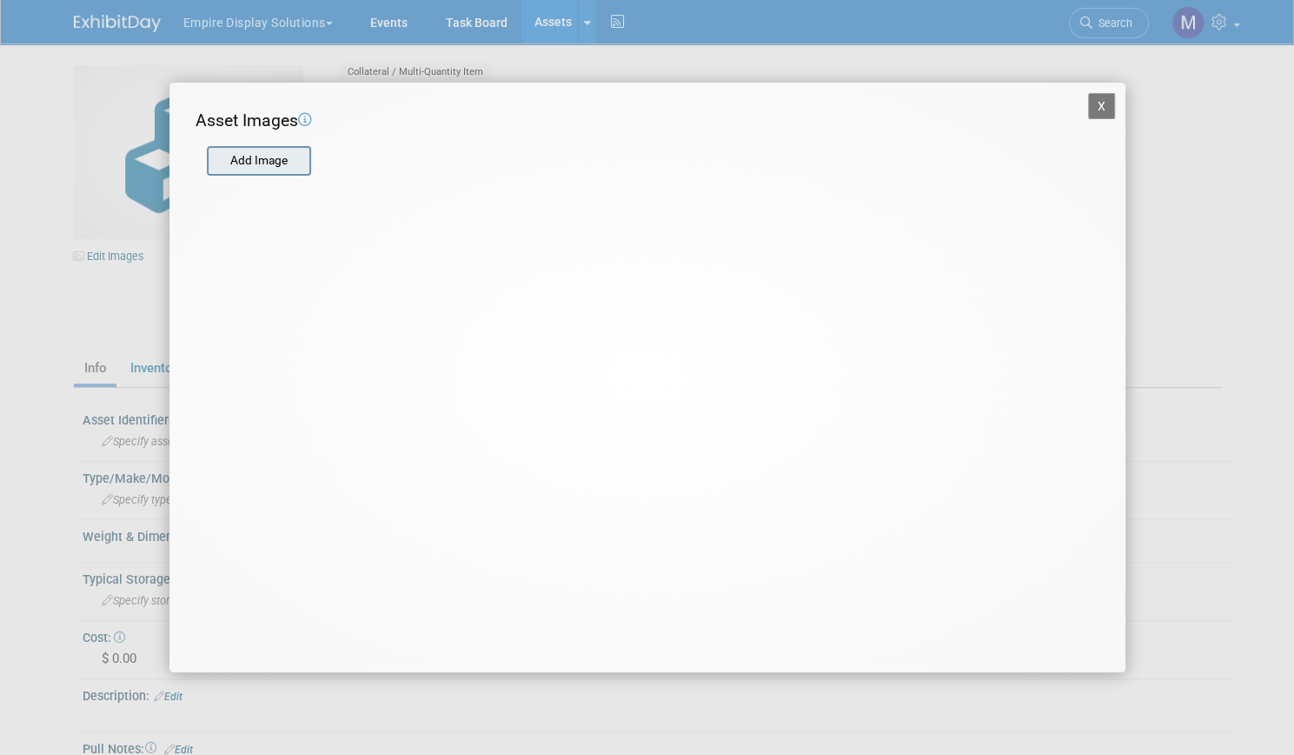
click at [278, 163] on input "file" at bounding box center [206, 161] width 207 height 26
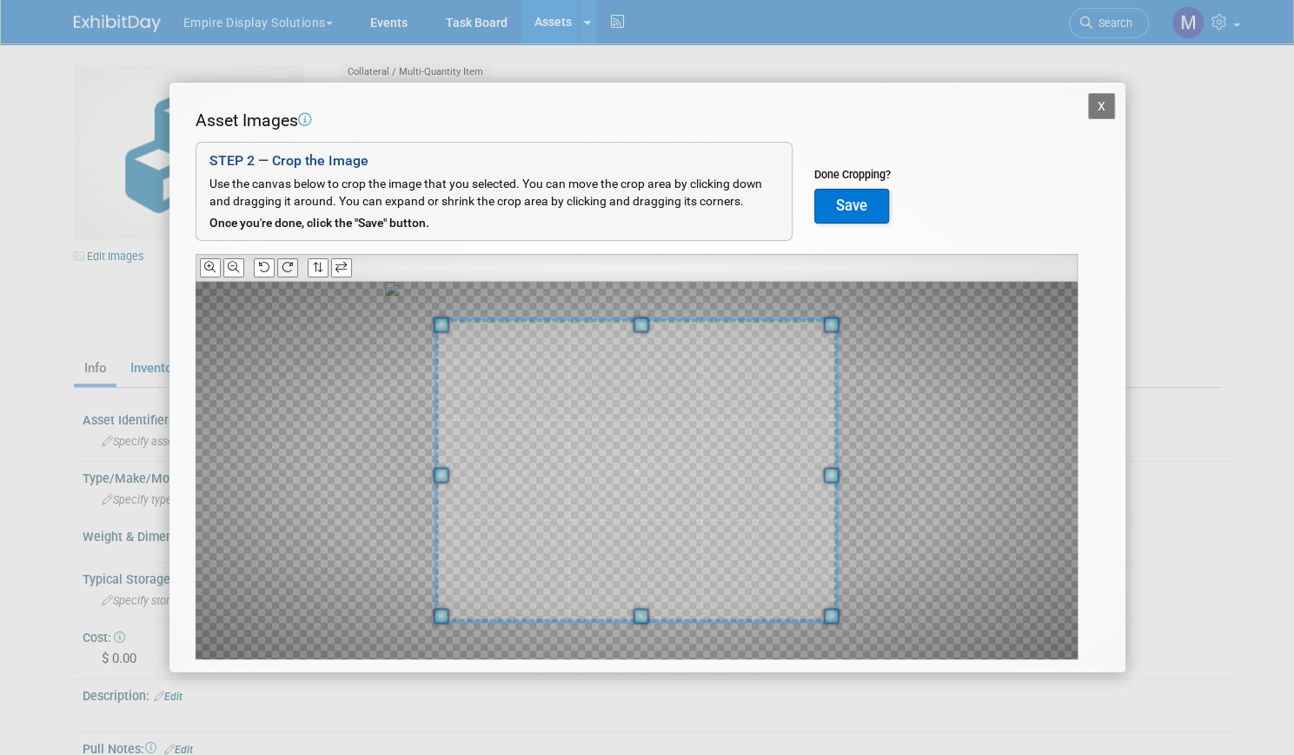
click at [286, 270] on icon at bounding box center [287, 267] width 11 height 11
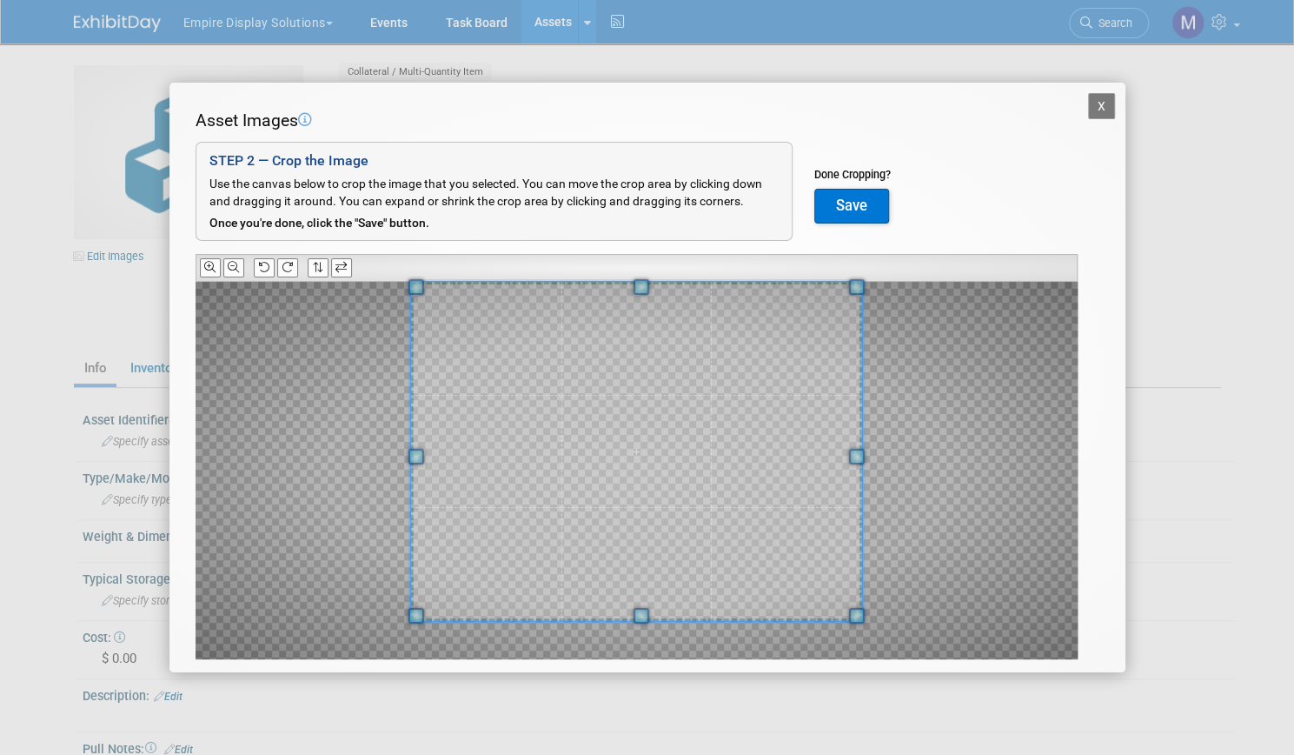
click at [642, 252] on div "Asset Images Add Image STEP 2 — Crop the Image Use the canvas below to crop the…" at bounding box center [648, 411] width 904 height 604
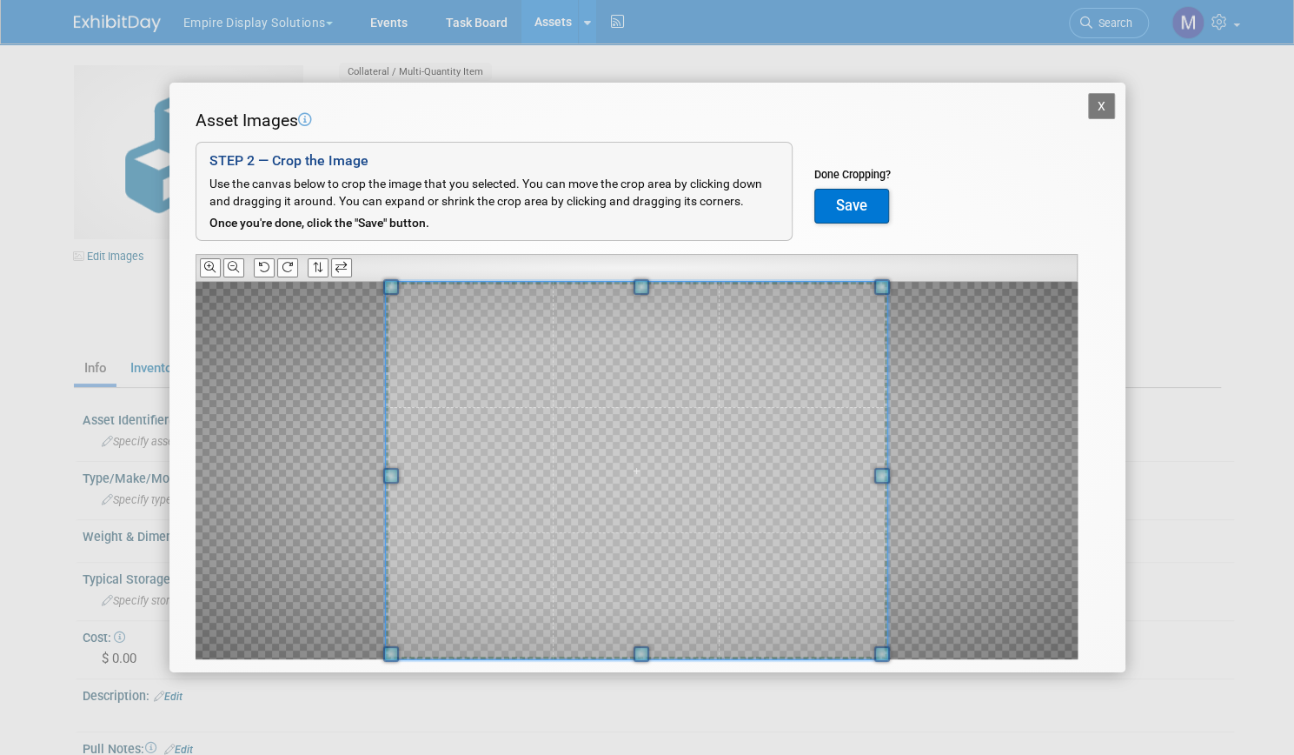
click at [646, 669] on div "Asset Images Add Image STEP 2 — Crop the Image Use the canvas below to crop the…" at bounding box center [648, 411] width 904 height 604
click at [866, 211] on button "Save" at bounding box center [852, 206] width 75 height 35
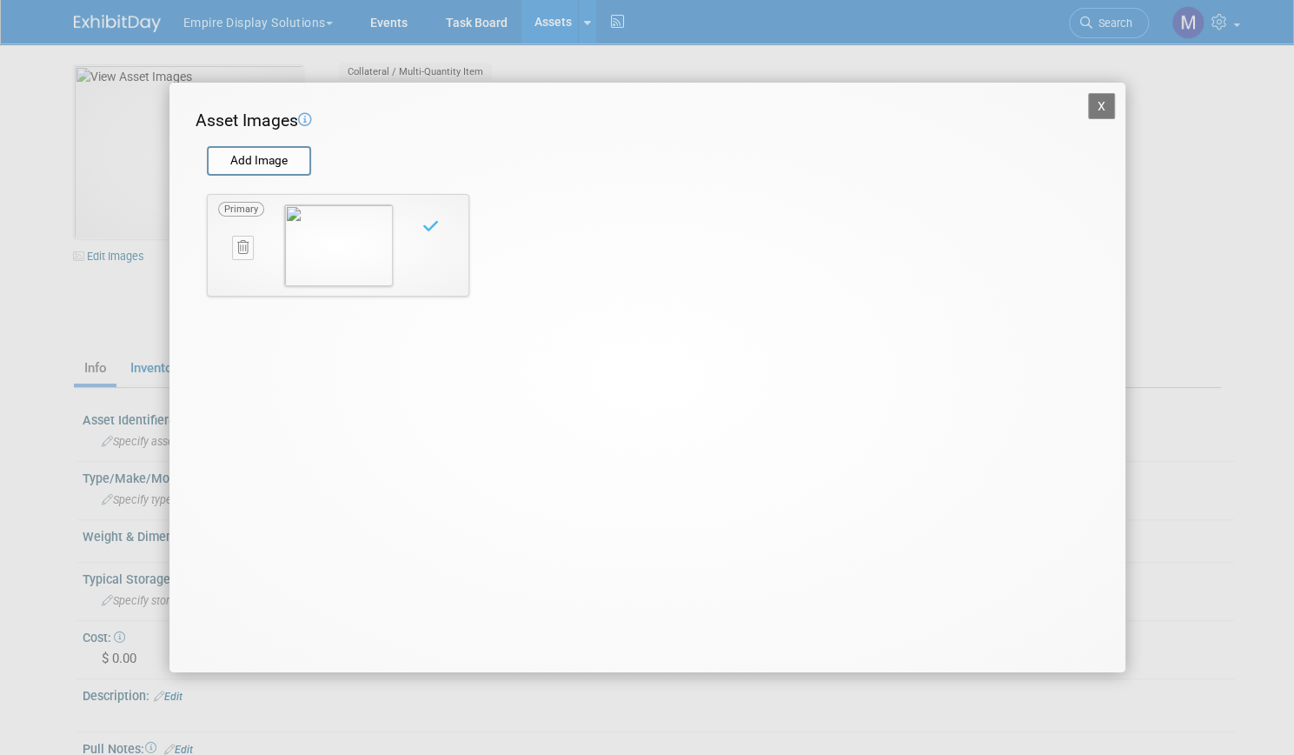
click at [1109, 104] on button "X" at bounding box center [1102, 106] width 28 height 26
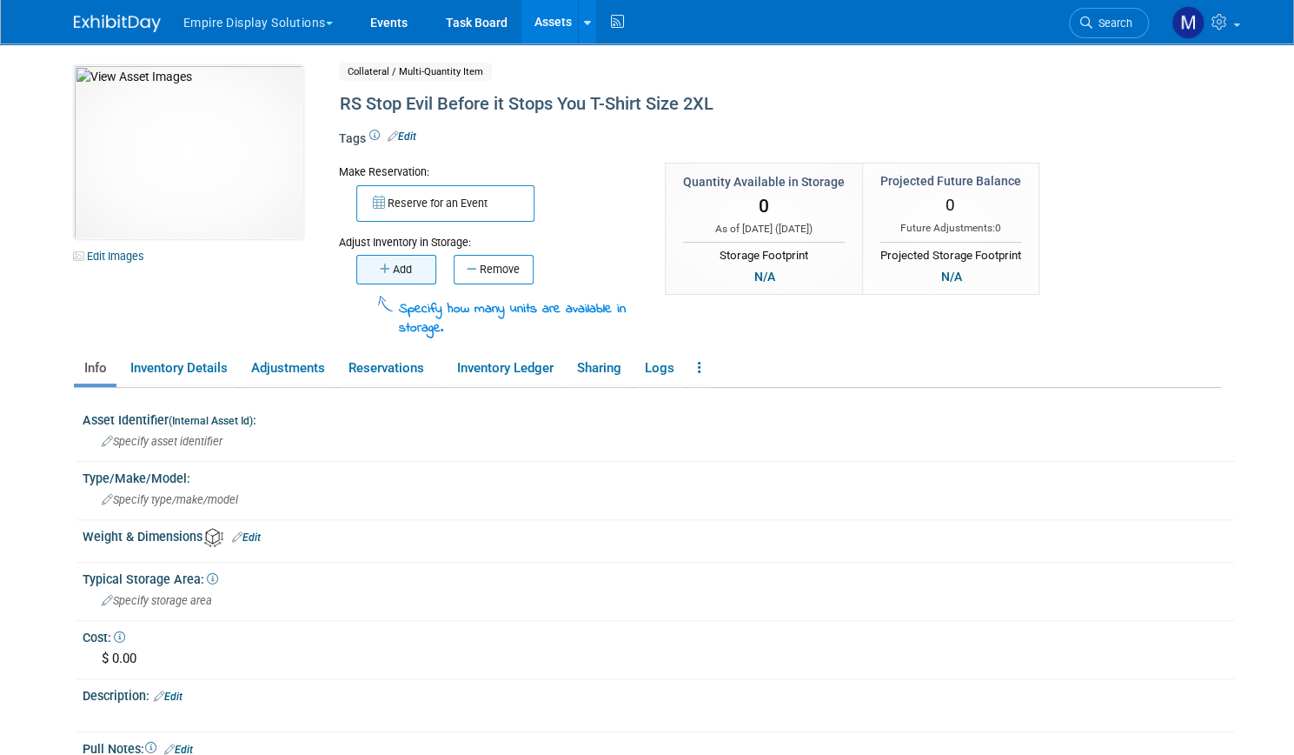
click at [403, 263] on button "Add" at bounding box center [396, 270] width 80 height 30
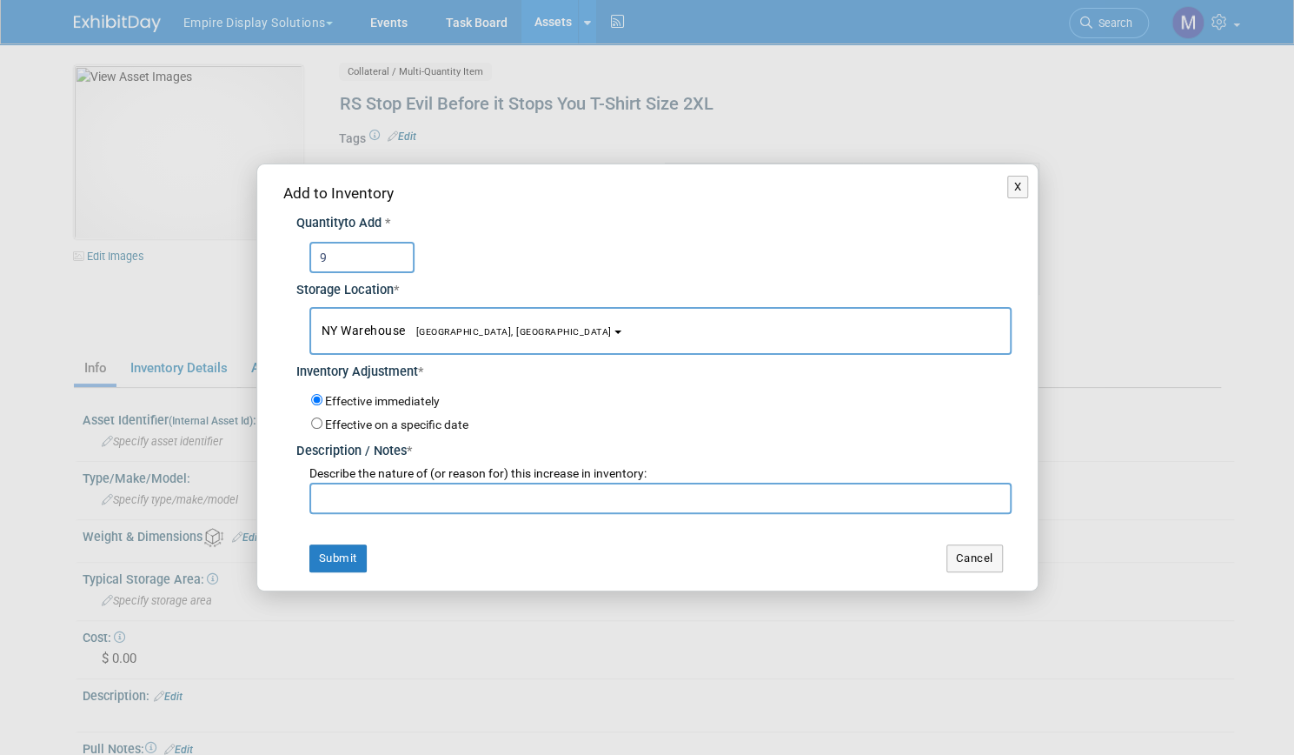
type input "9"
click at [380, 501] on input "text" at bounding box center [660, 497] width 702 height 31
type input "New item from Black Hat 25"
click at [334, 557] on button "Submit" at bounding box center [337, 558] width 57 height 28
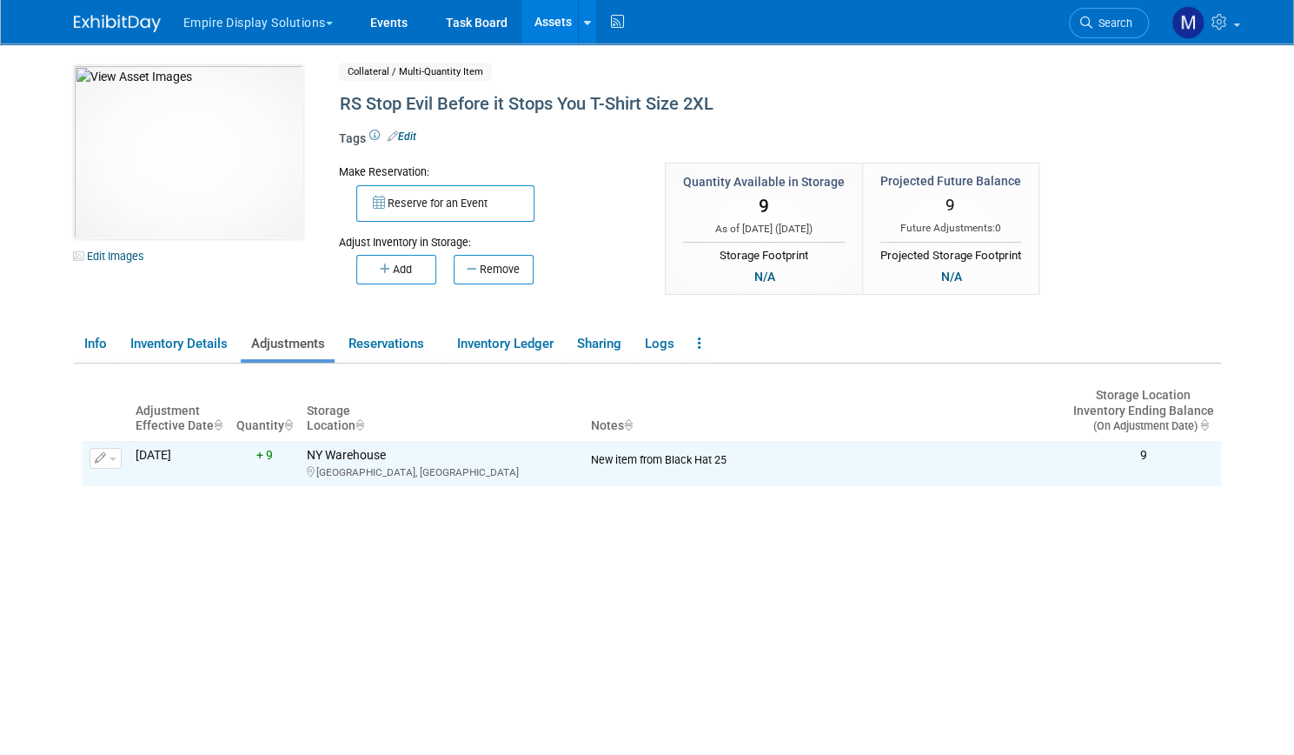
click at [546, 15] on link "Assets" at bounding box center [553, 21] width 63 height 43
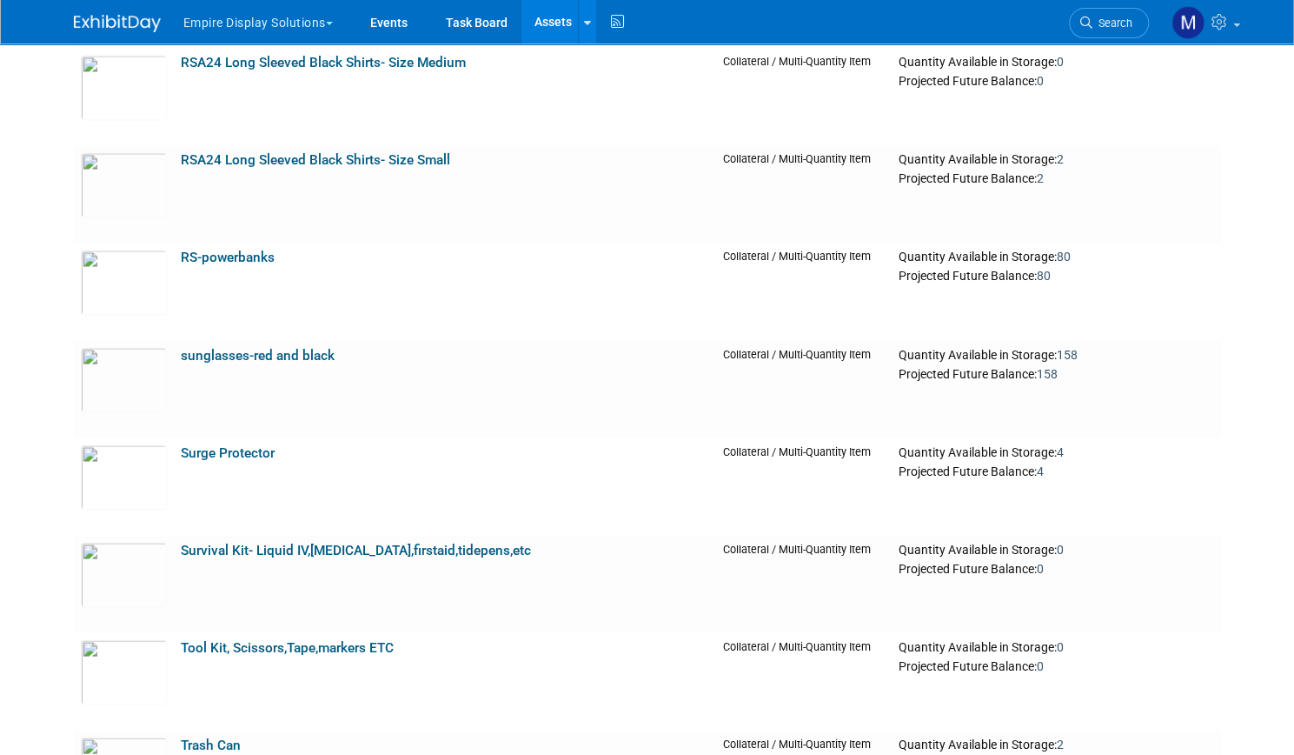
scroll to position [9508, 0]
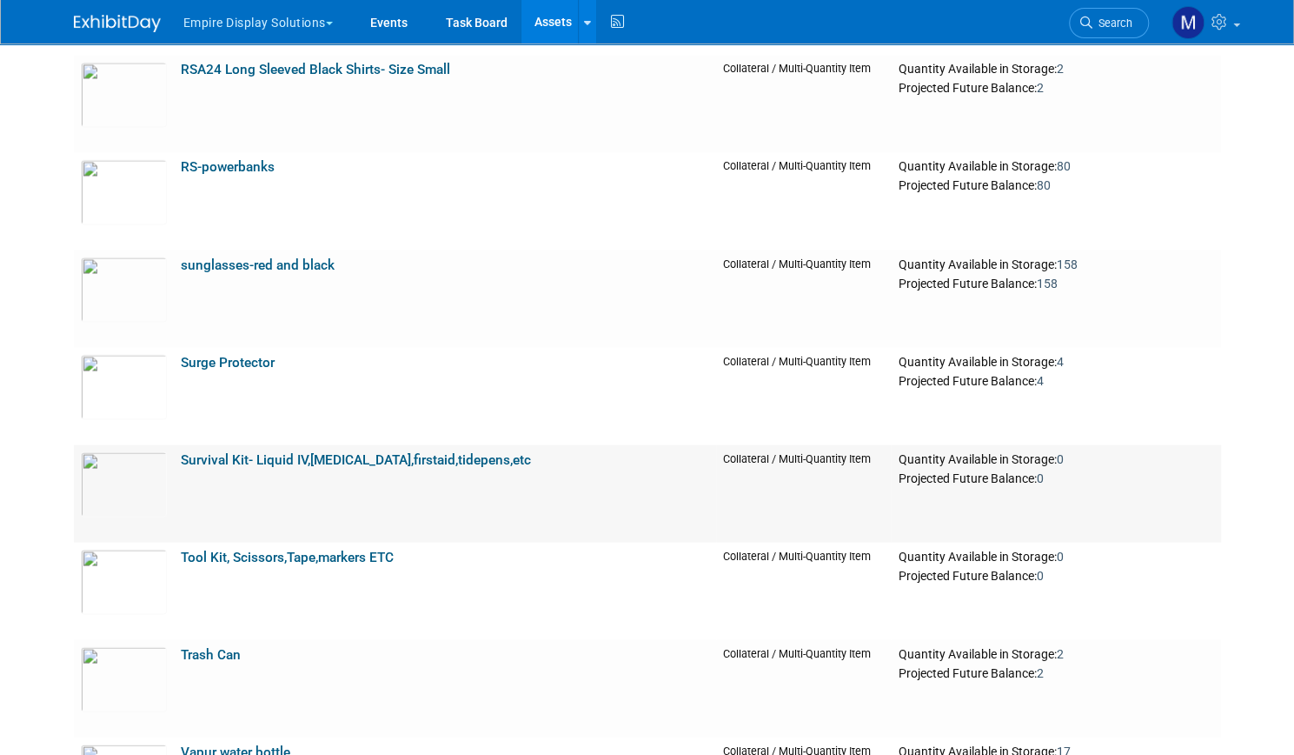
click at [414, 458] on link "Survival Kit- Liquid IV,Excedrin,firstaid,tidepens,etc" at bounding box center [356, 459] width 350 height 16
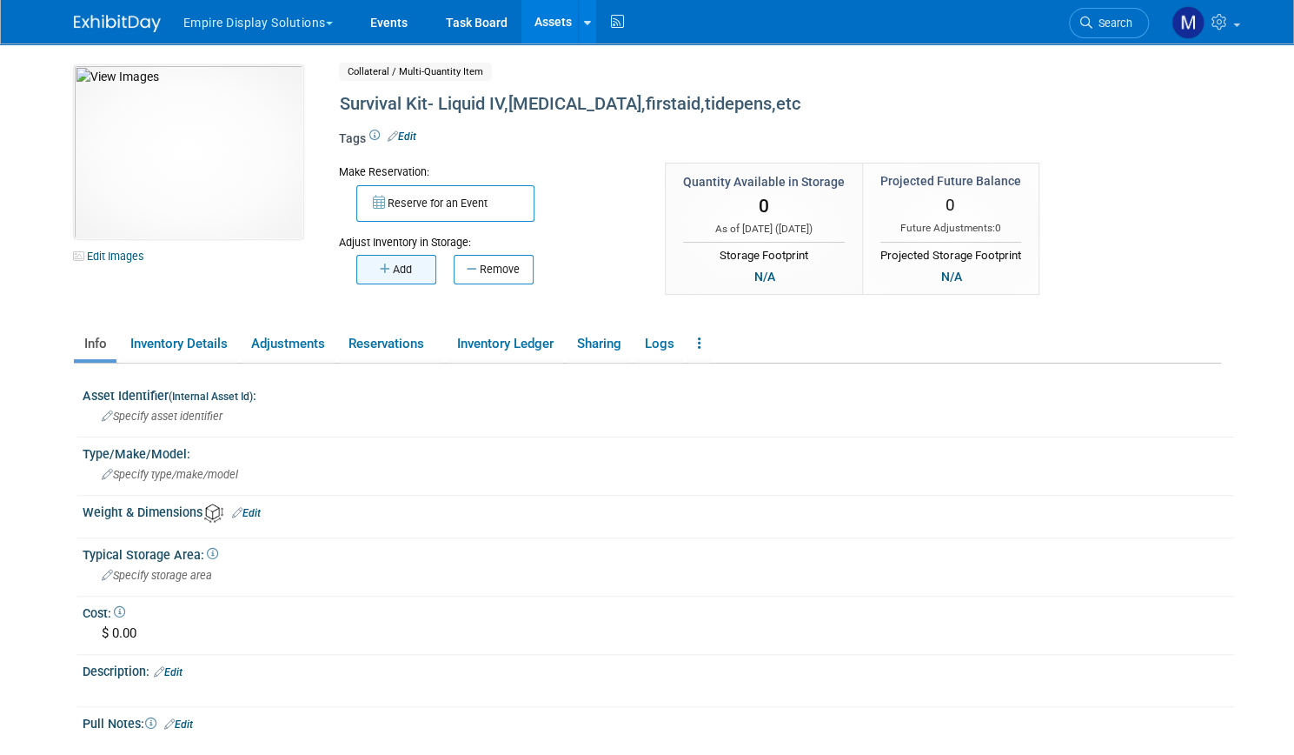
click at [399, 275] on button "Add" at bounding box center [396, 270] width 80 height 30
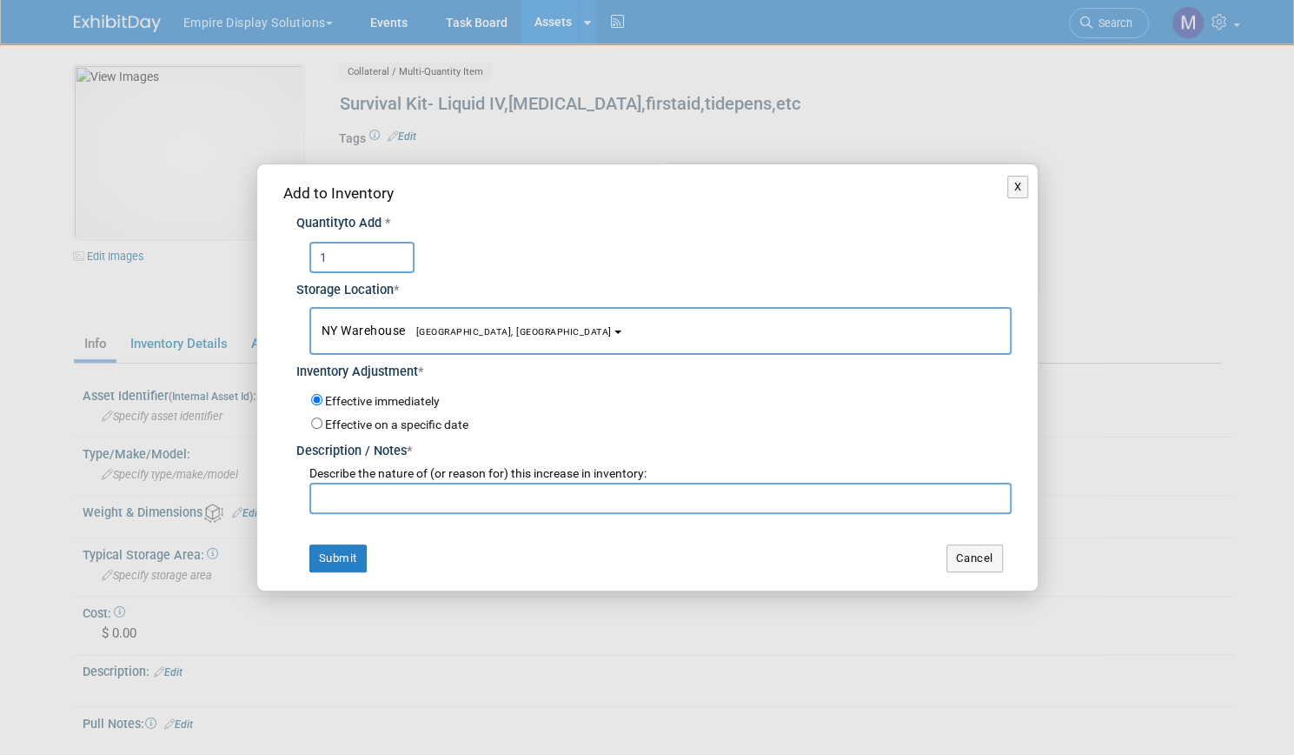
type input "1"
click at [356, 496] on input "text" at bounding box center [660, 497] width 702 height 31
type input "return from Black Hat 25"
click at [338, 554] on button "Submit" at bounding box center [337, 558] width 57 height 28
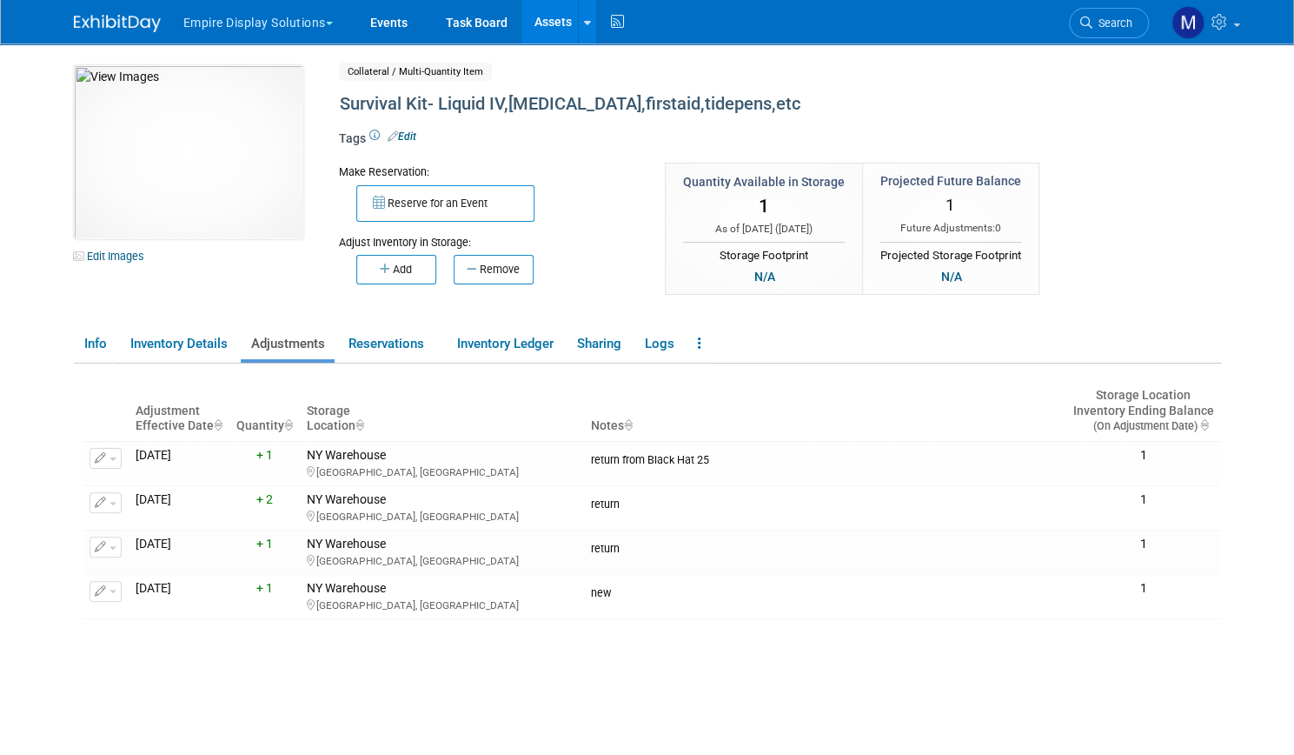
click at [552, 15] on link "Assets" at bounding box center [553, 21] width 63 height 43
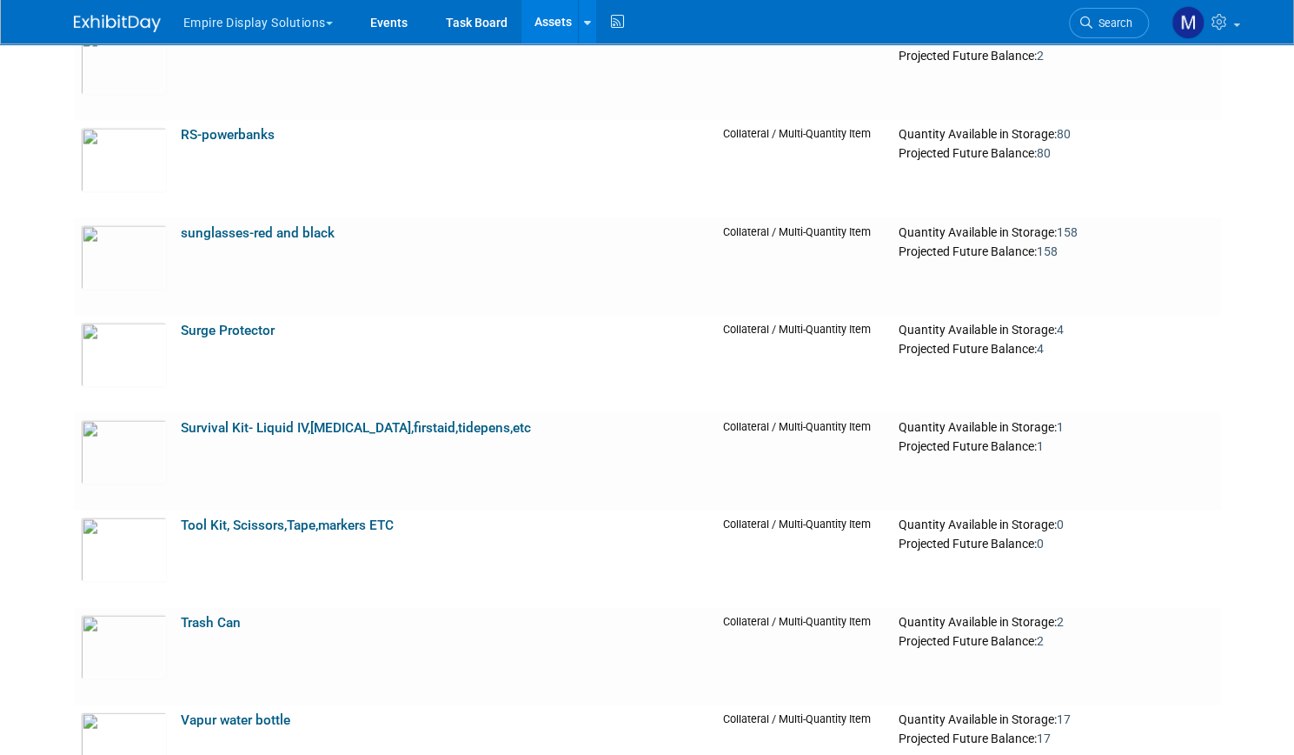
scroll to position [9531, 0]
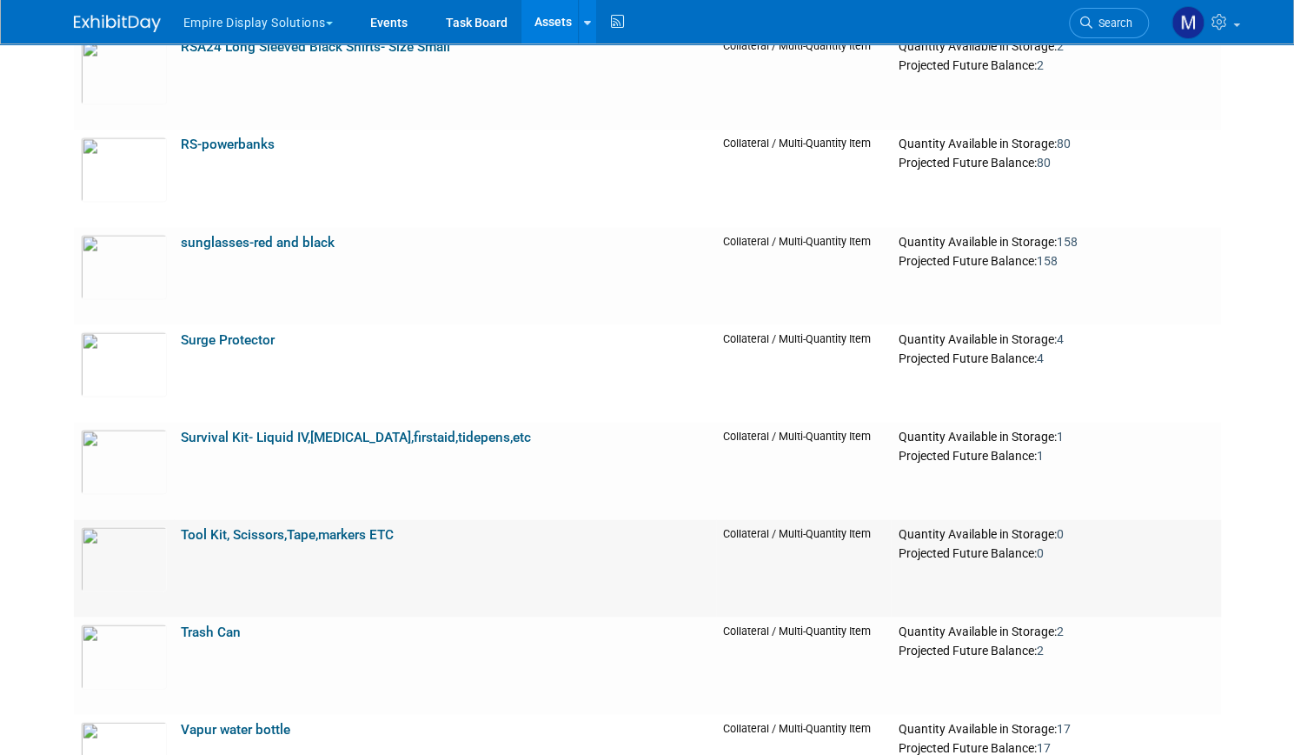
click at [358, 530] on link "Tool Kit, Scissors,Tape,markers ETC" at bounding box center [287, 534] width 213 height 16
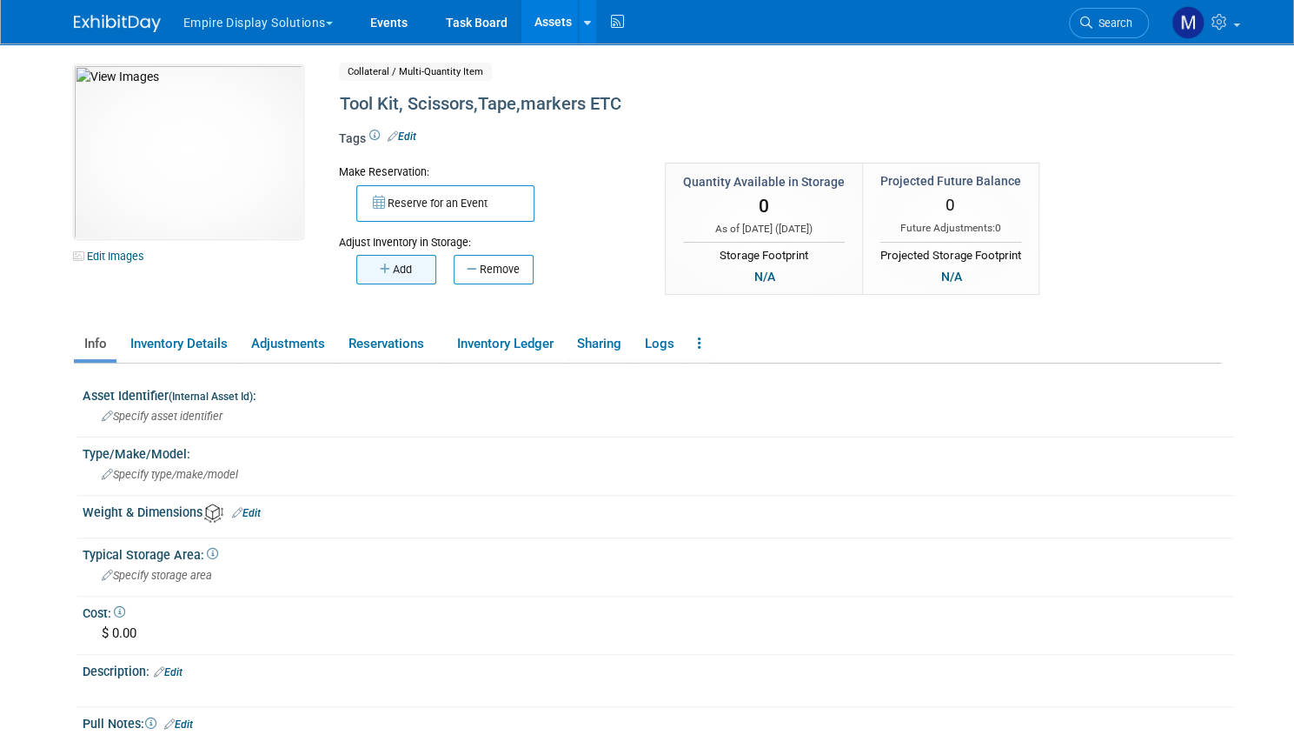
click at [409, 273] on button "Add" at bounding box center [396, 270] width 80 height 30
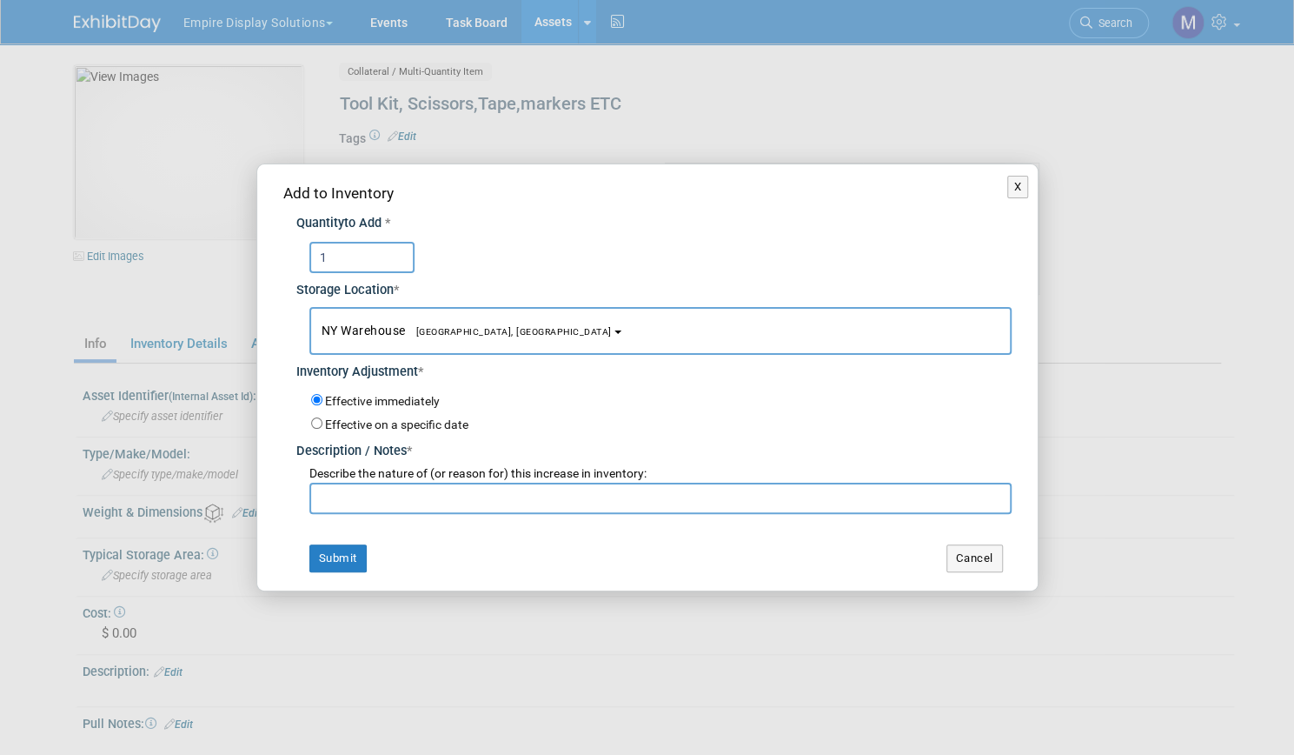
type input "1"
click at [362, 498] on input "text" at bounding box center [660, 497] width 702 height 31
click at [419, 500] on input "return from Black hat 25" at bounding box center [660, 497] width 702 height 31
type input "return from Black Hat 25"
click at [348, 553] on button "Submit" at bounding box center [337, 558] width 57 height 28
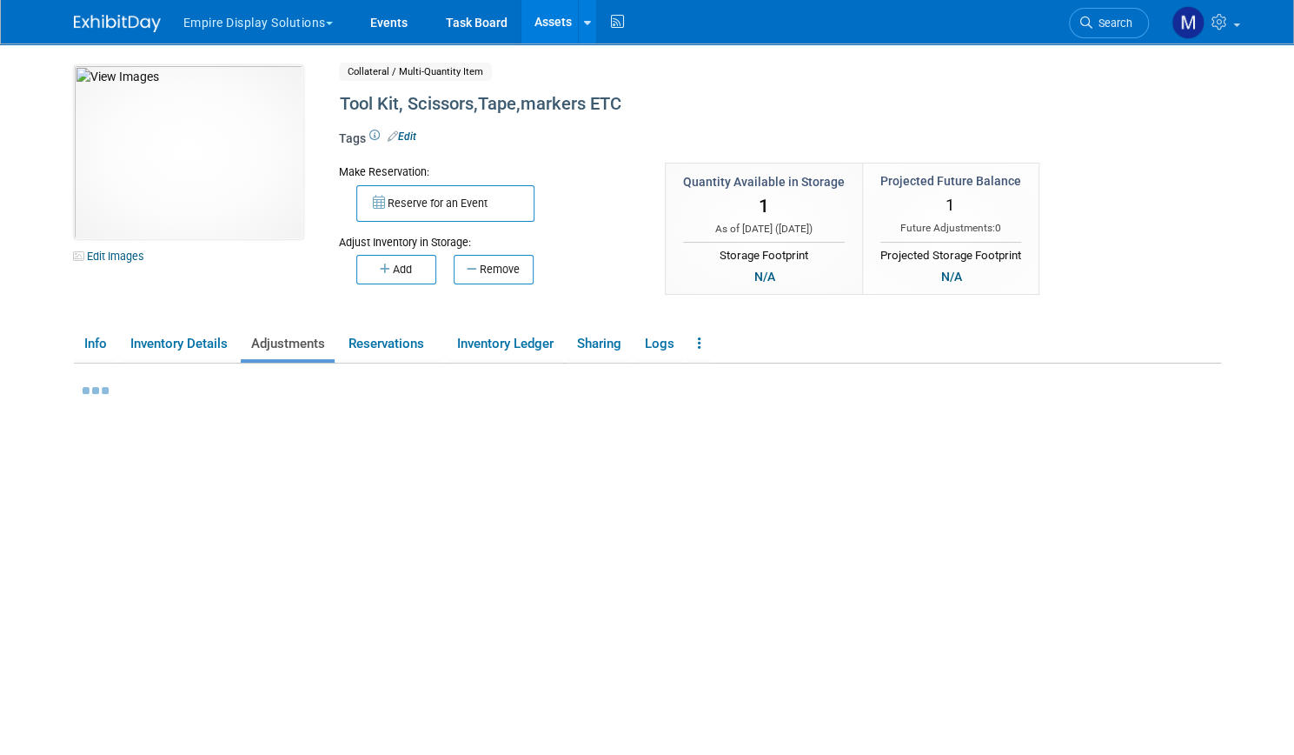
click at [541, 29] on link "Assets" at bounding box center [553, 21] width 63 height 43
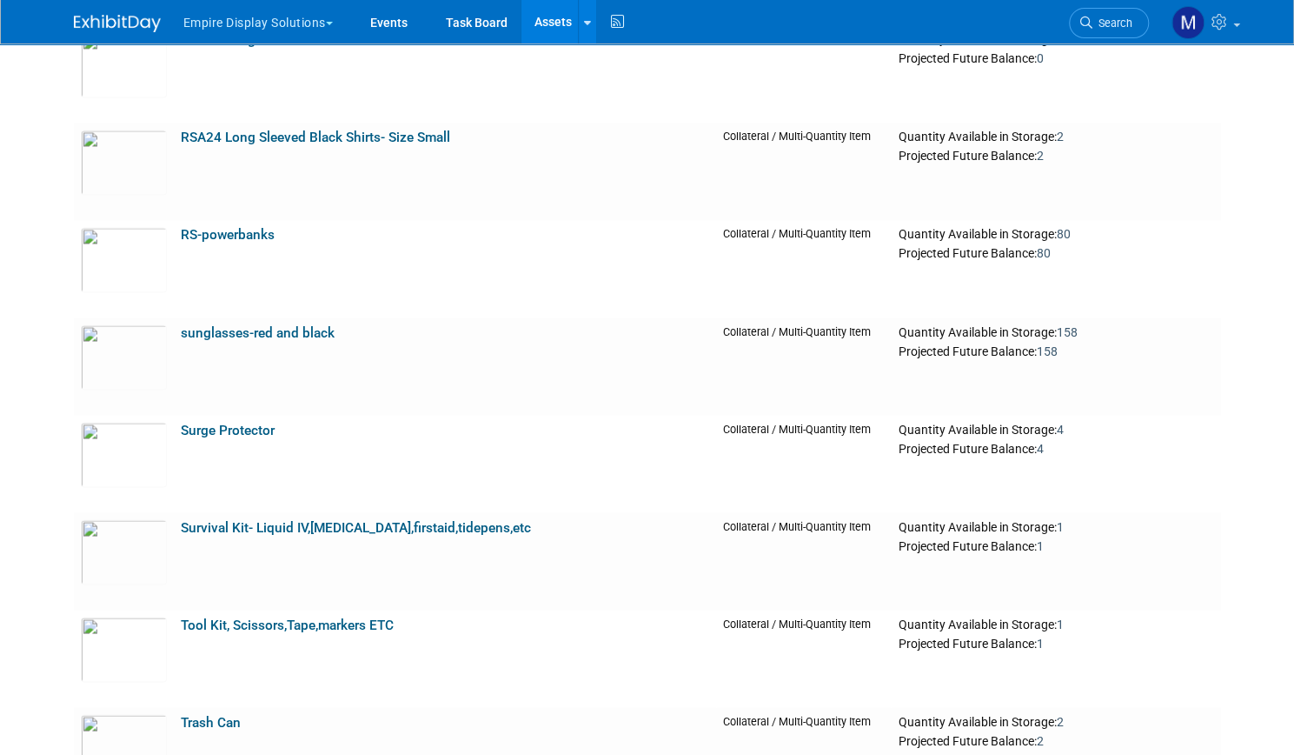
scroll to position [9449, 0]
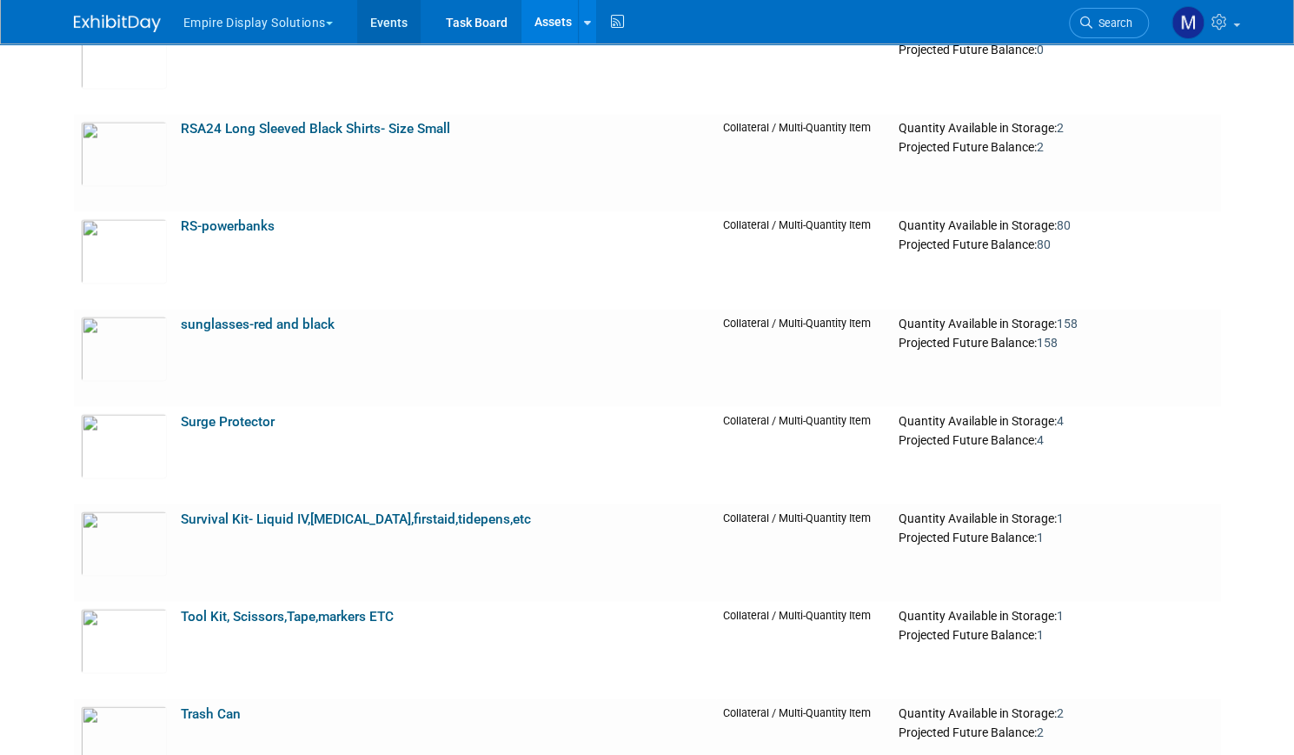
click at [389, 34] on link "Events" at bounding box center [388, 21] width 63 height 43
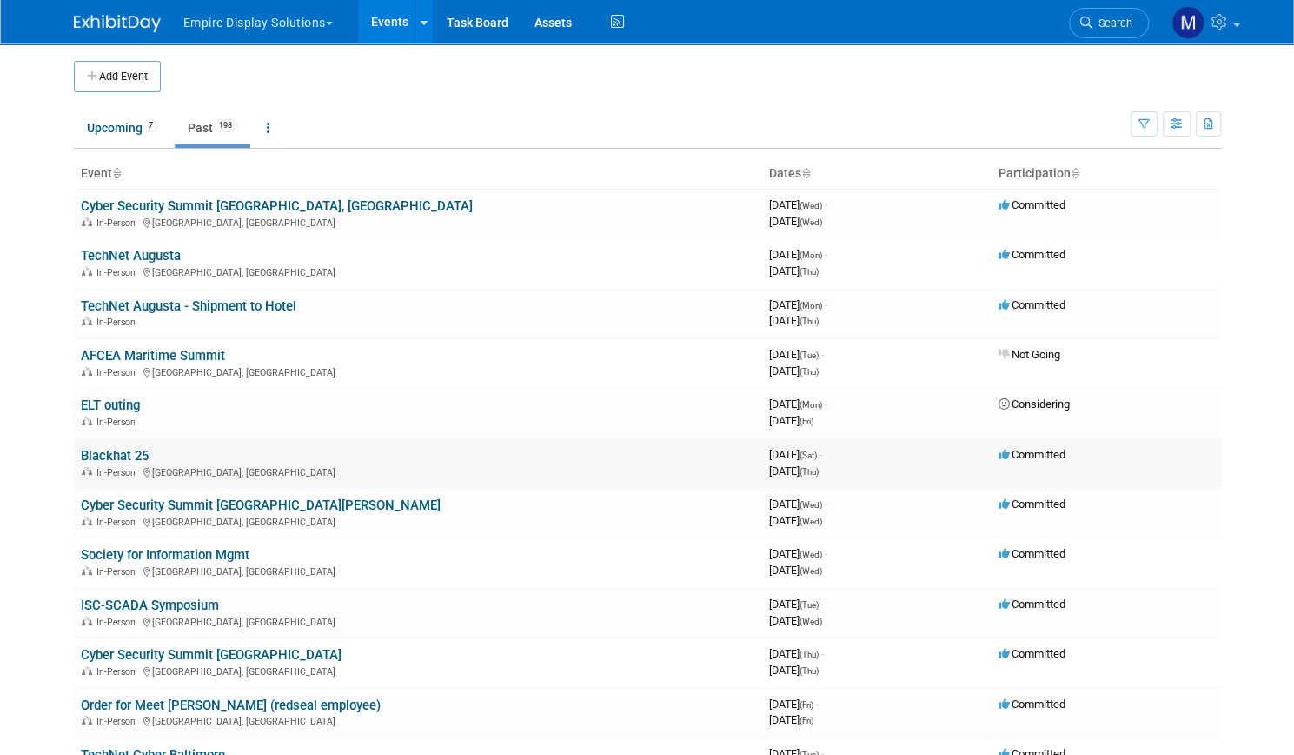
click at [118, 459] on link "Blackhat 25" at bounding box center [115, 456] width 68 height 16
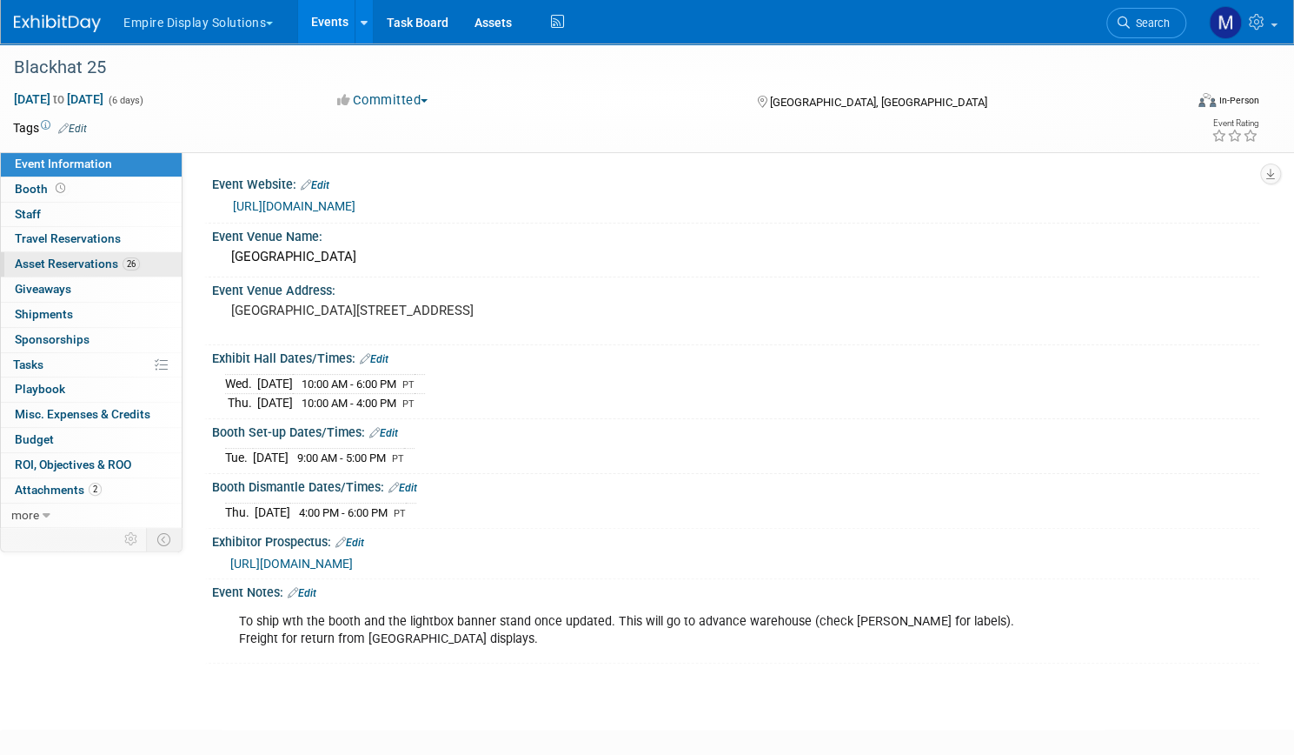
click at [110, 268] on span "Asset Reservations 26" at bounding box center [77, 263] width 125 height 14
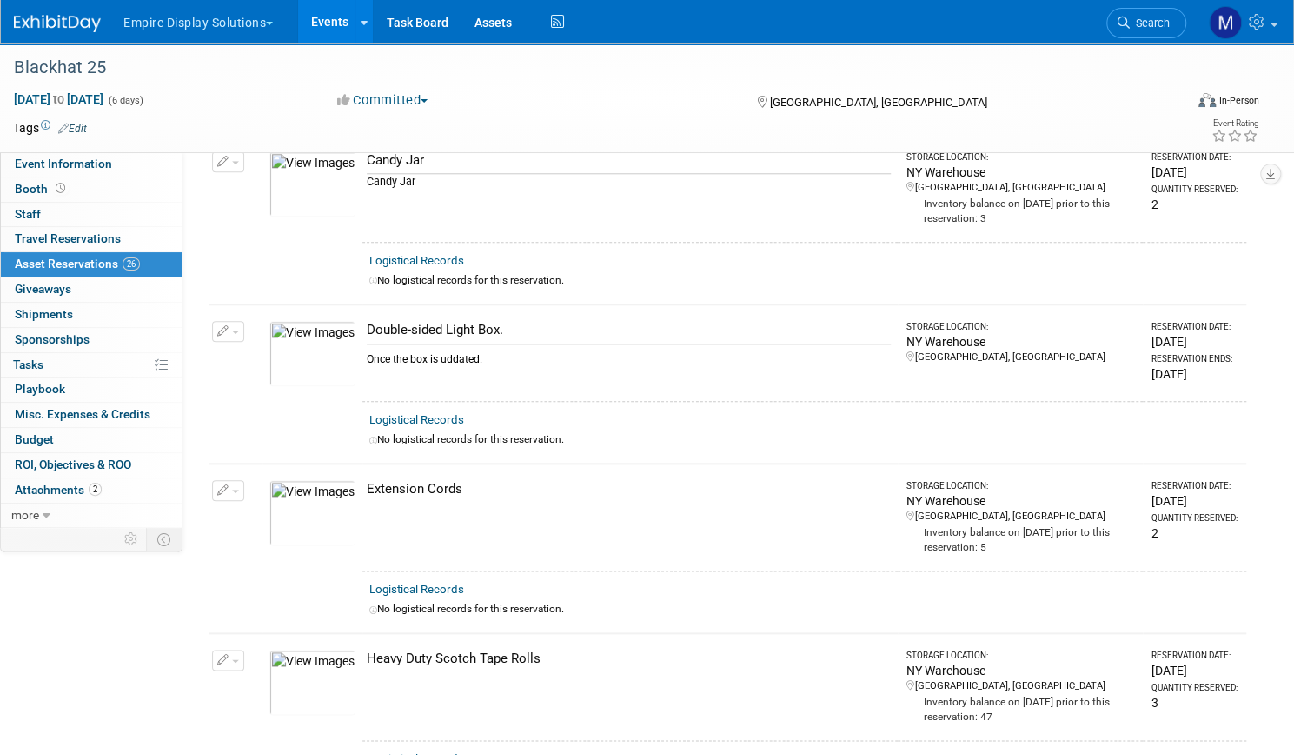
scroll to position [943, 0]
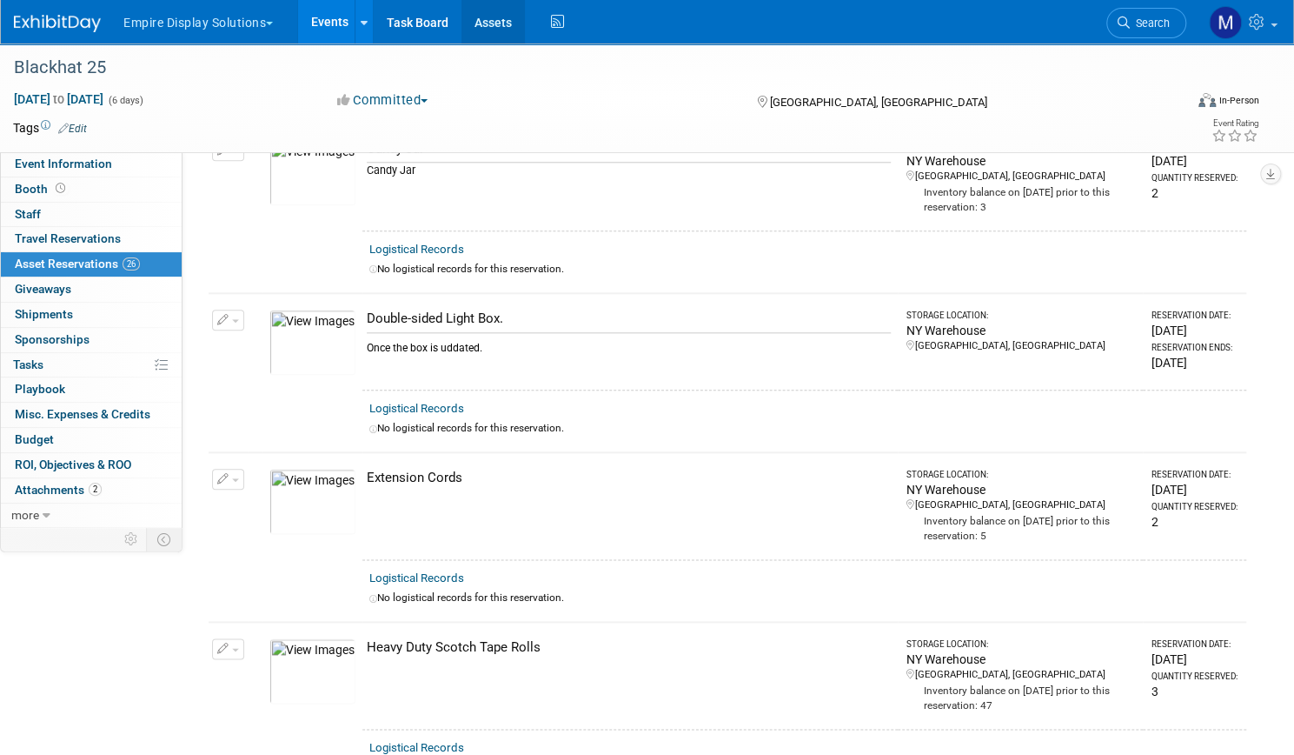
click at [525, 18] on link "Assets" at bounding box center [493, 21] width 63 height 43
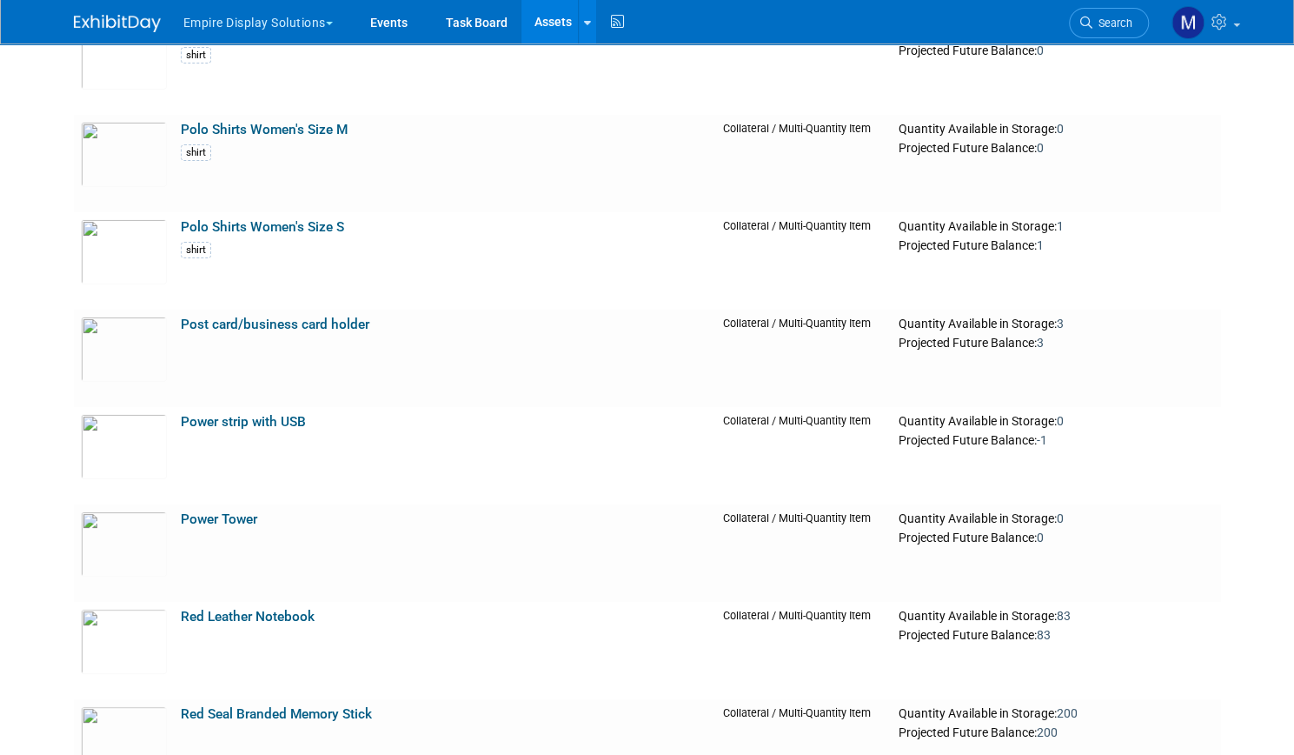
scroll to position [3828, 0]
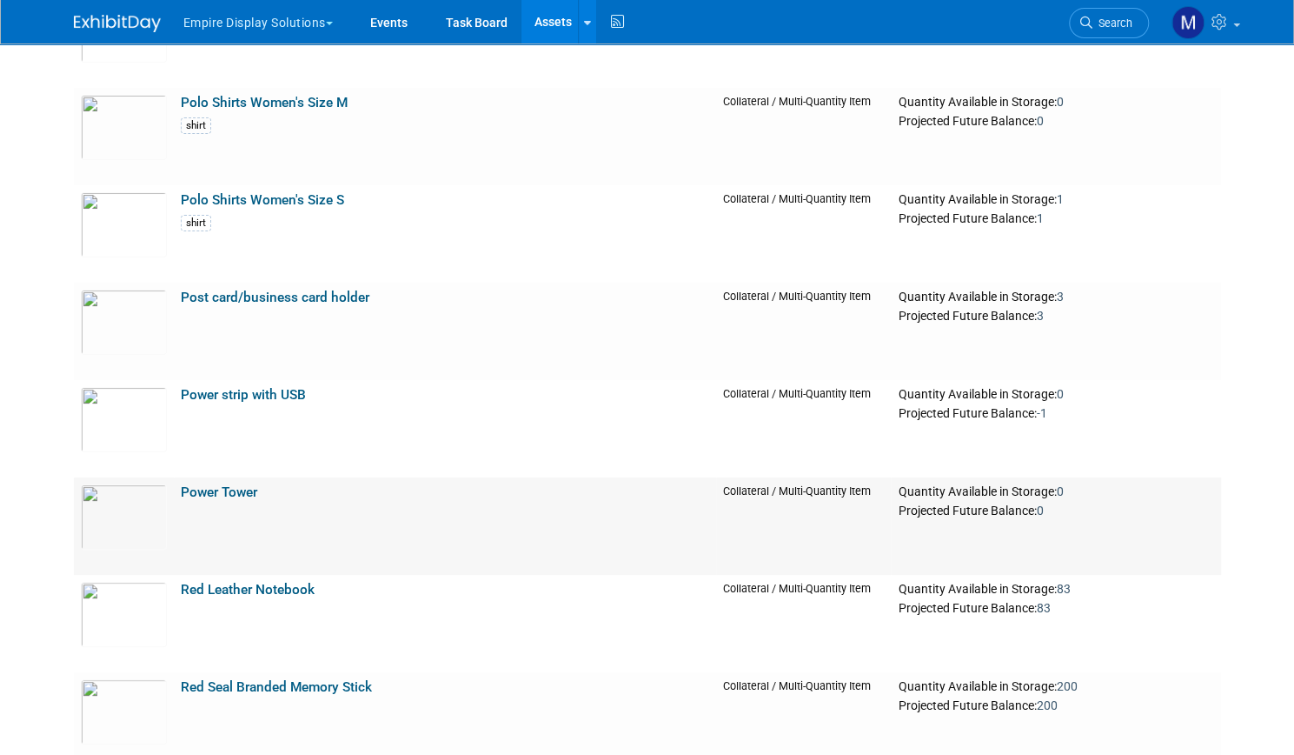
click at [235, 488] on link "Power Tower" at bounding box center [219, 492] width 76 height 16
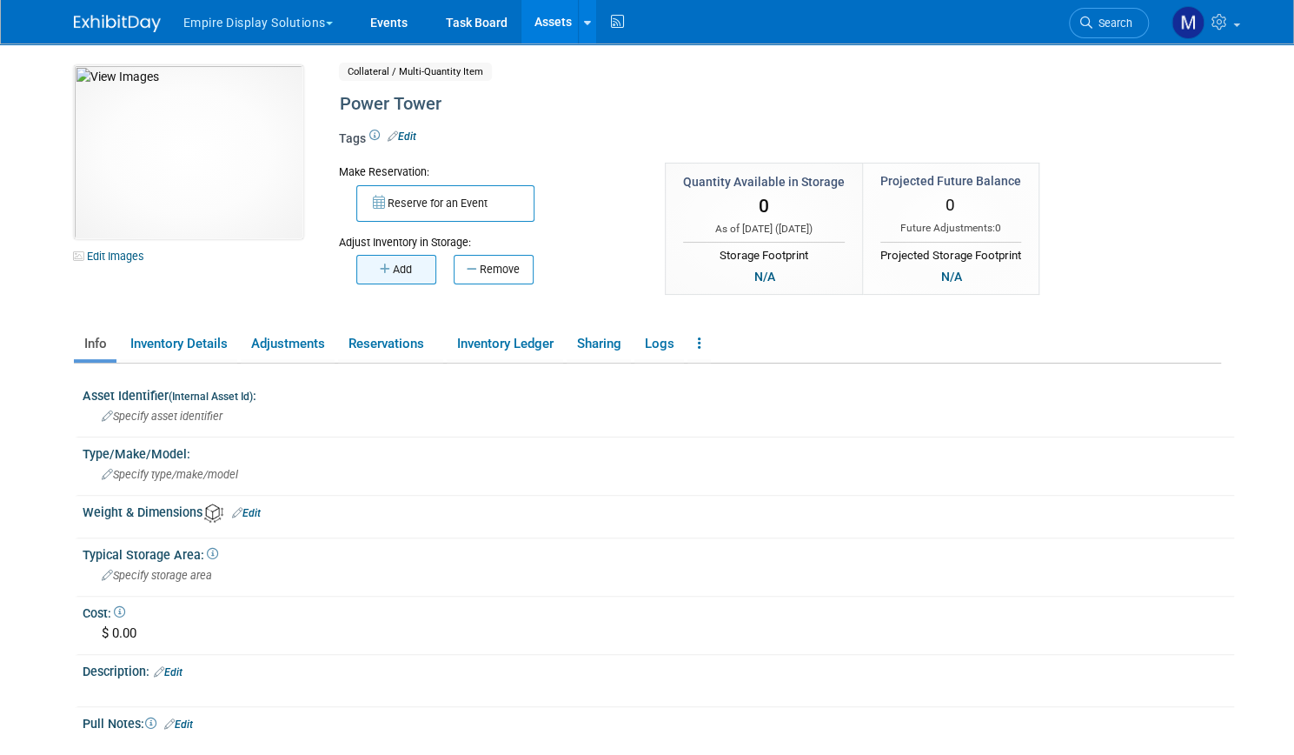
click at [382, 269] on button "Add" at bounding box center [396, 270] width 80 height 30
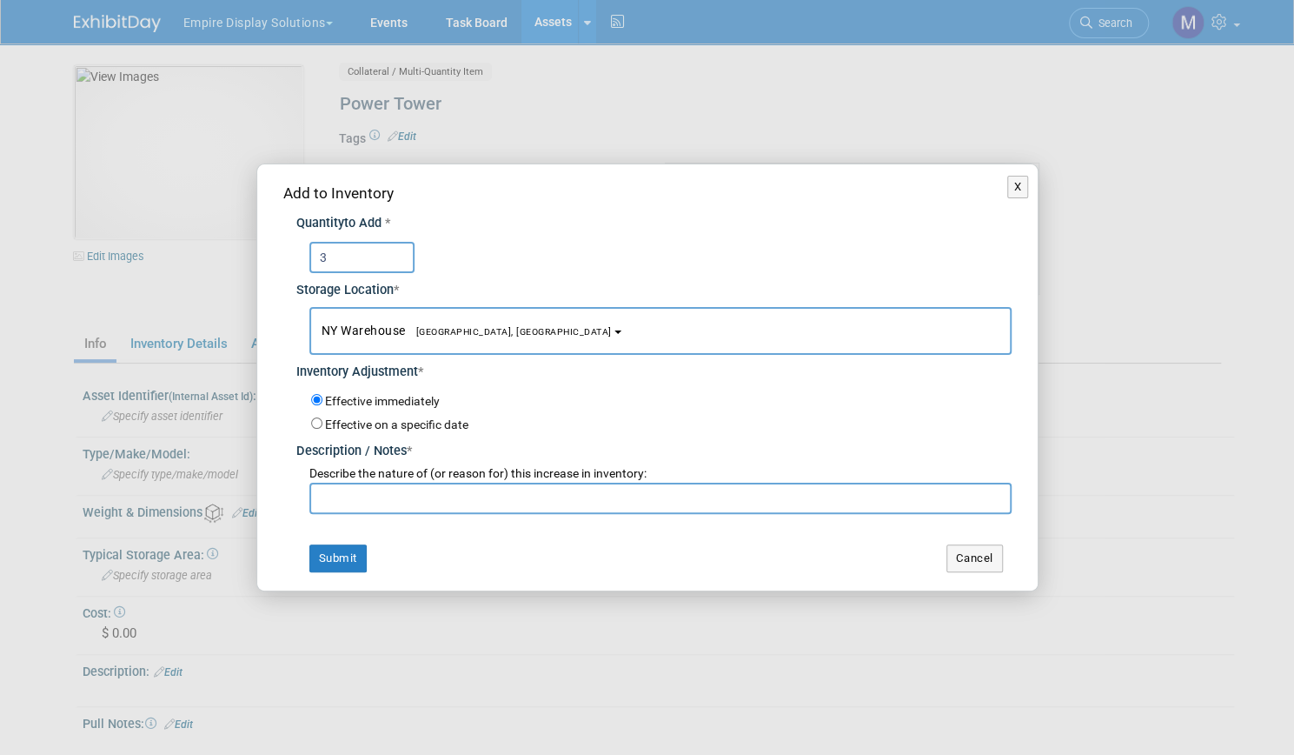
type input "3"
click at [379, 495] on input "text" at bounding box center [660, 497] width 702 height 31
type input "return from Black Hat 25"
click at [349, 554] on button "Submit" at bounding box center [337, 558] width 57 height 28
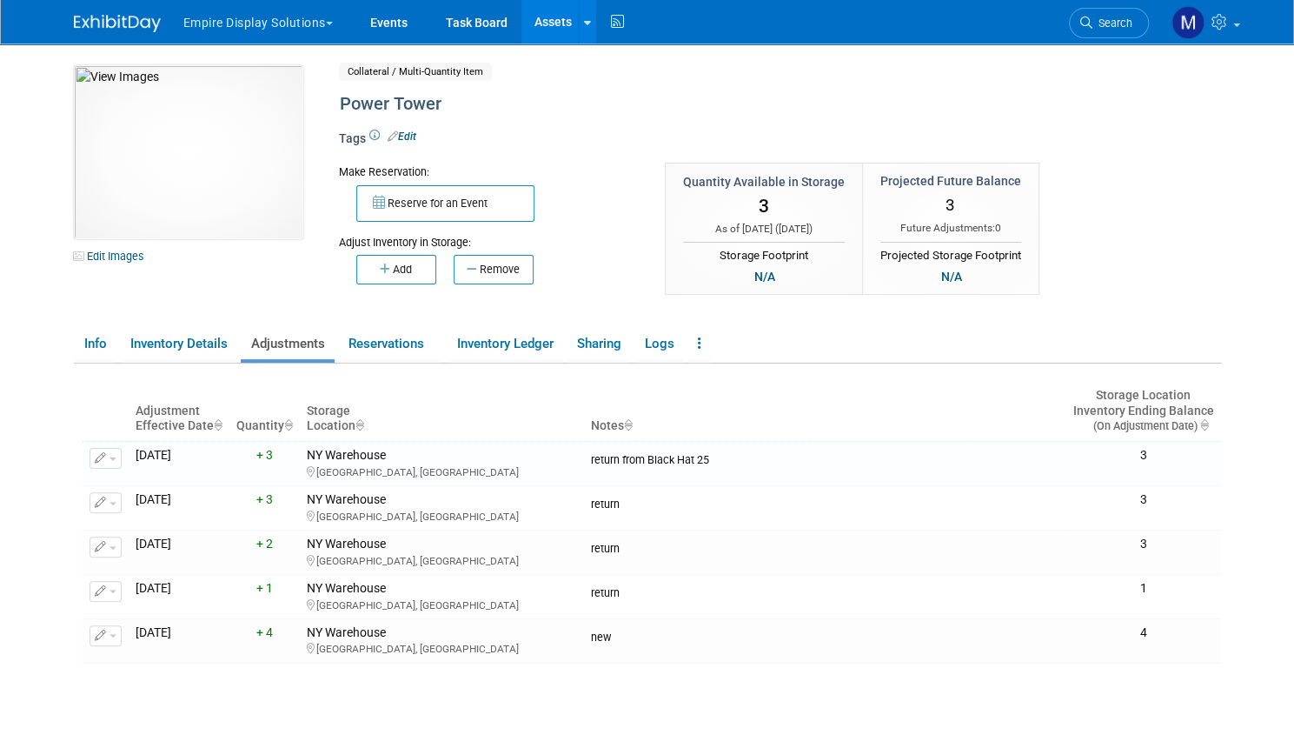
click at [535, 24] on link "Assets" at bounding box center [553, 21] width 63 height 43
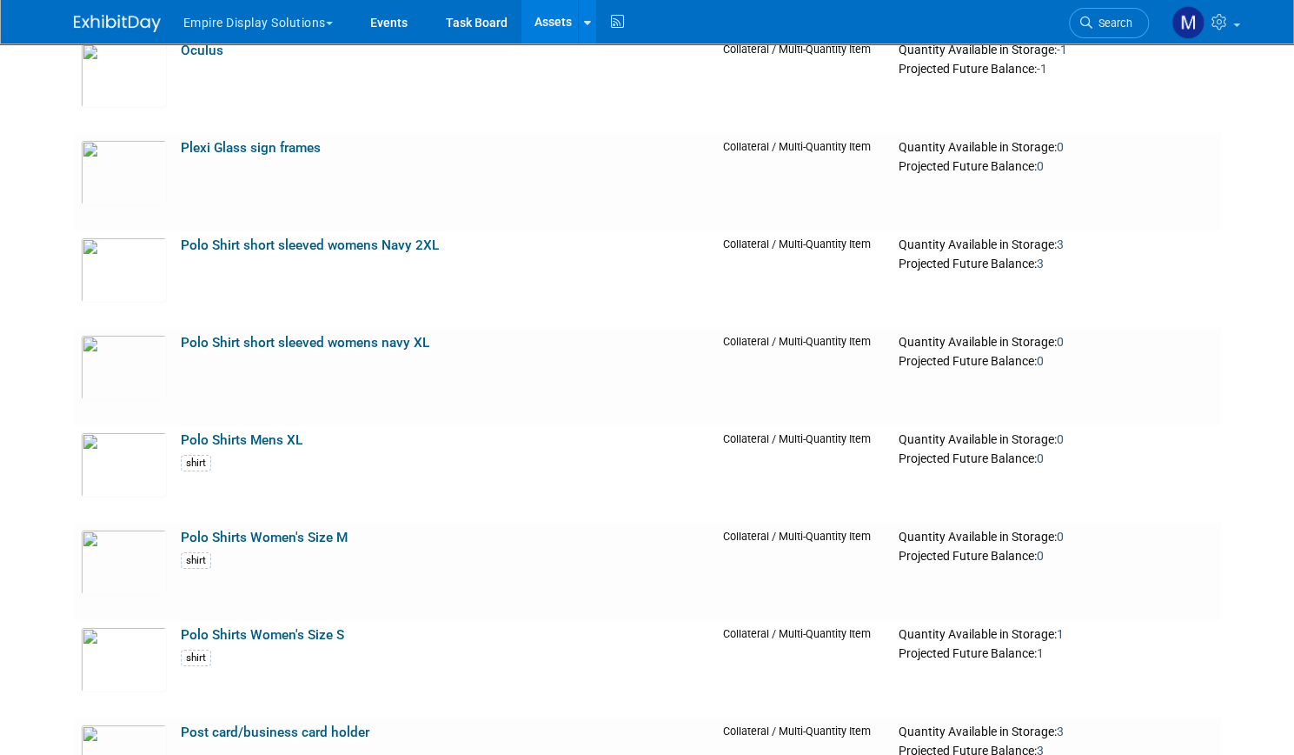
scroll to position [3375, 0]
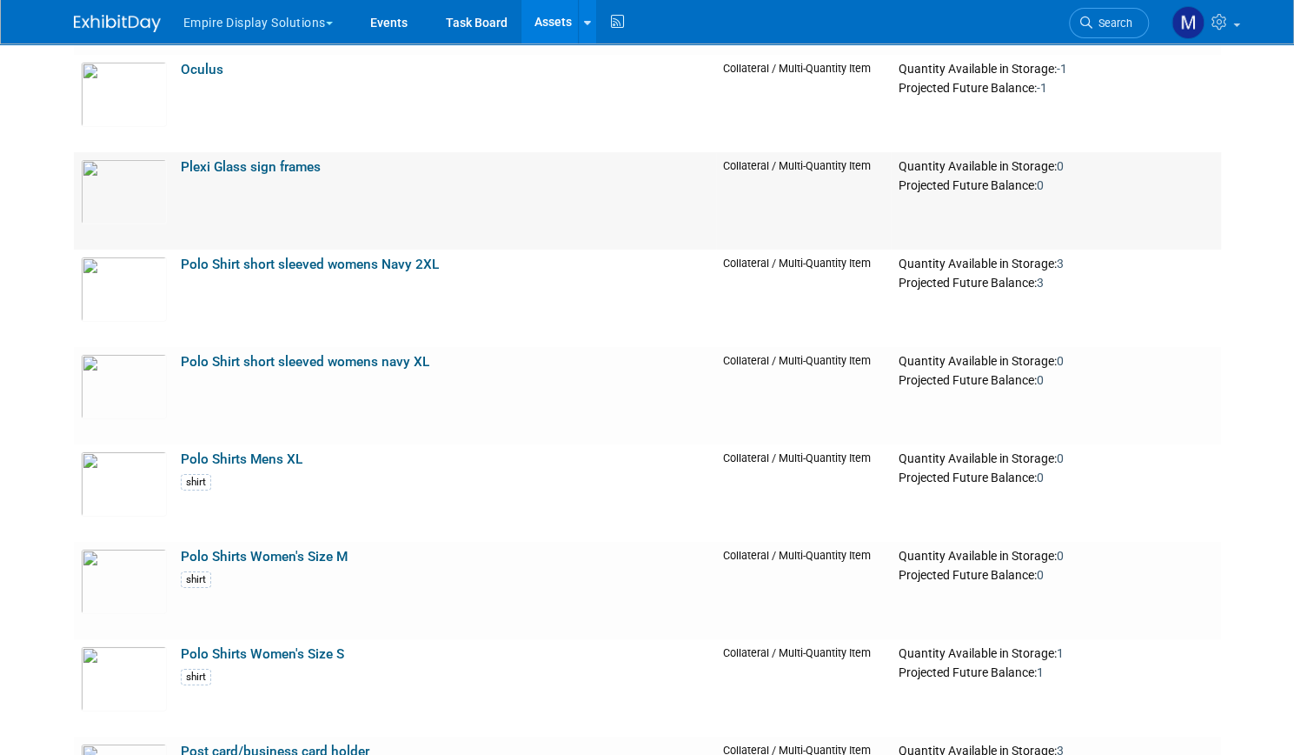
click at [282, 167] on link "Plexi Glass sign frames" at bounding box center [251, 167] width 140 height 16
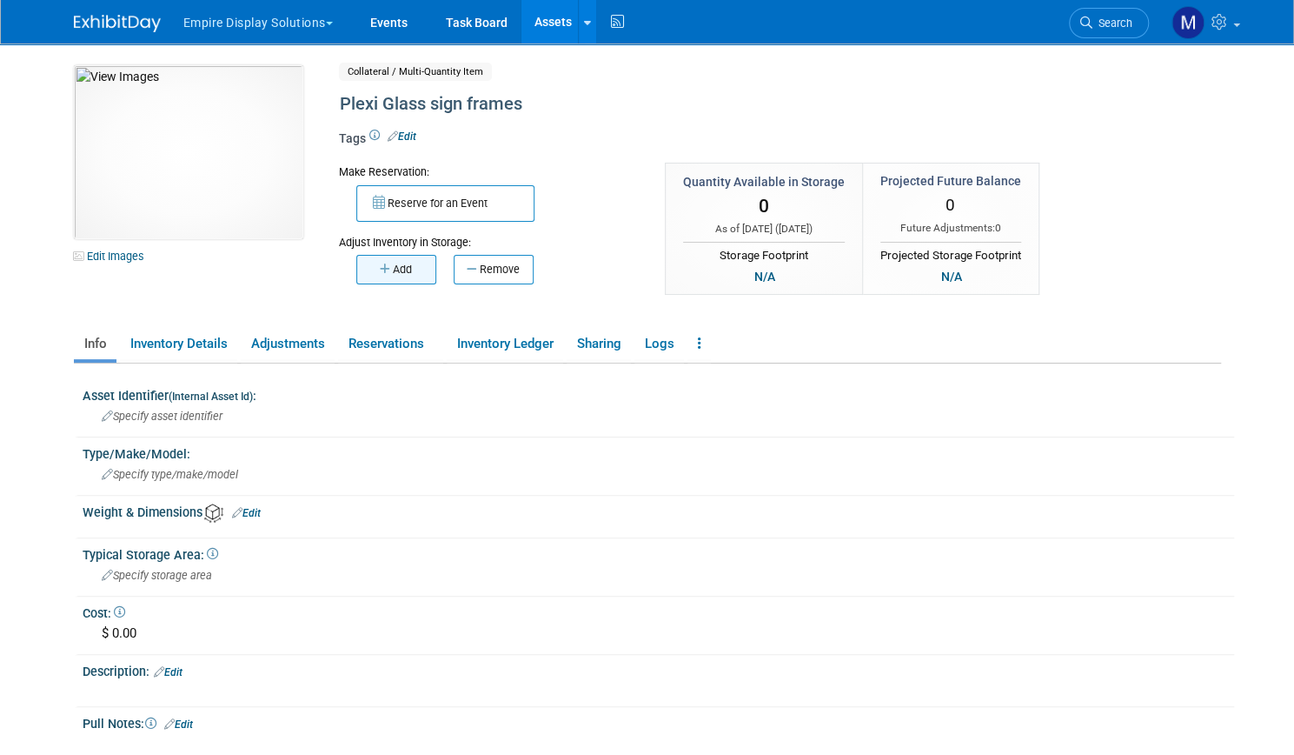
click at [404, 279] on button "Add" at bounding box center [396, 270] width 80 height 30
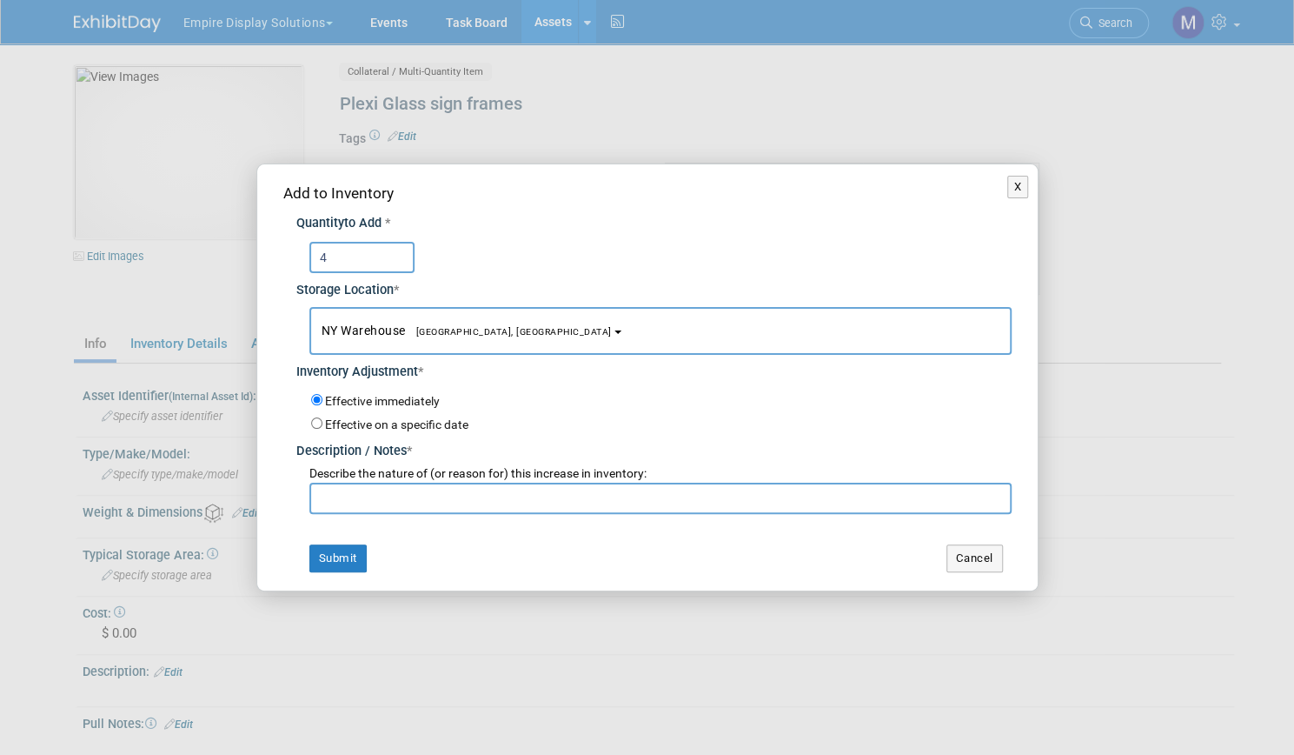
type input "4"
click at [371, 496] on input "text" at bounding box center [660, 497] width 702 height 31
type input "Return from Black Hat 25"
click at [350, 566] on button "Submit" at bounding box center [337, 558] width 57 height 28
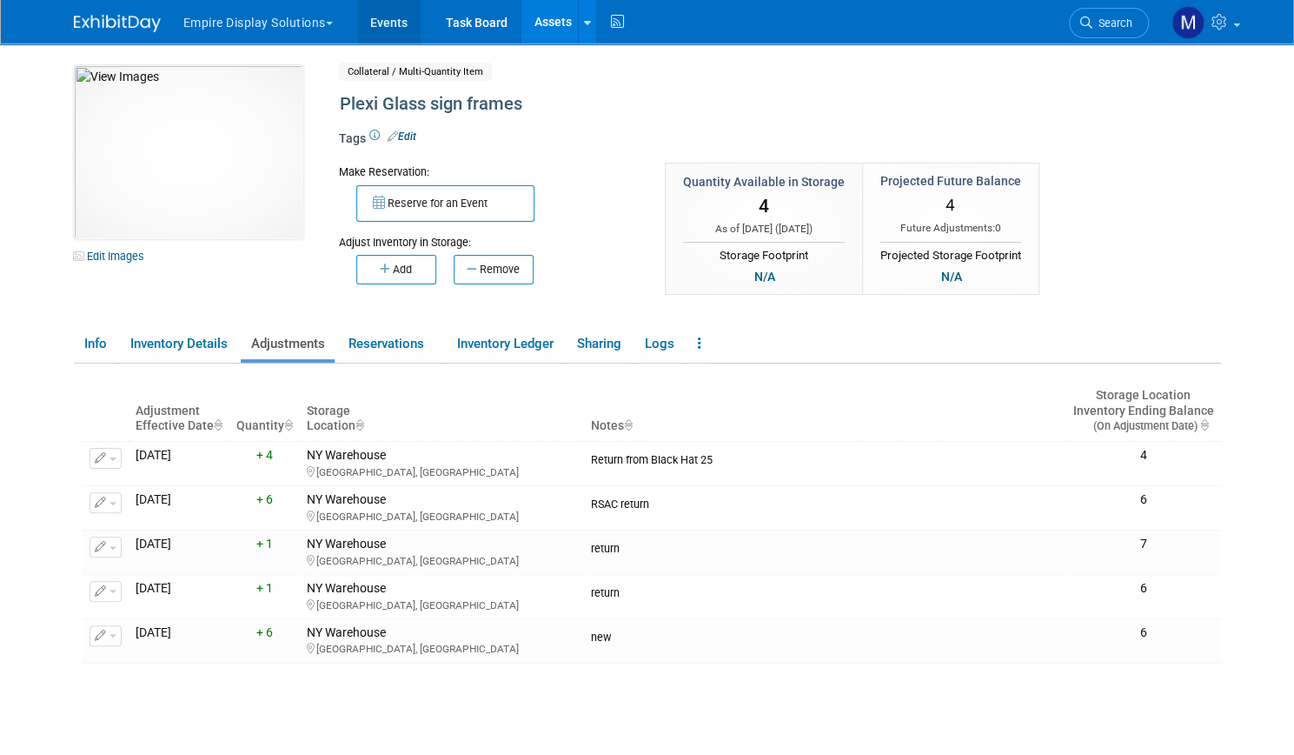
click at [370, 31] on link "Events" at bounding box center [388, 21] width 63 height 43
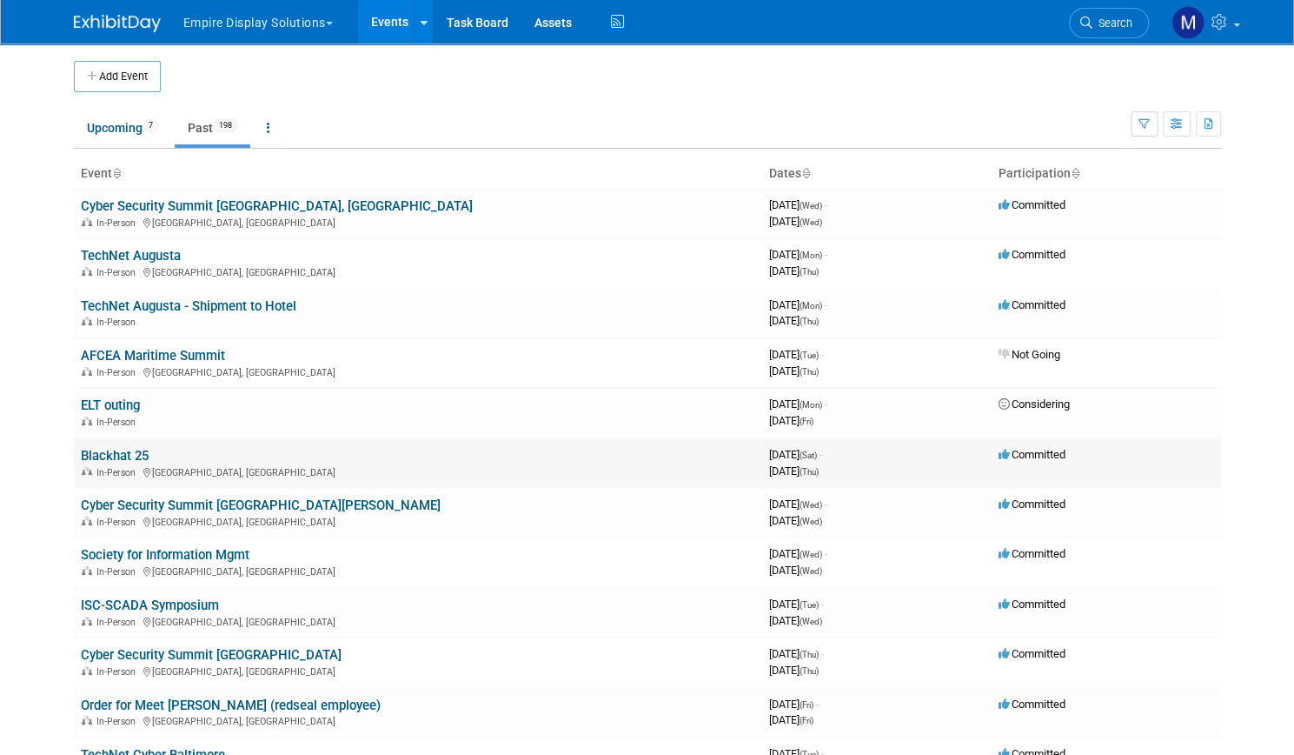
click at [125, 457] on link "Blackhat 25" at bounding box center [115, 456] width 68 height 16
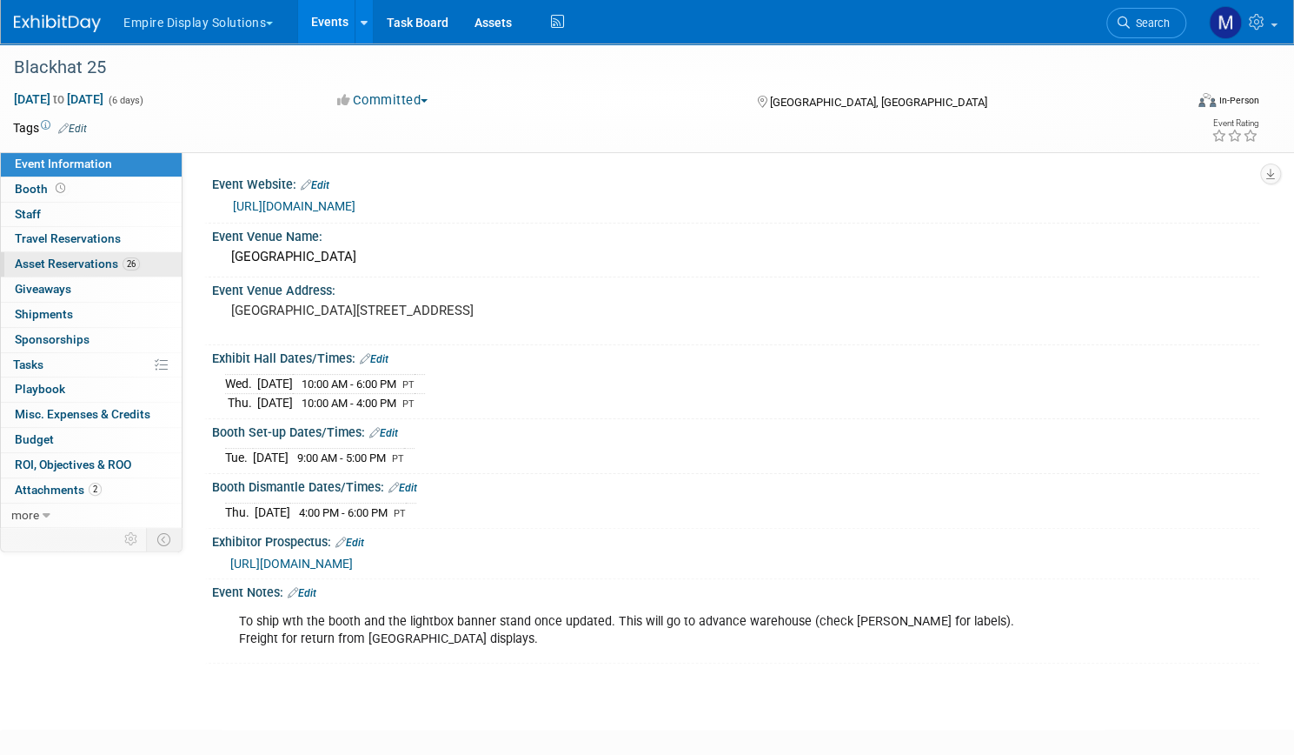
click at [140, 263] on span "Asset Reservations 26" at bounding box center [77, 263] width 125 height 14
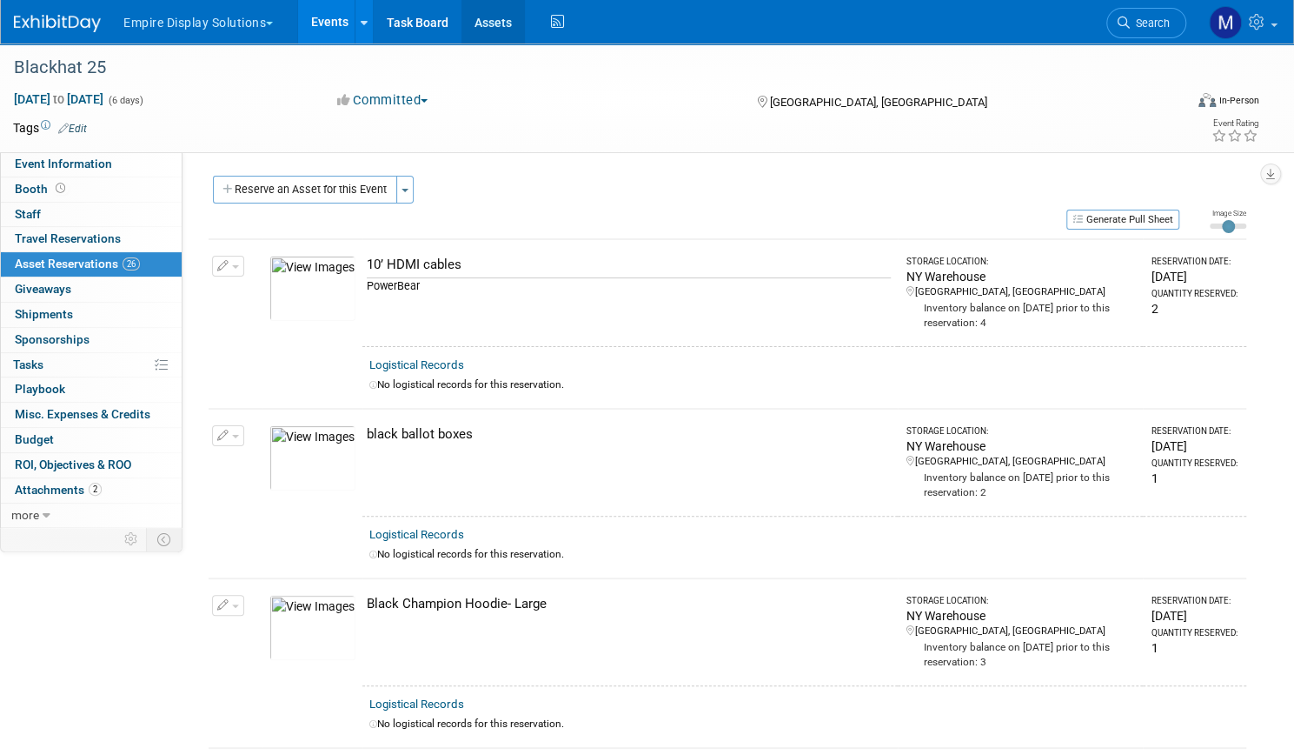
click at [525, 30] on link "Assets" at bounding box center [493, 21] width 63 height 43
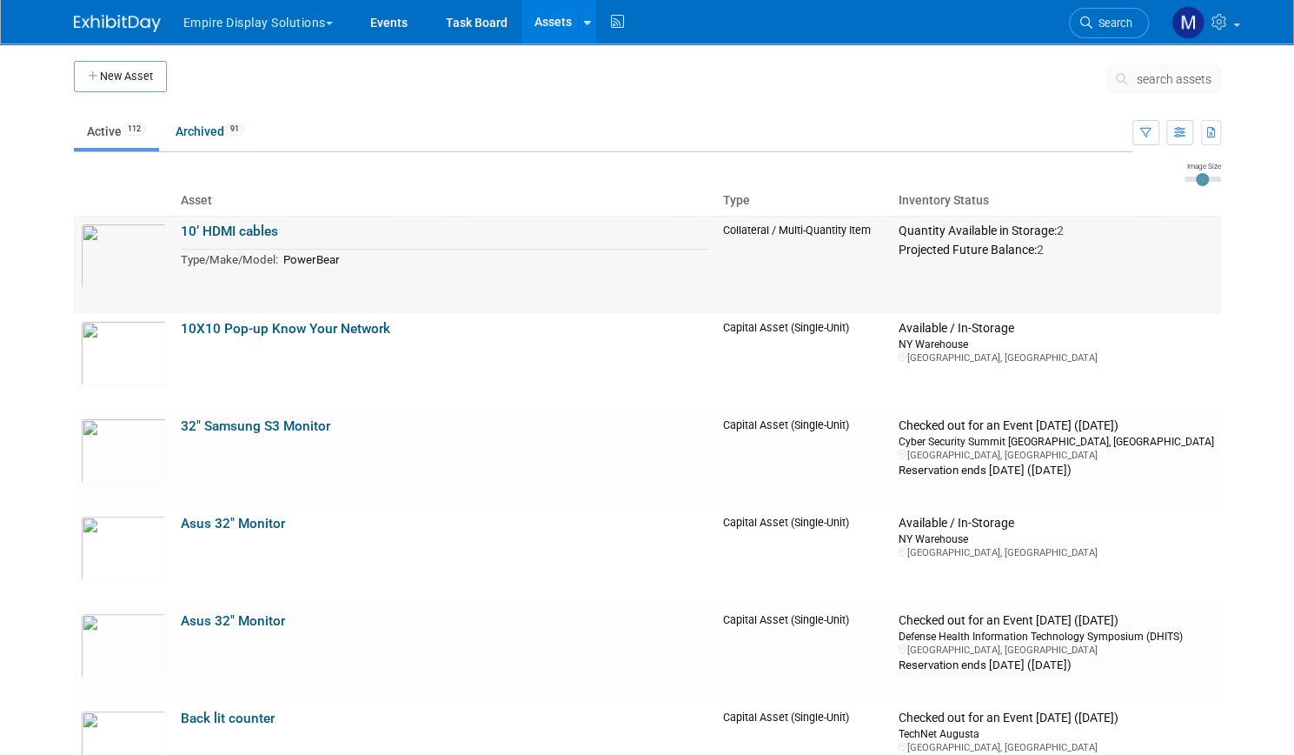
click at [228, 227] on link "10’ HDMI cables" at bounding box center [229, 231] width 97 height 16
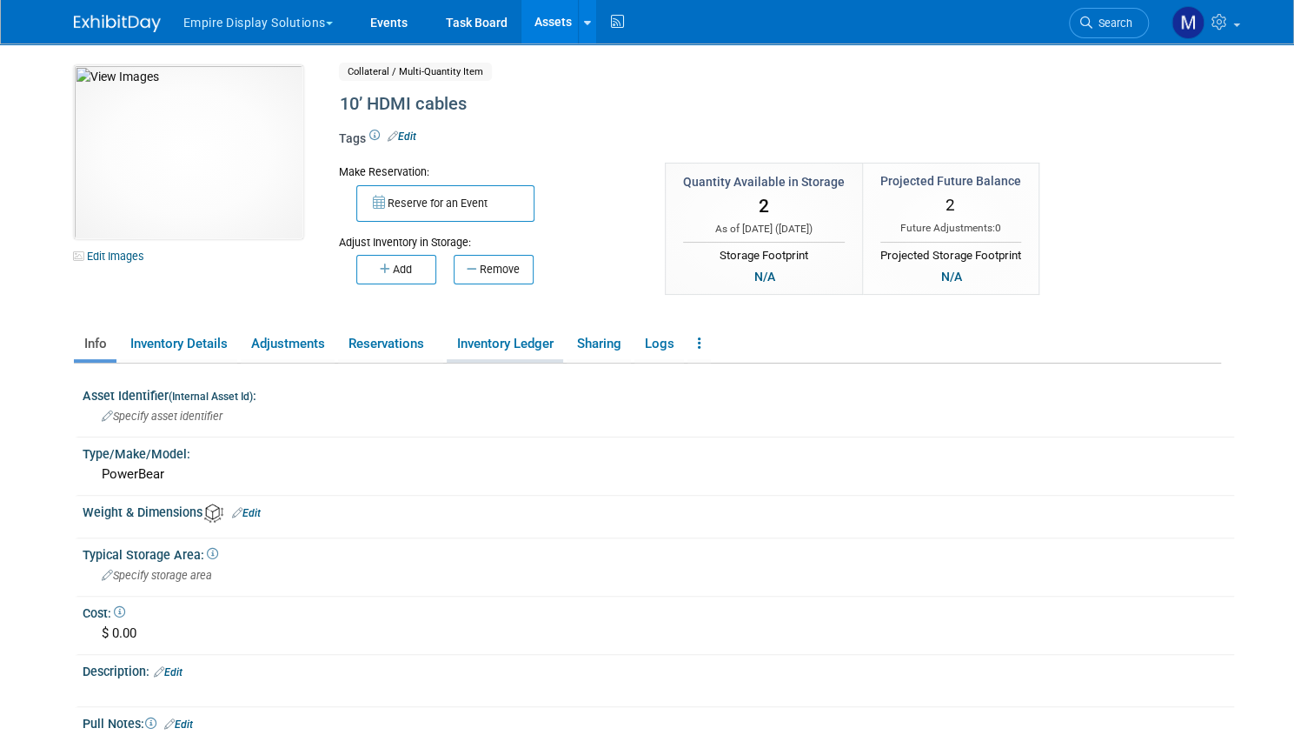
click at [538, 347] on link "Inventory Ledger" at bounding box center [505, 344] width 116 height 30
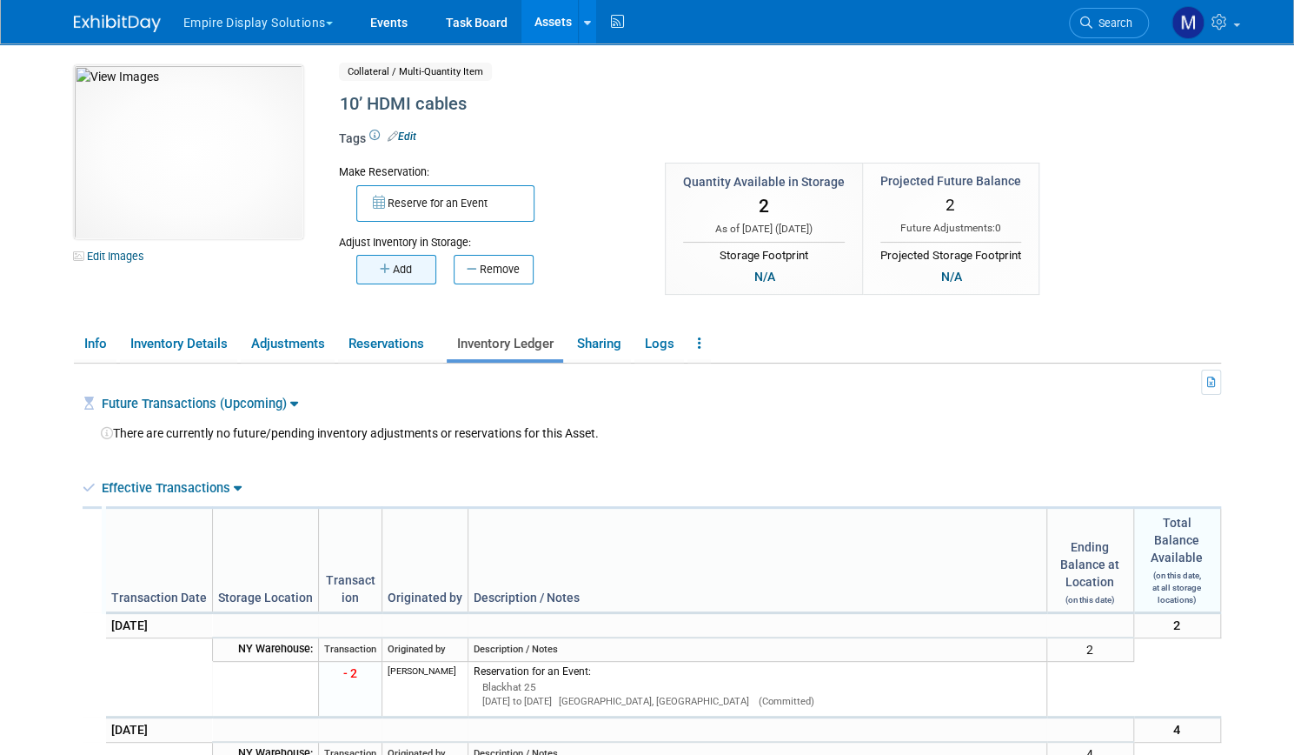
click at [391, 263] on button "Add" at bounding box center [396, 270] width 80 height 30
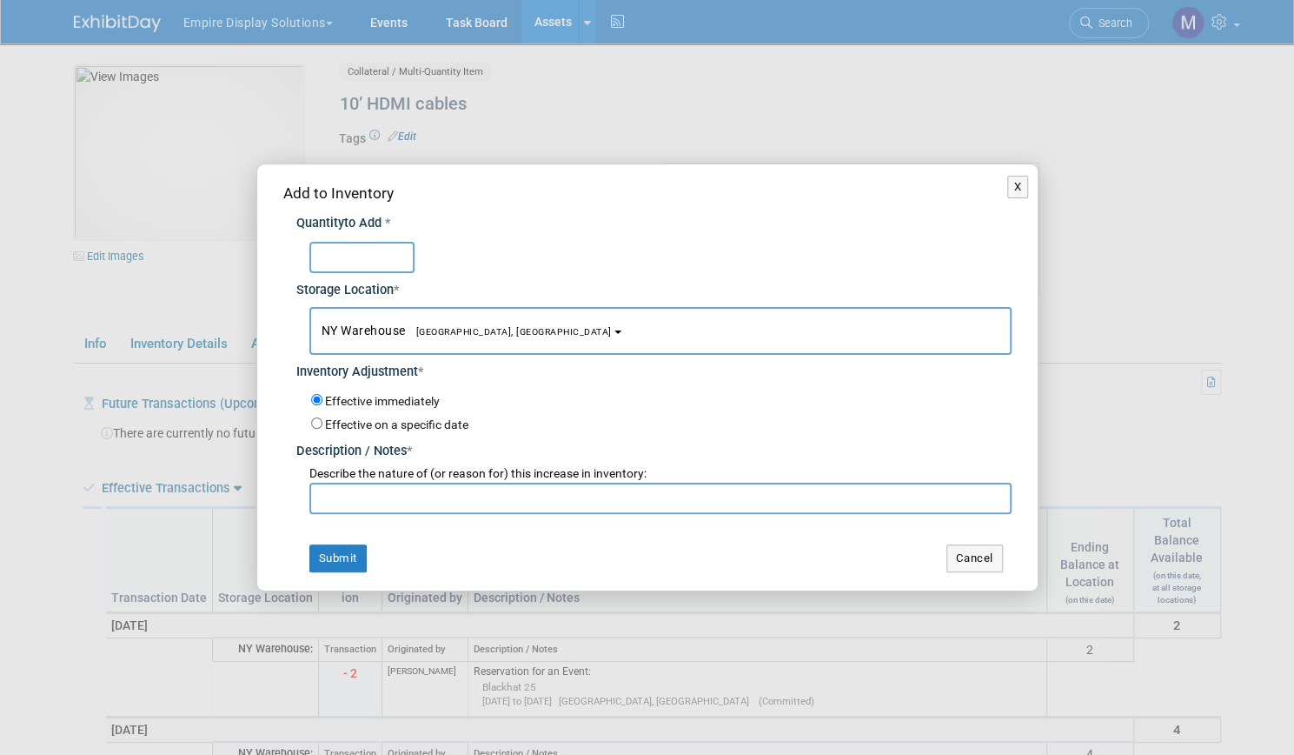
type input "3"
type input "2"
click at [334, 493] on input "text" at bounding box center [660, 497] width 702 height 31
type input "return from Black Hat 25"
click at [333, 556] on button "Submit" at bounding box center [337, 558] width 57 height 28
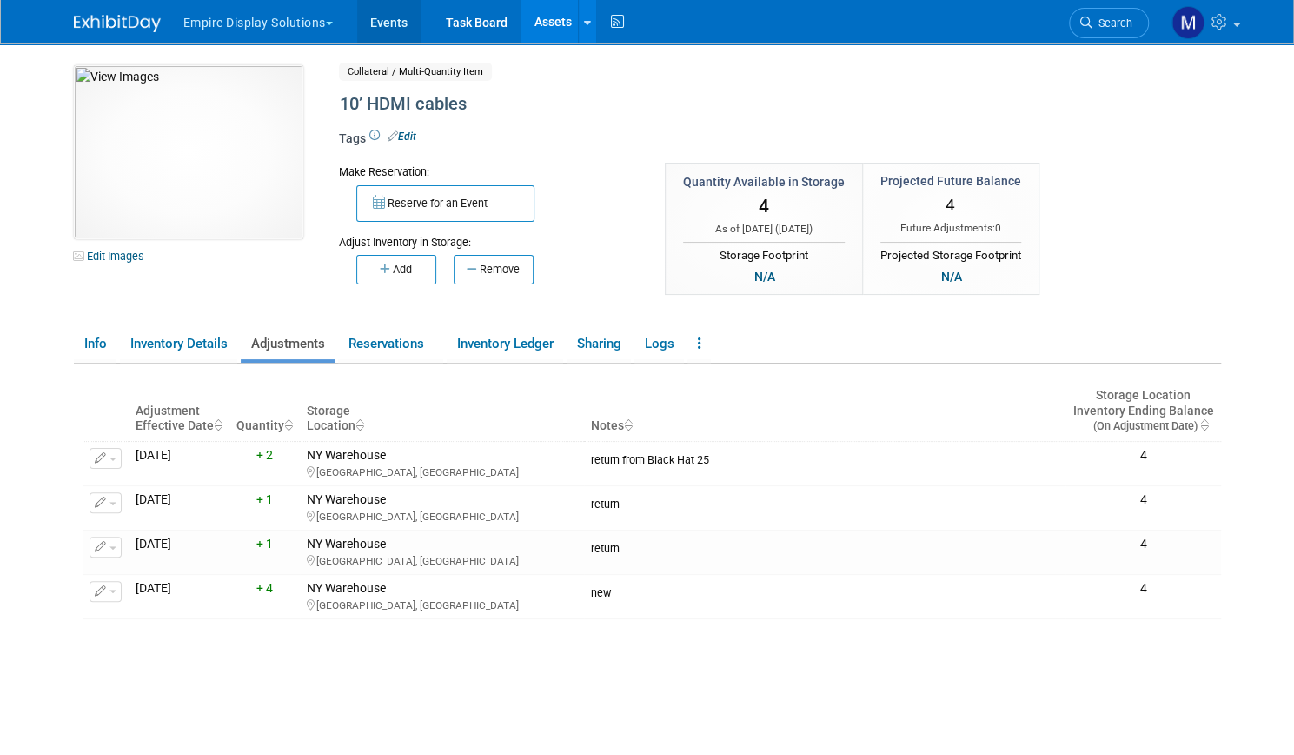
click at [372, 22] on link "Events" at bounding box center [388, 21] width 63 height 43
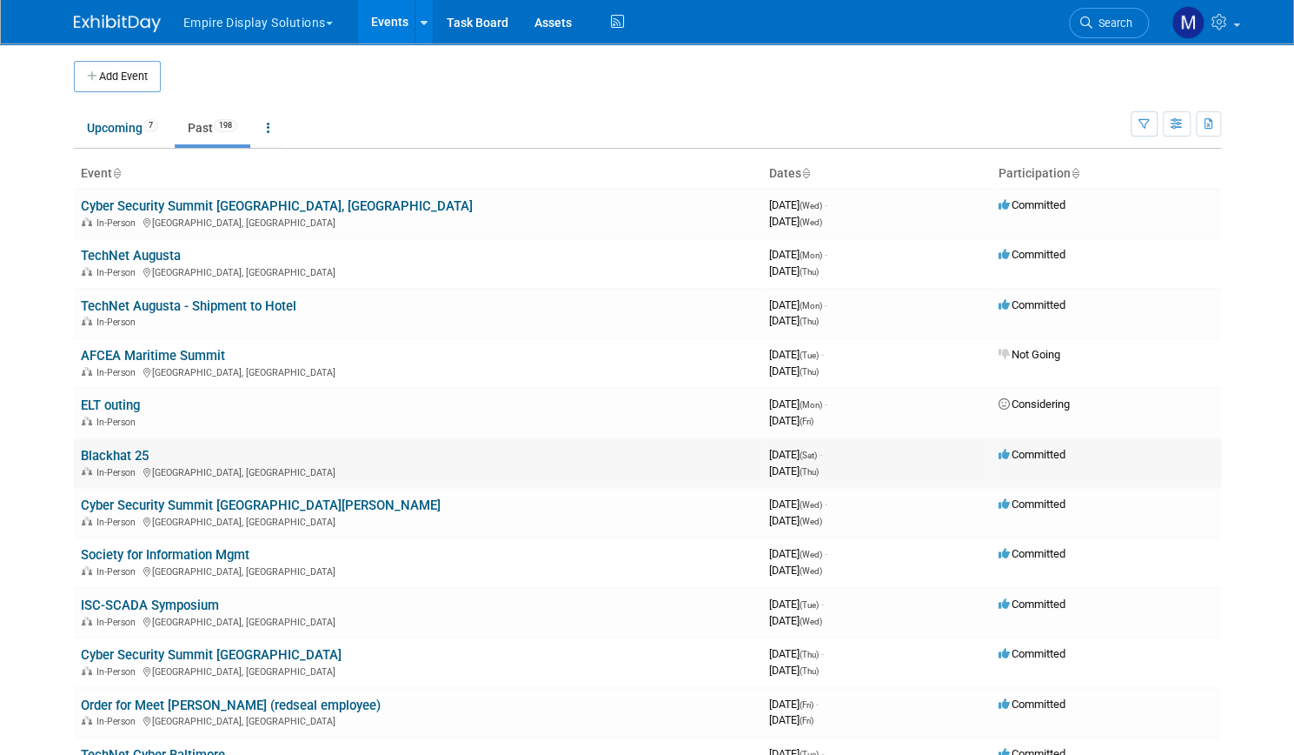
click at [99, 444] on td "Blackhat 25 In-Person Las Vegas, NV" at bounding box center [418, 463] width 688 height 50
click at [101, 449] on link "Blackhat 25" at bounding box center [115, 456] width 68 height 16
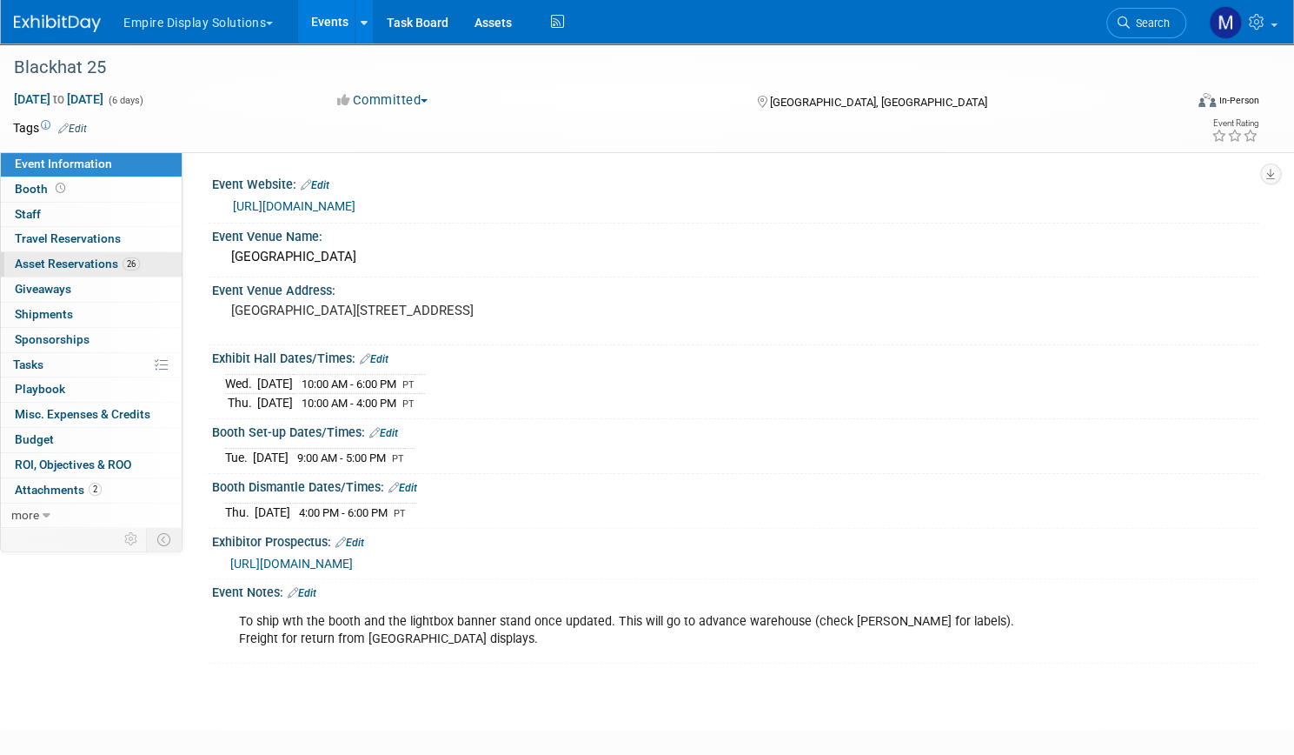
click at [140, 265] on span "Asset Reservations 26" at bounding box center [77, 263] width 125 height 14
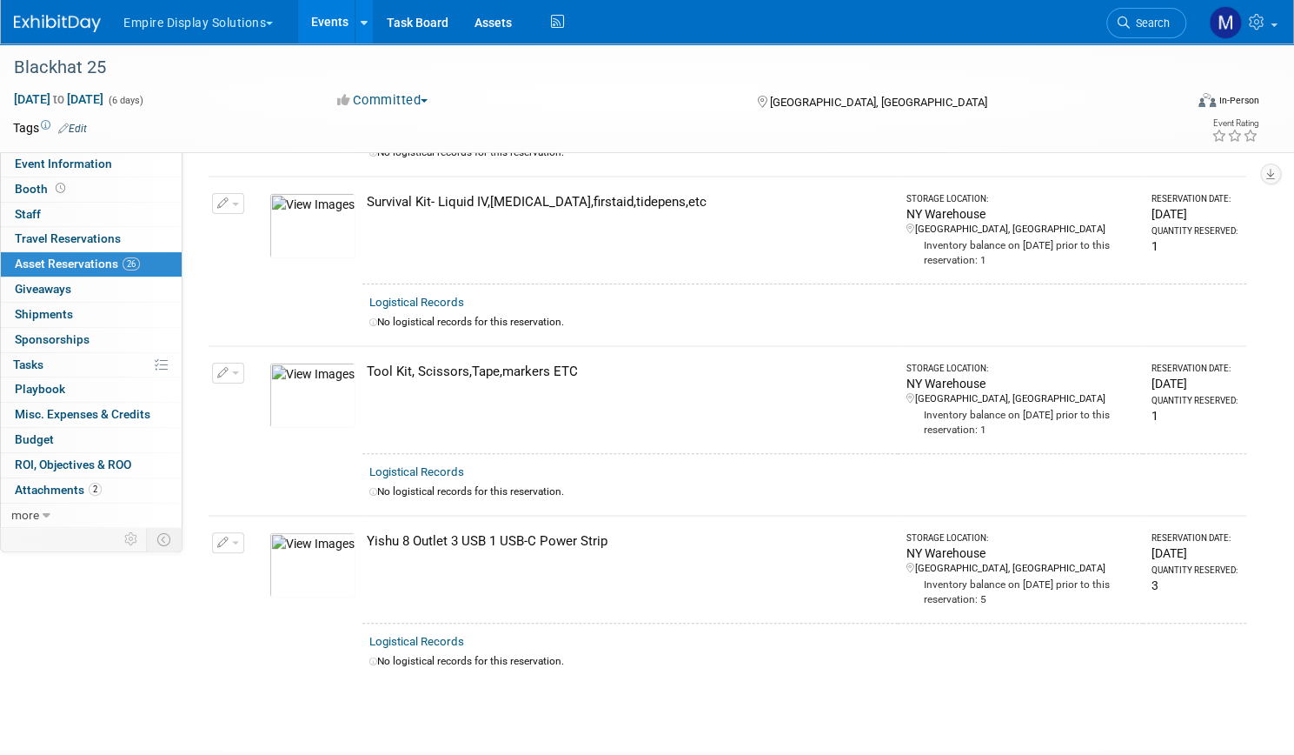
scroll to position [4017, 0]
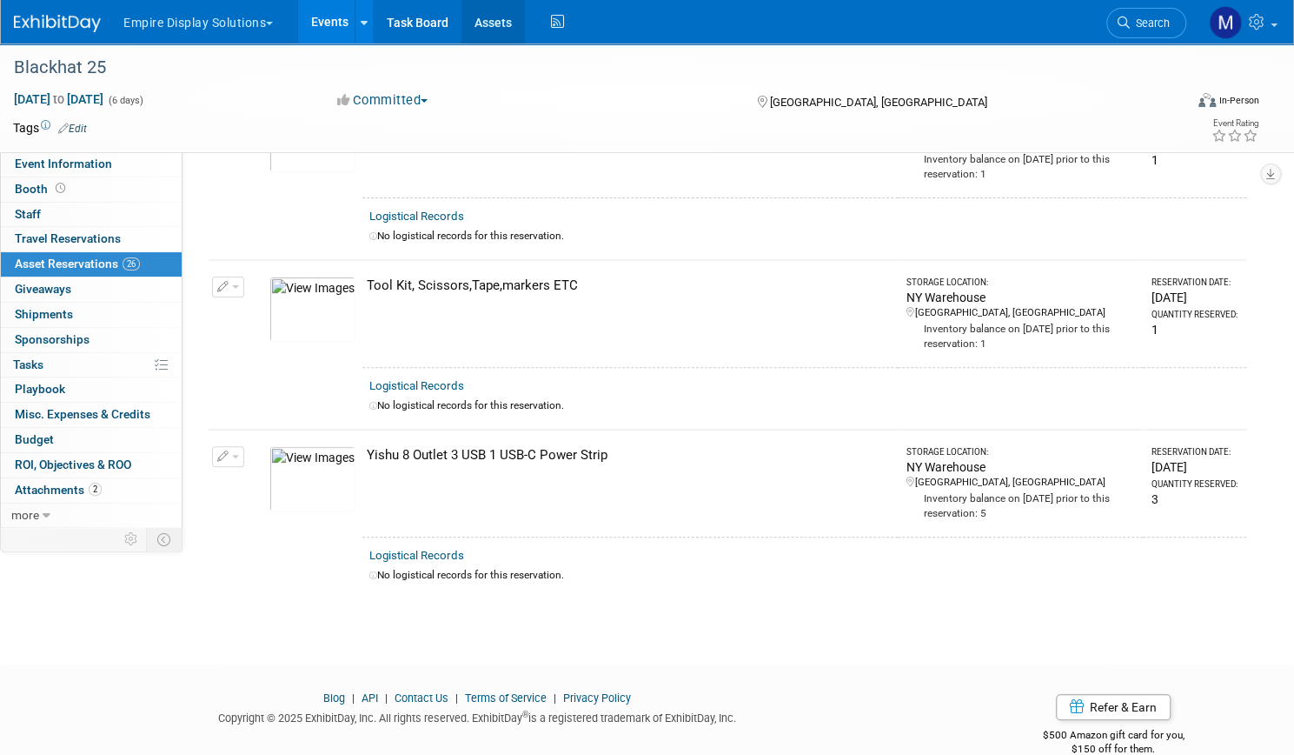
click at [525, 22] on link "Assets" at bounding box center [493, 21] width 63 height 43
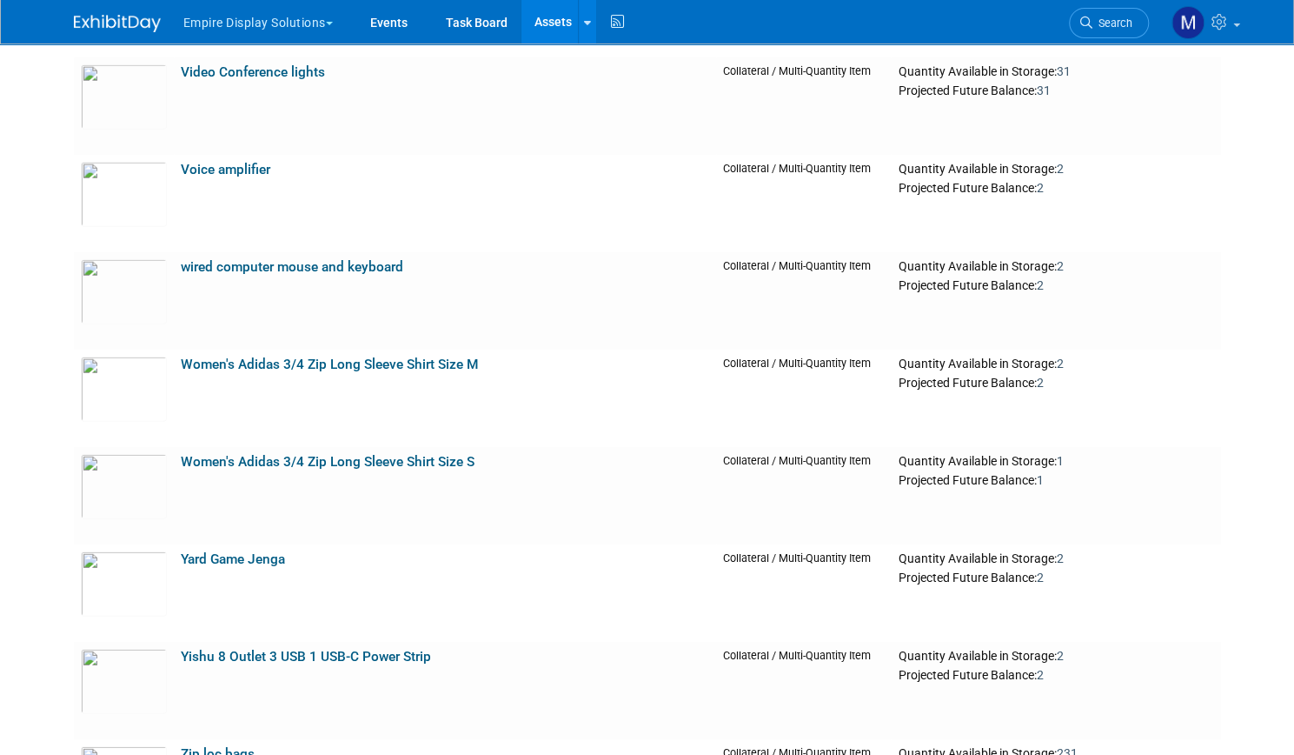
scroll to position [10571, 0]
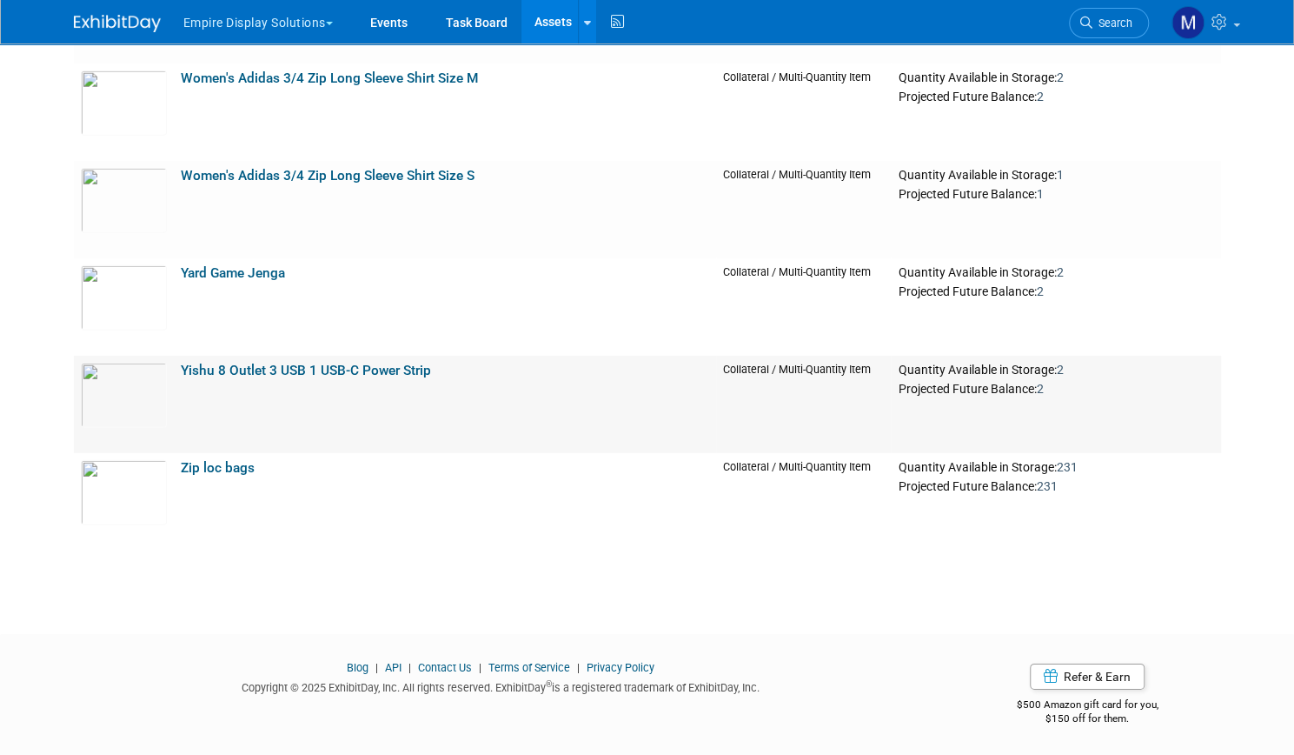
click at [370, 371] on link "Yishu 8 Outlet 3 USB 1 USB-C Power Strip" at bounding box center [306, 370] width 250 height 16
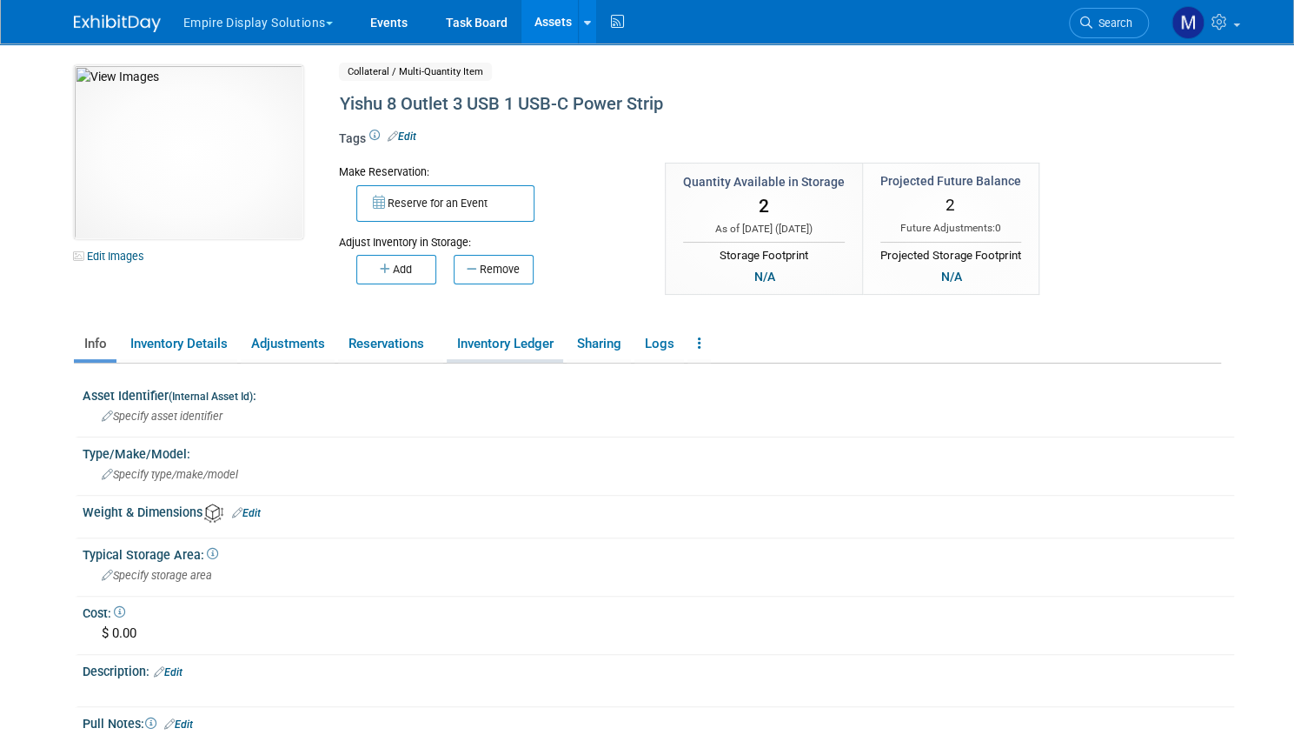
click at [482, 338] on link "Inventory Ledger" at bounding box center [505, 344] width 116 height 30
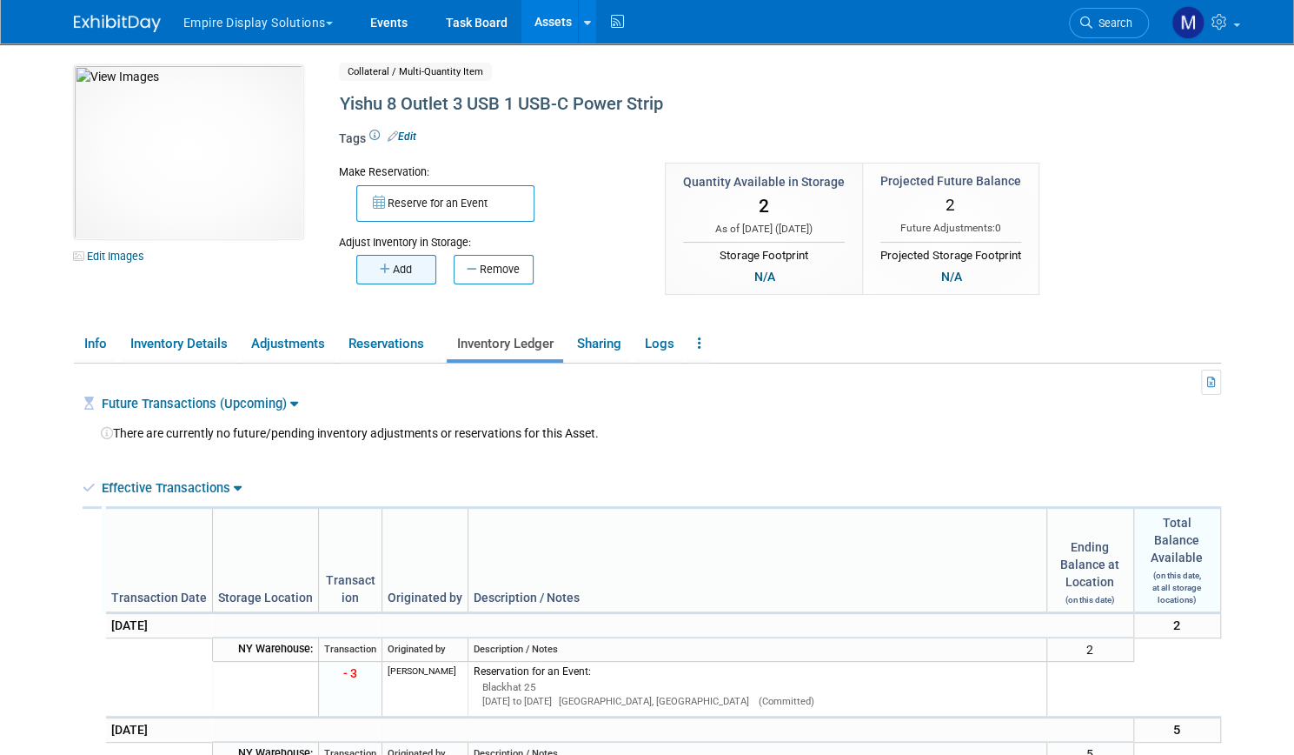
click at [396, 262] on button "Add" at bounding box center [396, 270] width 80 height 30
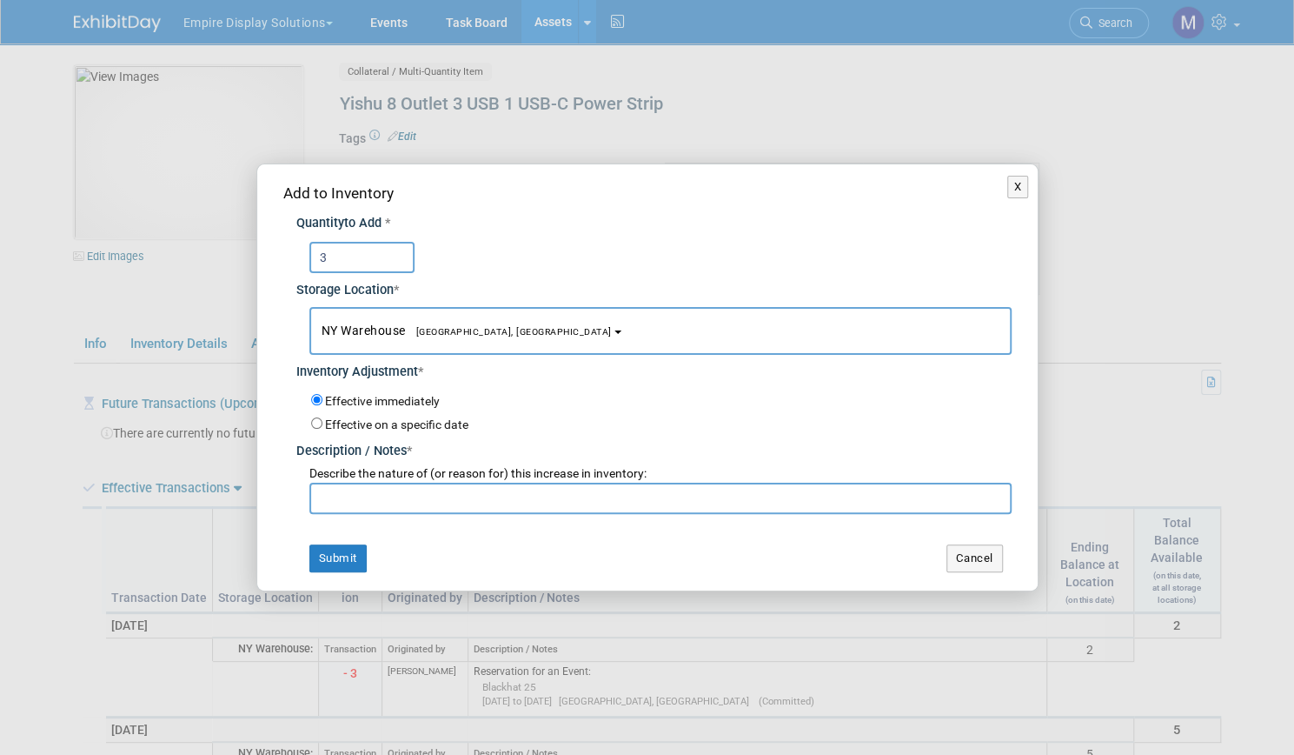
type input "3"
click at [393, 502] on input "text" at bounding box center [660, 497] width 702 height 31
type input "return from black hat 25"
click at [349, 549] on button "Submit" at bounding box center [337, 558] width 57 height 28
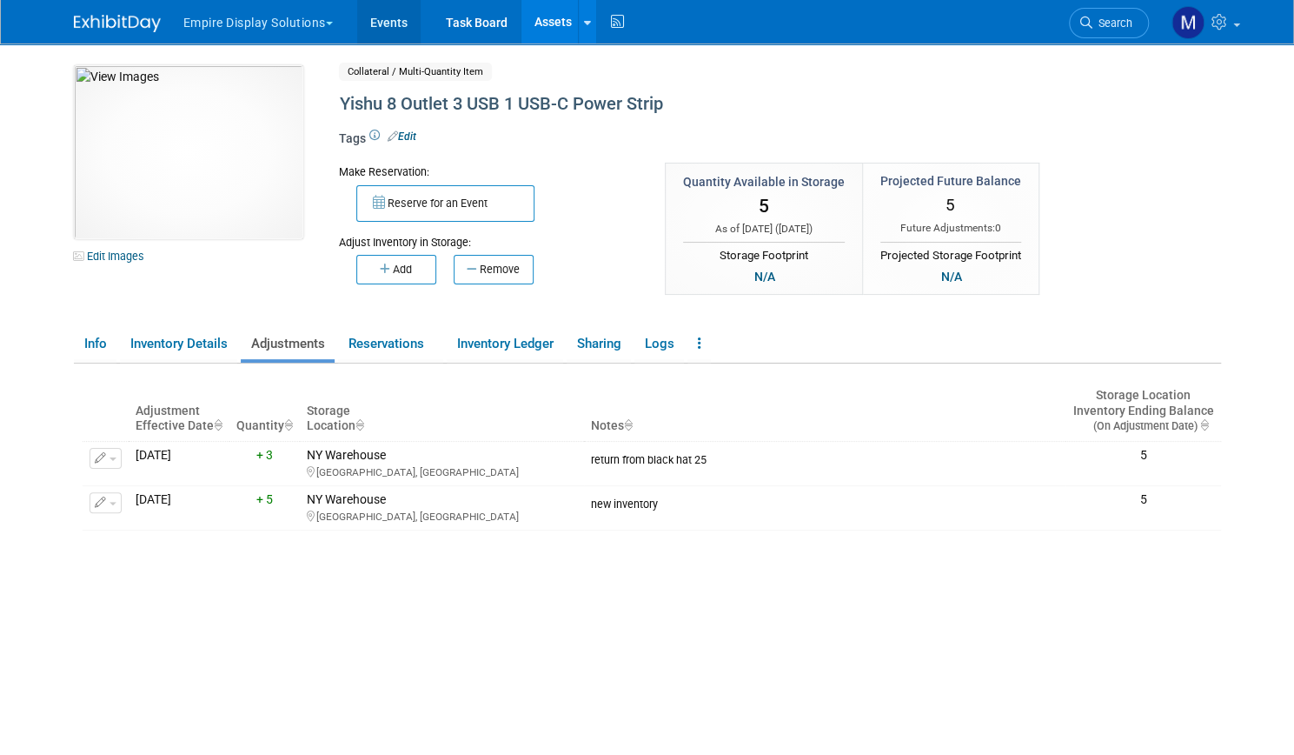
click at [376, 22] on link "Events" at bounding box center [388, 21] width 63 height 43
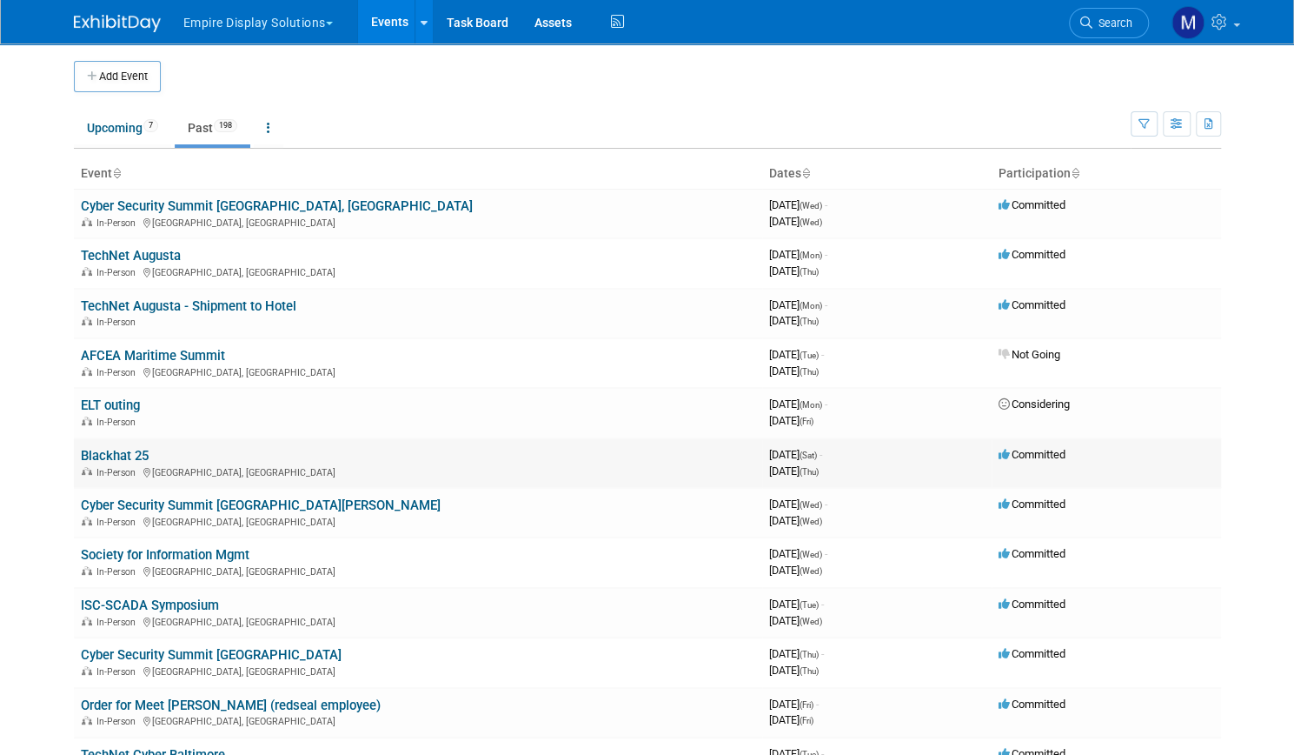
click at [108, 455] on link "Blackhat 25" at bounding box center [115, 456] width 68 height 16
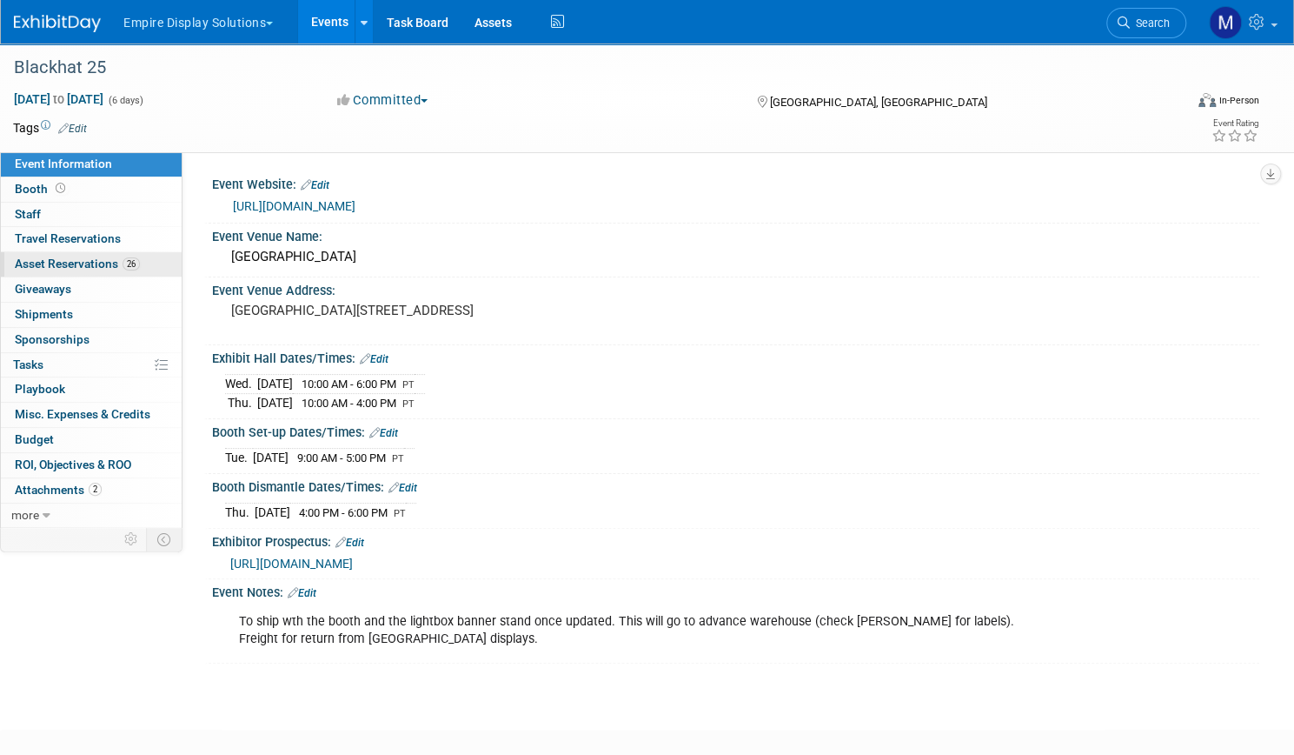
click at [140, 260] on span "Asset Reservations 26" at bounding box center [77, 263] width 125 height 14
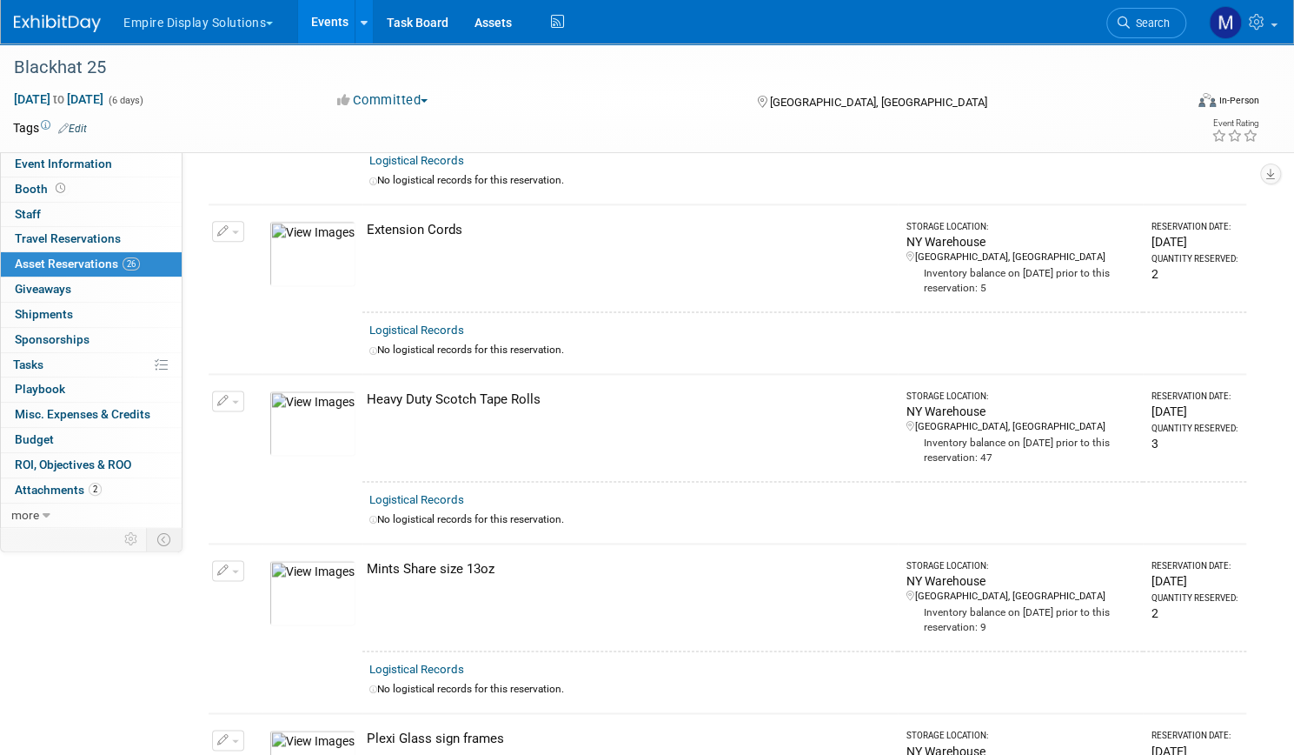
scroll to position [1201, 0]
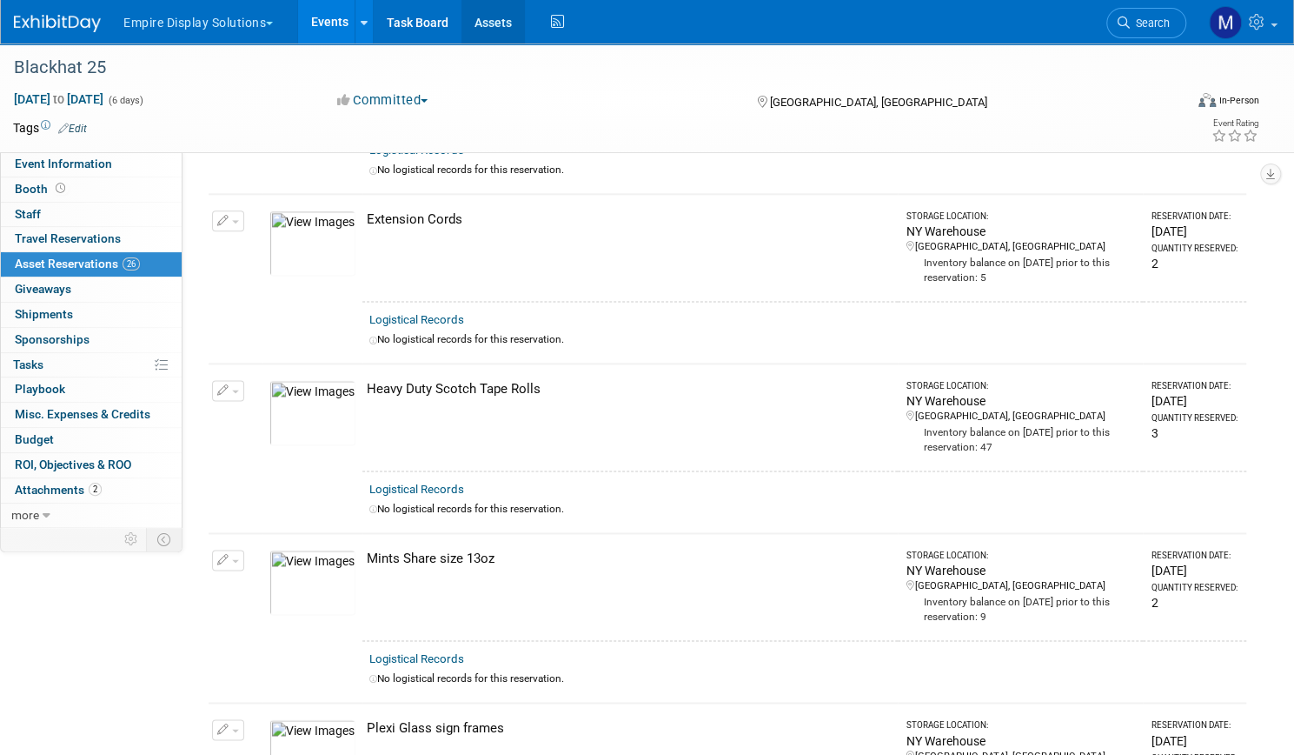
click at [525, 25] on link "Assets" at bounding box center [493, 21] width 63 height 43
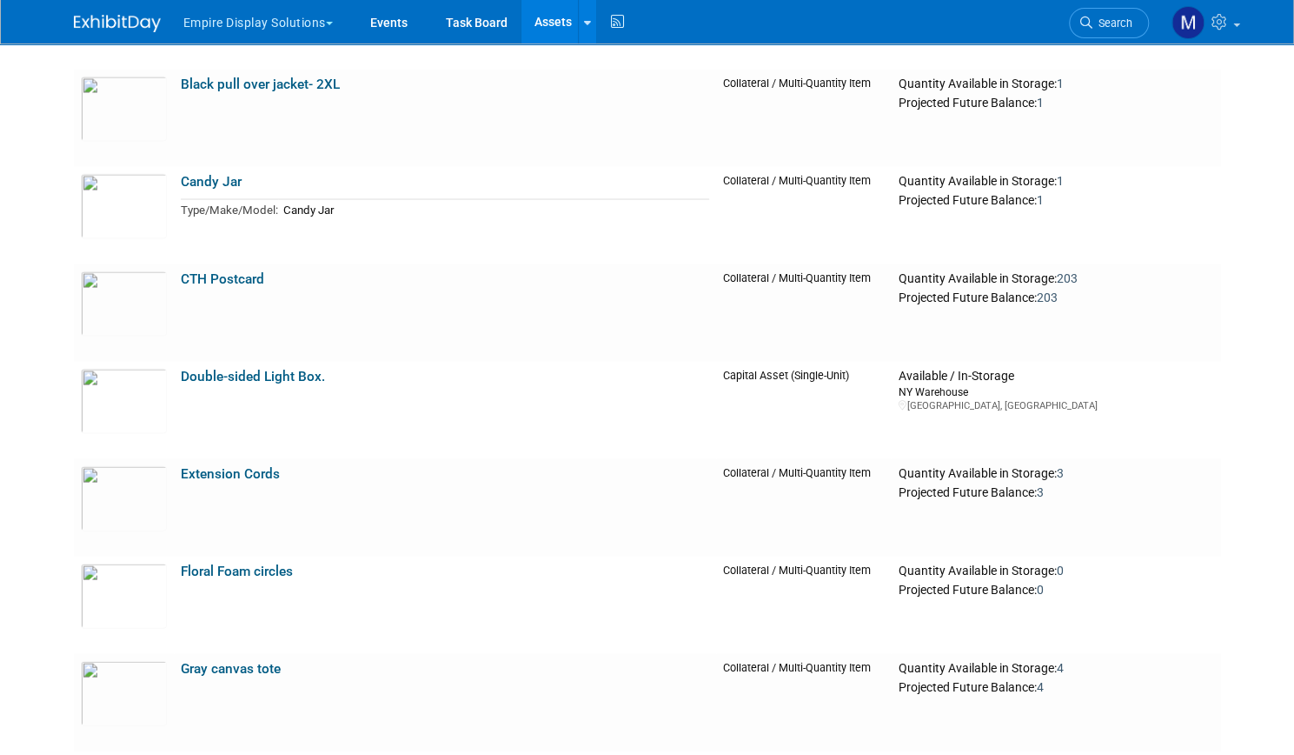
scroll to position [1937, 0]
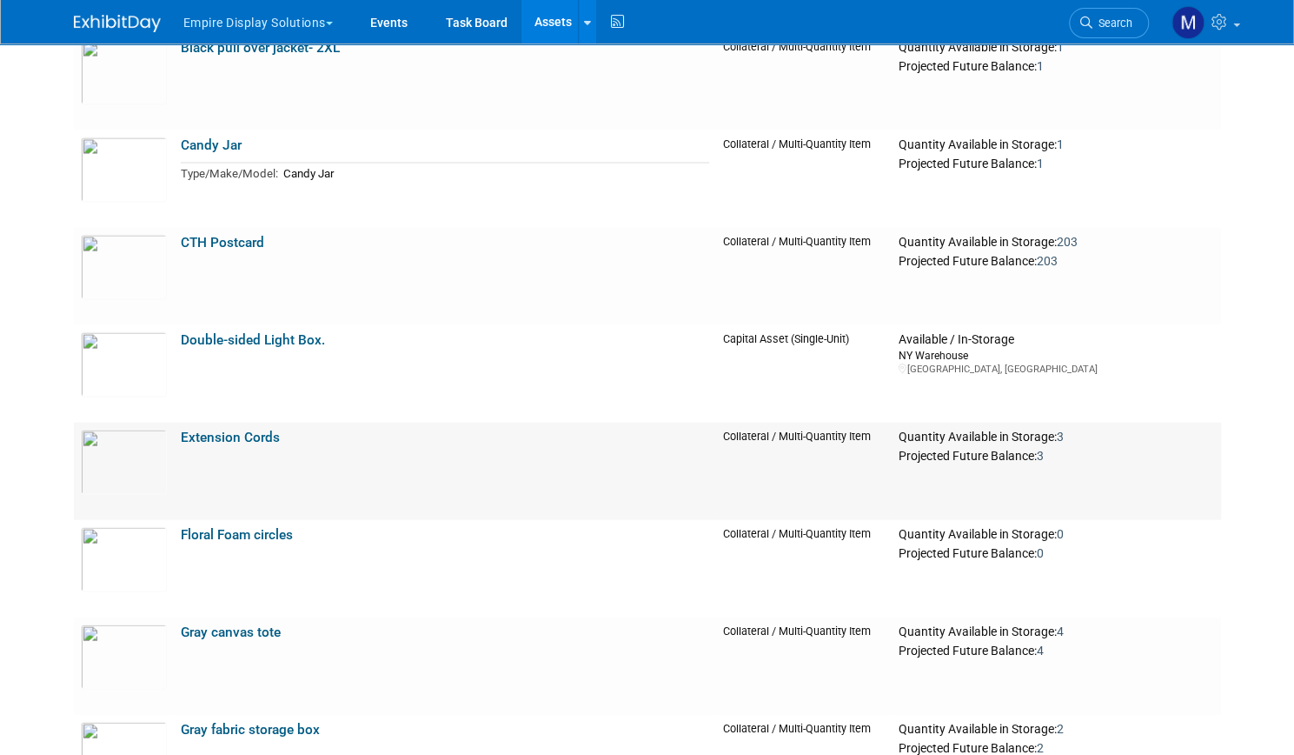
click at [259, 431] on link "Extension Cords" at bounding box center [230, 437] width 99 height 16
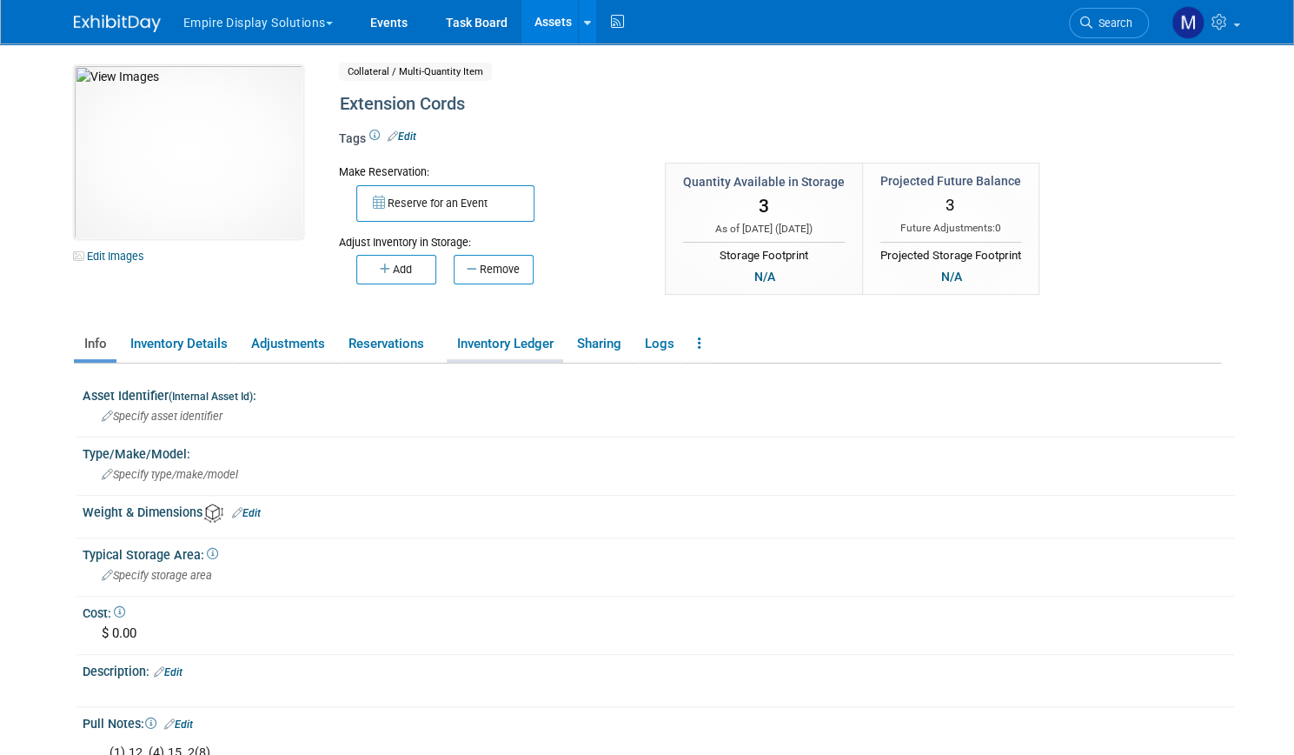
click at [489, 342] on link "Inventory Ledger" at bounding box center [505, 344] width 116 height 30
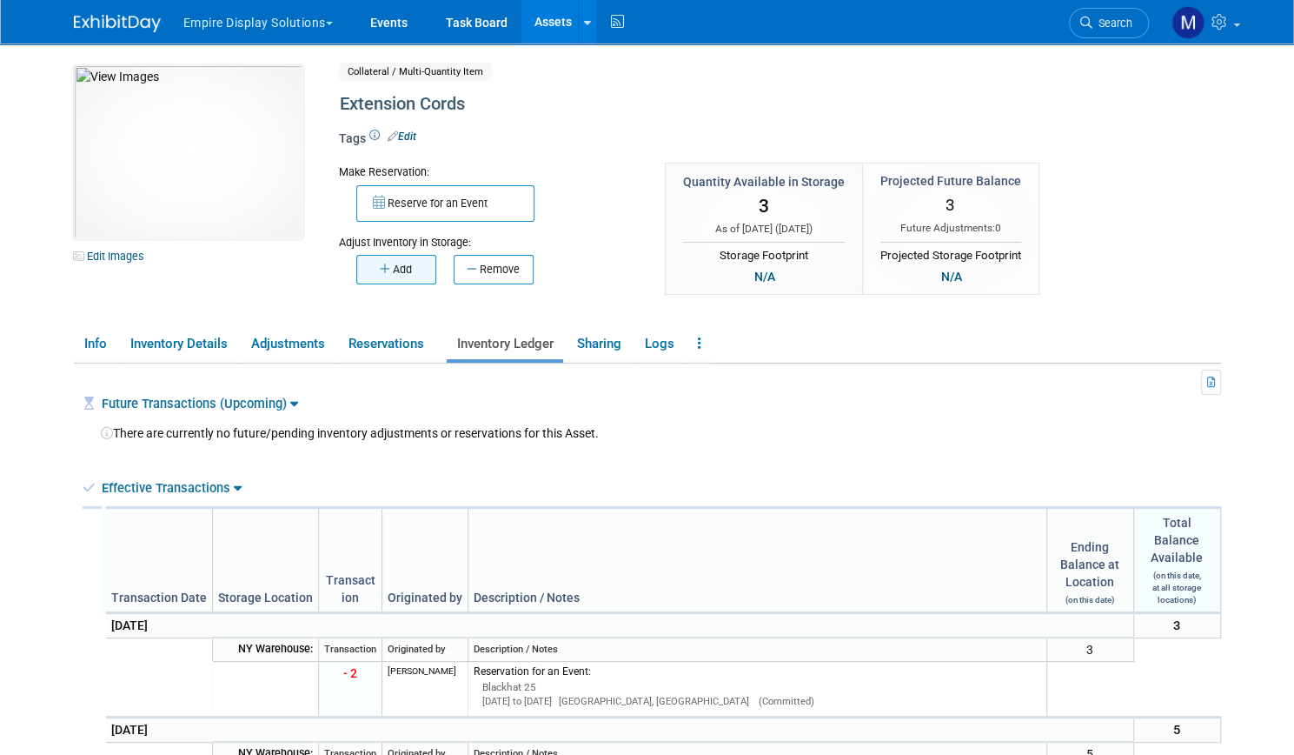
click at [391, 272] on button "Add" at bounding box center [396, 270] width 80 height 30
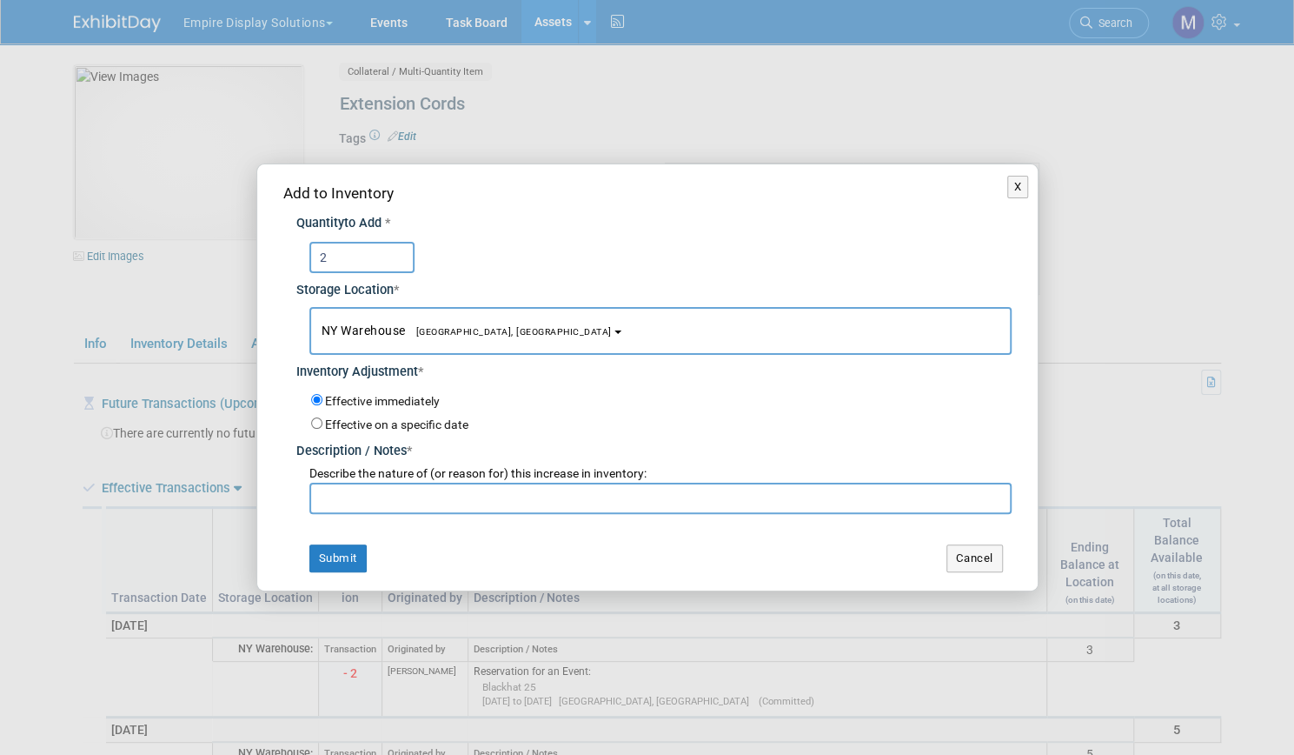
type input "2"
click at [368, 500] on input "text" at bounding box center [660, 497] width 702 height 31
type input "return from black hat 25"
click at [352, 549] on button "Submit" at bounding box center [337, 558] width 57 height 28
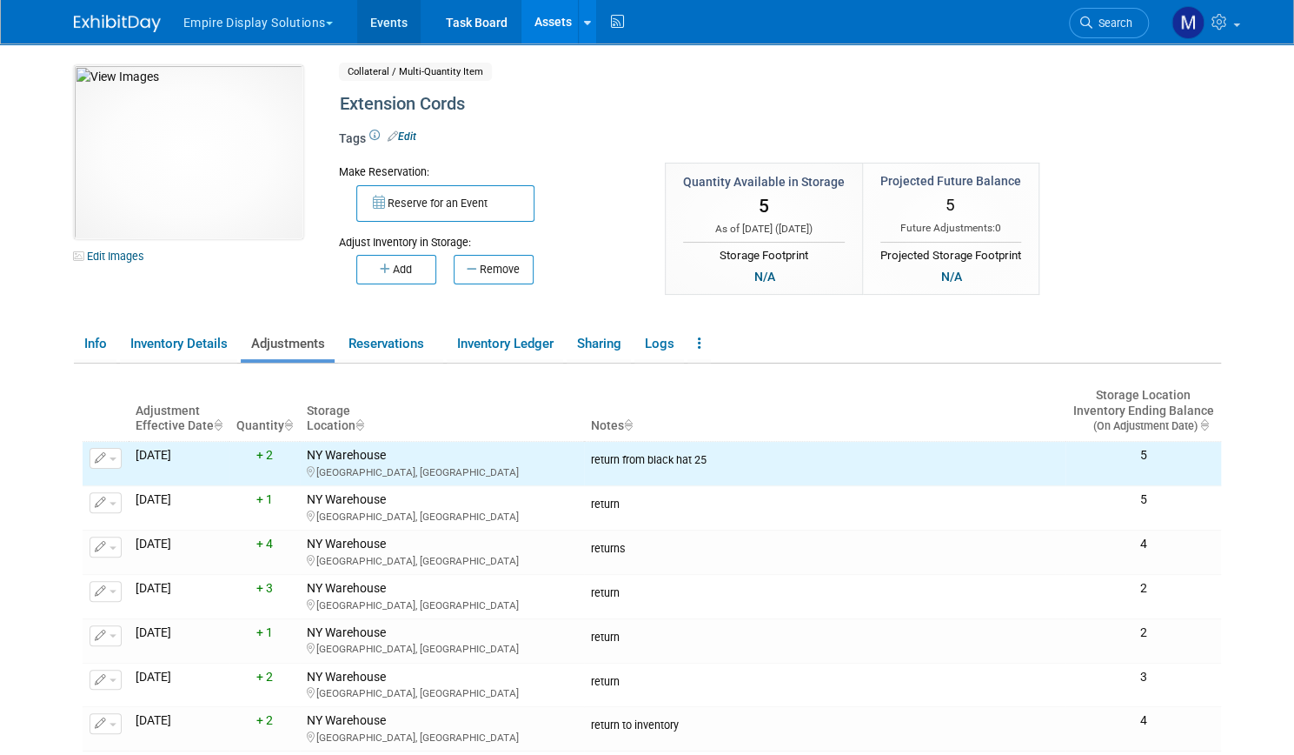
click at [379, 24] on link "Events" at bounding box center [388, 21] width 63 height 43
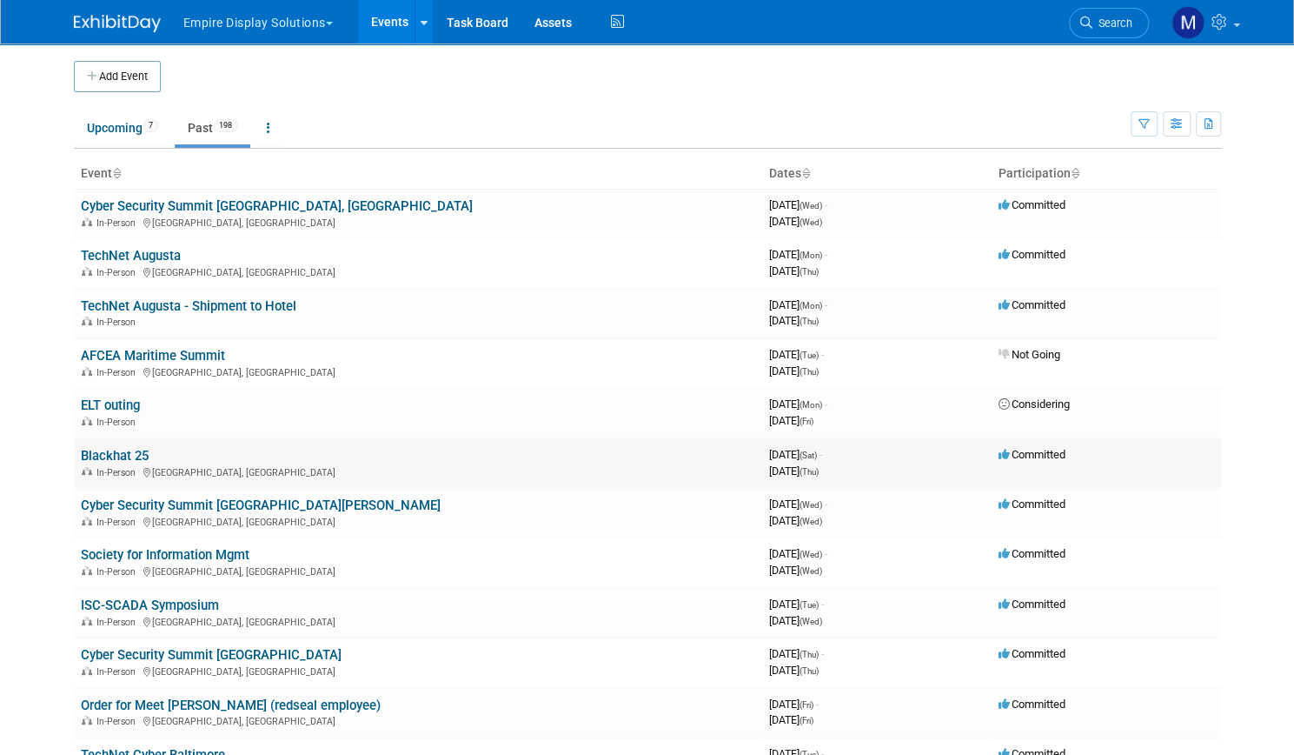
click at [110, 448] on link "Blackhat 25" at bounding box center [115, 456] width 68 height 16
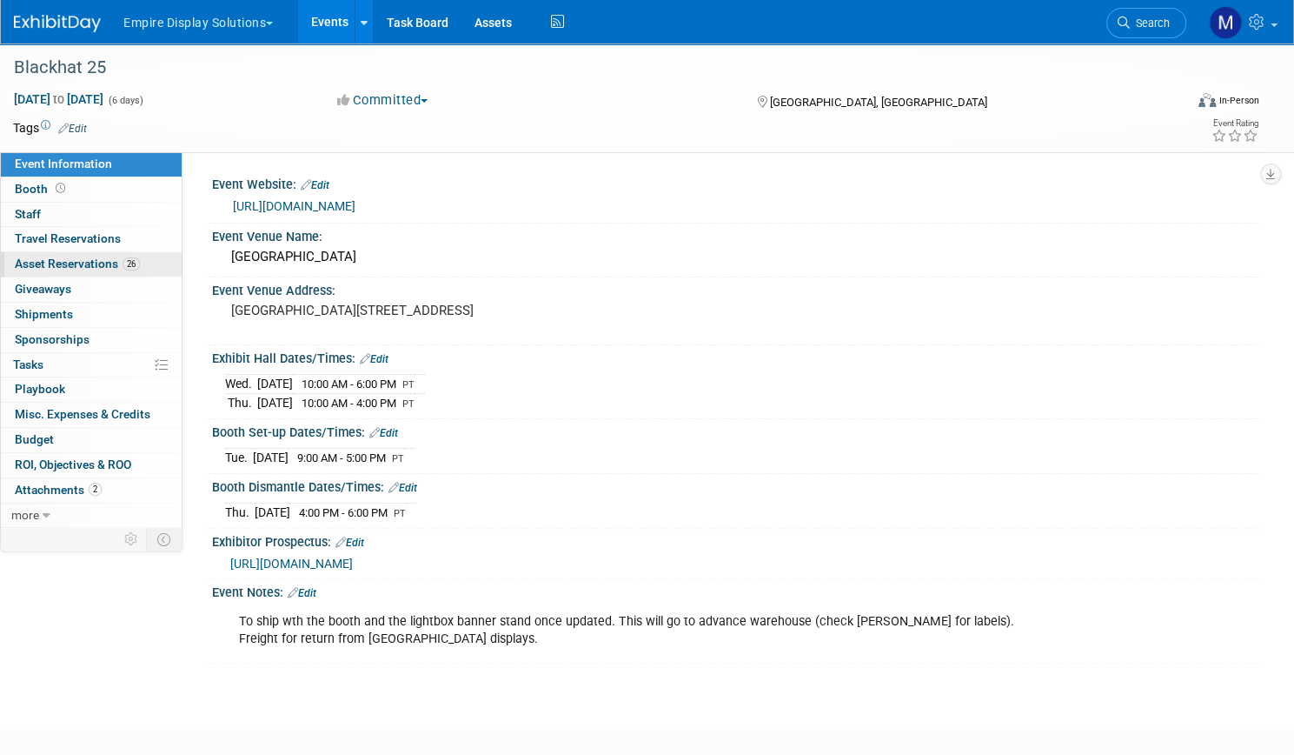
click at [120, 258] on span "Asset Reservations 26" at bounding box center [77, 263] width 125 height 14
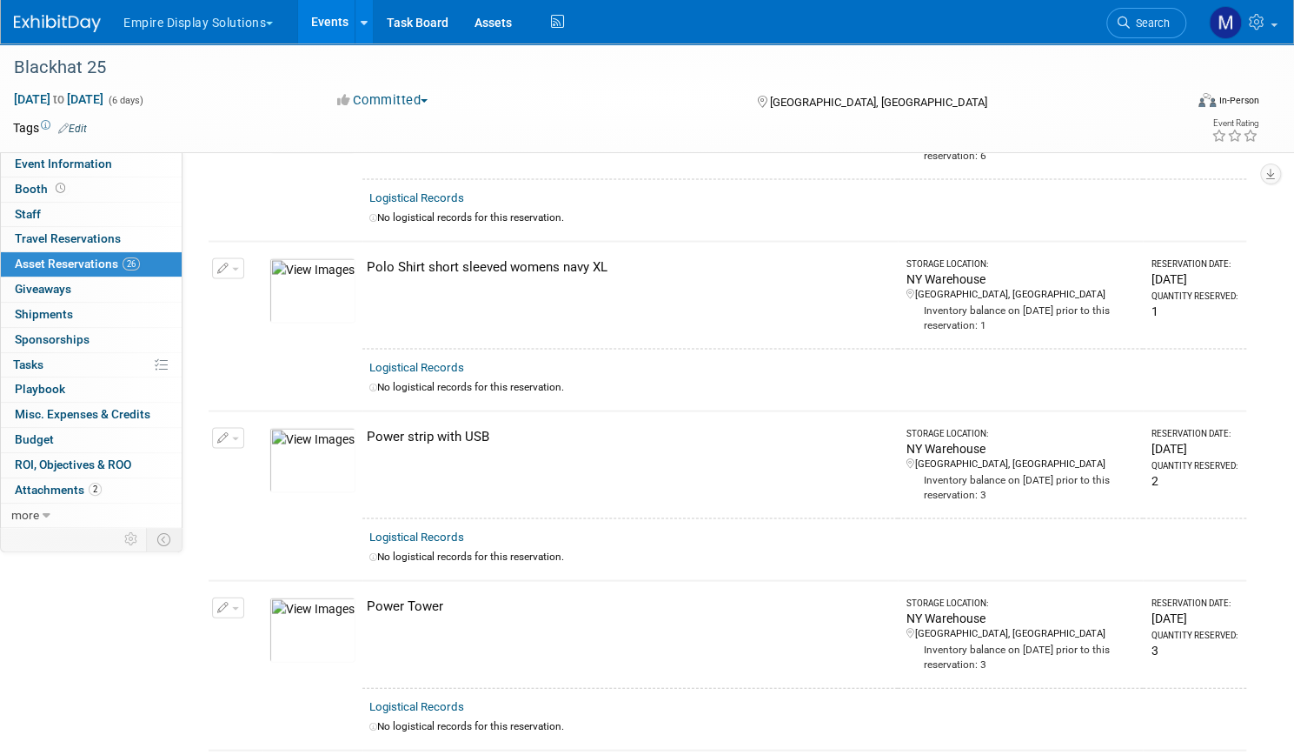
scroll to position [1840, 0]
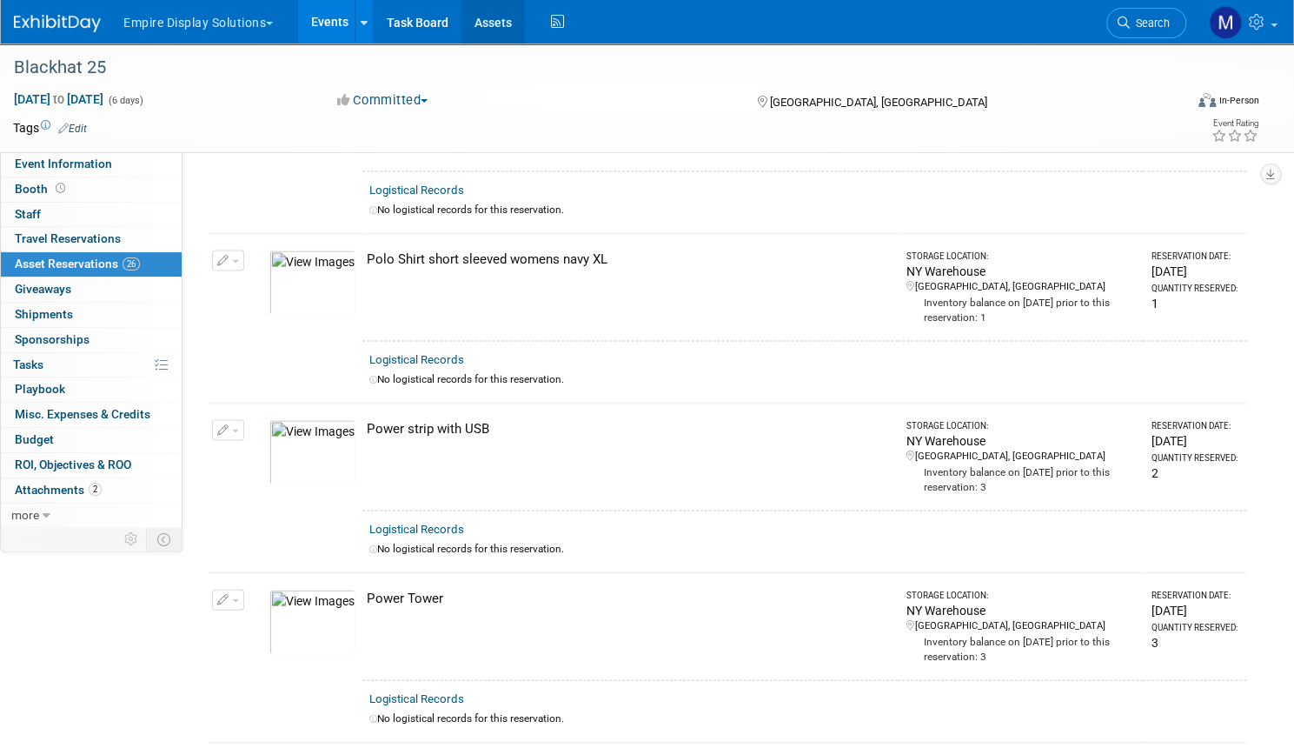
click at [525, 18] on link "Assets" at bounding box center [493, 21] width 63 height 43
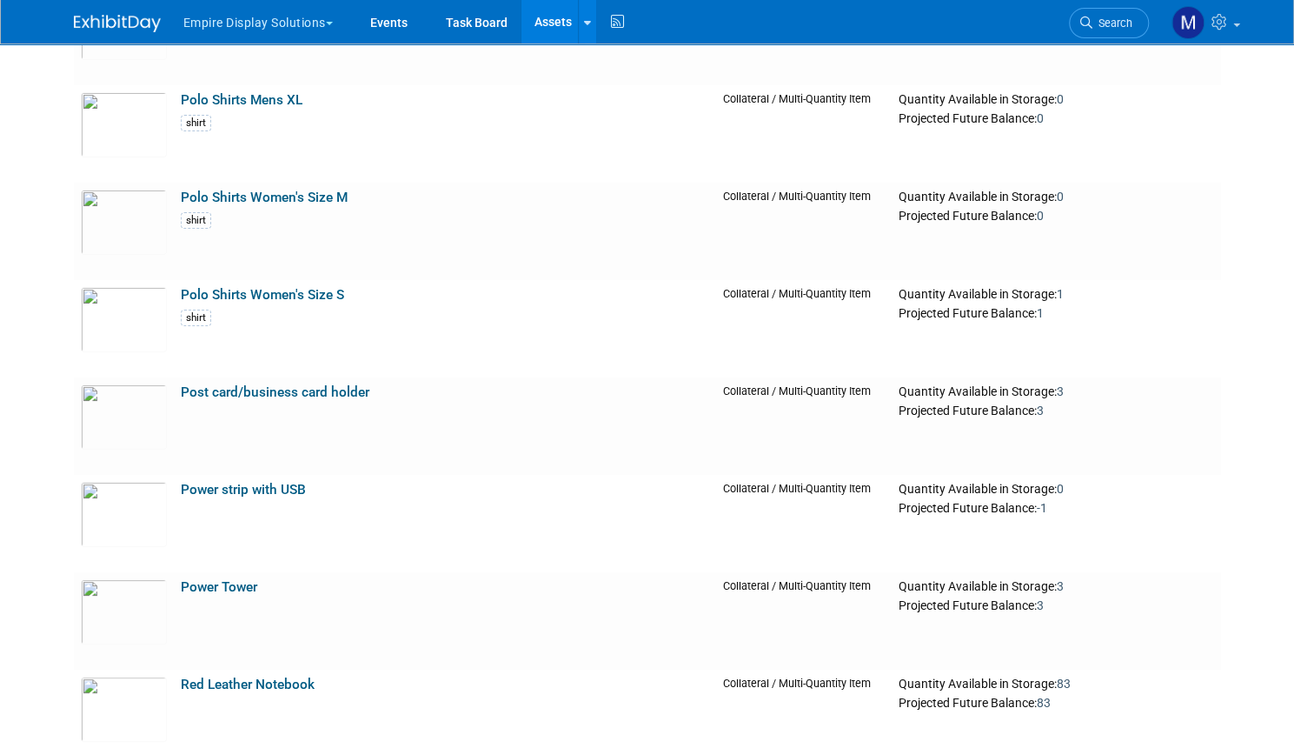
scroll to position [3742, 0]
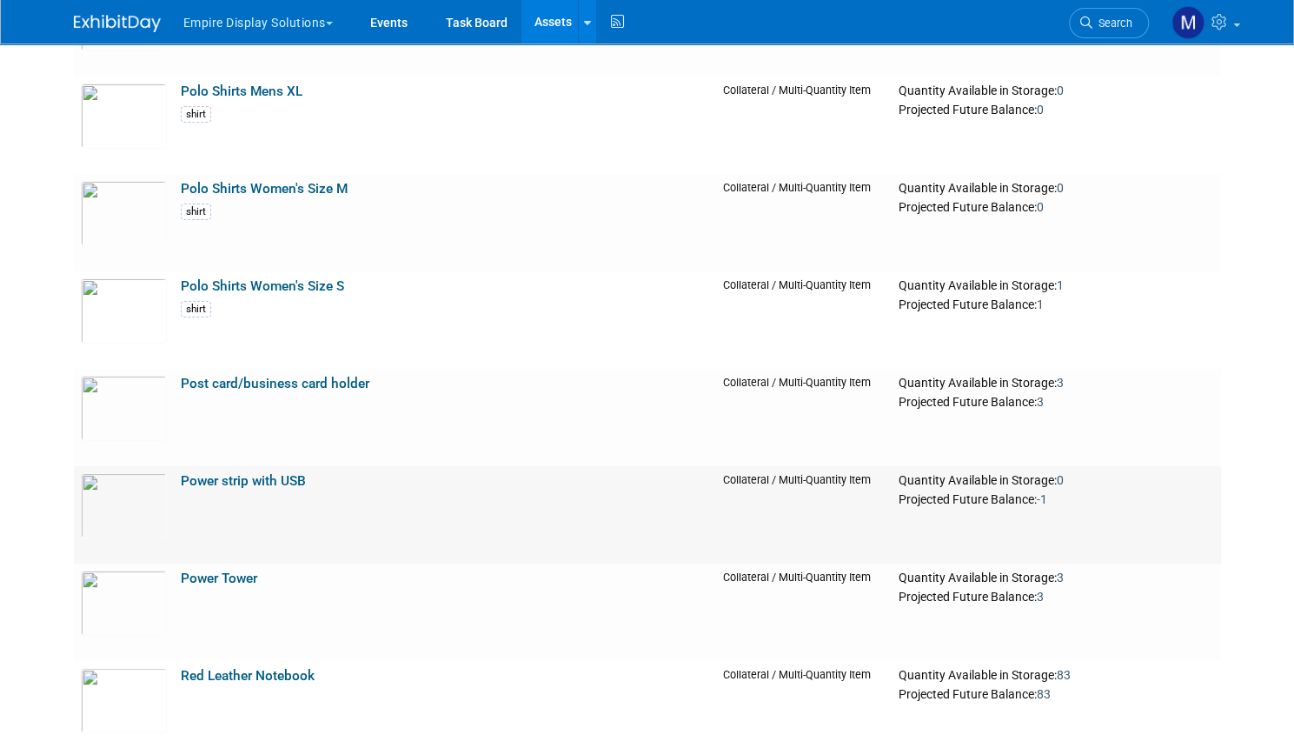
click at [303, 477] on td "Power strip with USB" at bounding box center [445, 514] width 543 height 97
click at [267, 483] on link "Power strip with USB" at bounding box center [243, 481] width 125 height 16
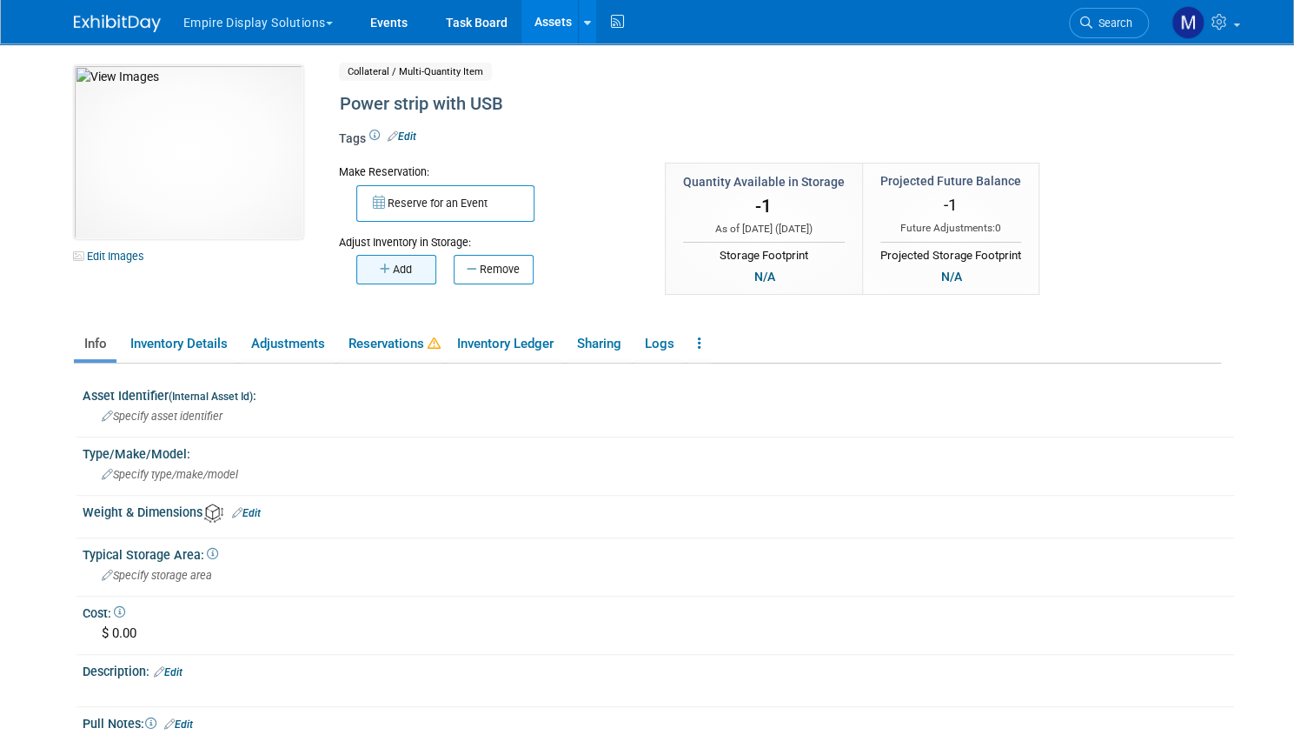
click at [382, 276] on button "Add" at bounding box center [396, 270] width 80 height 30
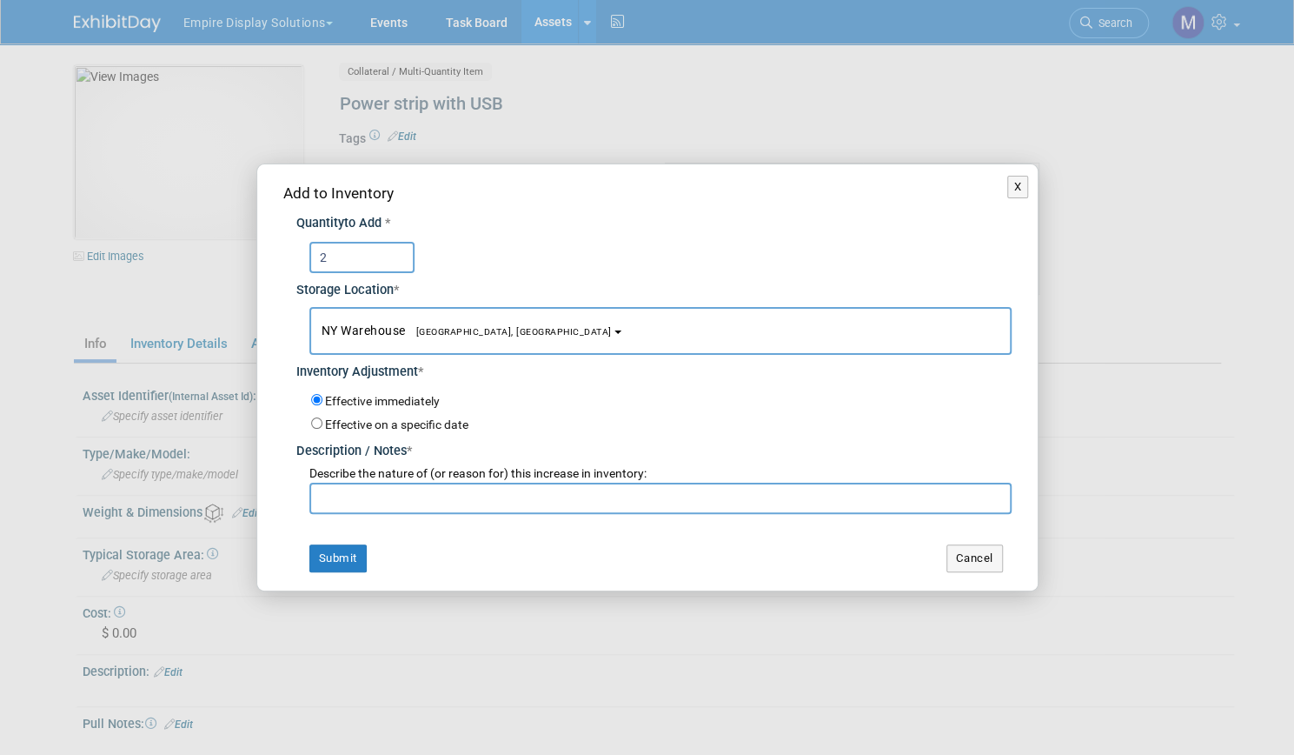
type input "2"
click at [369, 500] on input "text" at bounding box center [660, 497] width 702 height 31
type input "return from Black Hat 25"
click at [352, 550] on button "Submit" at bounding box center [337, 558] width 57 height 28
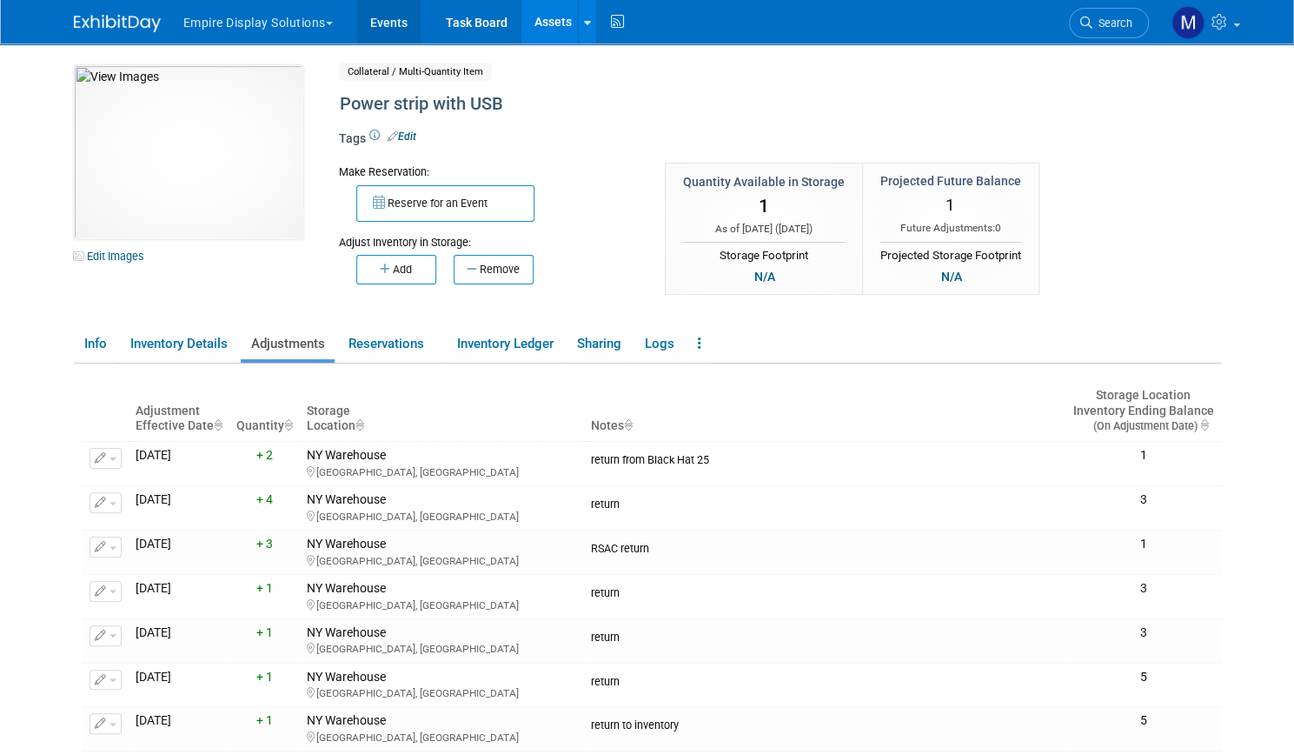
click at [390, 17] on link "Events" at bounding box center [388, 21] width 63 height 43
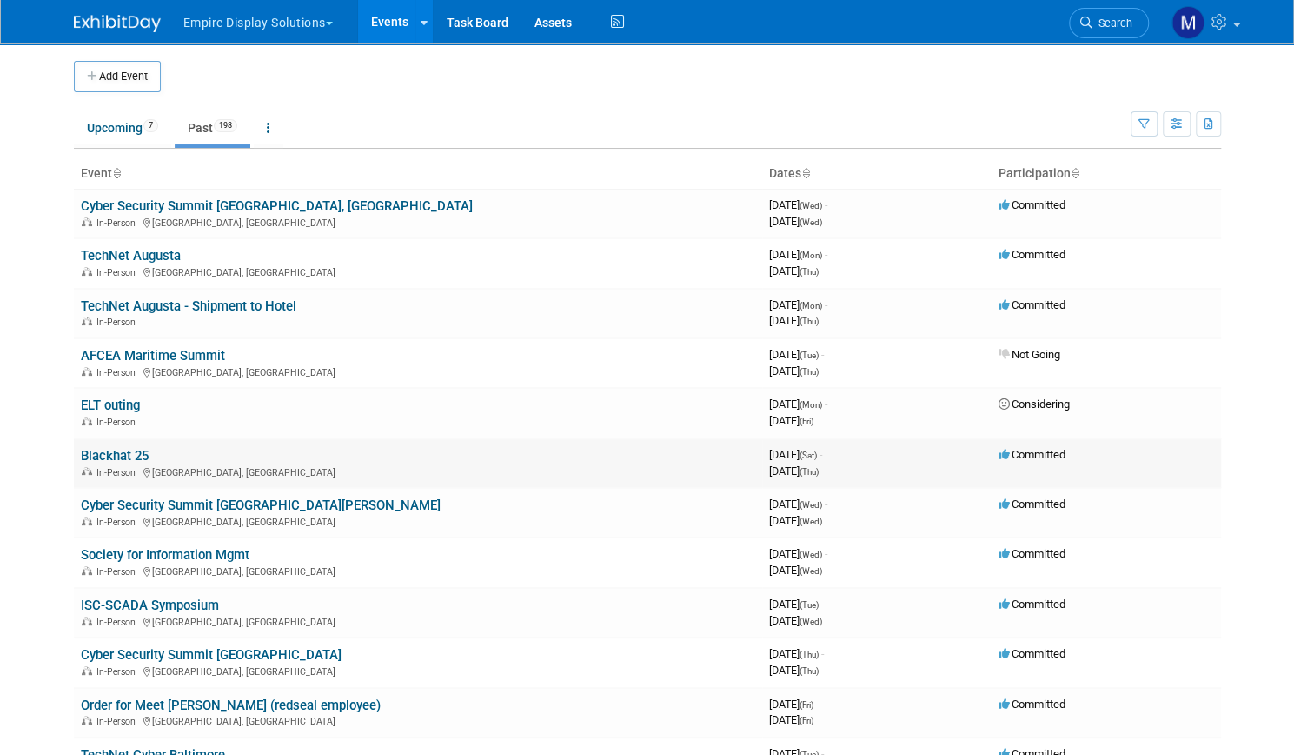
click at [118, 449] on link "Blackhat 25" at bounding box center [115, 456] width 68 height 16
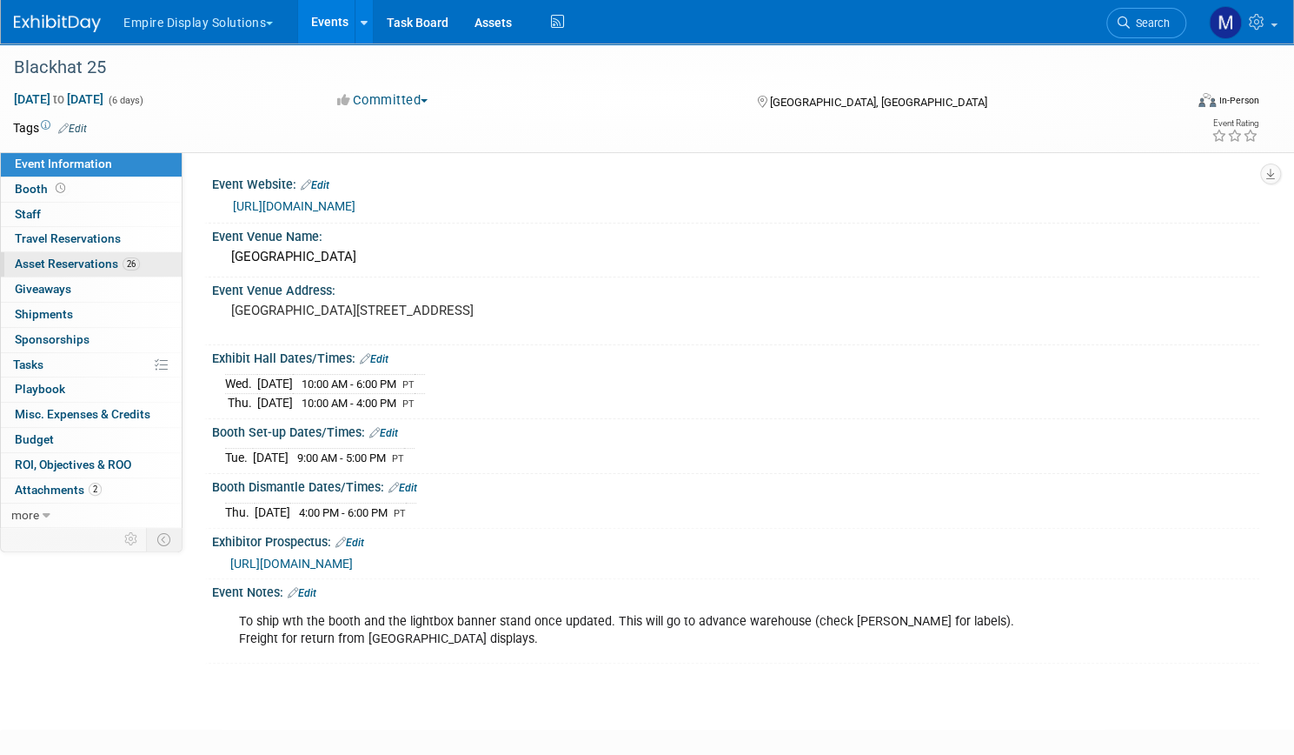
click at [113, 263] on span "Asset Reservations 26" at bounding box center [77, 263] width 125 height 14
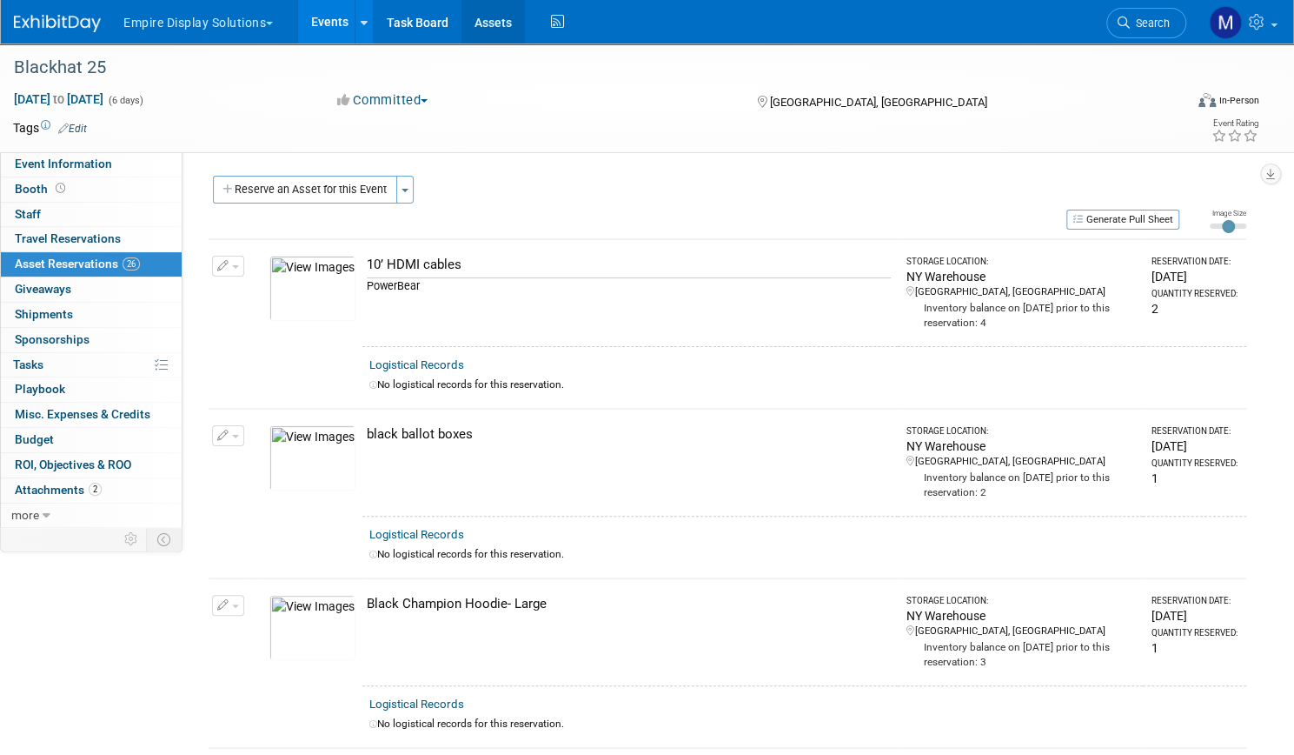
click at [525, 21] on link "Assets" at bounding box center [493, 21] width 63 height 43
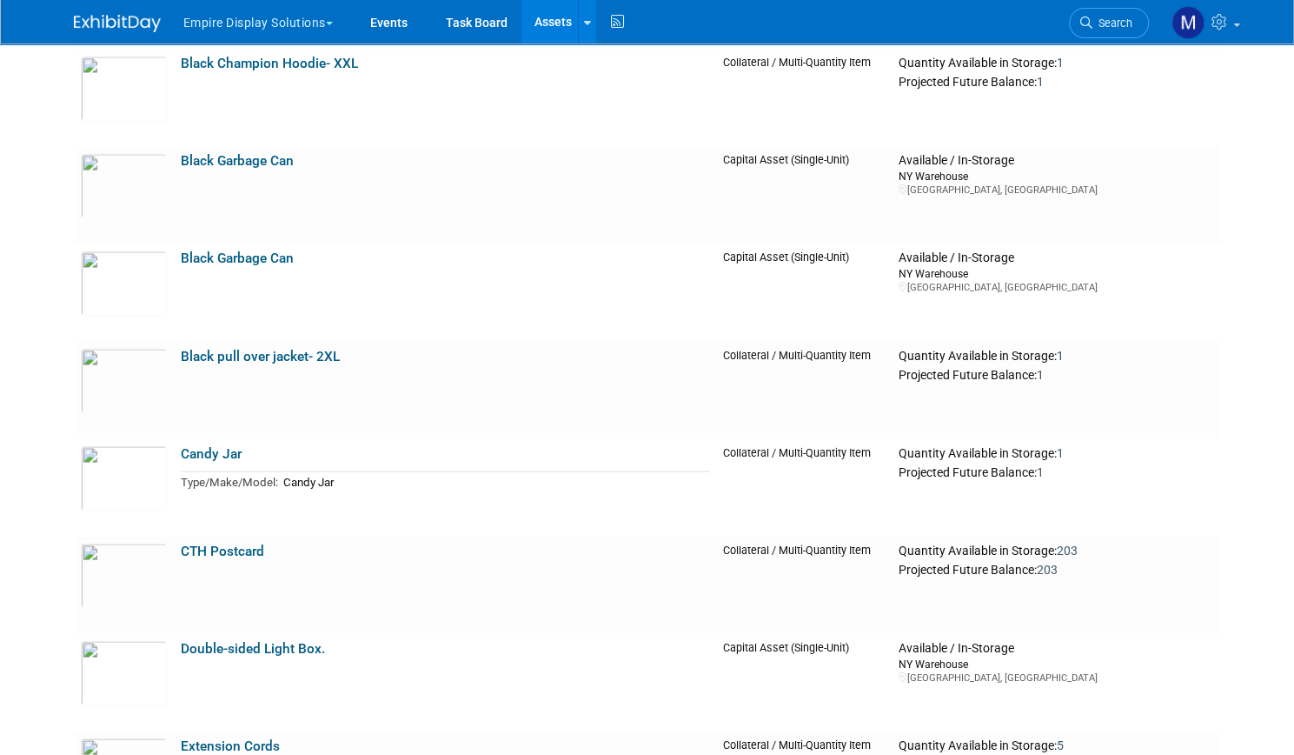
scroll to position [1638, 0]
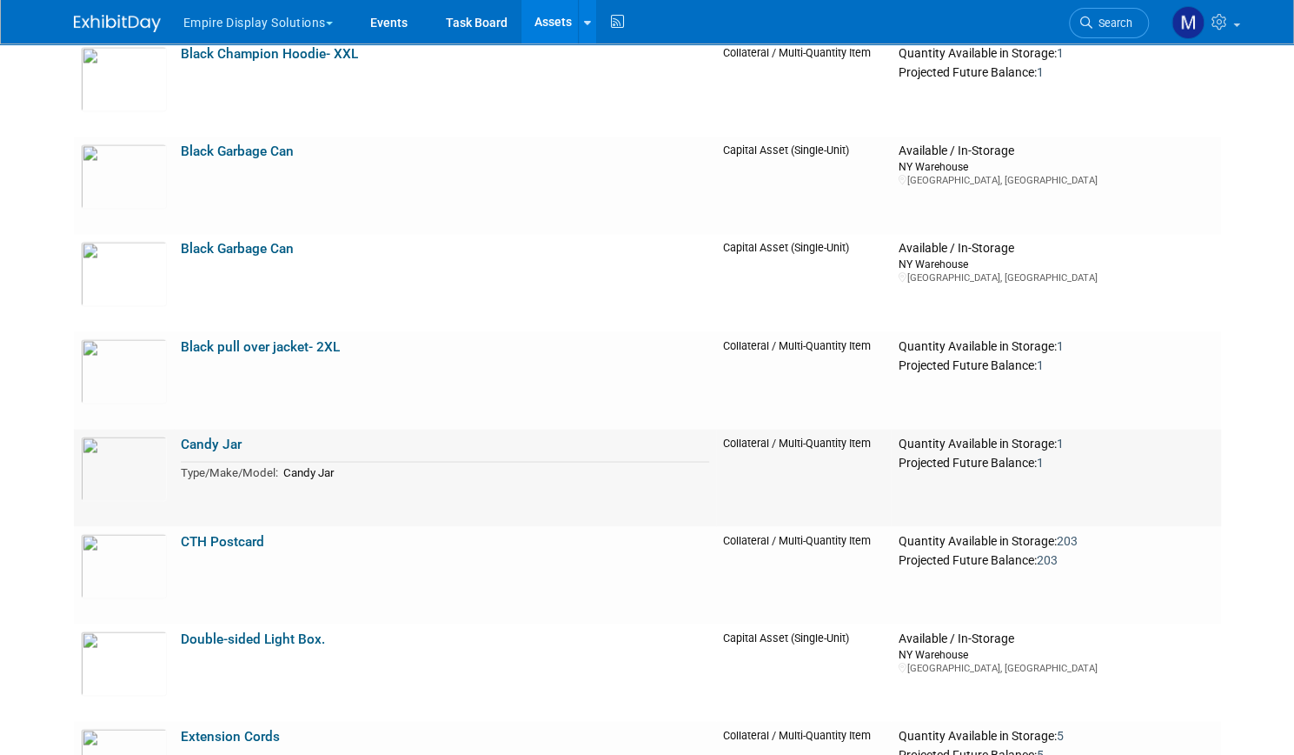
click at [214, 442] on link "Candy Jar" at bounding box center [211, 444] width 61 height 16
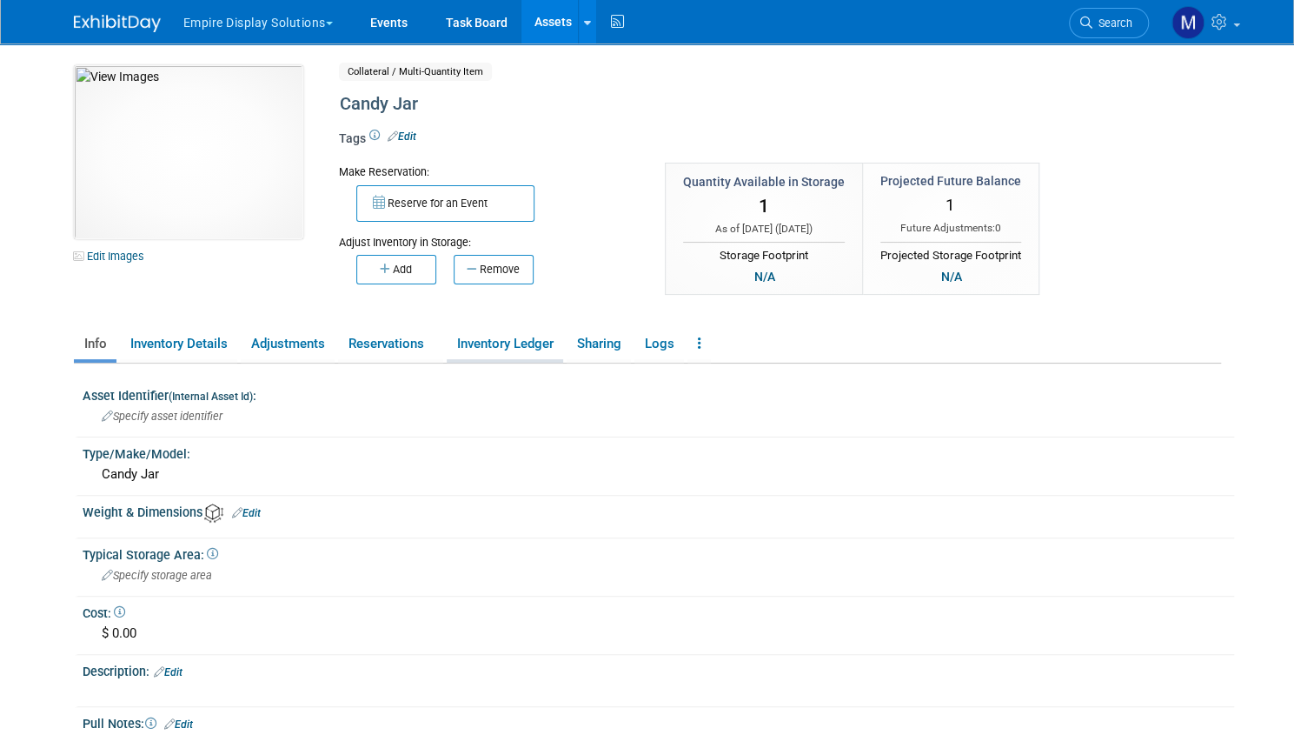
click at [496, 343] on link "Inventory Ledger" at bounding box center [505, 344] width 116 height 30
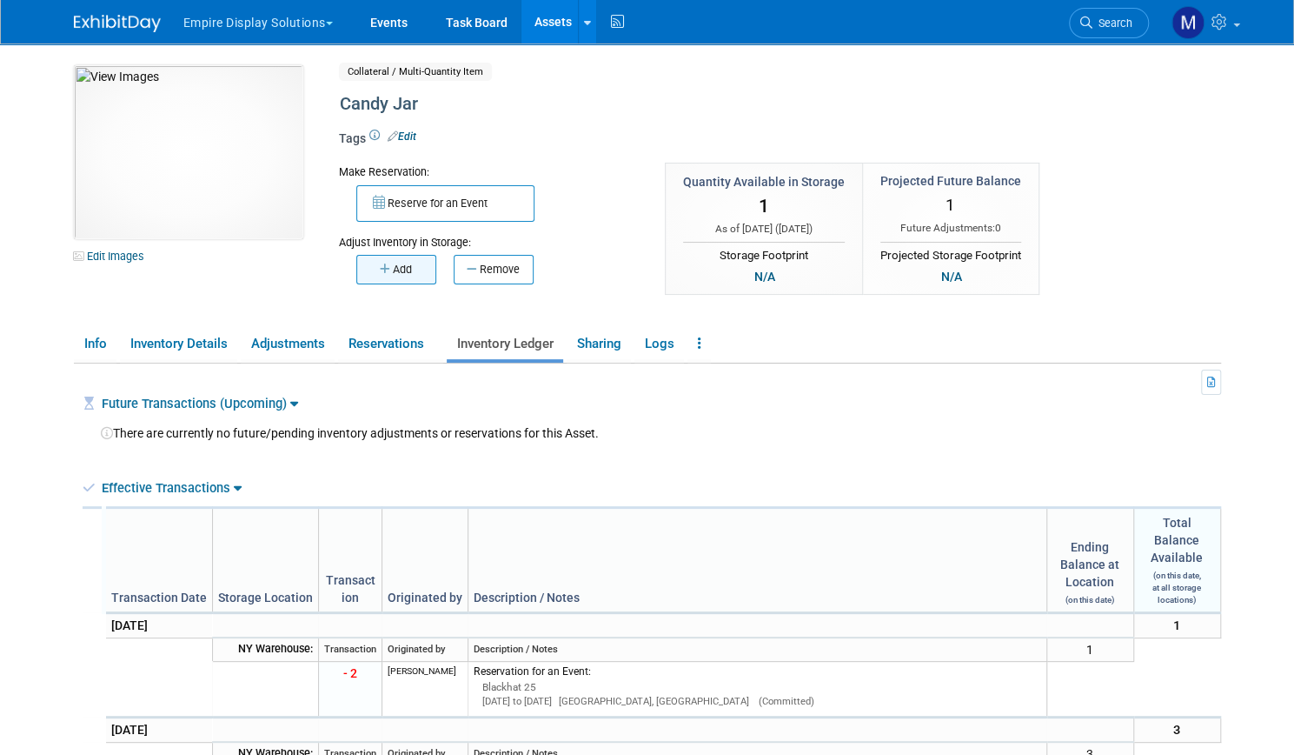
click at [381, 269] on button "Add" at bounding box center [396, 270] width 80 height 30
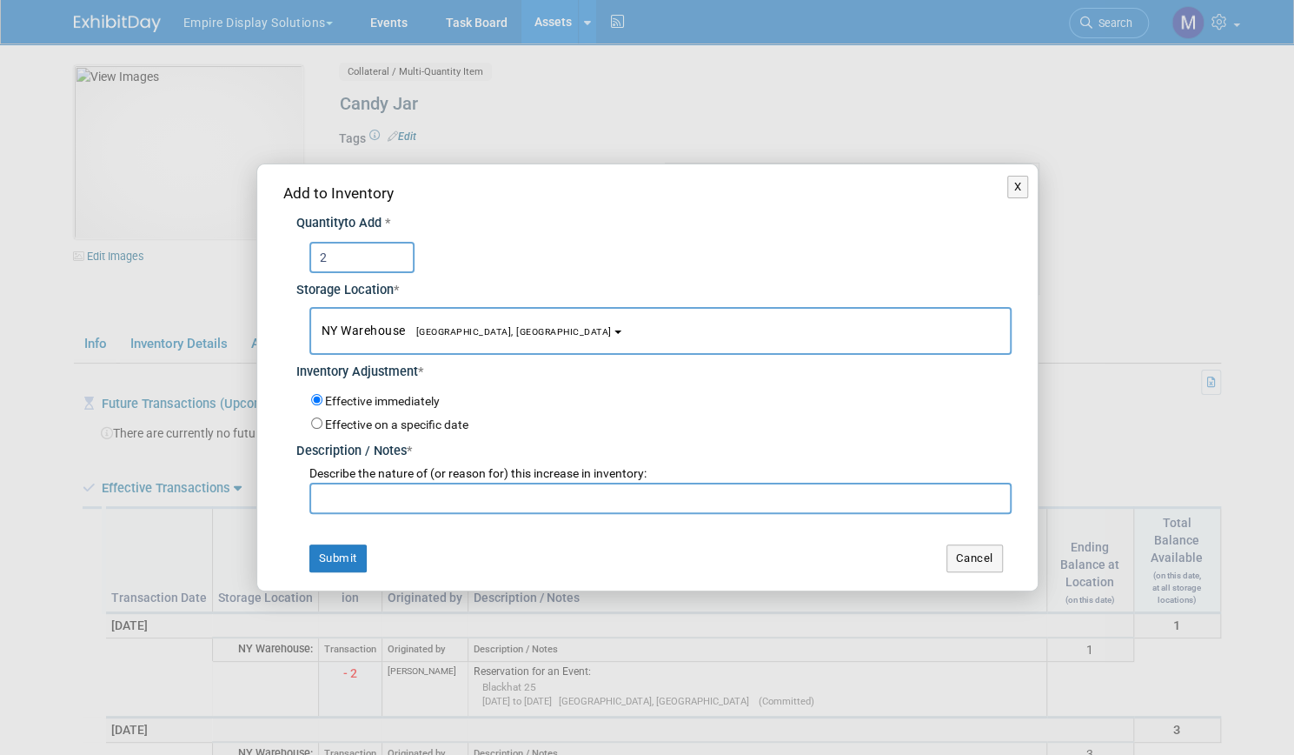
type input "2"
click at [384, 497] on input "text" at bounding box center [660, 497] width 702 height 31
type input "return from black hat 25"
click at [316, 568] on button "Submit" at bounding box center [337, 558] width 57 height 28
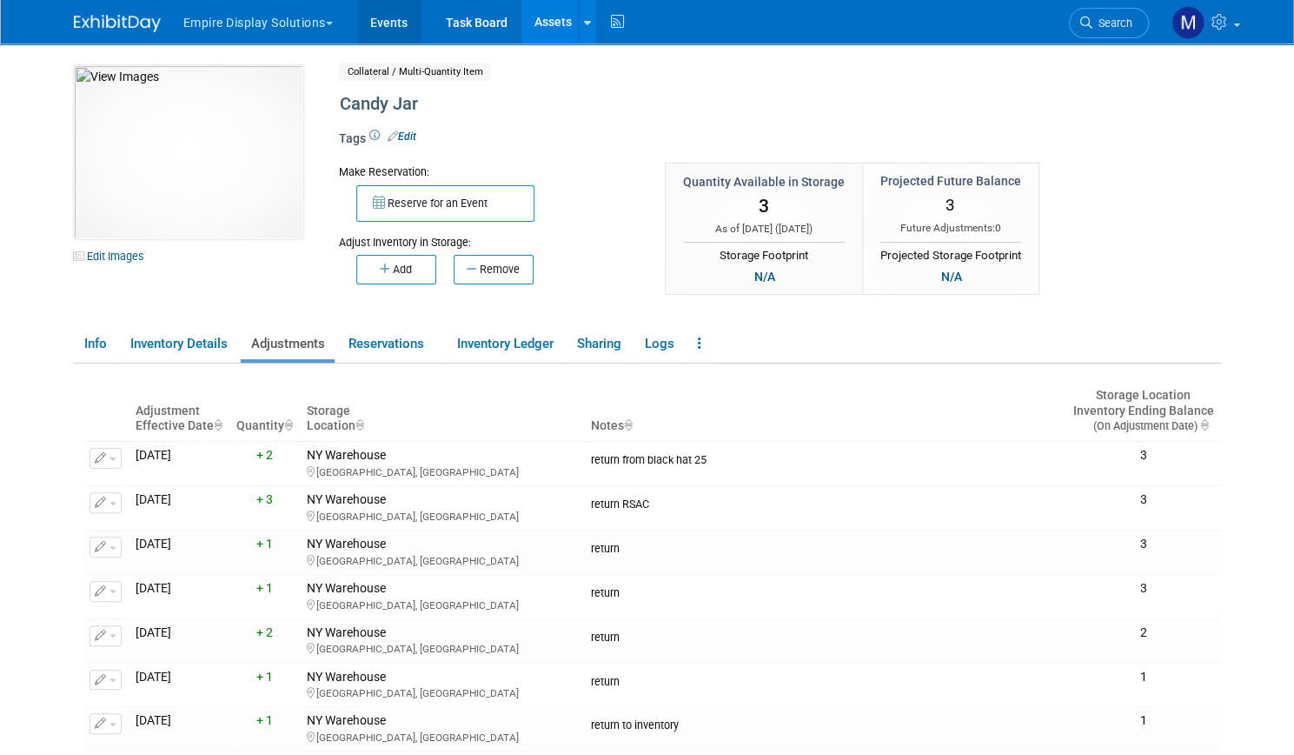
click at [389, 36] on link "Events" at bounding box center [388, 21] width 63 height 43
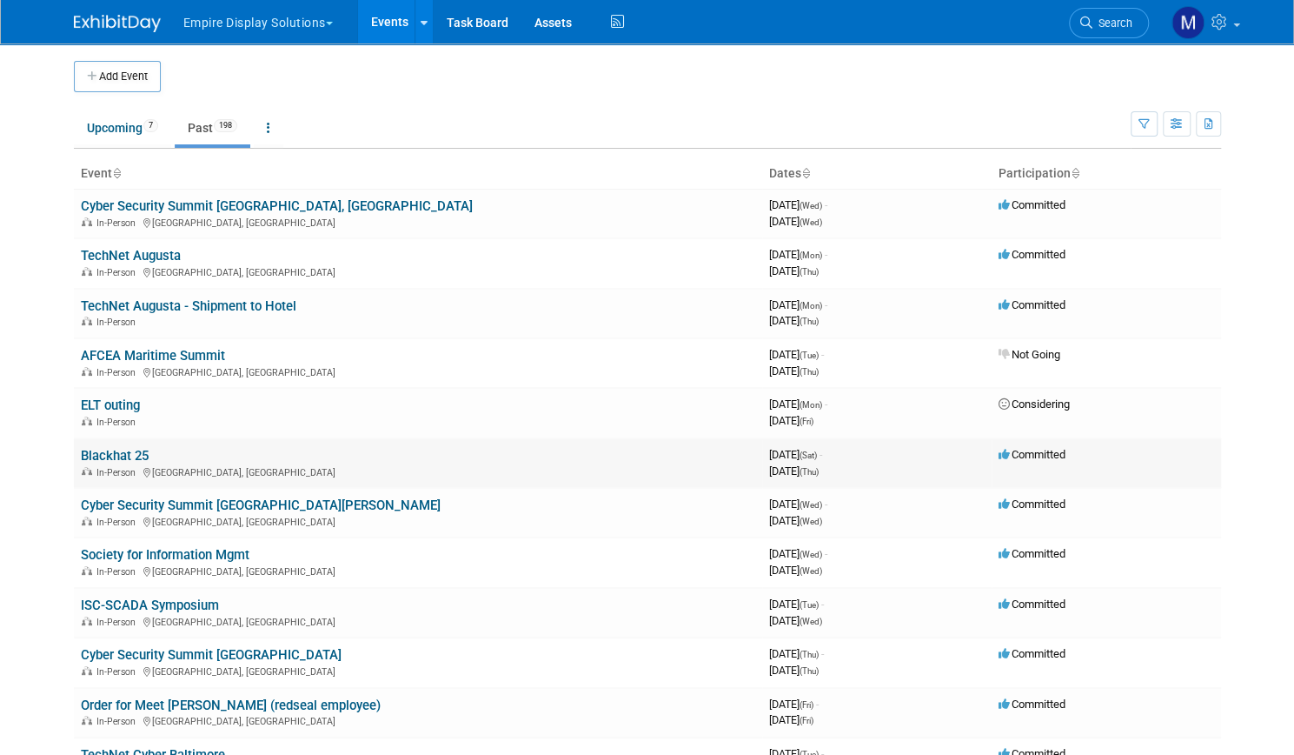
click at [115, 453] on link "Blackhat 25" at bounding box center [115, 456] width 68 height 16
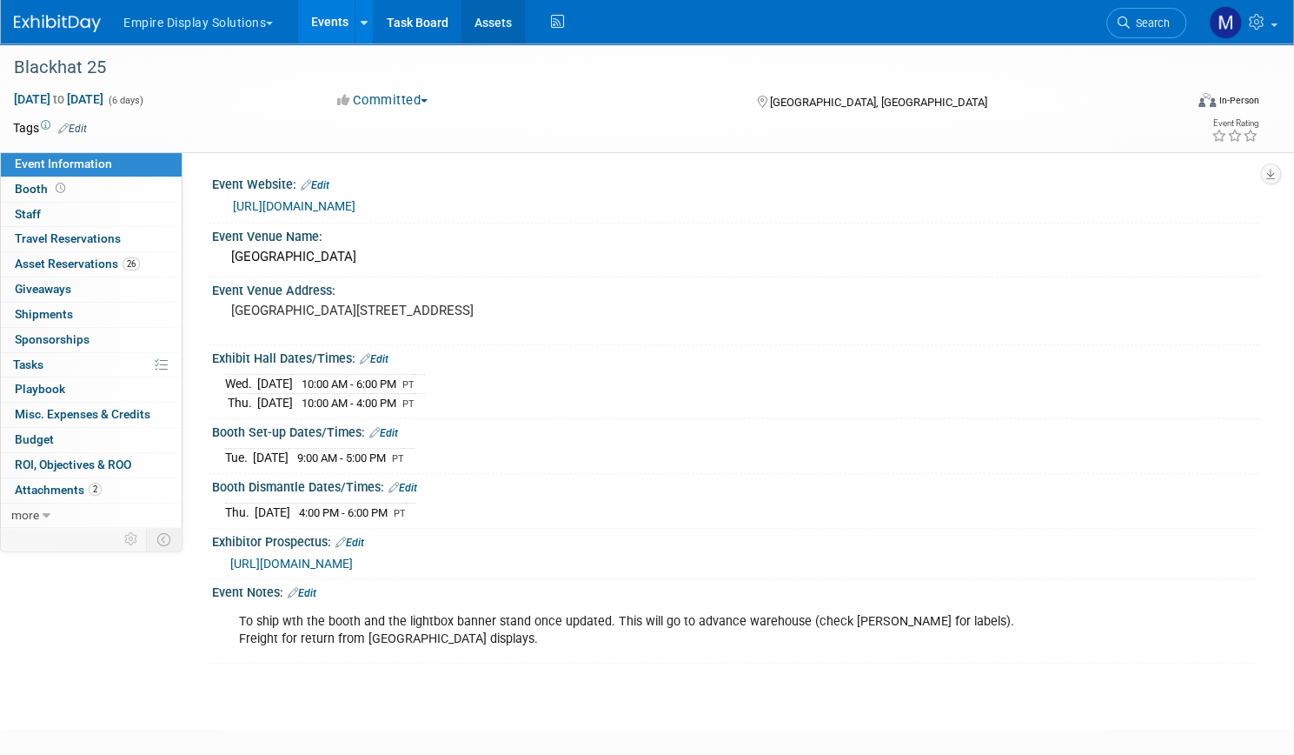
click at [525, 17] on link "Assets" at bounding box center [493, 21] width 63 height 43
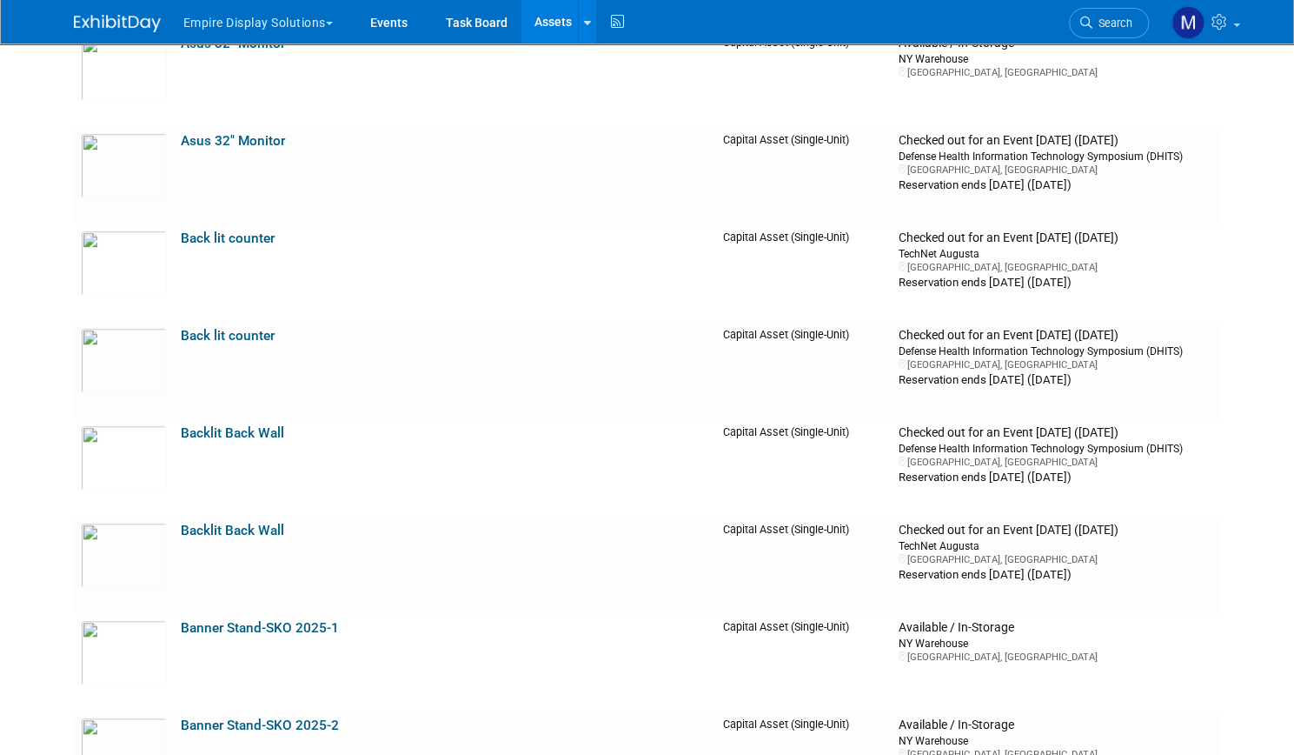
scroll to position [37, 0]
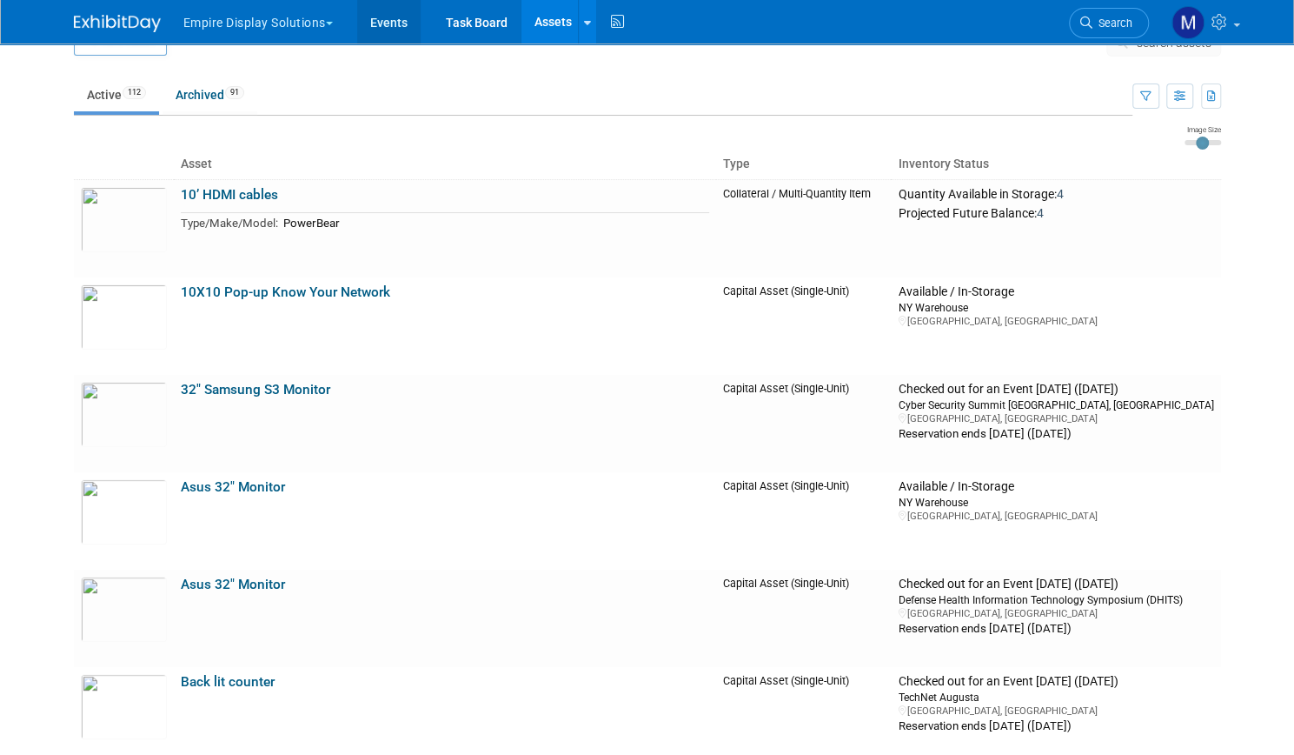
click at [402, 18] on link "Events" at bounding box center [388, 21] width 63 height 43
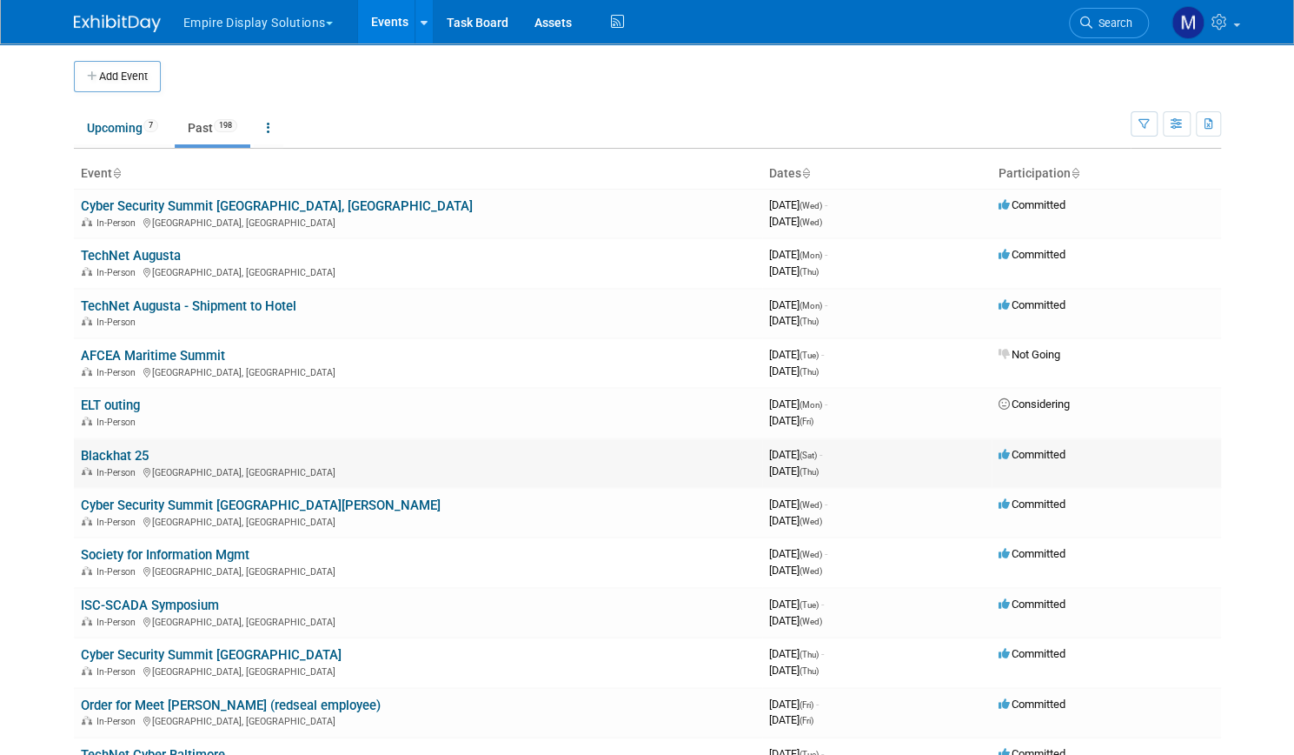
click at [122, 449] on link "Blackhat 25" at bounding box center [115, 456] width 68 height 16
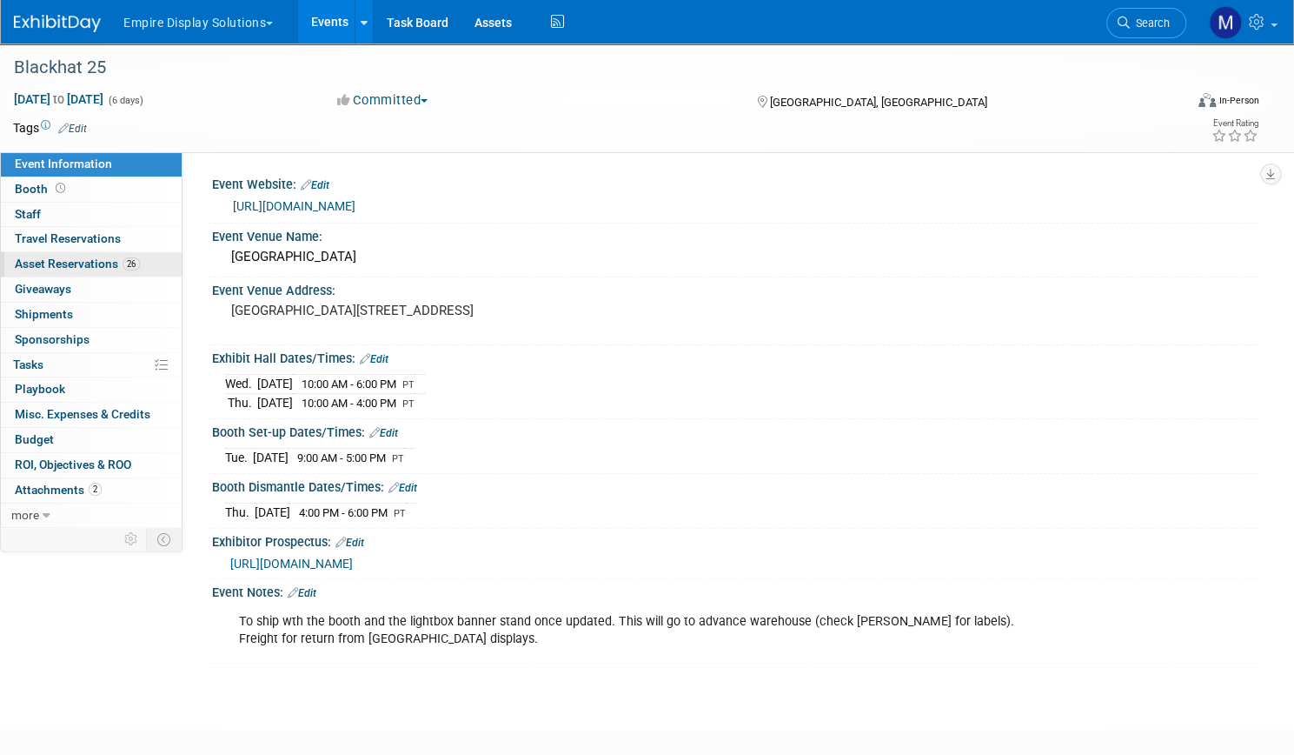
click at [140, 261] on span "Asset Reservations 26" at bounding box center [77, 263] width 125 height 14
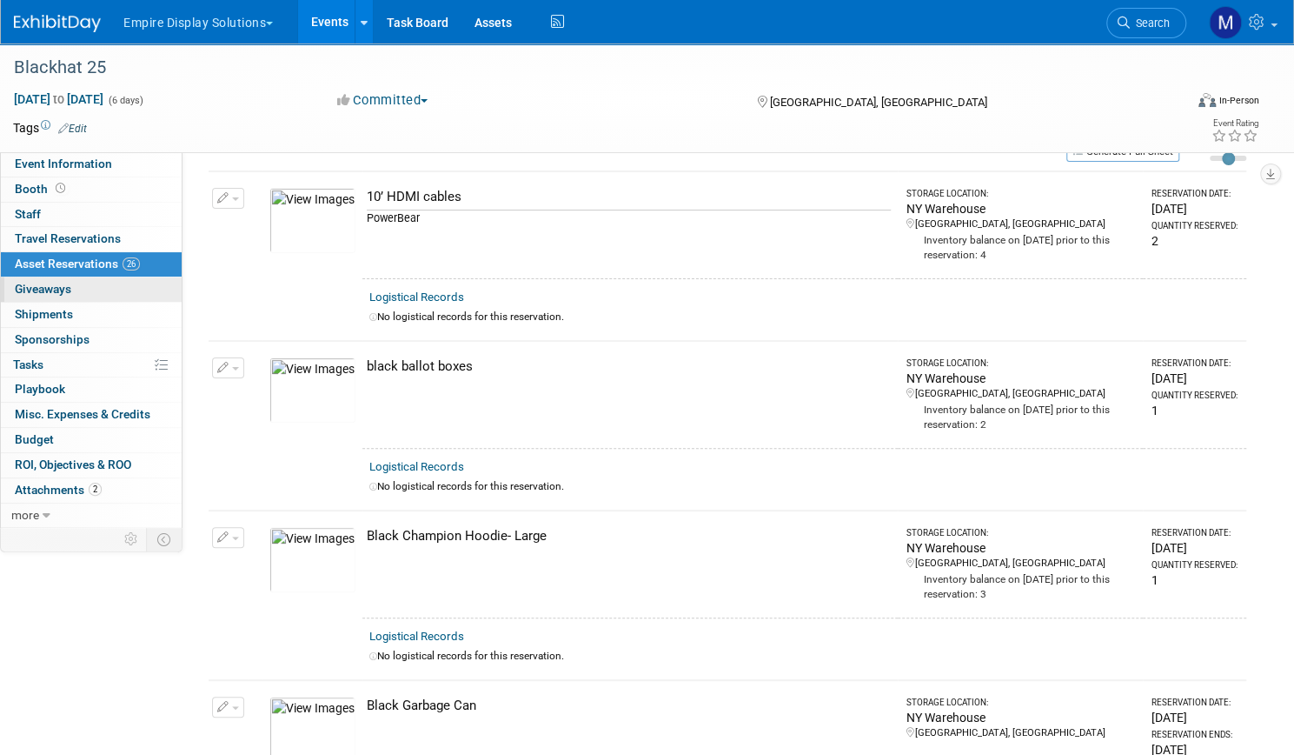
scroll to position [70, 0]
click at [525, 24] on link "Assets" at bounding box center [493, 21] width 63 height 43
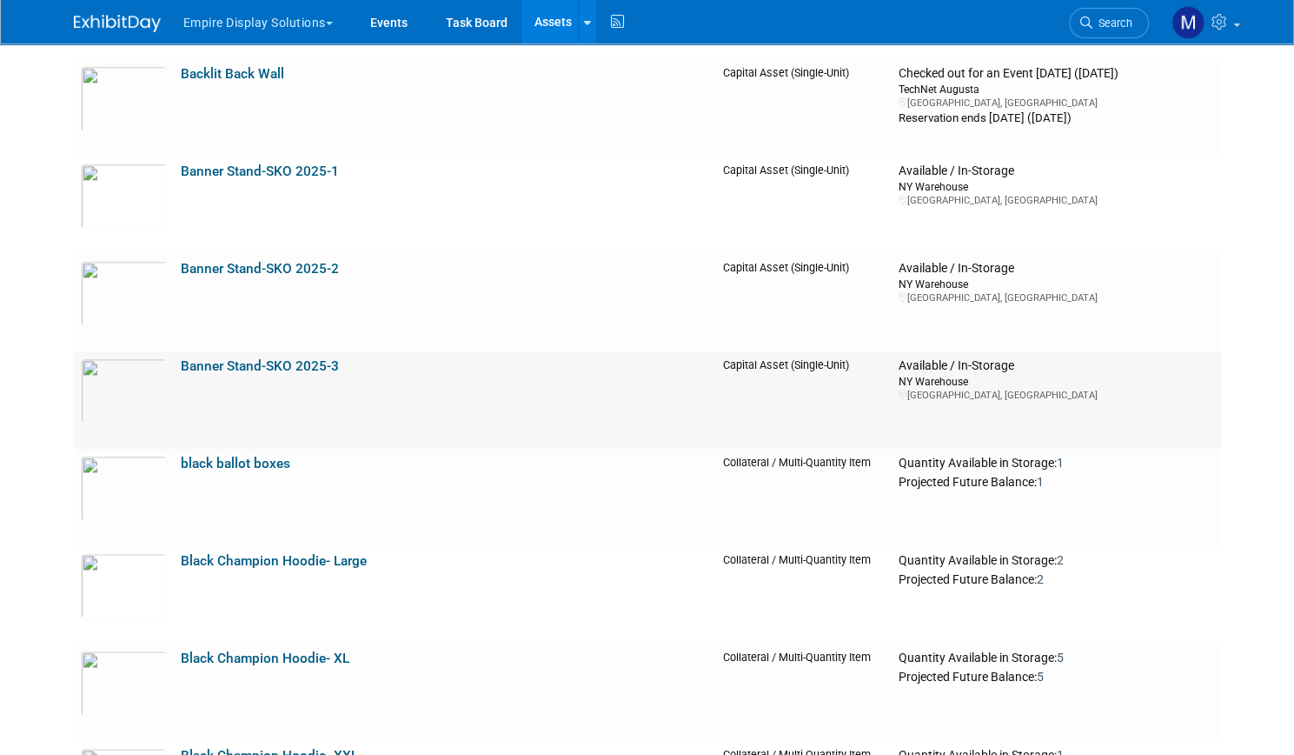
scroll to position [939, 0]
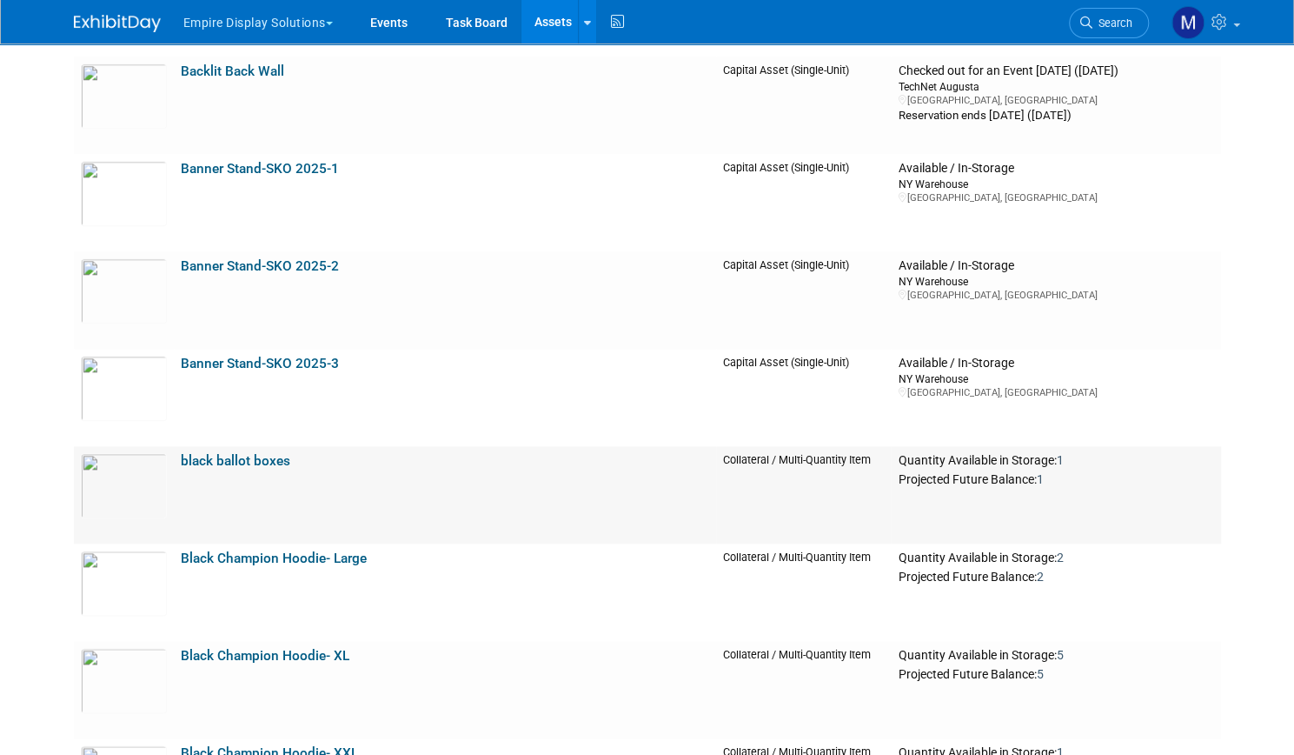
click at [266, 455] on link "black ballot boxes" at bounding box center [236, 461] width 110 height 16
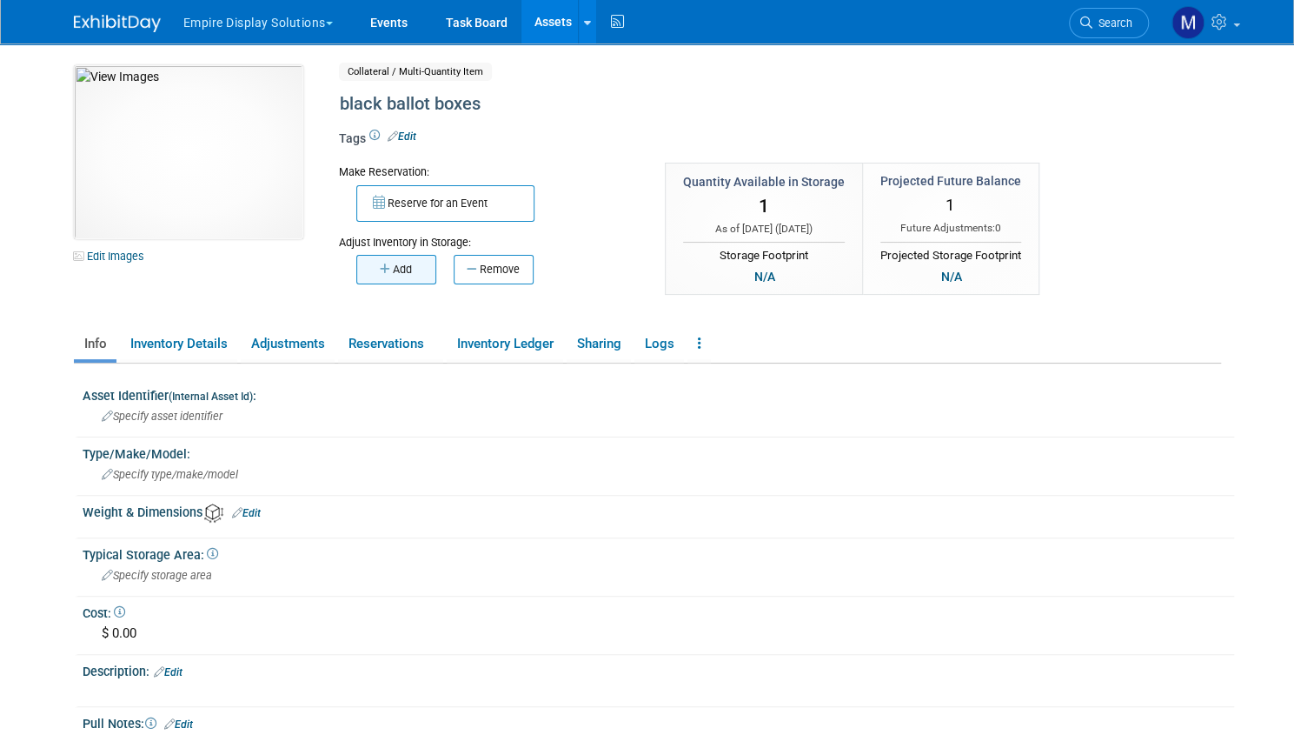
click at [383, 263] on button "Add" at bounding box center [396, 270] width 80 height 30
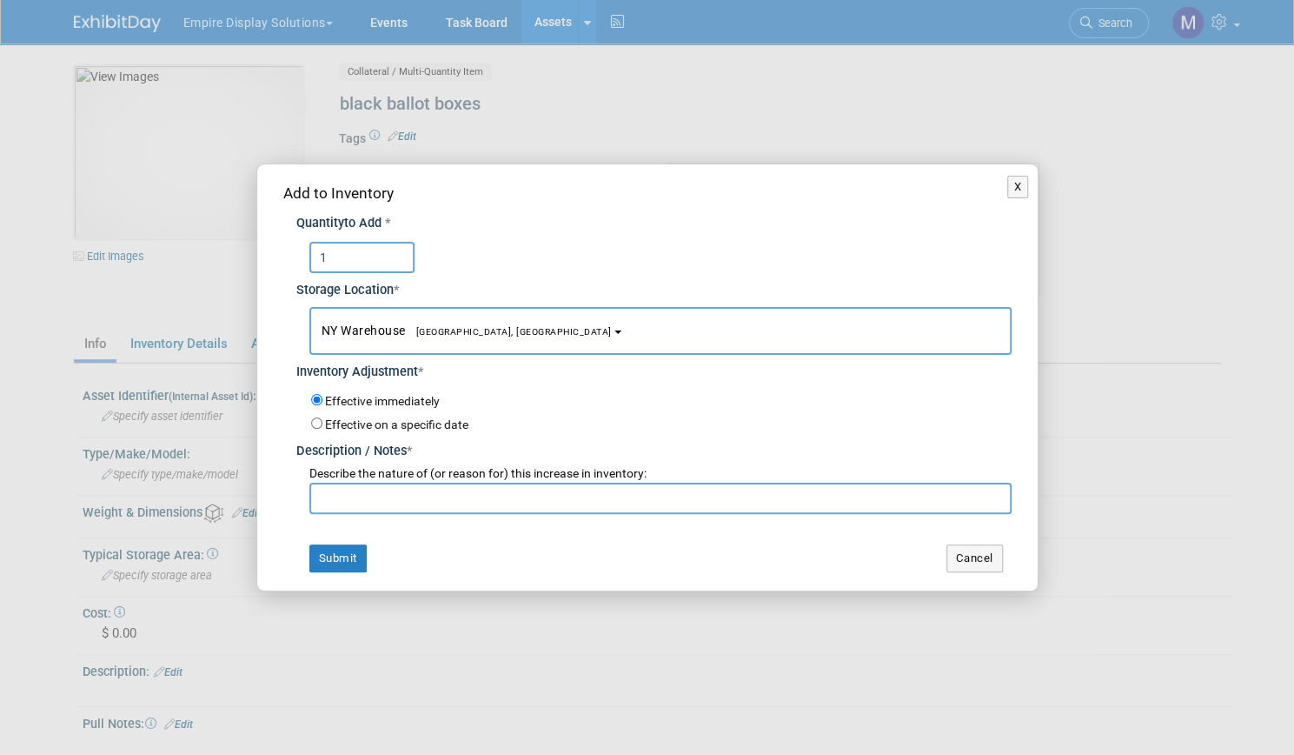
type input "1"
click at [369, 503] on input "text" at bounding box center [660, 497] width 702 height 31
type input "return from Black Hat 25"
click at [332, 561] on button "Submit" at bounding box center [337, 558] width 57 height 28
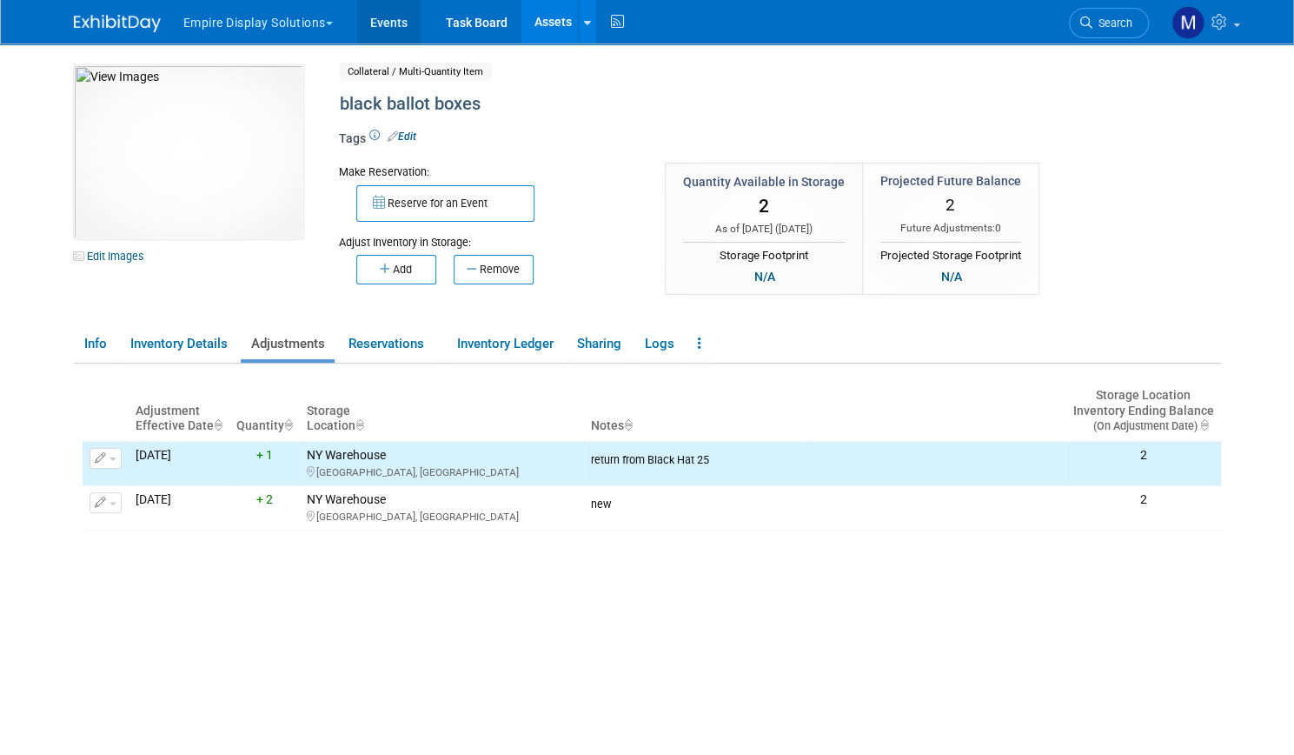
click at [377, 28] on link "Events" at bounding box center [388, 21] width 63 height 43
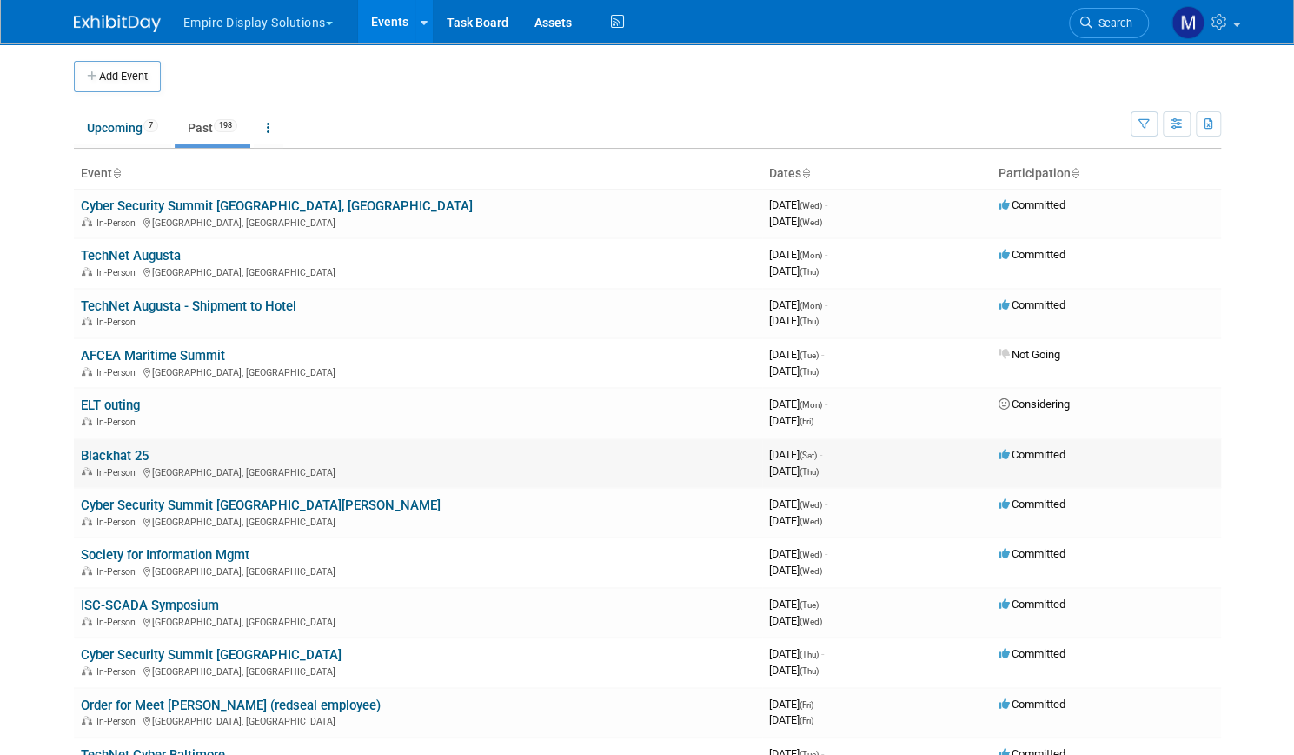
click at [114, 453] on link "Blackhat 25" at bounding box center [115, 456] width 68 height 16
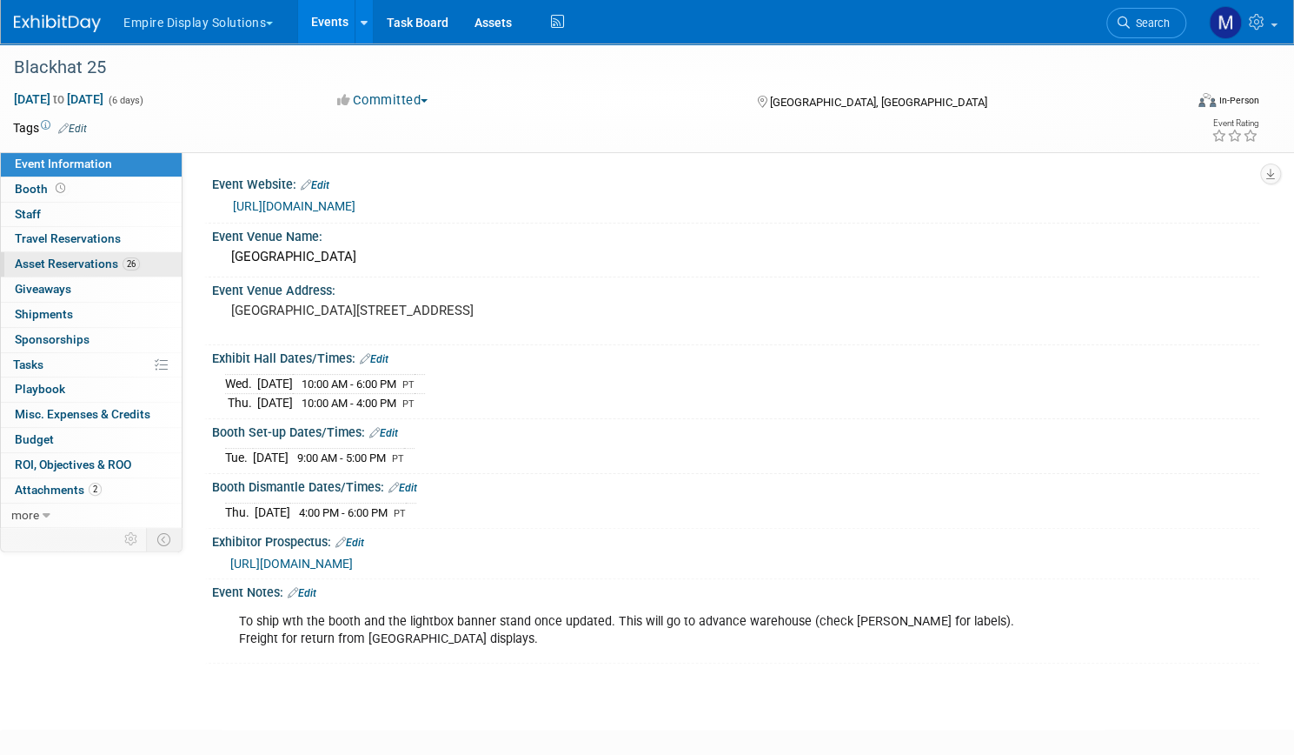
click at [140, 262] on span "Asset Reservations 26" at bounding box center [77, 263] width 125 height 14
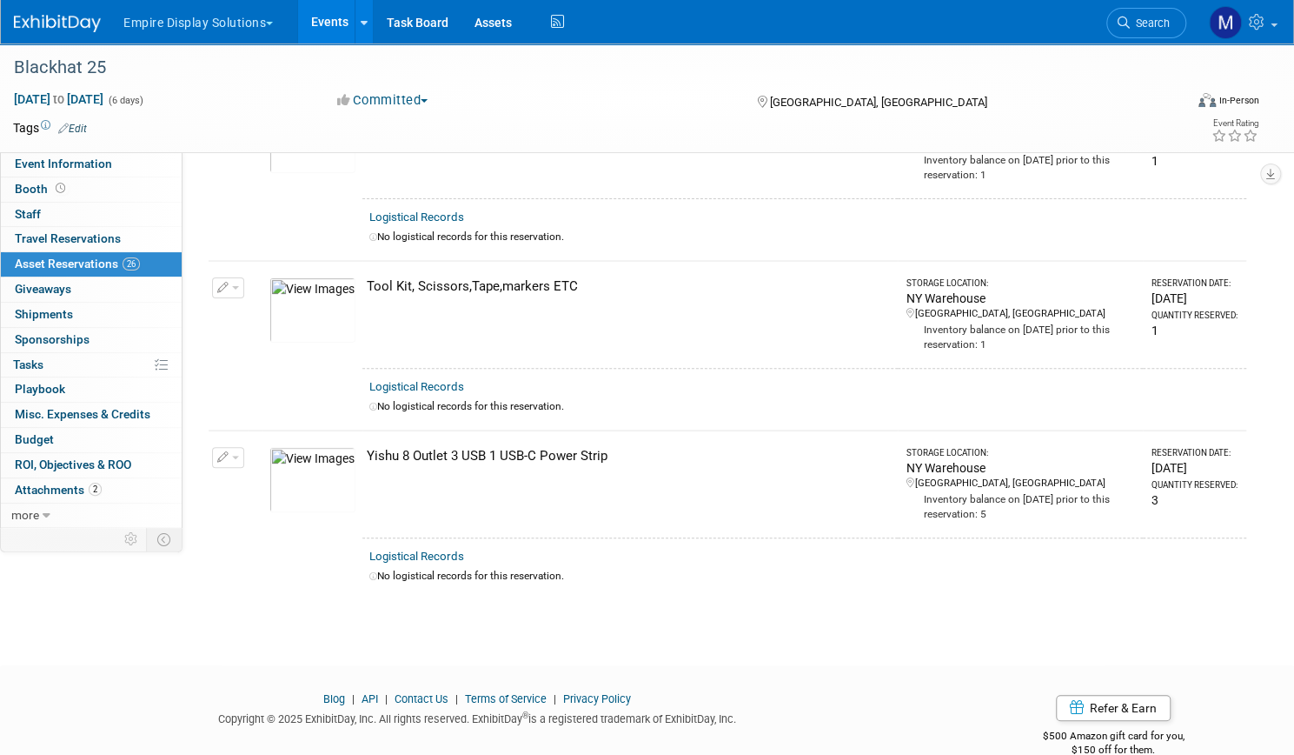
scroll to position [4017, 0]
click at [525, 13] on link "Assets" at bounding box center [493, 21] width 63 height 43
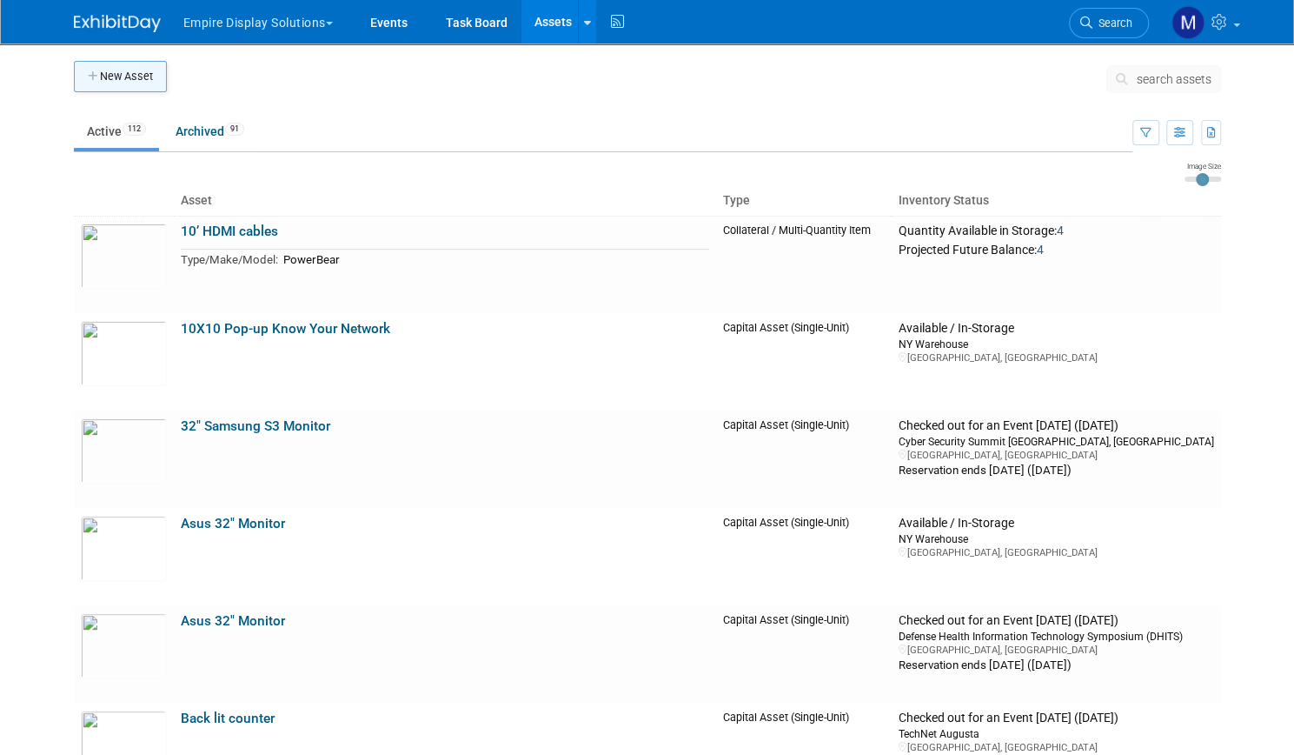
click at [113, 83] on button "New Asset" at bounding box center [120, 76] width 93 height 31
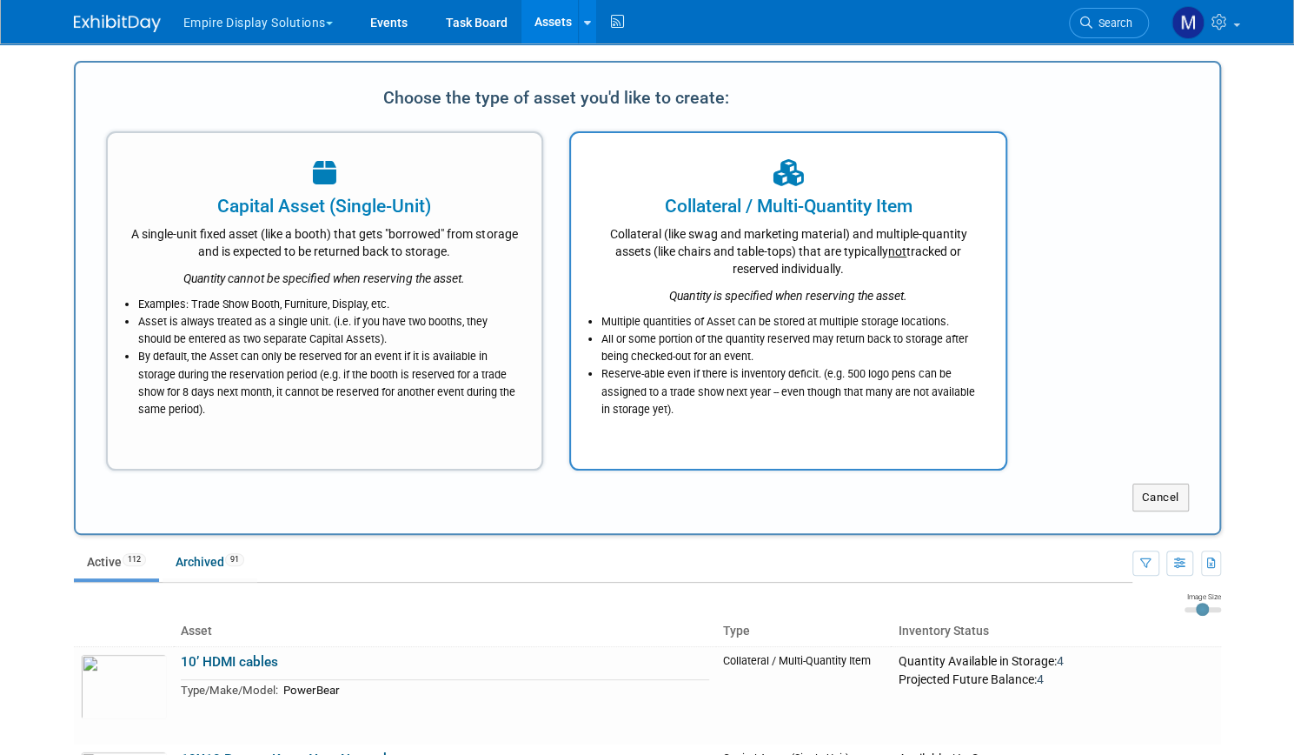
click at [765, 246] on div "Collateral (like swag and marketing material) and multiple-quantity assets (lik…" at bounding box center [788, 248] width 391 height 58
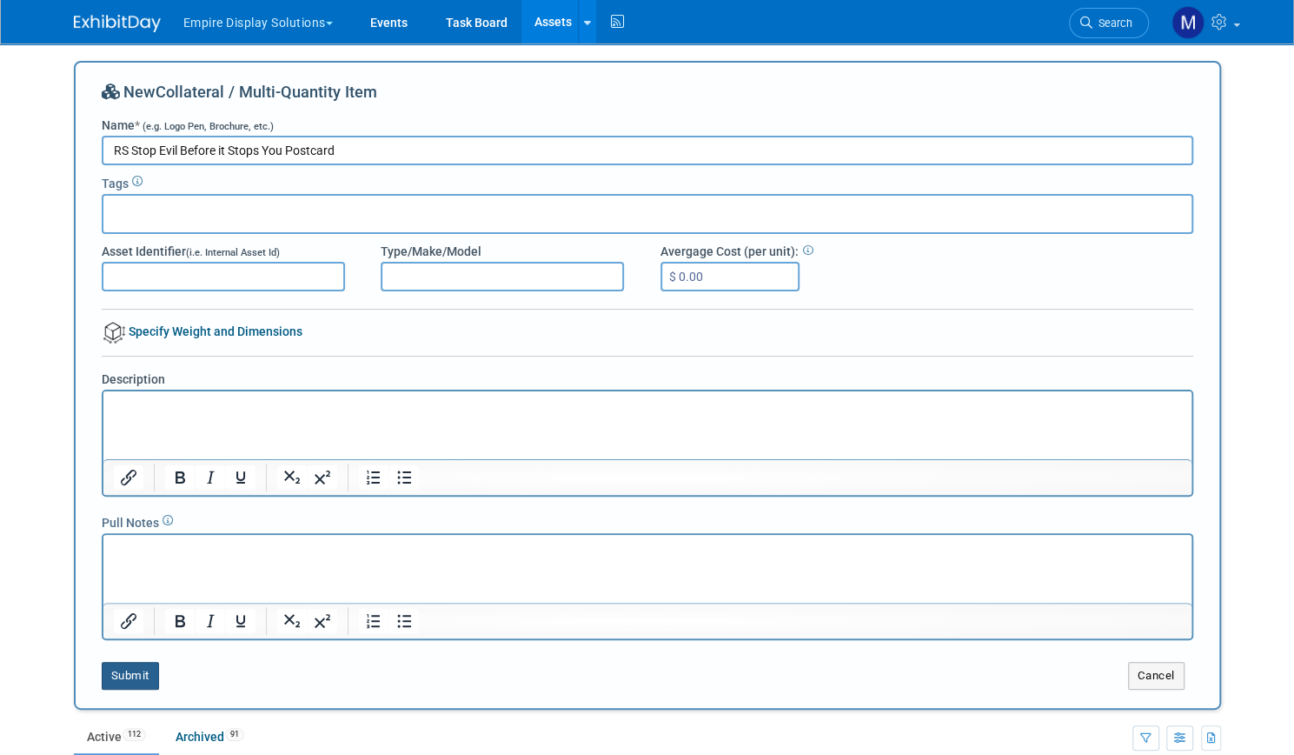
type input "RS Stop Evil Before it Stops You Postcard"
click at [127, 668] on button "Submit" at bounding box center [130, 676] width 57 height 28
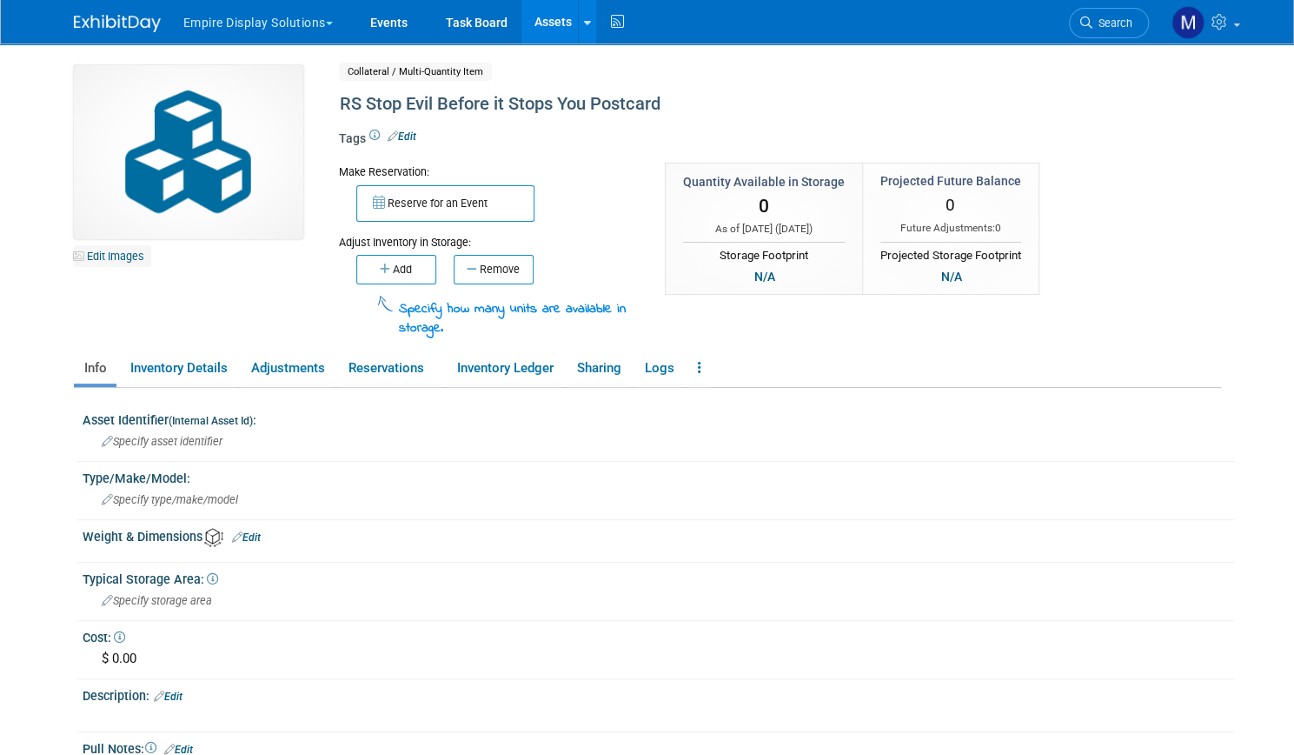
click at [110, 254] on link "Edit Images" at bounding box center [112, 256] width 77 height 22
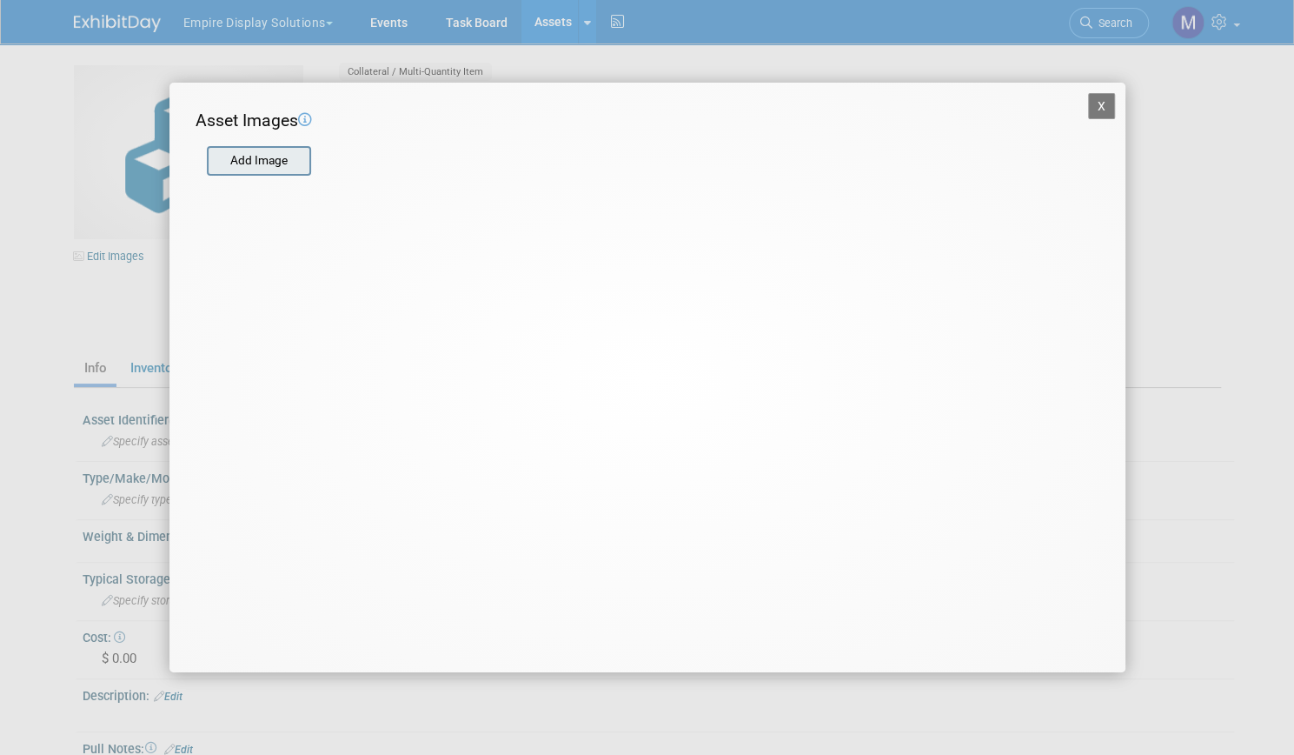
click at [236, 160] on input "file" at bounding box center [206, 161] width 207 height 26
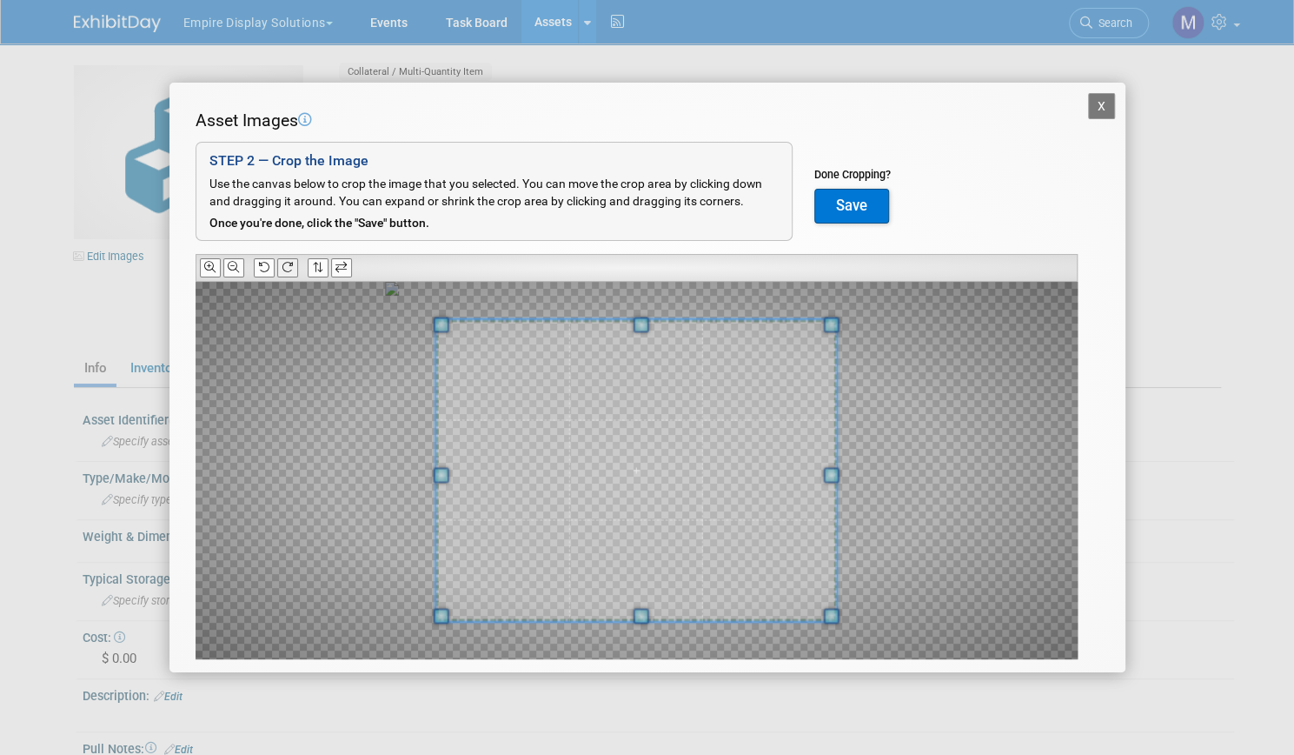
click at [294, 269] on button at bounding box center [287, 267] width 21 height 18
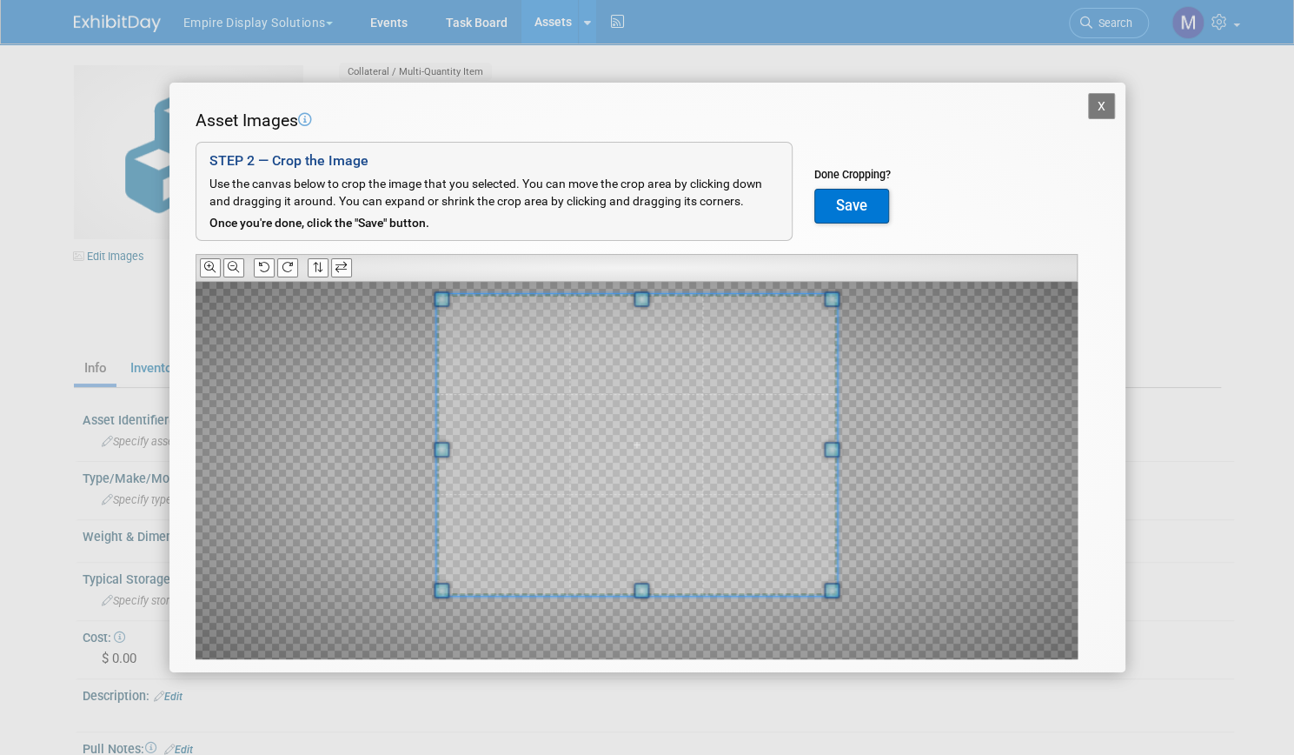
click at [648, 373] on span at bounding box center [637, 445] width 402 height 302
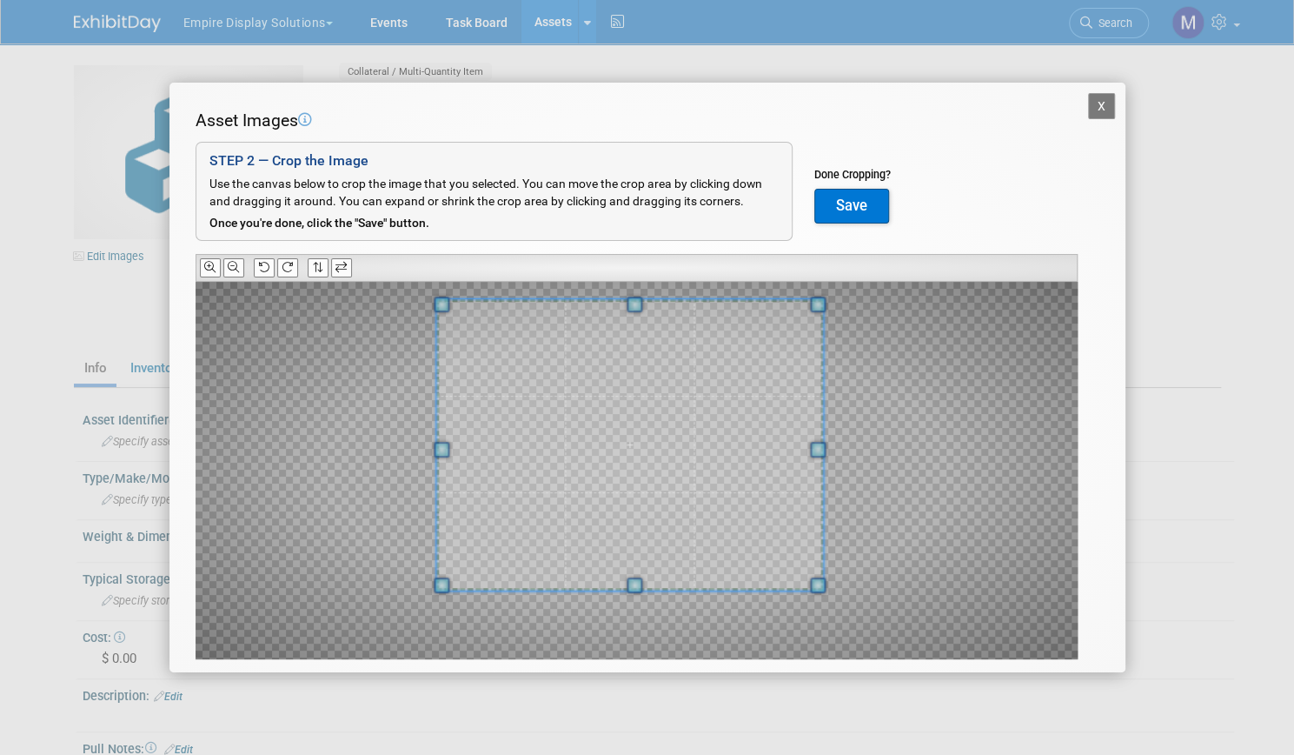
click at [821, 451] on span at bounding box center [819, 450] width 16 height 16
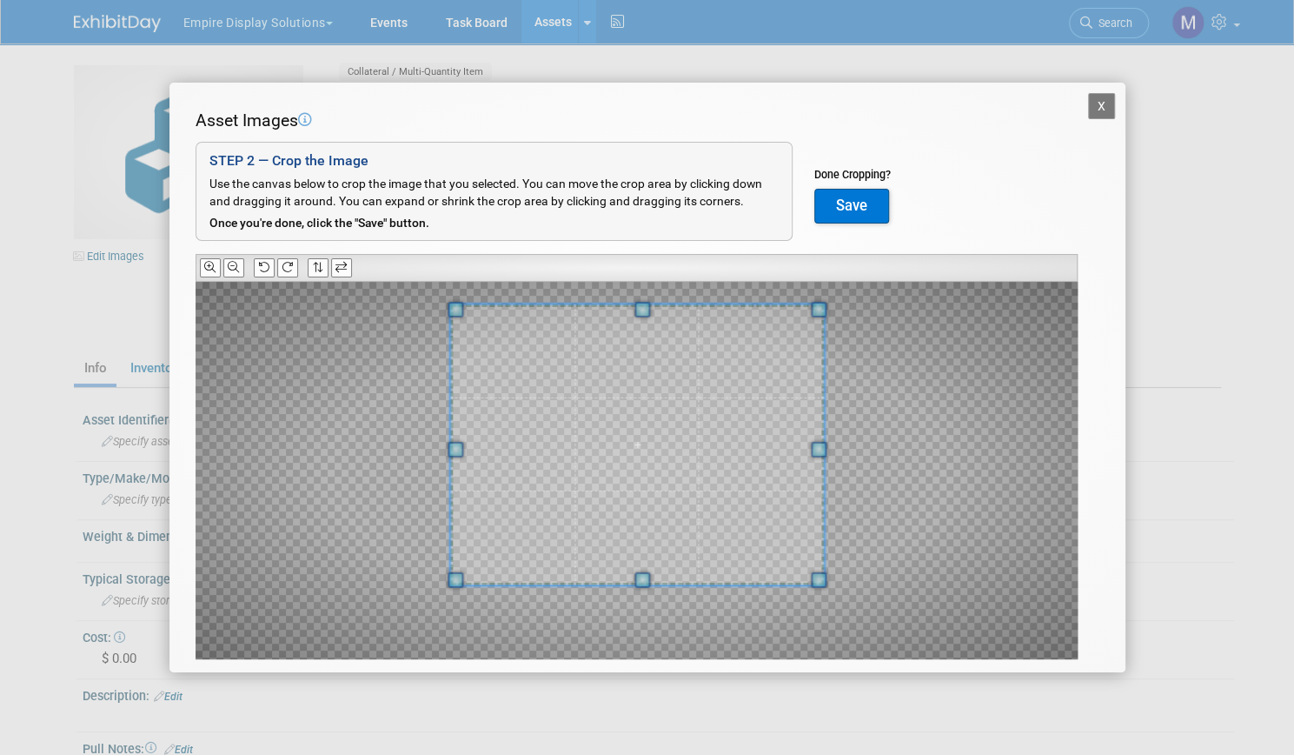
click at [457, 450] on span at bounding box center [456, 450] width 16 height 16
click at [865, 204] on button "Save" at bounding box center [852, 206] width 75 height 35
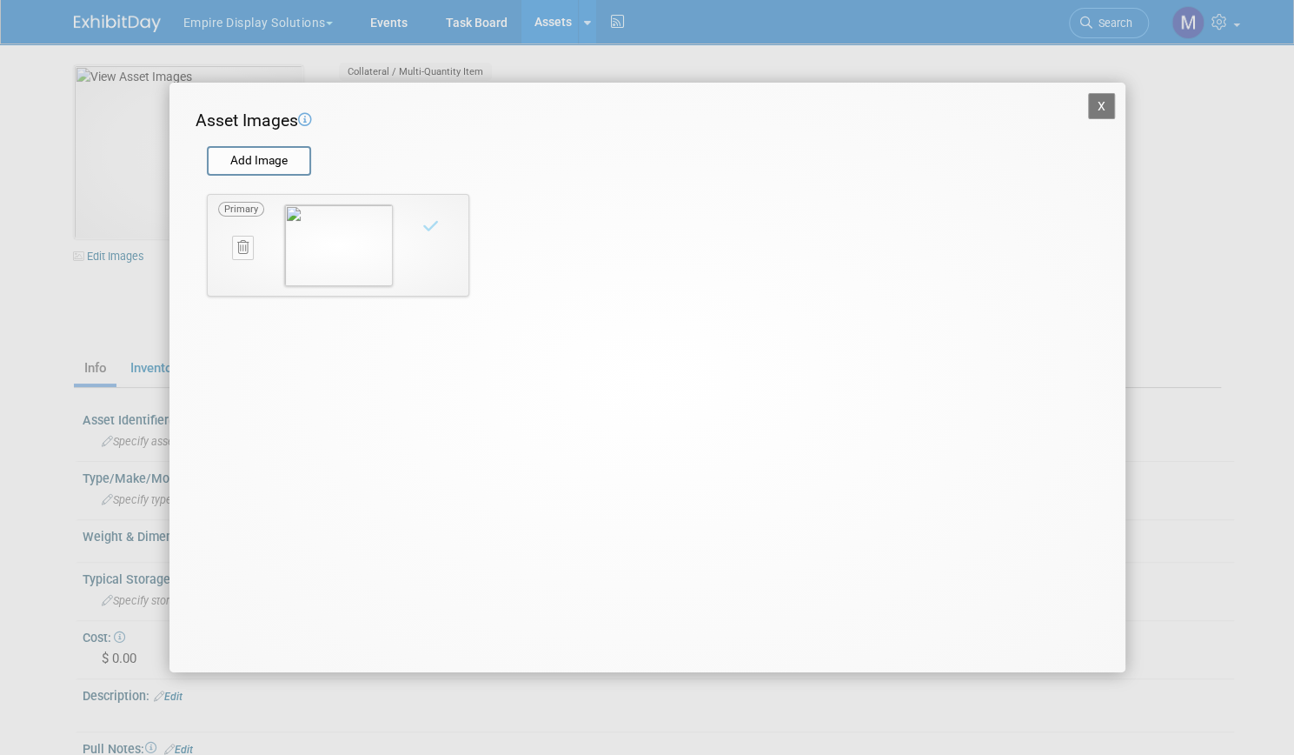
click at [1108, 110] on button "X" at bounding box center [1102, 106] width 28 height 26
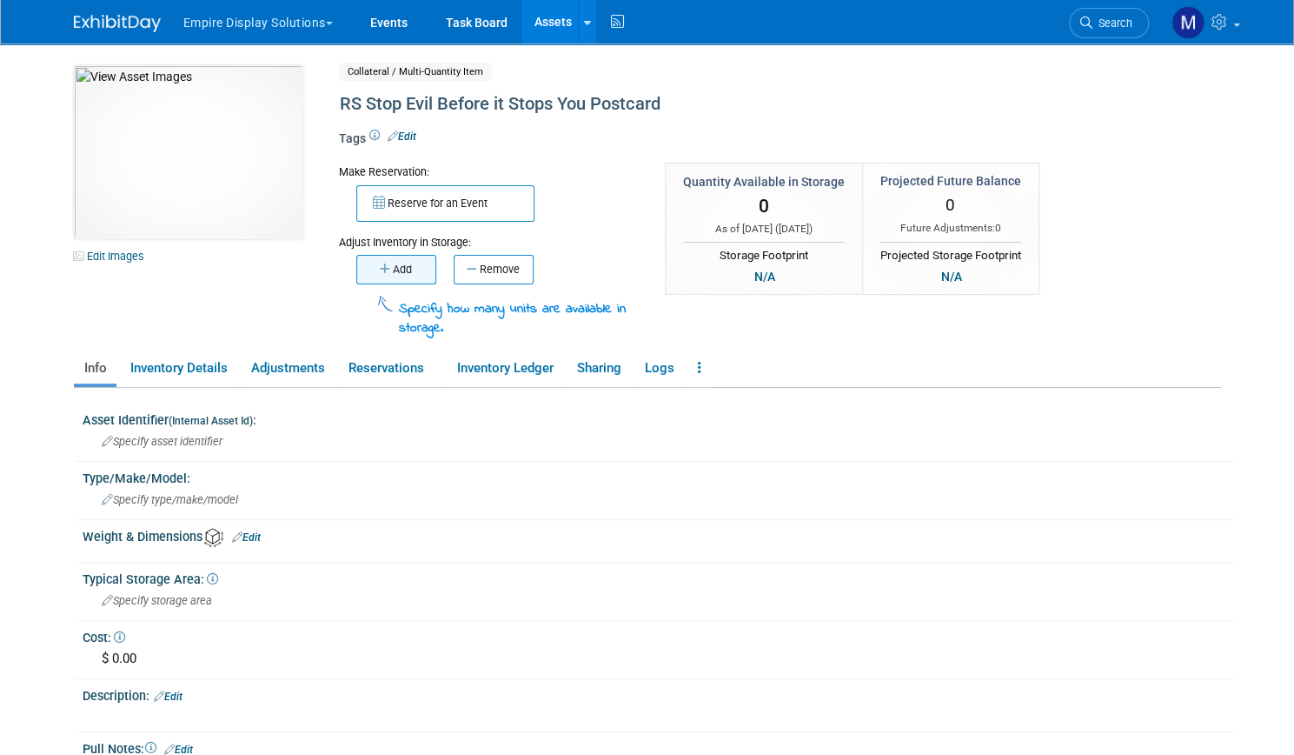
click at [380, 271] on icon "button" at bounding box center [386, 268] width 13 height 11
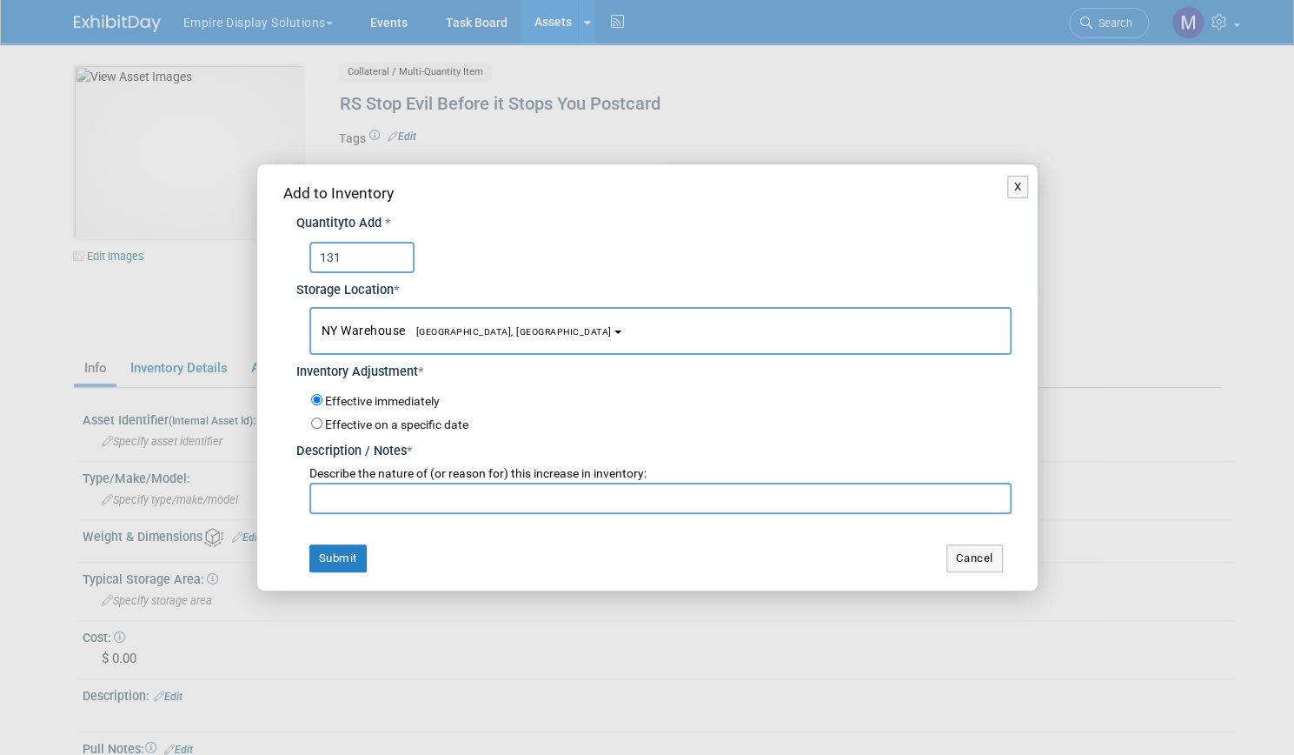
type input "131"
click at [375, 492] on input "text" at bounding box center [660, 497] width 702 height 31
type input "New Item from Black Hat 25"
click at [332, 560] on button "Submit" at bounding box center [337, 558] width 57 height 28
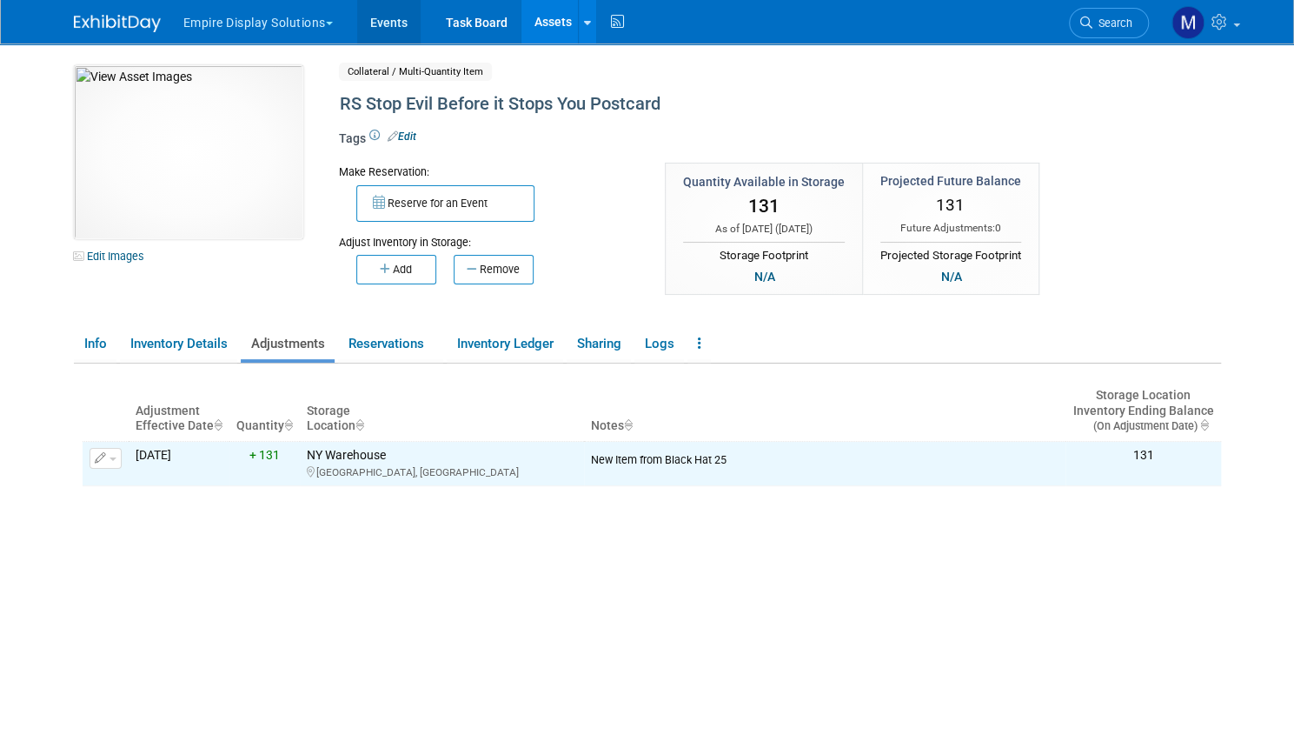
click at [369, 17] on link "Events" at bounding box center [388, 21] width 63 height 43
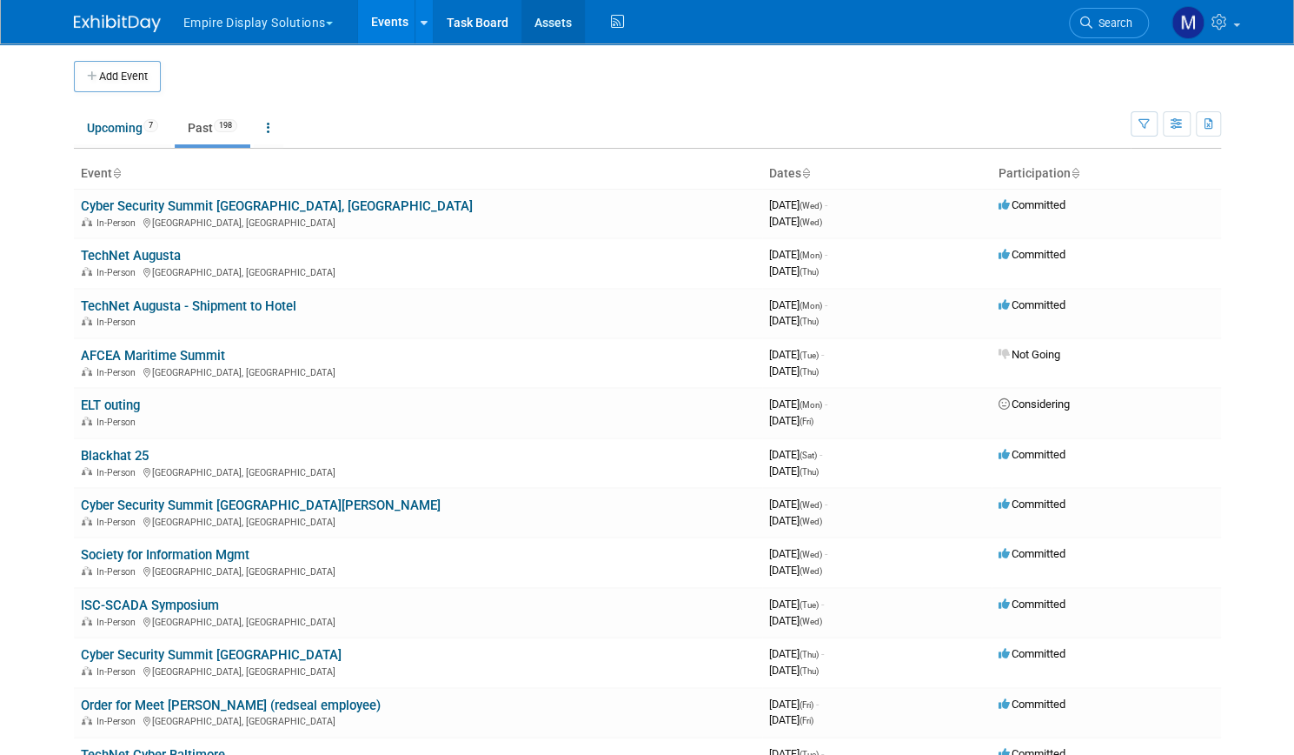
click at [535, 20] on link "Assets" at bounding box center [553, 21] width 63 height 43
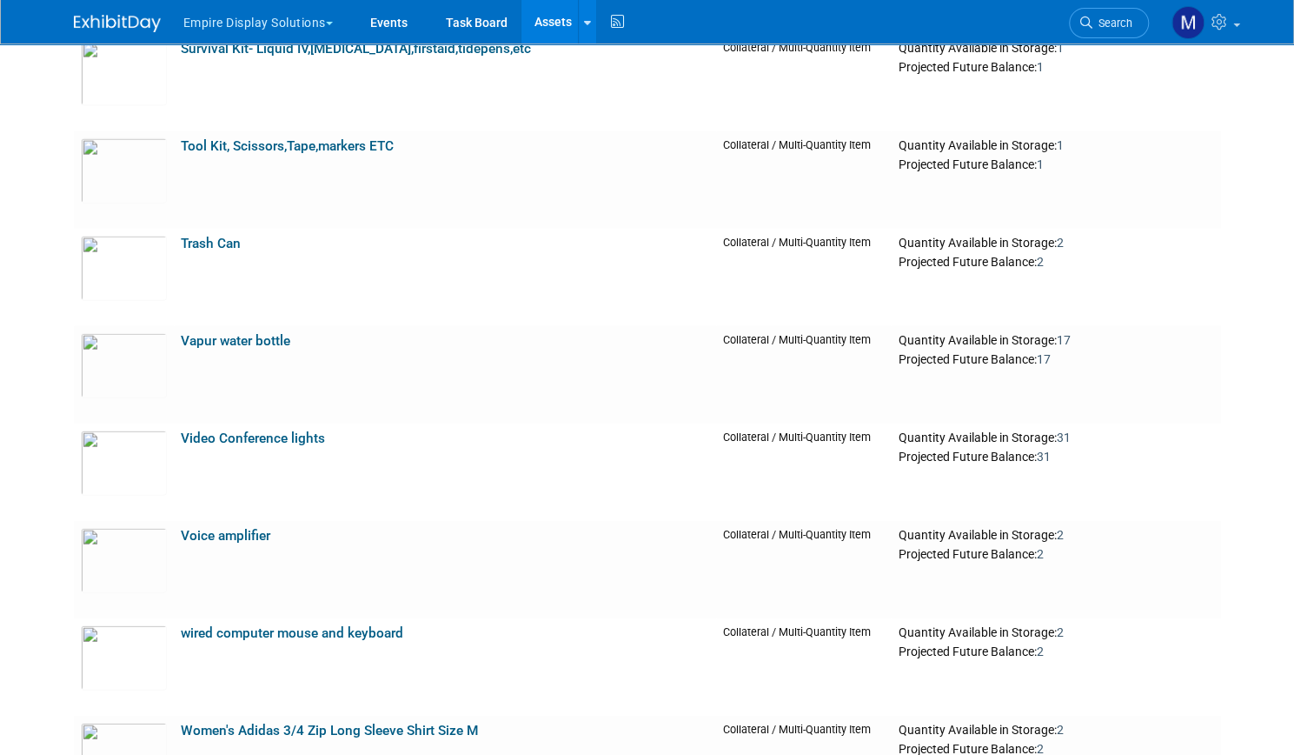
scroll to position [10049, 0]
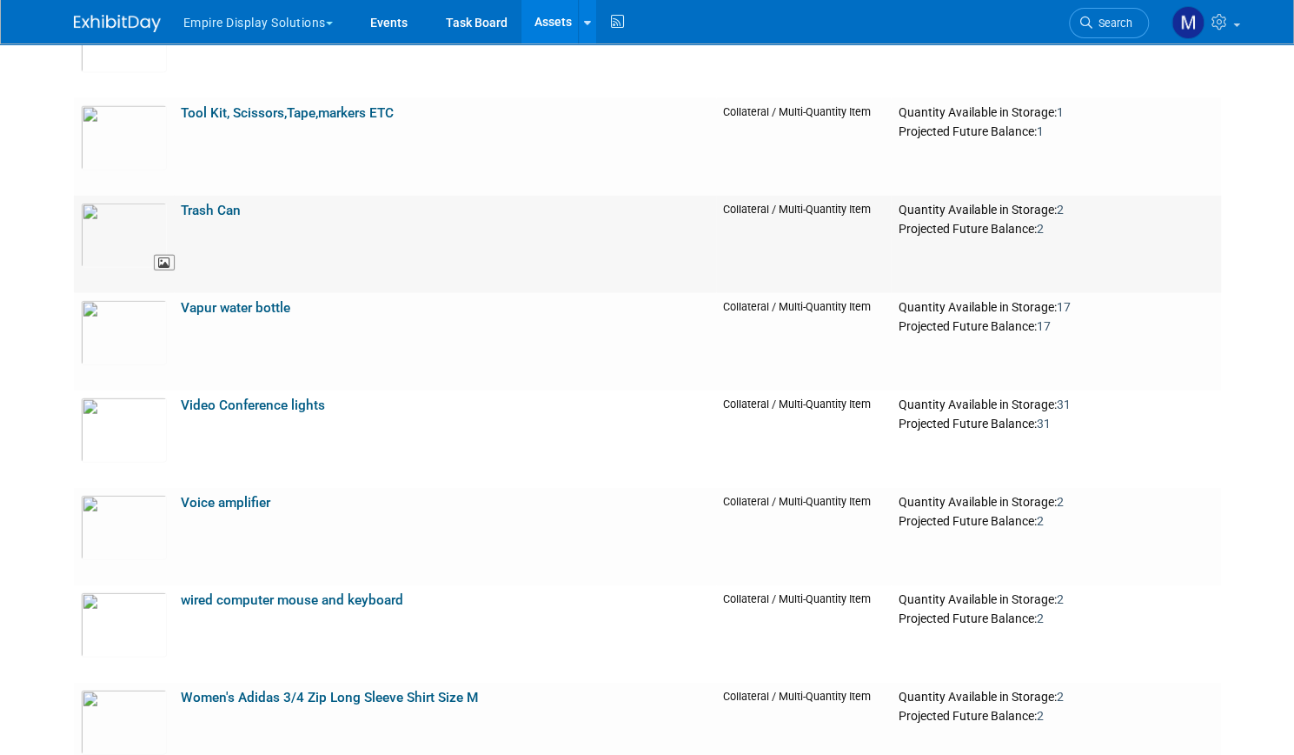
click at [147, 232] on img at bounding box center [124, 235] width 86 height 65
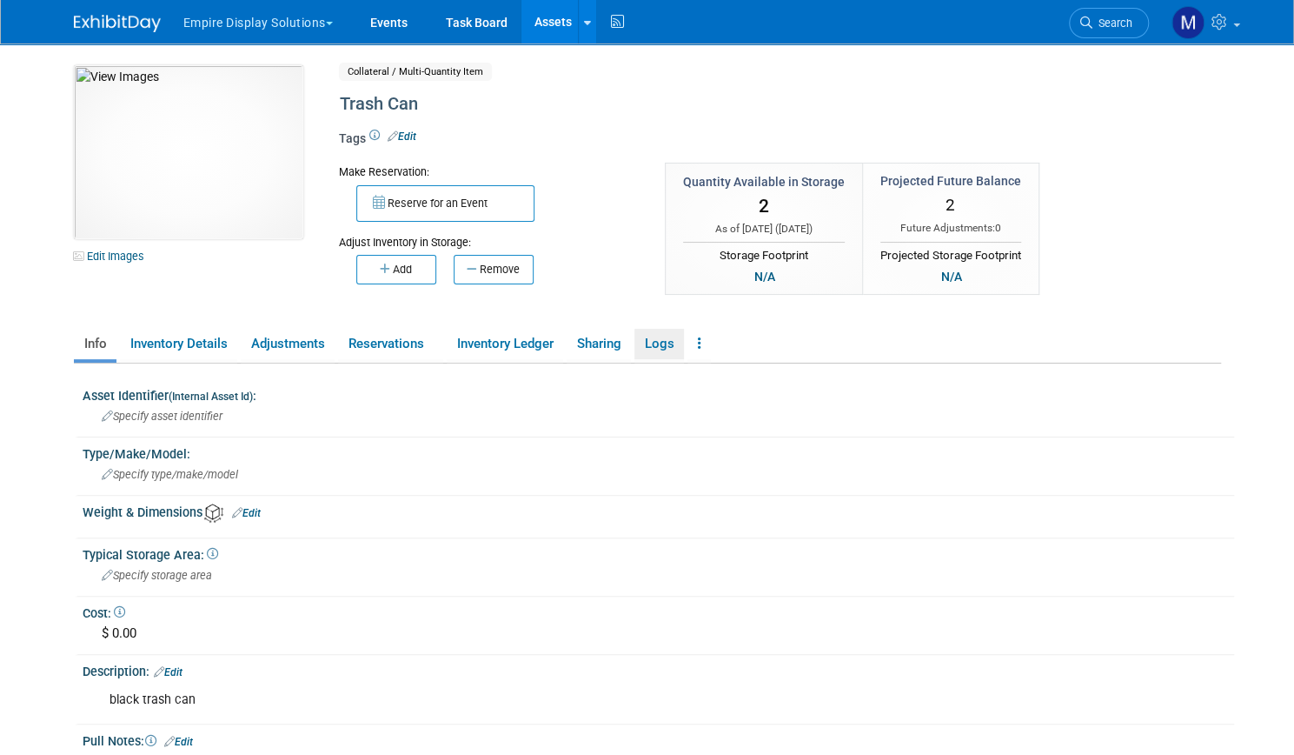
click at [658, 344] on link "Logs" at bounding box center [660, 344] width 50 height 30
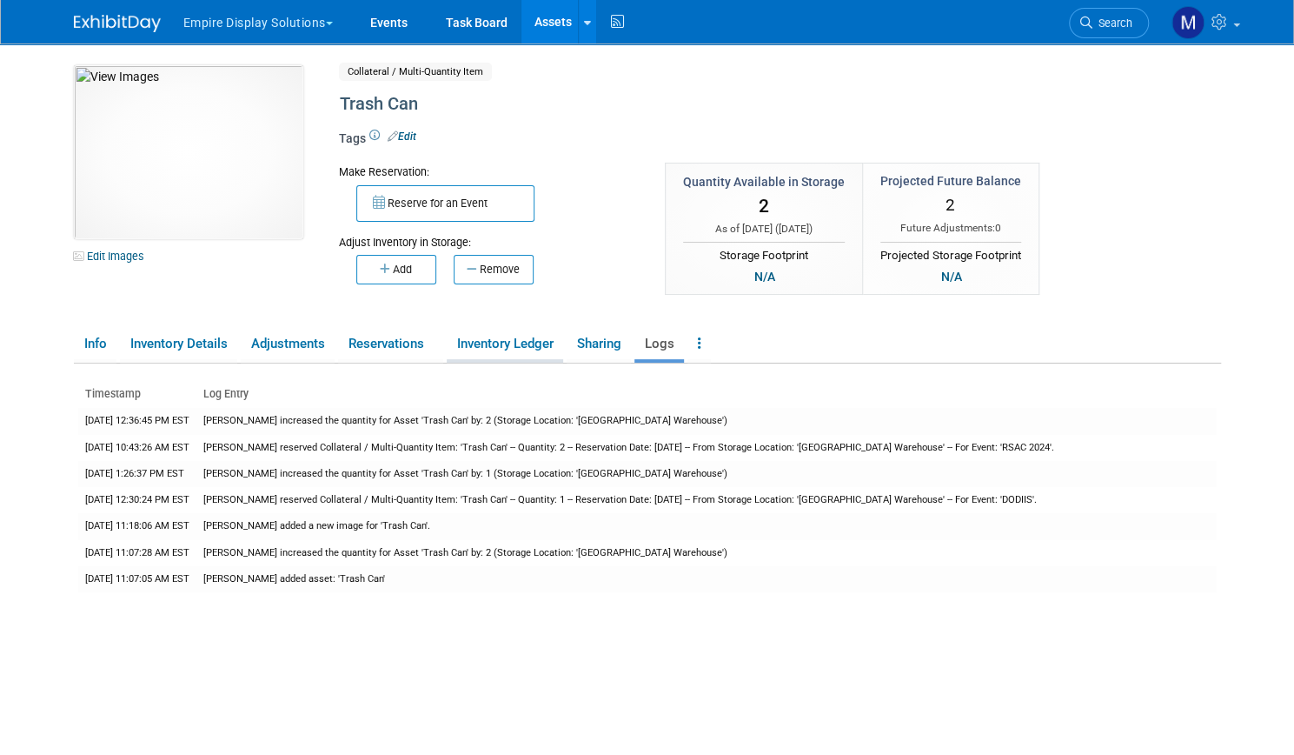
click at [496, 334] on link "Inventory Ledger" at bounding box center [505, 344] width 116 height 30
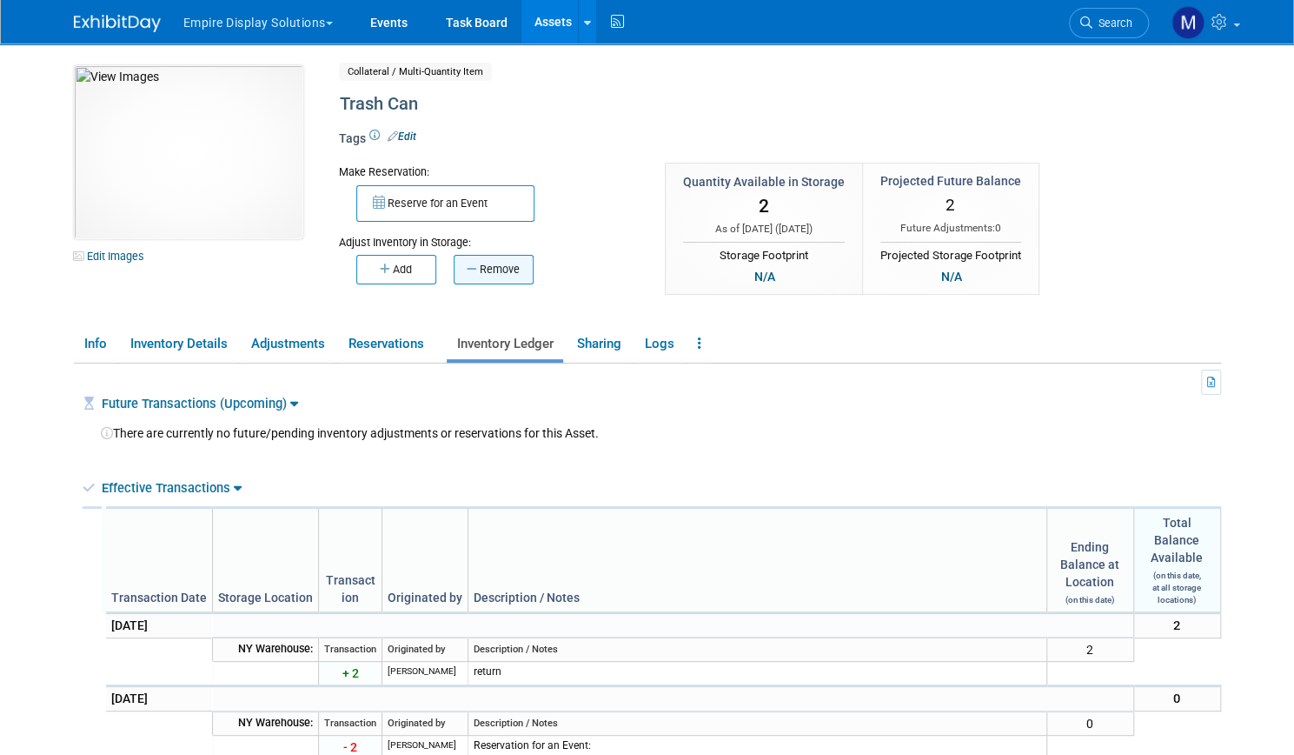
click at [474, 264] on button "Remove" at bounding box center [494, 270] width 80 height 30
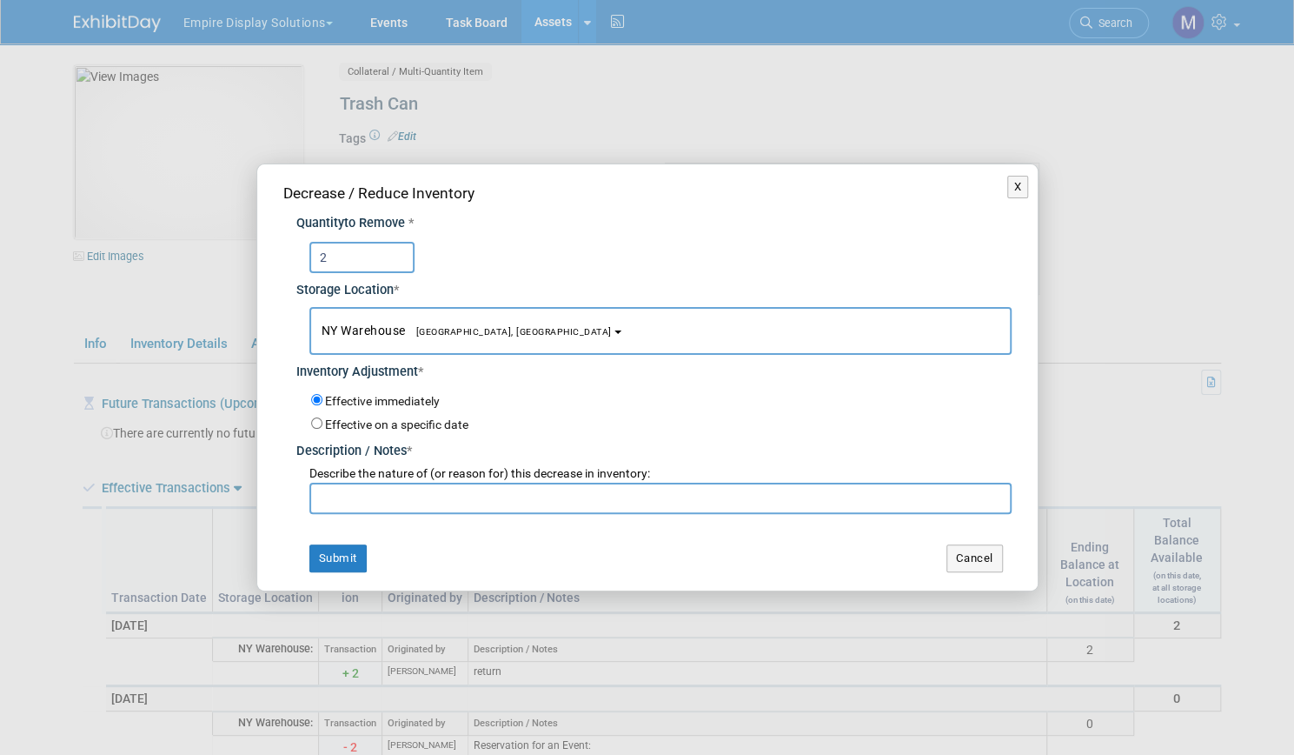
type input "2"
click at [381, 495] on input "text" at bounding box center [660, 497] width 702 height 31
type input "not returned from Black Hat 25"
click at [335, 561] on button "Submit" at bounding box center [337, 558] width 57 height 28
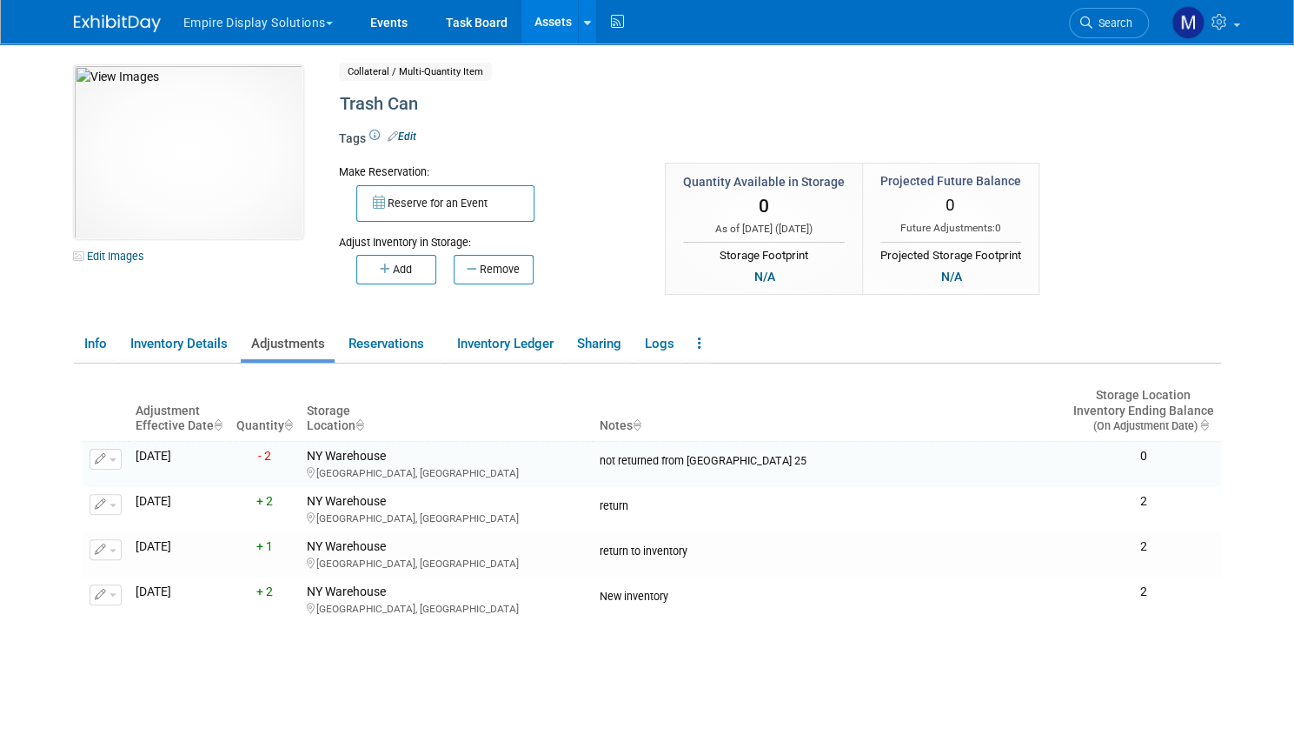
click at [546, 22] on link "Assets" at bounding box center [553, 21] width 63 height 43
